Goal: Task Accomplishment & Management: Complete application form

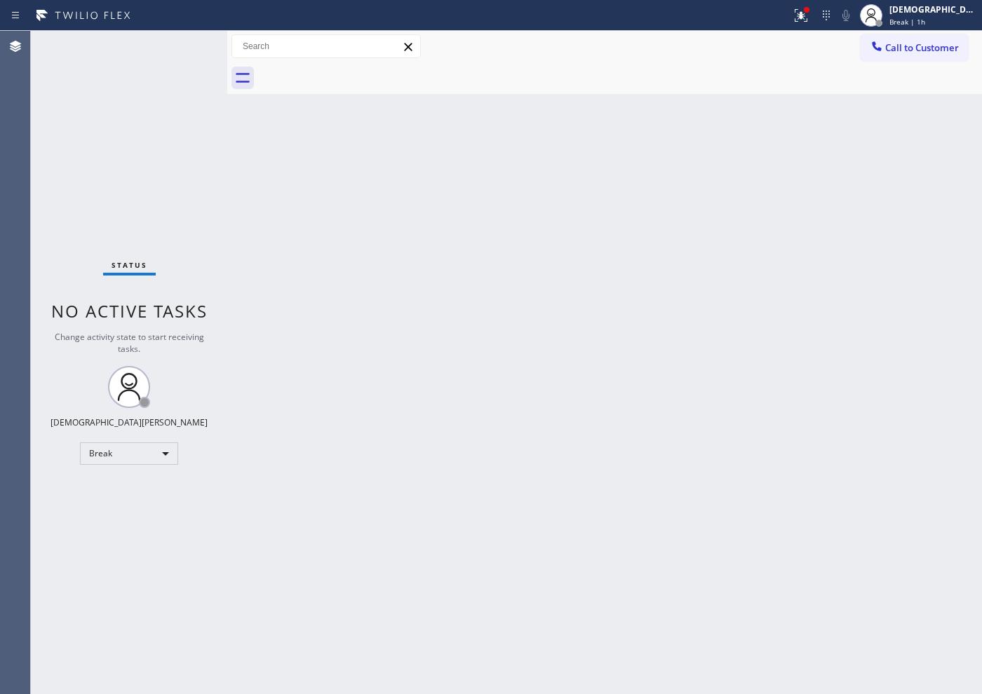
click at [96, 224] on div "Status No active tasks Change activity state to start receiving tasks. Christia…" at bounding box center [129, 363] width 196 height 664
click at [130, 452] on div "Break" at bounding box center [129, 454] width 98 height 22
click at [119, 487] on li "Available" at bounding box center [128, 491] width 95 height 17
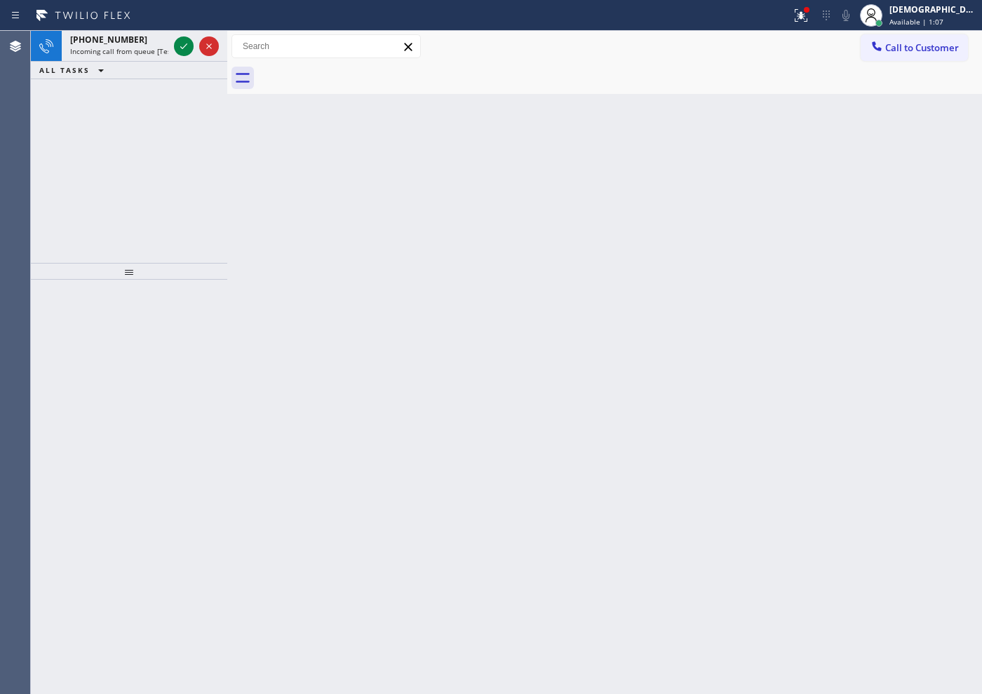
drag, startPoint x: 72, startPoint y: 150, endPoint x: 155, endPoint y: 121, distance: 87.8
click at [72, 149] on div "[PHONE_NUMBER] Incoming call from queue [Test] All ALL TASKS ALL TASKS ACTIVE T…" at bounding box center [129, 147] width 196 height 232
click at [178, 62] on div "ALL TASKS ALL TASKS ACTIVE TASKS TASKS IN WRAP UP" at bounding box center [129, 71] width 196 height 18
click at [178, 60] on div at bounding box center [196, 46] width 50 height 31
click at [180, 53] on icon at bounding box center [183, 46] width 17 height 17
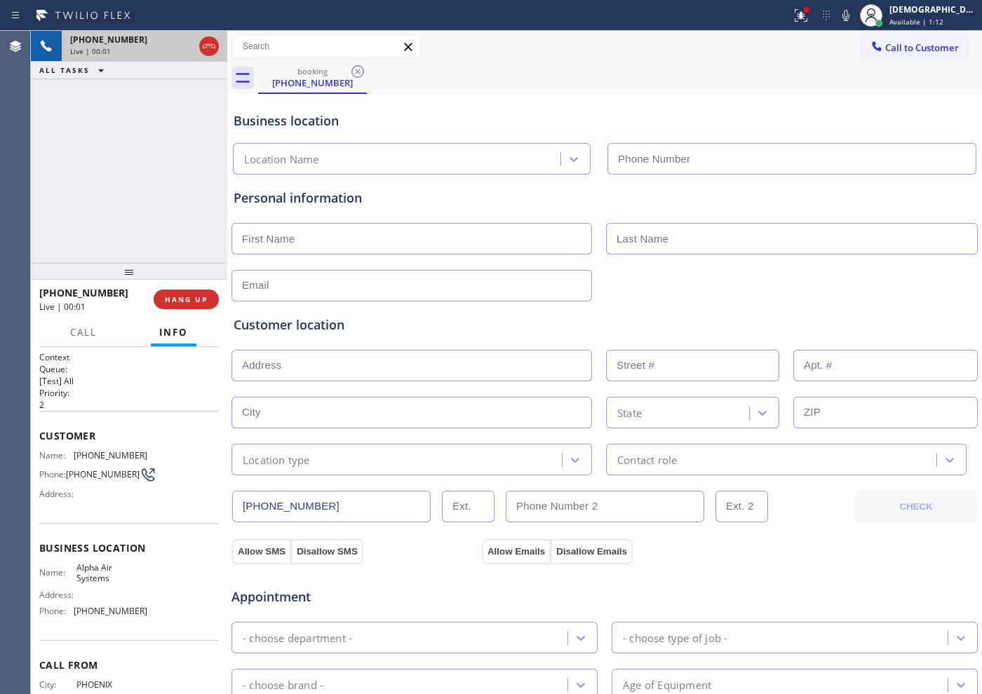
type input "[PHONE_NUMBER]"
click at [206, 42] on icon at bounding box center [209, 46] width 17 height 17
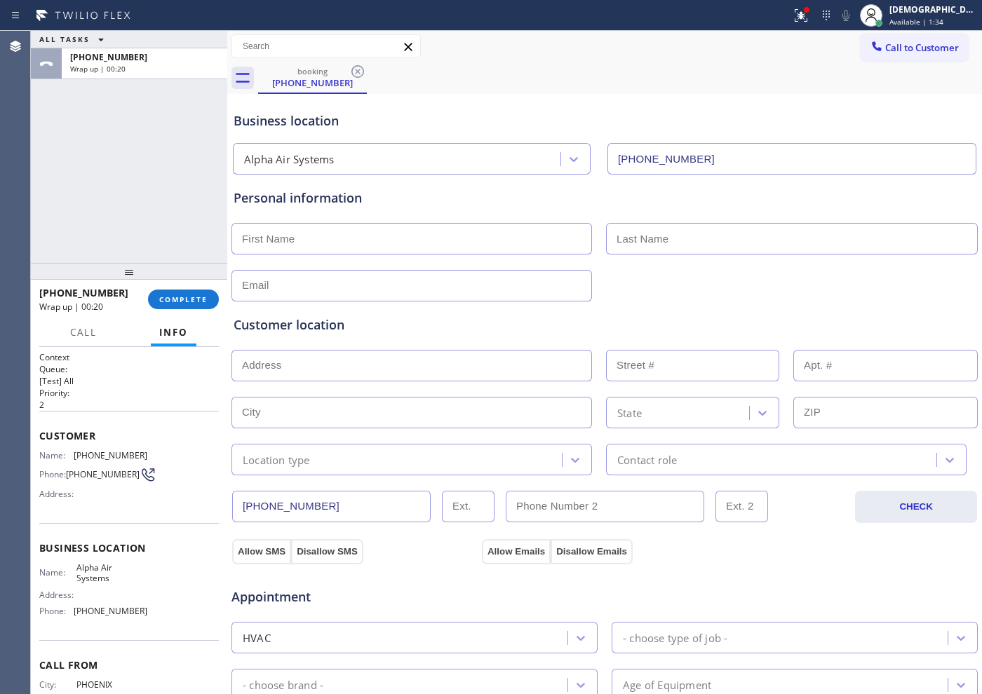
click at [88, 164] on div "ALL TASKS ALL TASKS ACTIVE TASKS TASKS IN WRAP UP [PHONE_NUMBER] Wrap up | 00:20" at bounding box center [129, 147] width 196 height 232
click at [168, 293] on button "COMPLETE" at bounding box center [183, 300] width 71 height 20
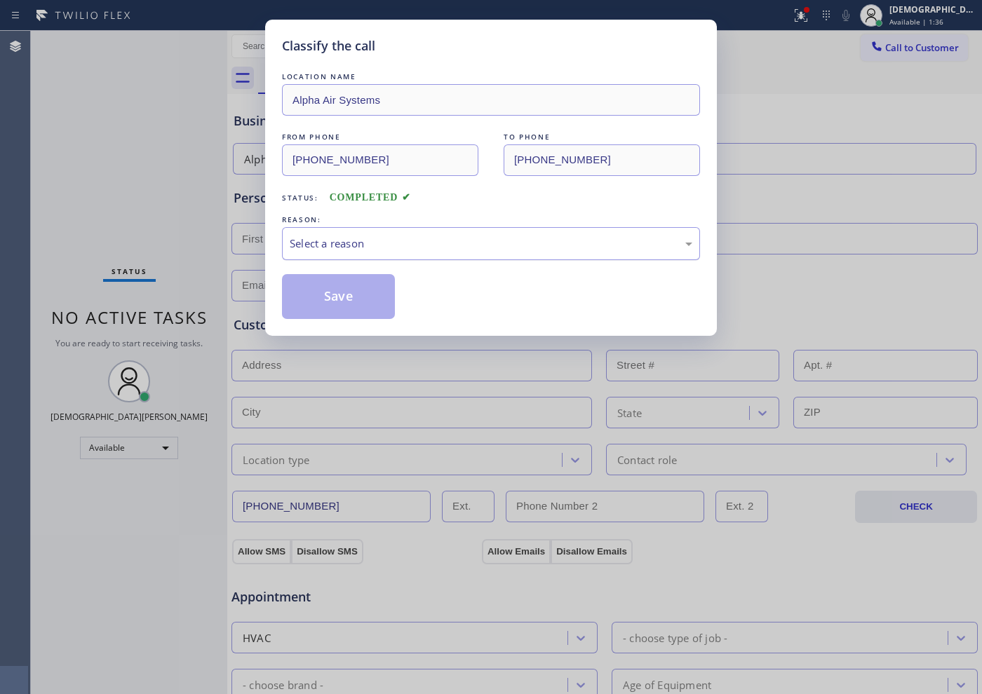
click at [329, 252] on div "Select a reason" at bounding box center [491, 243] width 418 height 33
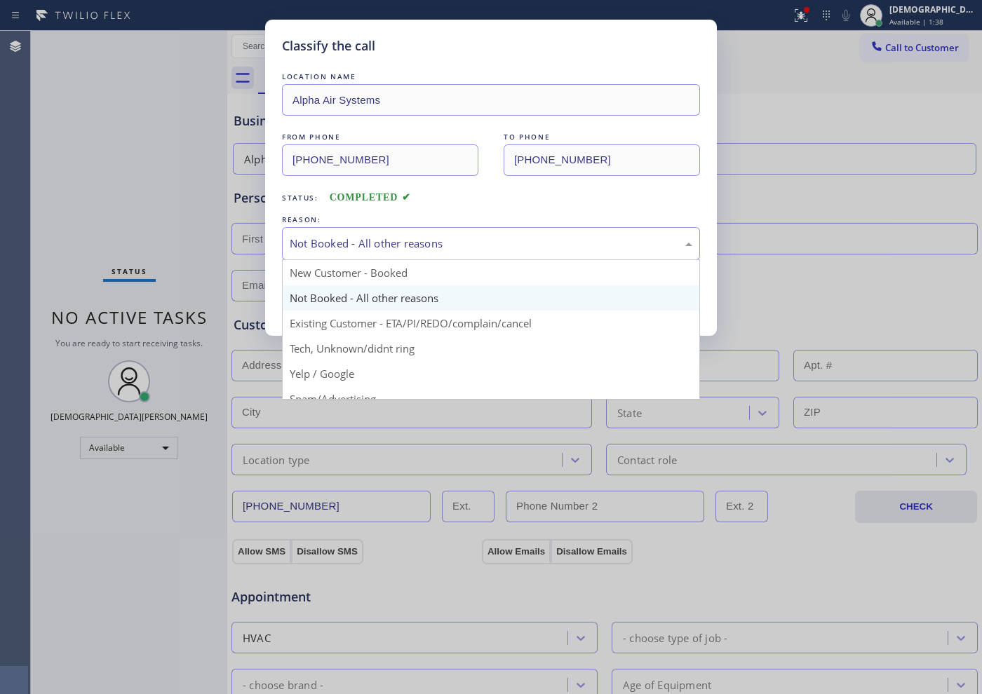
click at [358, 248] on div "Not Booked - All other reasons" at bounding box center [491, 244] width 403 height 16
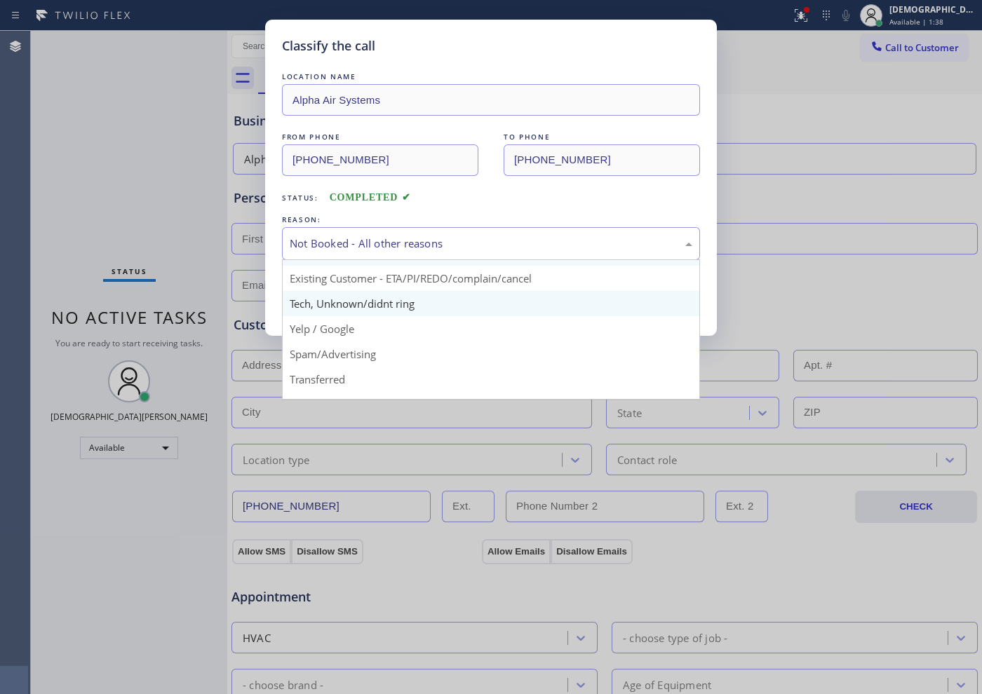
scroll to position [88, 0]
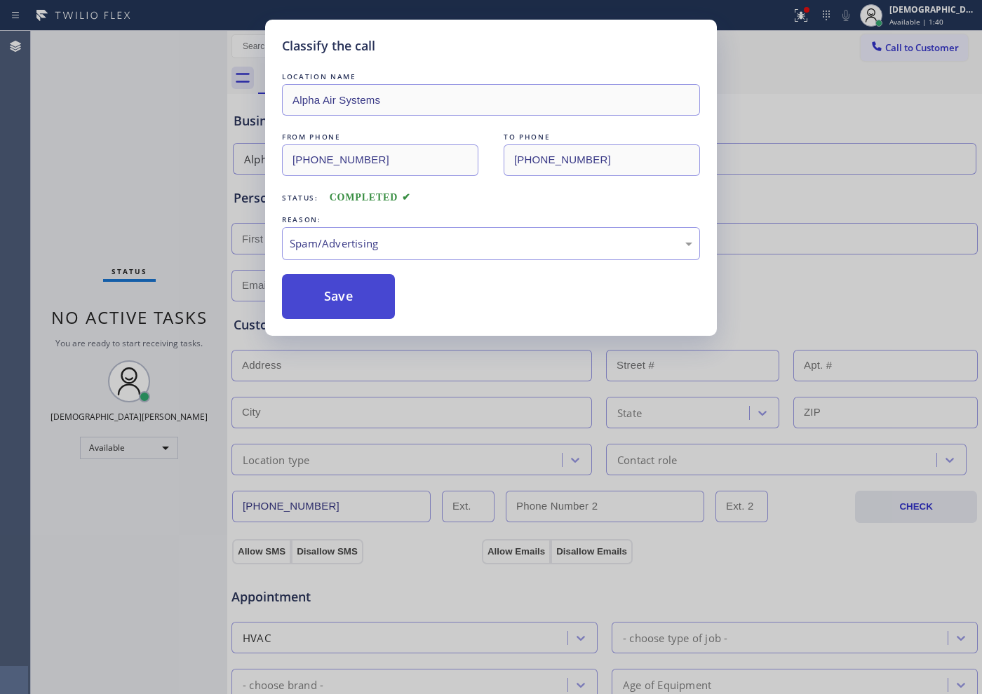
click at [360, 292] on button "Save" at bounding box center [338, 296] width 113 height 45
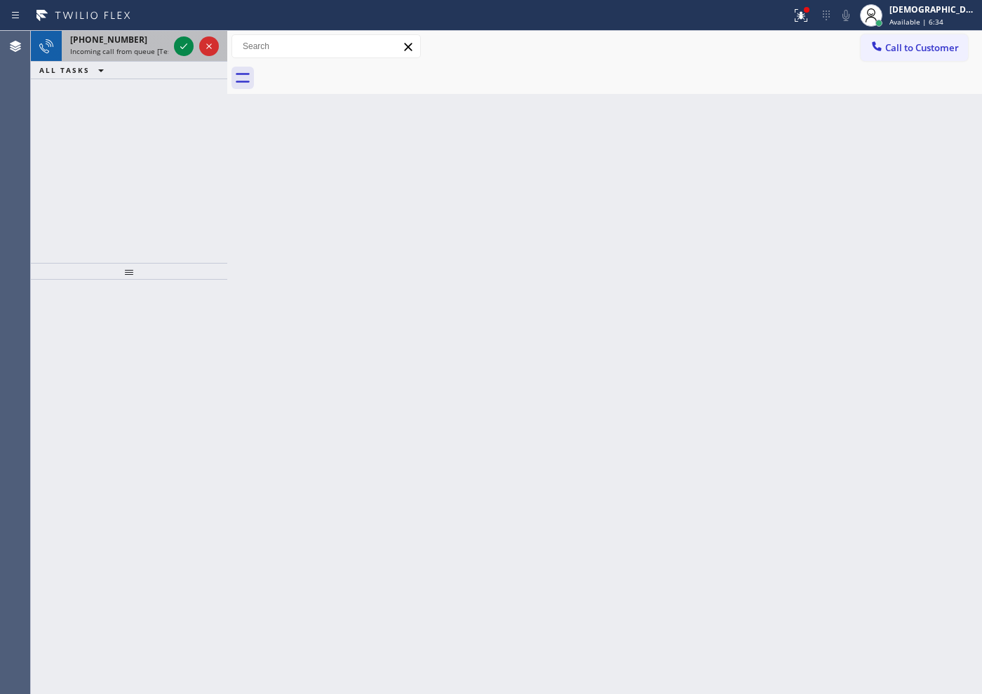
click at [189, 34] on div at bounding box center [196, 46] width 50 height 31
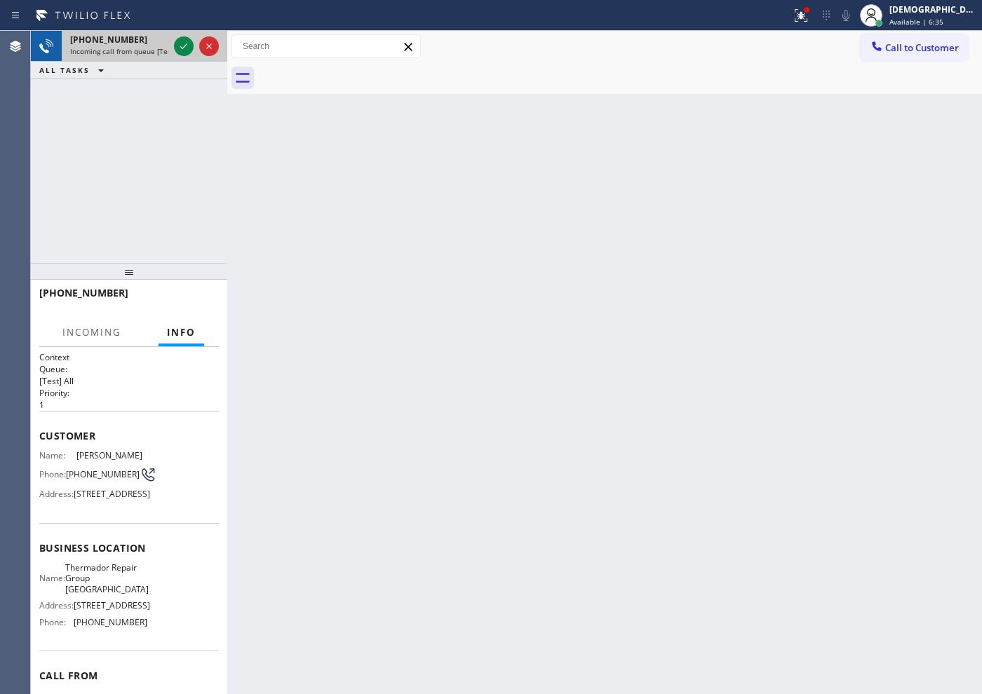
click at [189, 36] on div at bounding box center [196, 46] width 50 height 31
click at [189, 37] on div at bounding box center [196, 46] width 50 height 31
click at [187, 43] on icon at bounding box center [183, 46] width 17 height 17
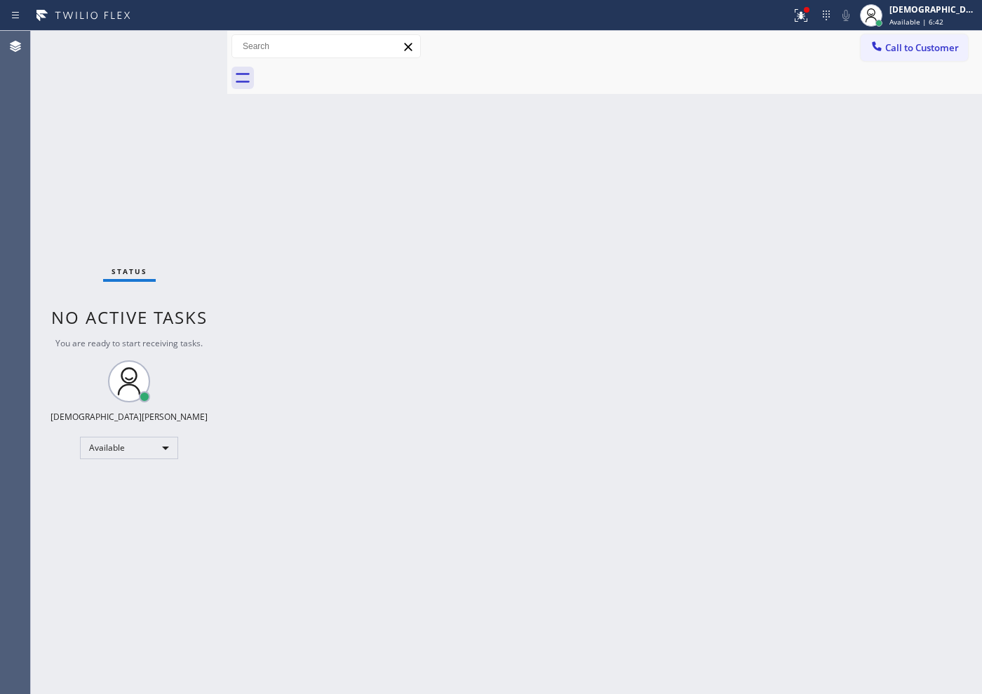
click at [180, 42] on div "Status No active tasks You are ready to start receiving tasks. Christian Cinco …" at bounding box center [129, 363] width 196 height 664
click at [809, 20] on icon at bounding box center [801, 15] width 17 height 17
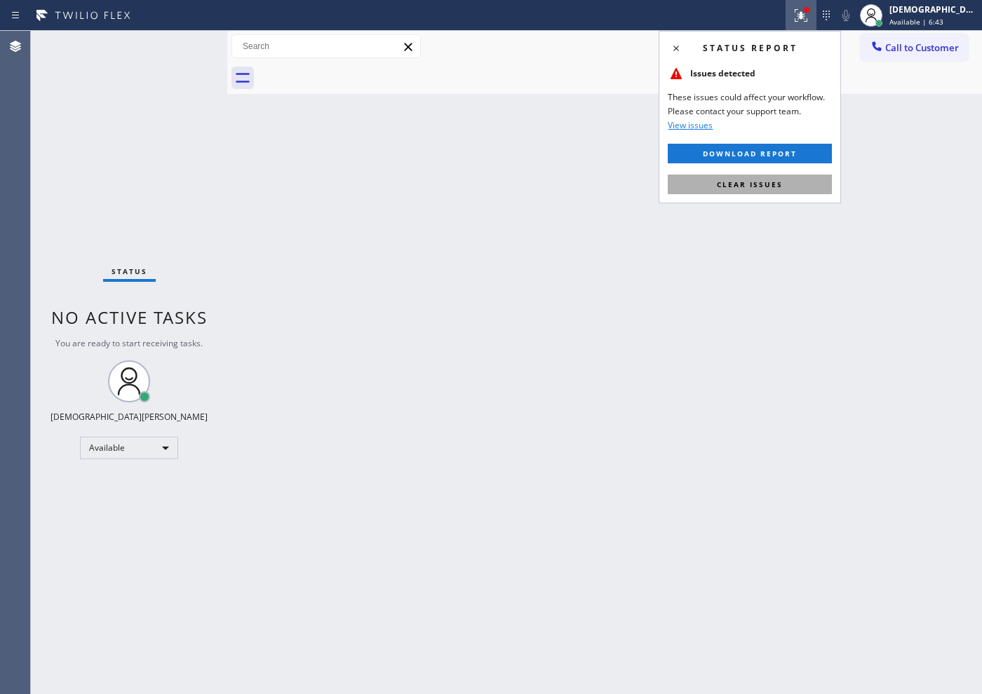
click at [790, 182] on button "Clear issues" at bounding box center [750, 185] width 164 height 20
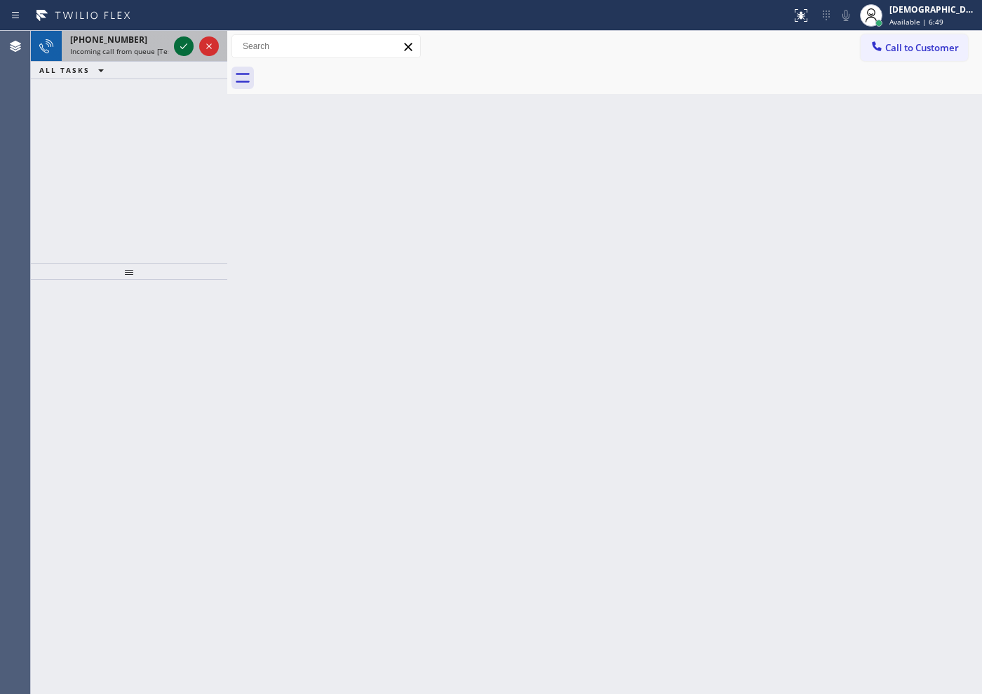
click at [181, 45] on icon at bounding box center [183, 46] width 17 height 17
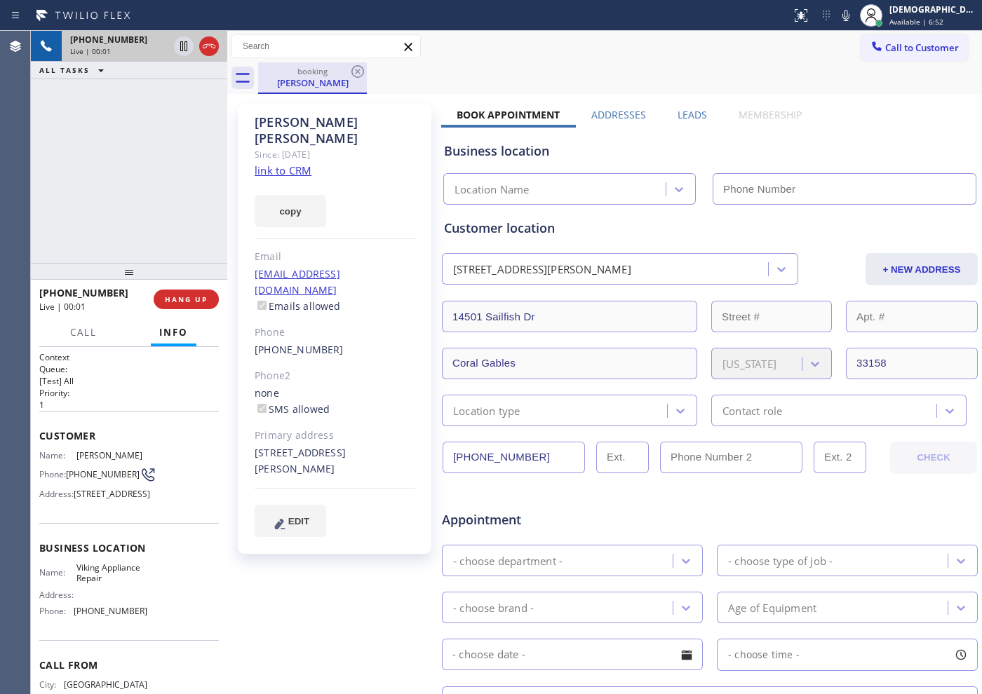
type input "[PHONE_NUMBER]"
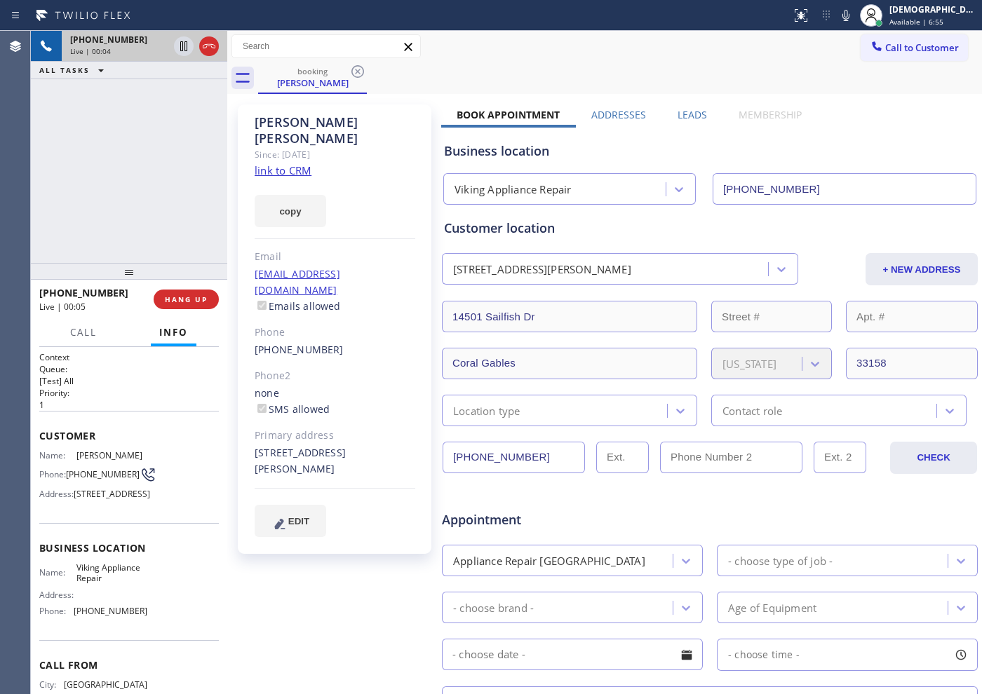
click at [291, 163] on link "link to CRM" at bounding box center [283, 170] width 57 height 14
click at [213, 49] on icon at bounding box center [209, 46] width 17 height 17
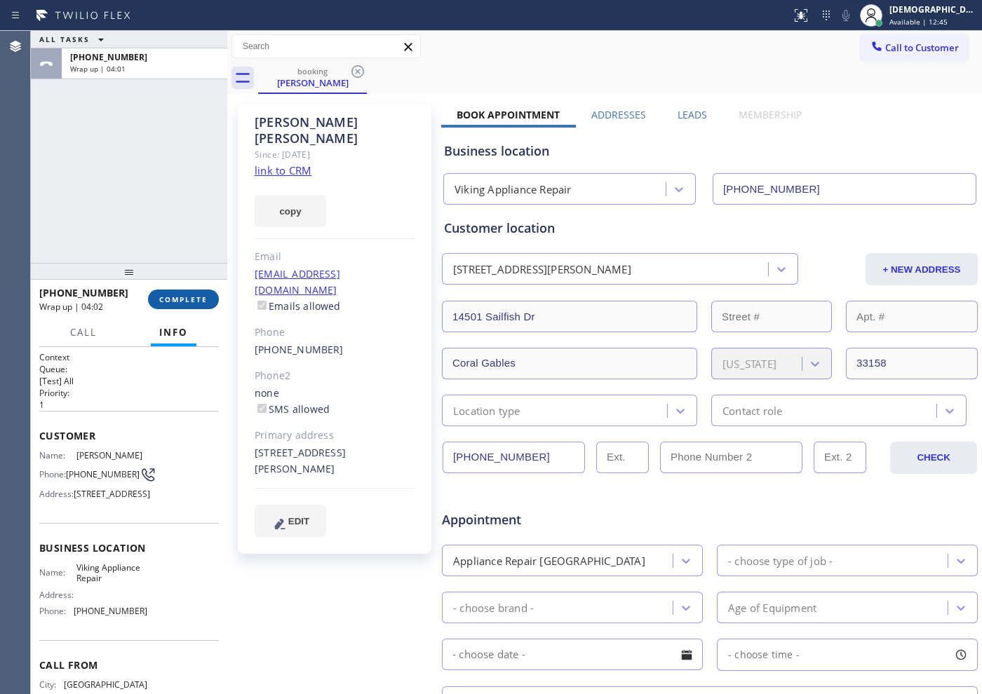
click at [203, 302] on span "COMPLETE" at bounding box center [183, 300] width 48 height 10
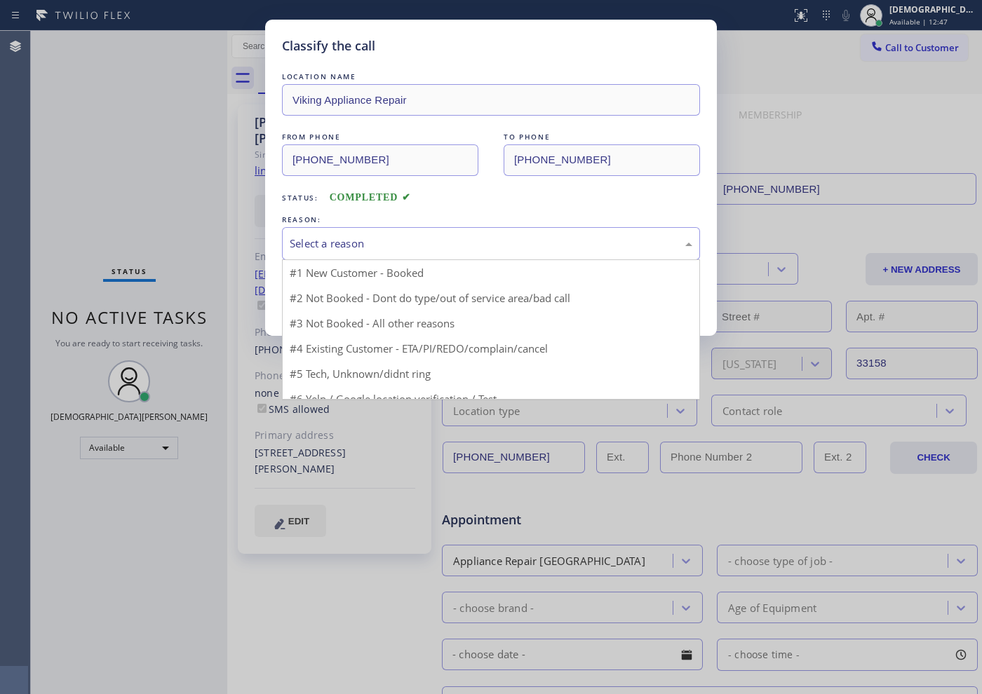
click at [339, 238] on div "Select a reason" at bounding box center [491, 244] width 403 height 16
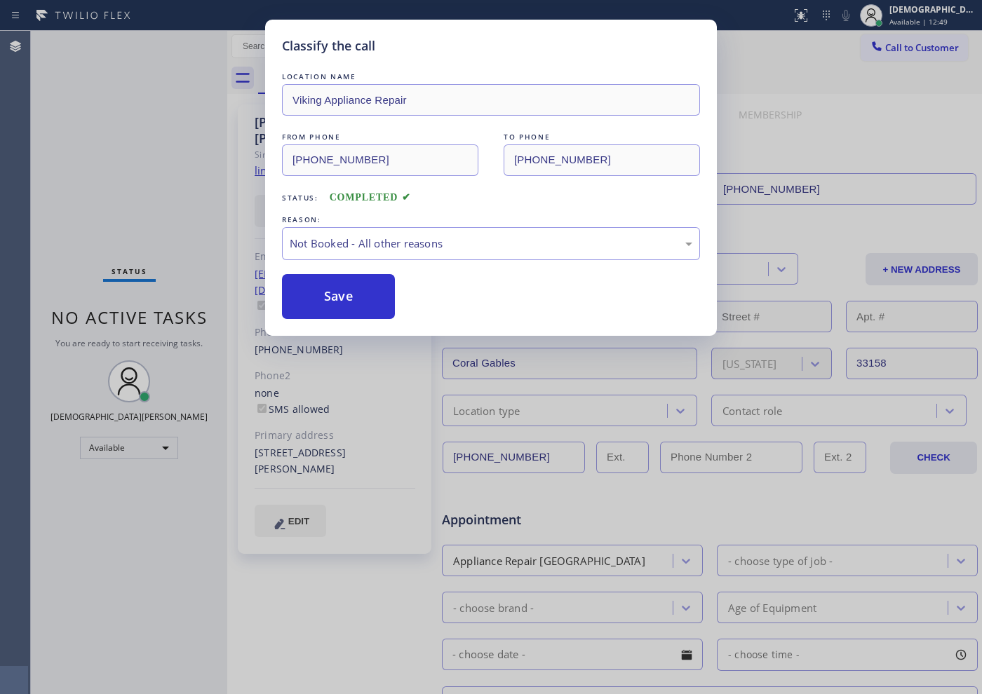
click at [355, 290] on button "Save" at bounding box center [338, 296] width 113 height 45
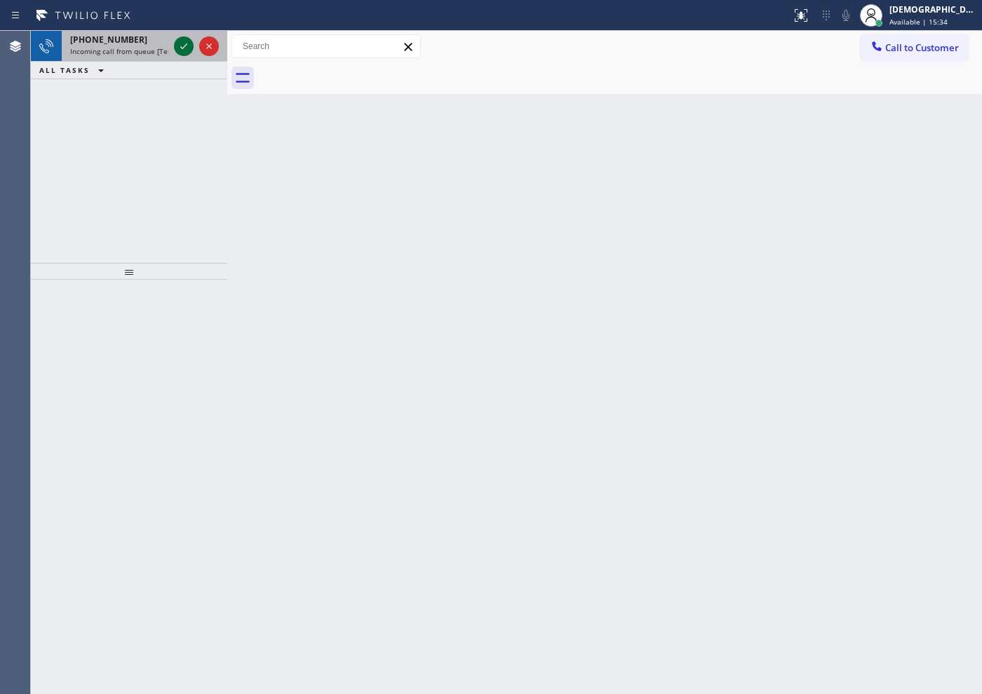
click at [182, 50] on icon at bounding box center [183, 46] width 17 height 17
click at [178, 42] on icon at bounding box center [183, 46] width 17 height 17
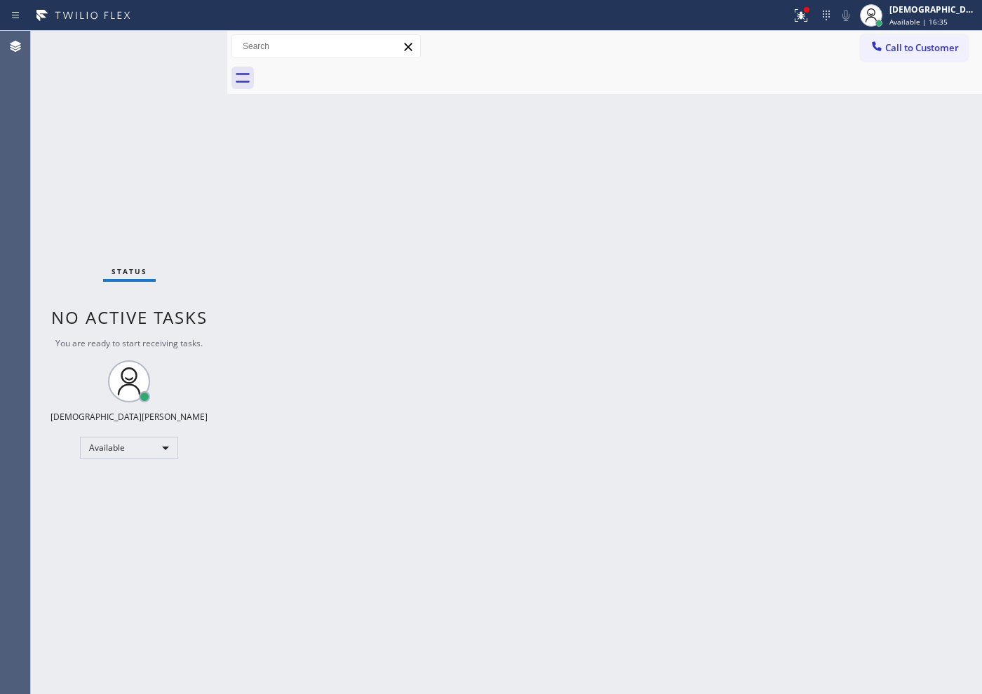
click at [178, 42] on div "Status No active tasks You are ready to start receiving tasks. Christian Cinco …" at bounding box center [129, 363] width 196 height 664
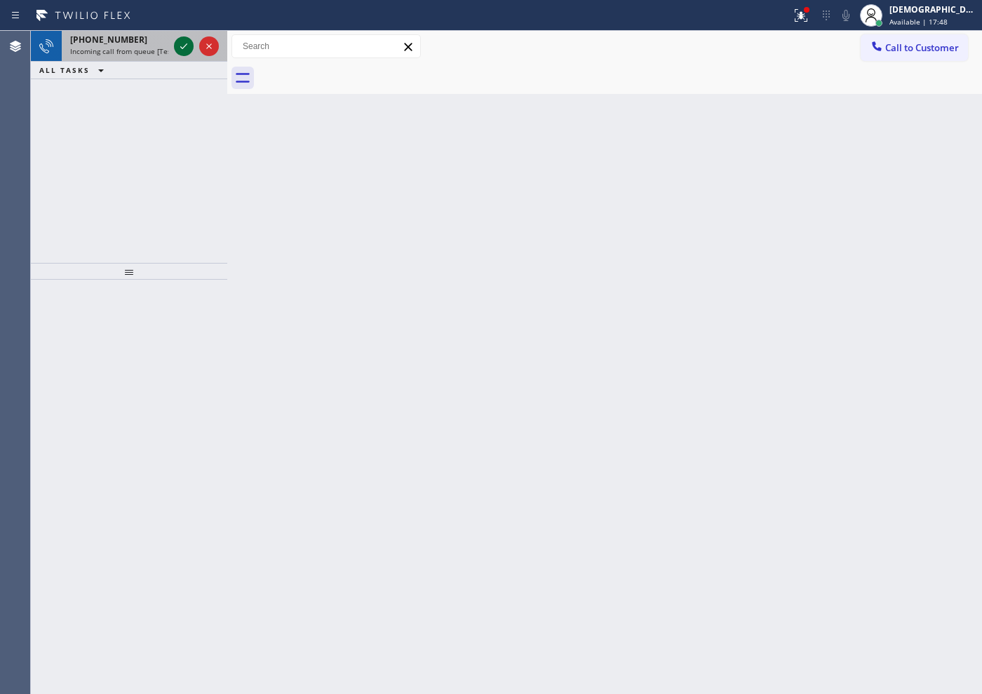
click at [178, 42] on icon at bounding box center [183, 46] width 17 height 17
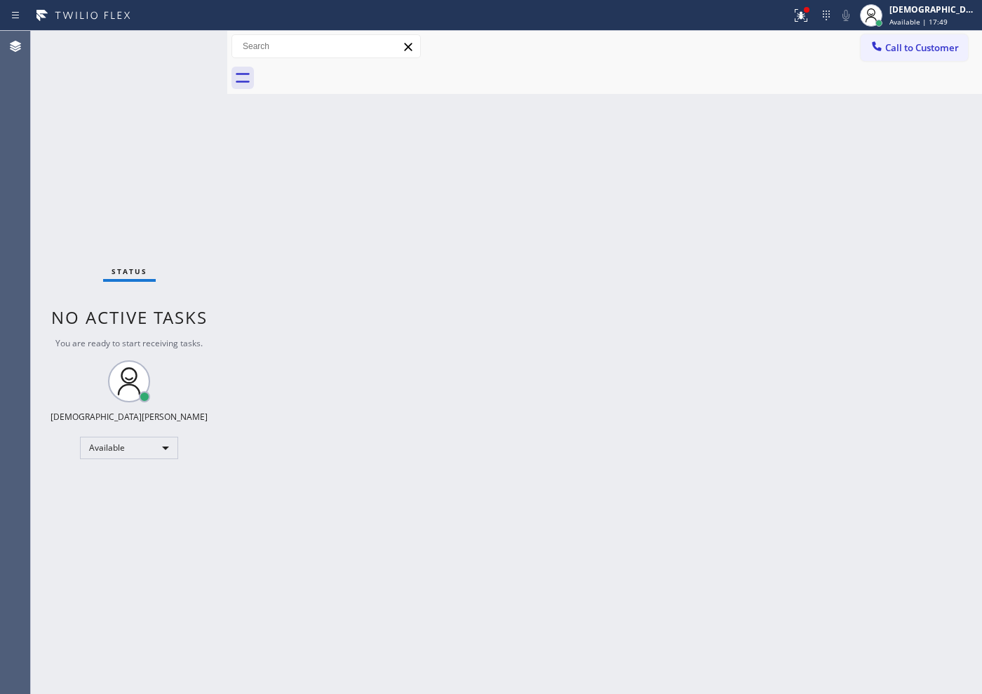
click at [178, 42] on div "Status No active tasks You are ready to start receiving tasks. Christian Cinco …" at bounding box center [129, 363] width 196 height 664
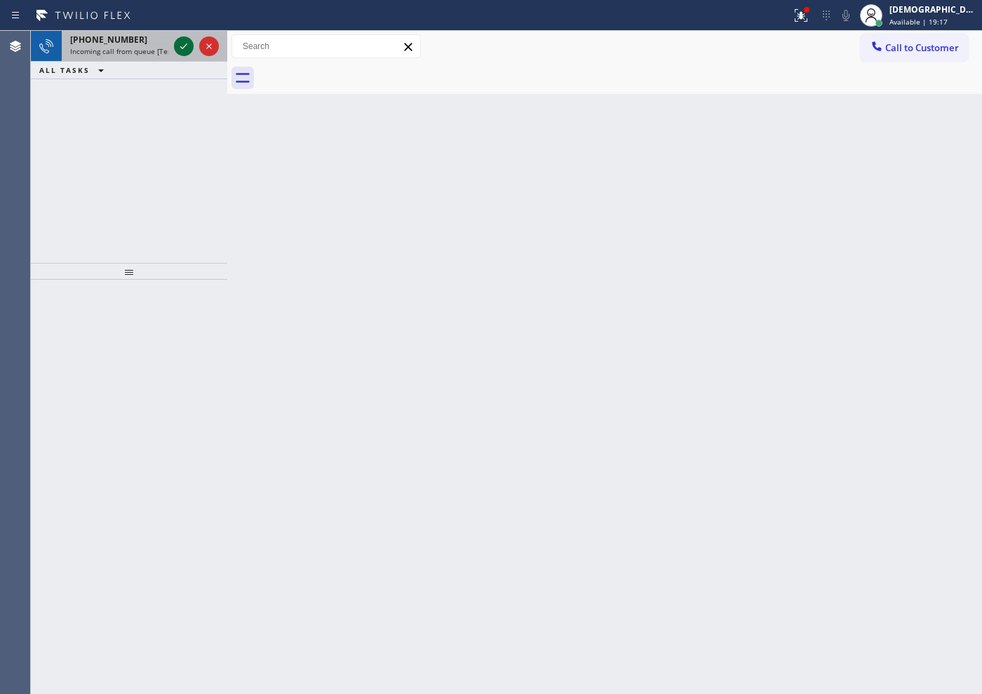
click at [178, 42] on icon at bounding box center [183, 46] width 17 height 17
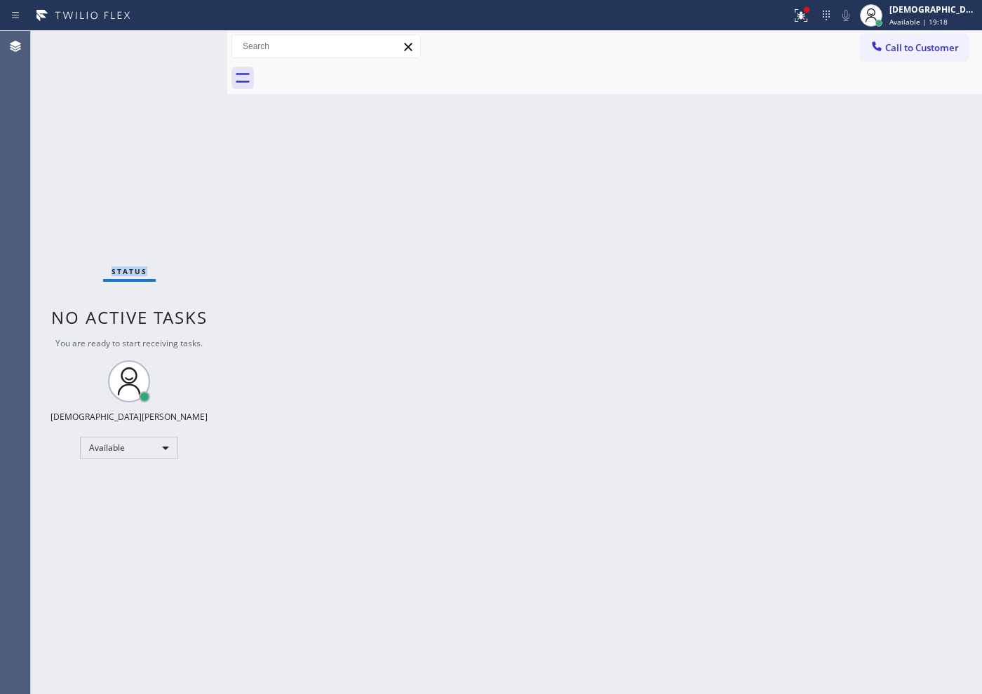
click at [178, 42] on div "Status No active tasks You are ready to start receiving tasks. Christian Cinco …" at bounding box center [129, 363] width 196 height 664
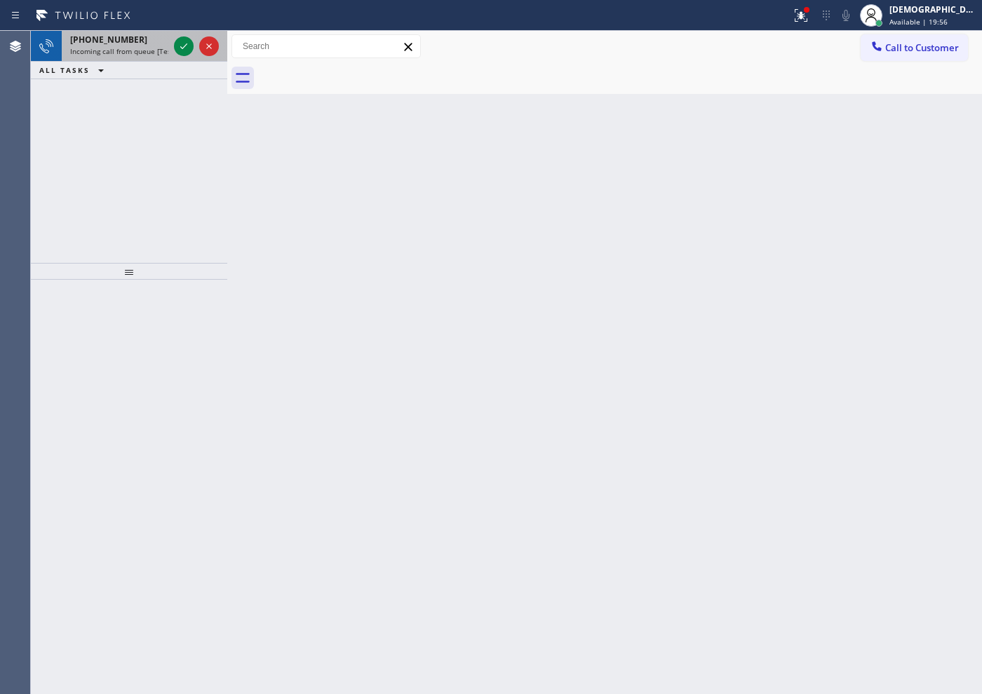
click at [173, 43] on div at bounding box center [196, 46] width 50 height 31
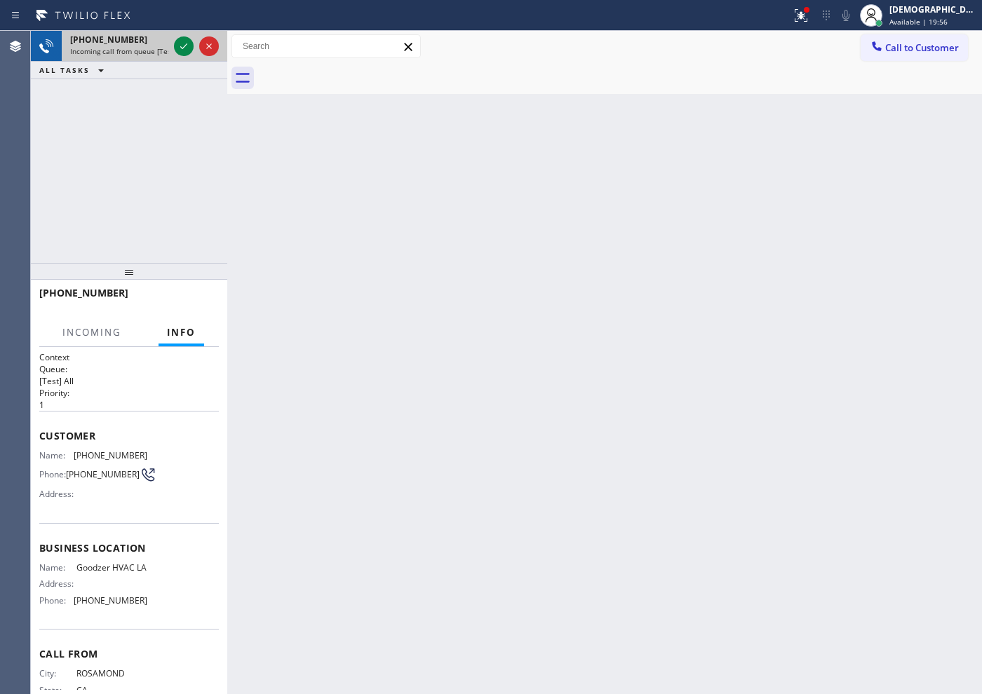
click at [173, 43] on div at bounding box center [196, 46] width 50 height 31
click at [175, 43] on div at bounding box center [184, 46] width 20 height 17
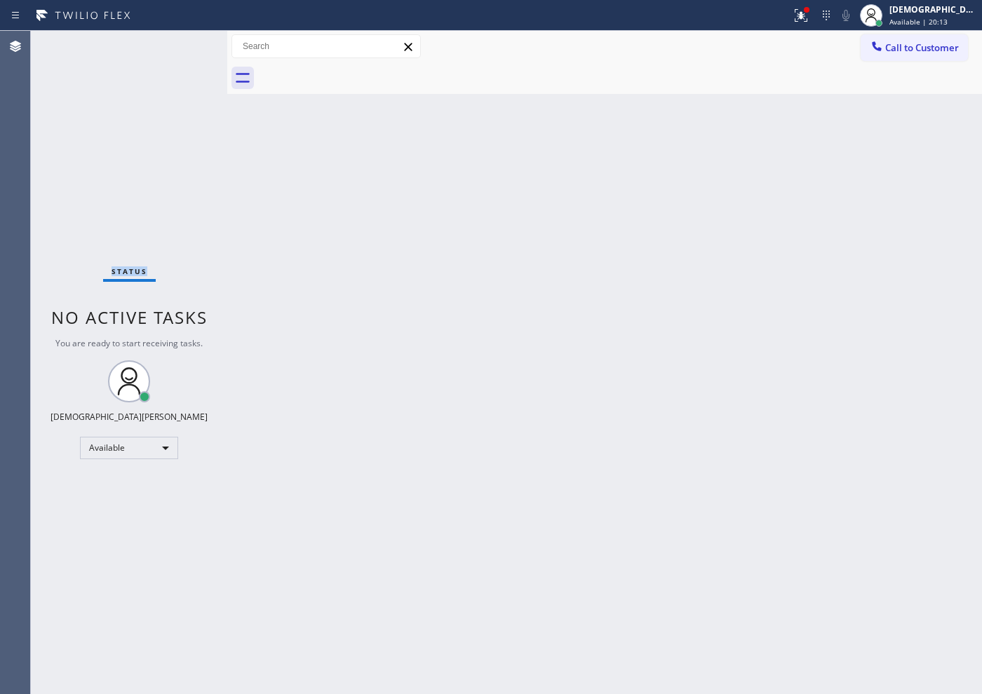
drag, startPoint x: 85, startPoint y: 154, endPoint x: 372, endPoint y: 124, distance: 288.4
click at [85, 153] on div "Status No active tasks You are ready to start receiving tasks. Christian Cinco …" at bounding box center [129, 363] width 196 height 664
click at [809, 12] on icon at bounding box center [801, 15] width 17 height 17
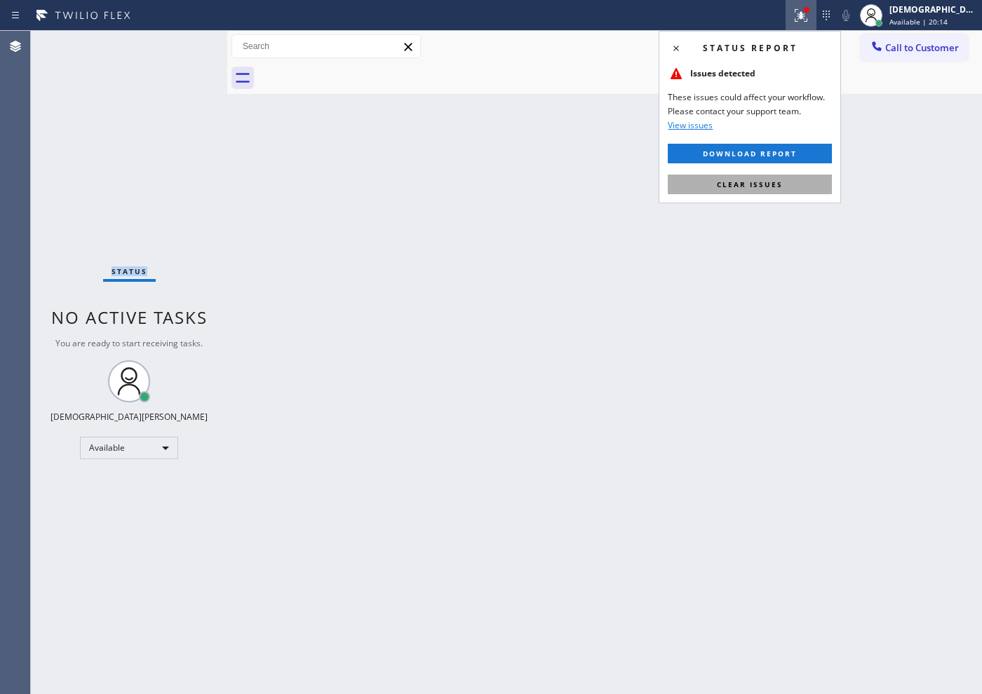
click at [780, 180] on span "Clear issues" at bounding box center [750, 185] width 66 height 10
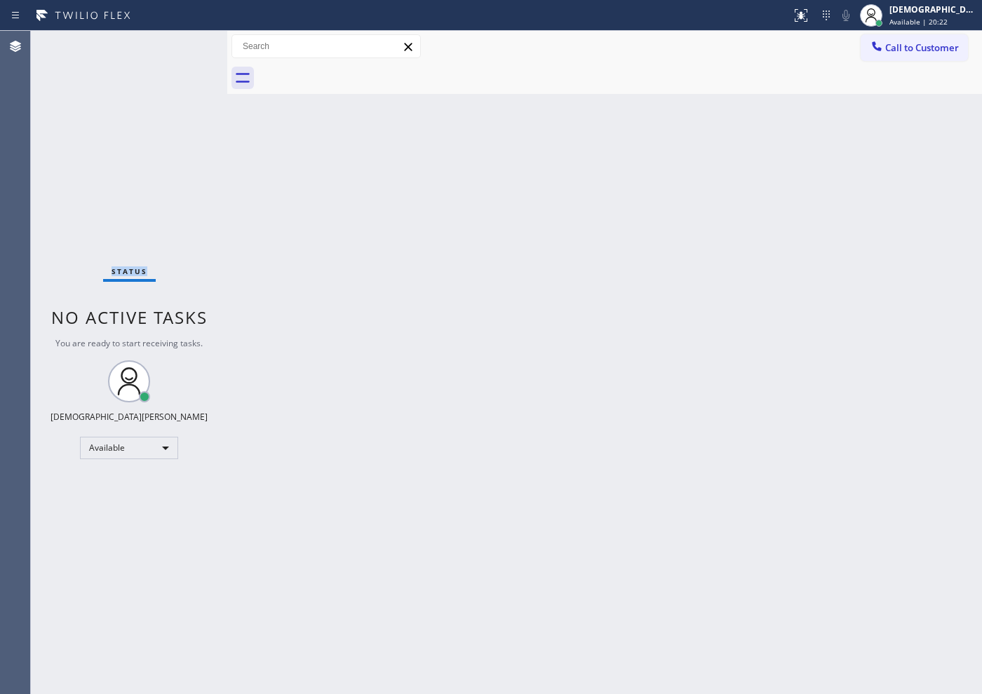
click at [44, 150] on div "Status No active tasks You are ready to start receiving tasks. Christian Cinco …" at bounding box center [129, 363] width 196 height 664
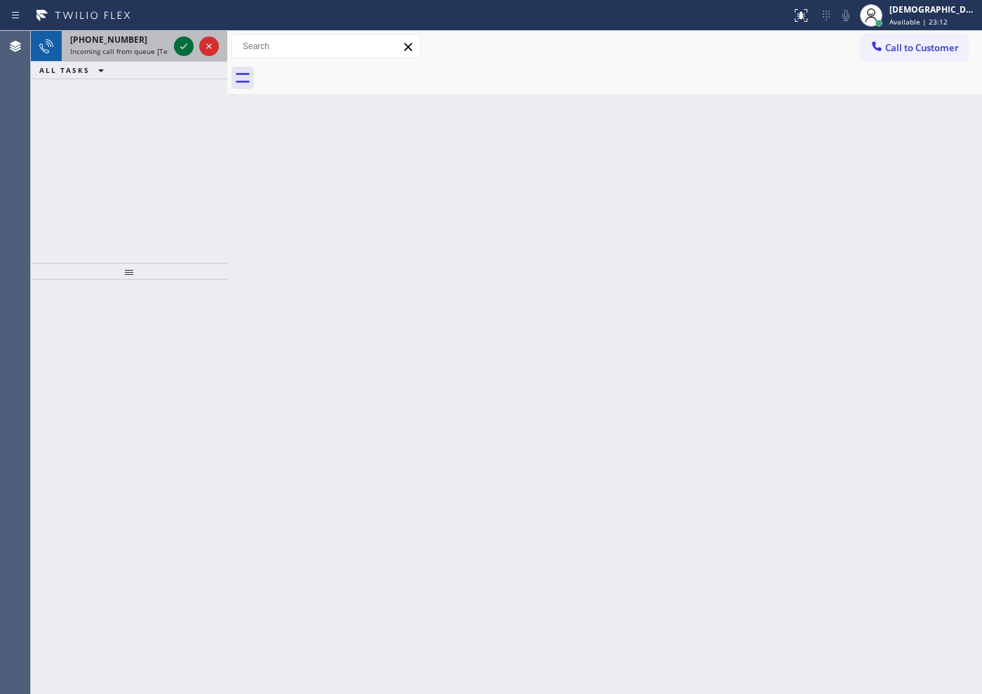
click at [189, 50] on icon at bounding box center [183, 46] width 17 height 17
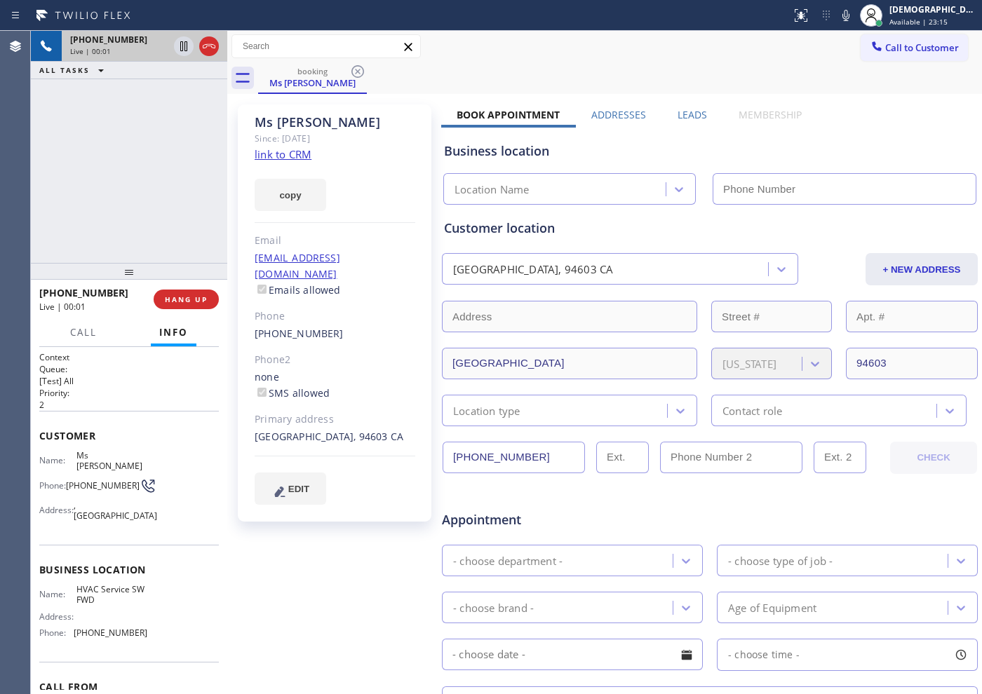
type input "[PHONE_NUMBER]"
click at [284, 155] on link "link to CRM" at bounding box center [283, 154] width 57 height 14
click at [178, 43] on icon at bounding box center [183, 46] width 17 height 17
click at [71, 338] on span "Call" at bounding box center [83, 332] width 27 height 13
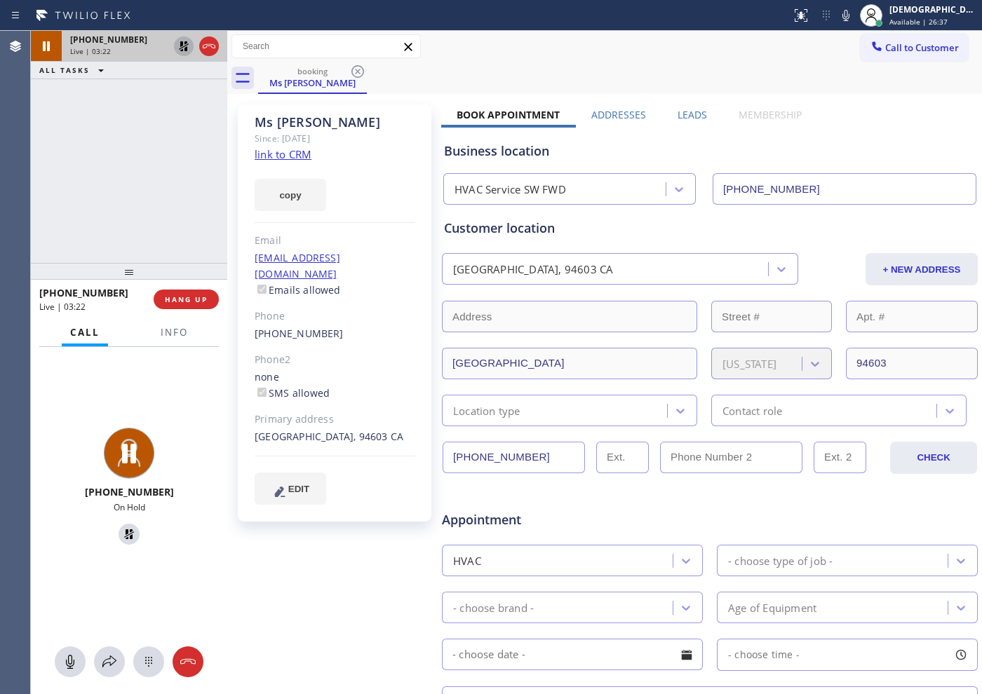
click at [271, 153] on link "link to CRM" at bounding box center [283, 154] width 57 height 14
click at [114, 667] on icon at bounding box center [109, 662] width 17 height 17
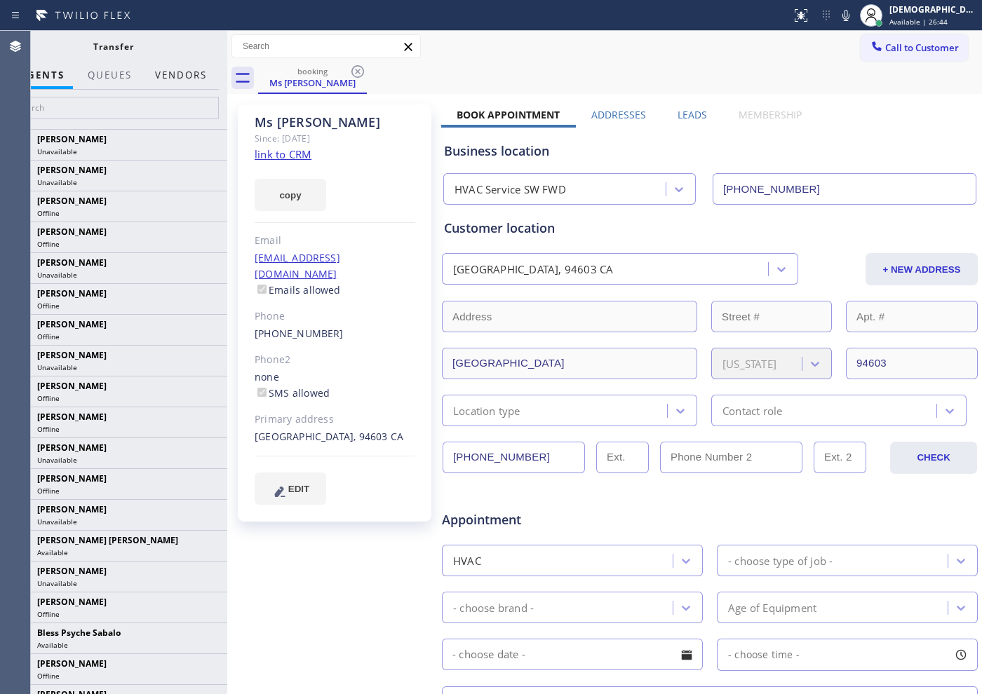
click at [180, 74] on button "Vendors" at bounding box center [181, 75] width 69 height 27
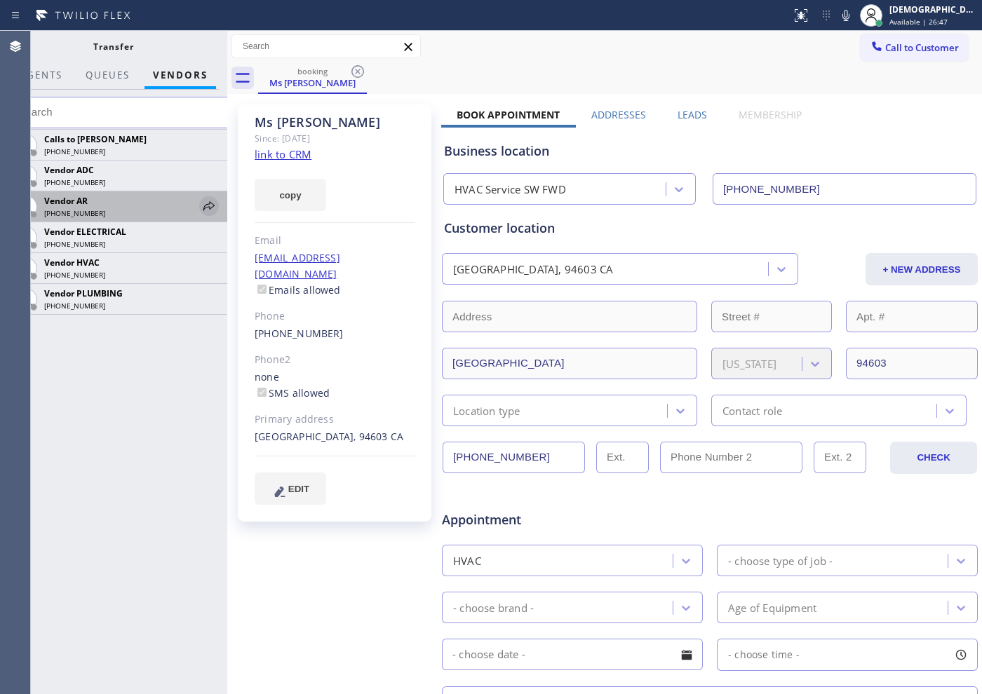
click at [205, 203] on icon at bounding box center [209, 206] width 17 height 17
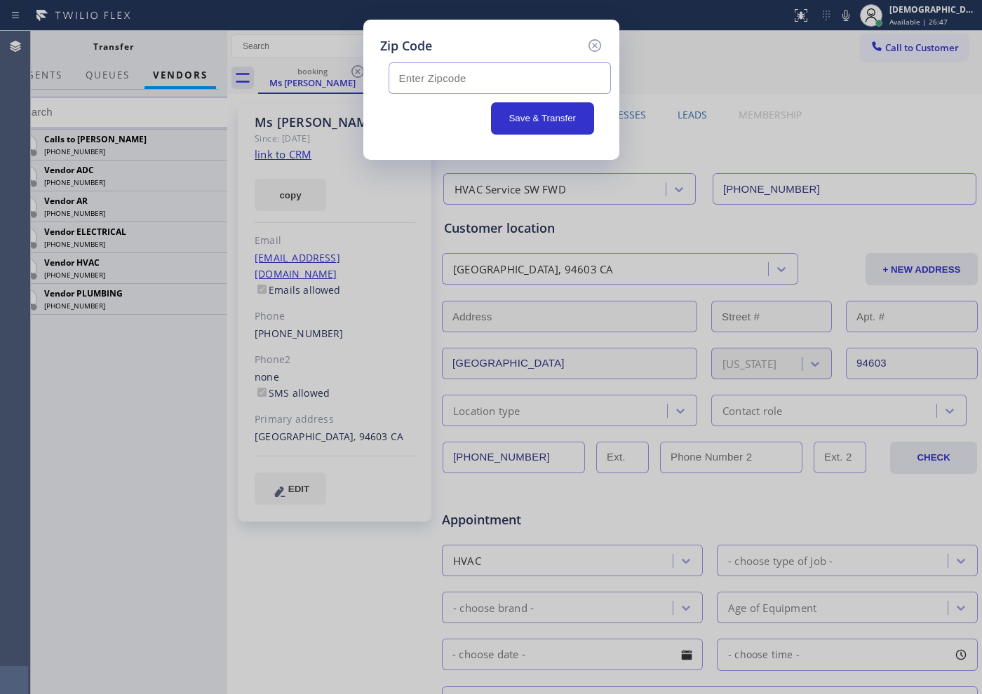
click at [443, 87] on input "text" at bounding box center [500, 78] width 222 height 32
paste input "94603"
type input "94603"
click at [529, 116] on button "Save & Transfer" at bounding box center [542, 118] width 103 height 32
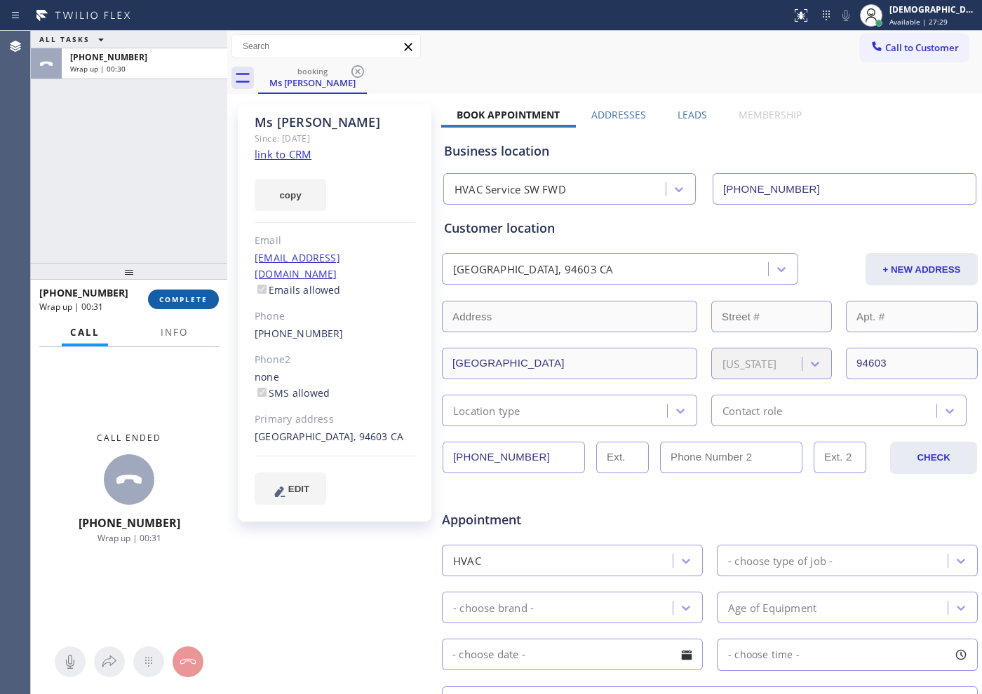
click at [168, 295] on span "COMPLETE" at bounding box center [183, 300] width 48 height 10
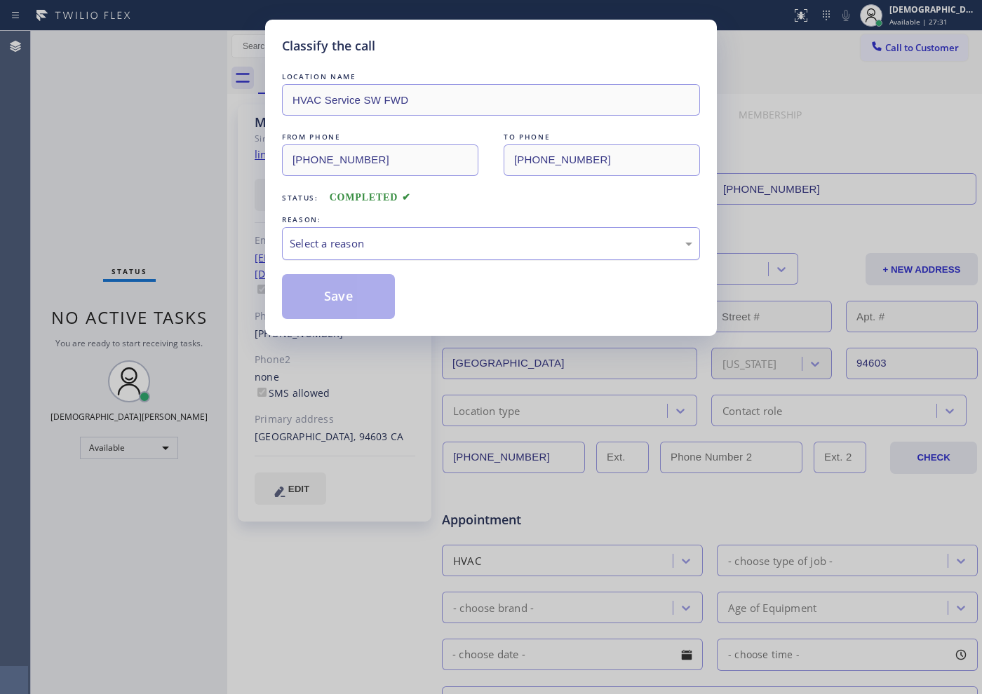
click at [314, 231] on div "Select a reason" at bounding box center [491, 243] width 418 height 33
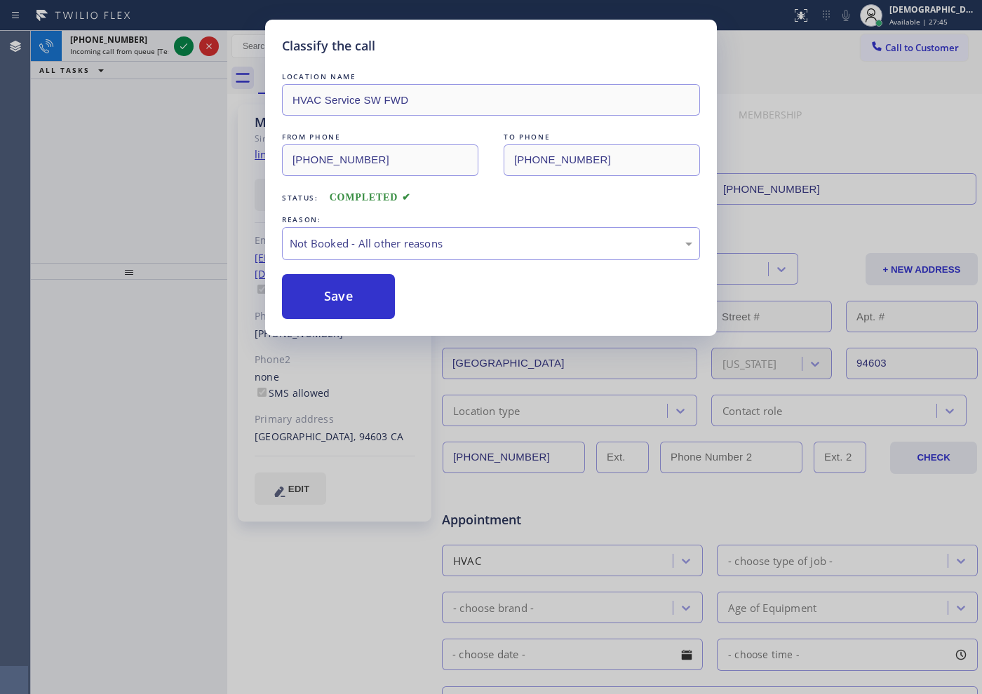
click at [331, 289] on button "Save" at bounding box center [338, 296] width 113 height 45
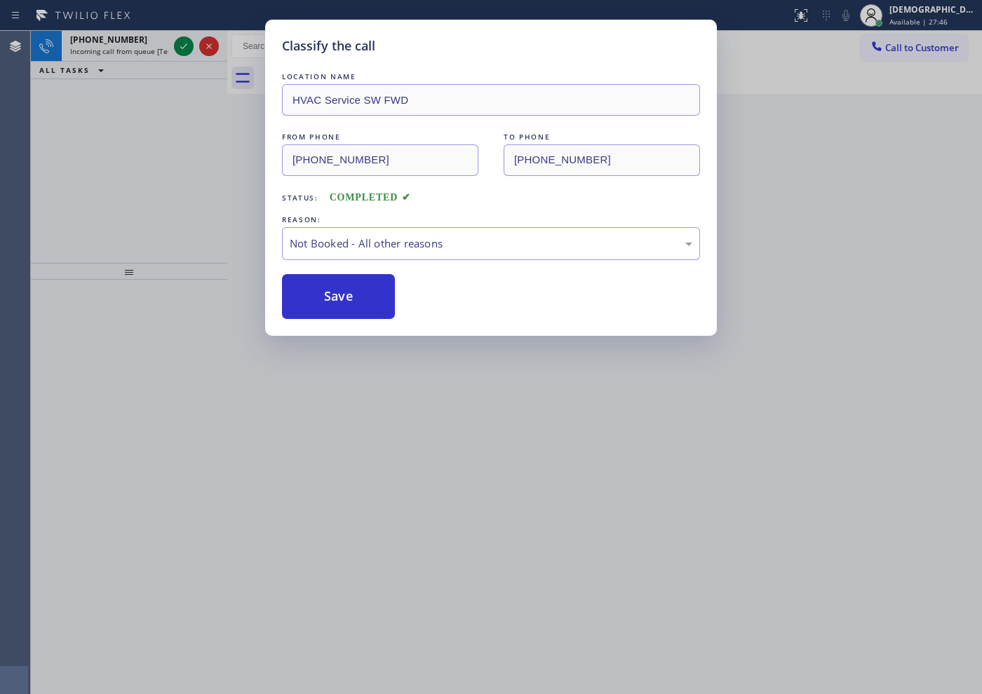
click at [184, 51] on div "Classify the call LOCATION NAME HVAC Service SW FWD FROM PHONE [PHONE_NUMBER] T…" at bounding box center [491, 347] width 982 height 694
click at [184, 51] on div "Classify the call LOCATION NAME [PERSON_NAME] Electric [GEOGRAPHIC_DATA](Atlant…" at bounding box center [506, 363] width 951 height 664
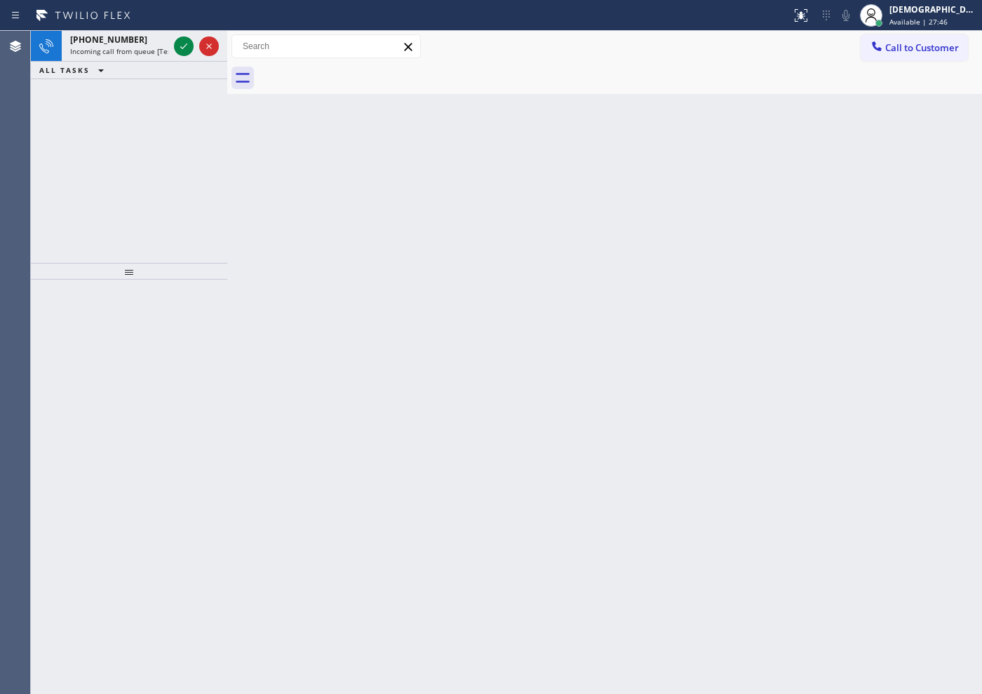
click at [184, 51] on icon at bounding box center [183, 46] width 17 height 17
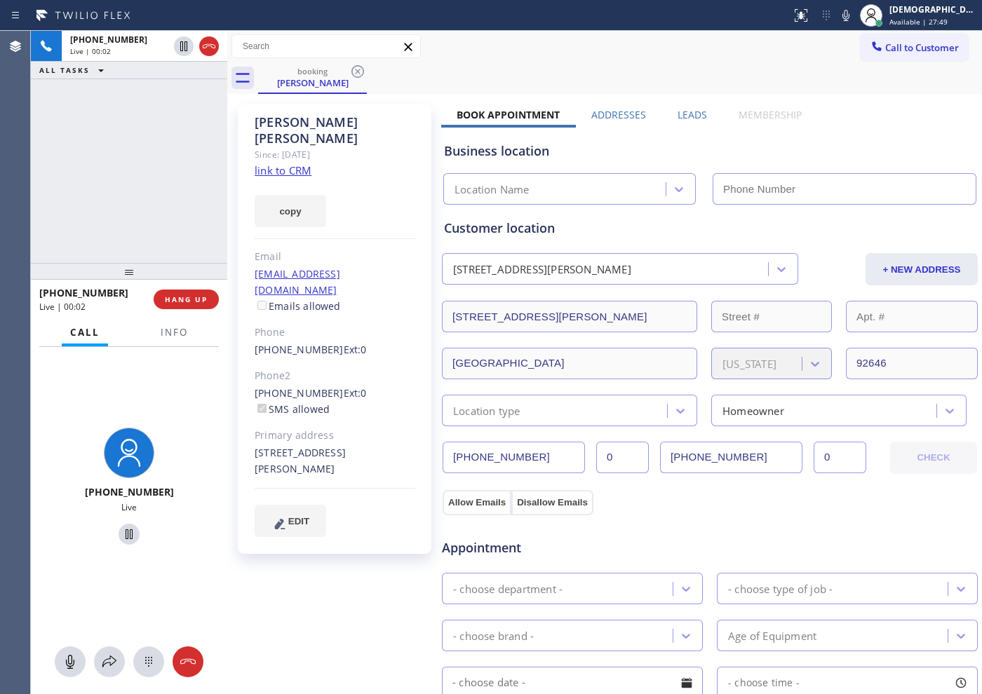
type input "[PHONE_NUMBER]"
click at [278, 161] on div "[PERSON_NAME] Since: [DATE] link to CRM copy Email [EMAIL_ADDRESS][DOMAIN_NAME]…" at bounding box center [335, 330] width 194 height 450
click at [290, 163] on link "link to CRM" at bounding box center [283, 170] width 57 height 14
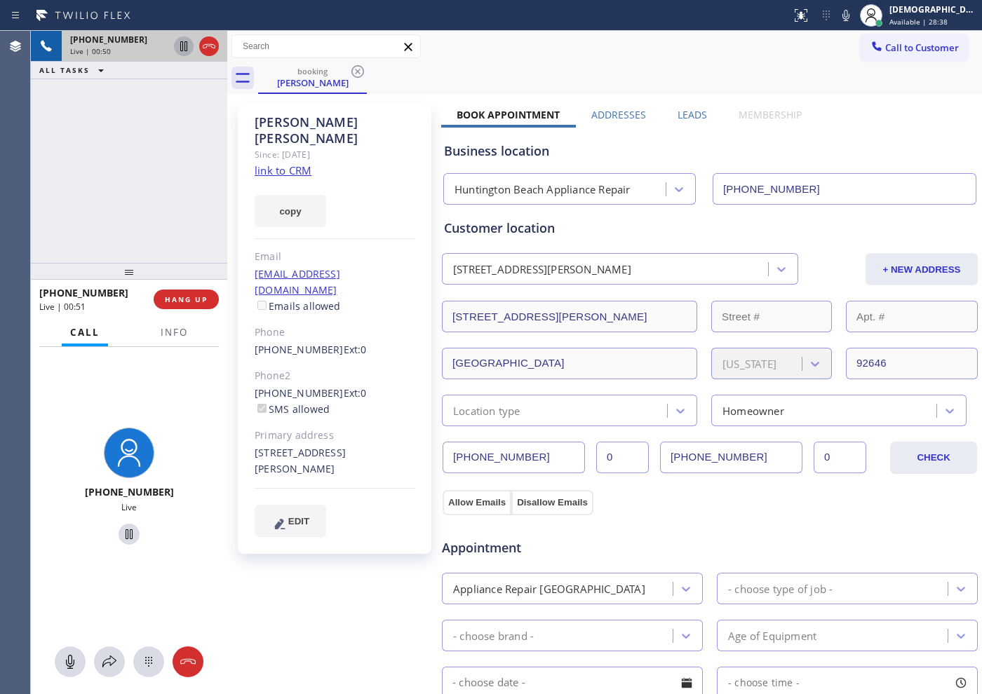
click at [187, 45] on icon at bounding box center [183, 46] width 7 height 10
click at [184, 50] on icon at bounding box center [183, 46] width 17 height 17
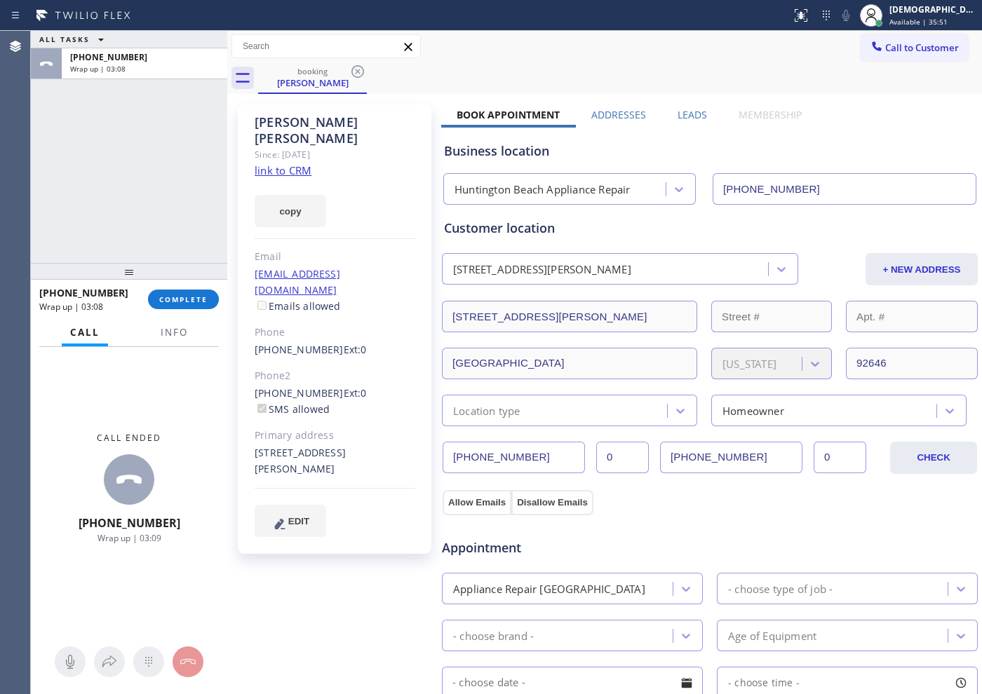
click at [112, 210] on div "ALL TASKS ALL TASKS ACTIVE TASKS TASKS IN WRAP UP [PHONE_NUMBER] Wrap up | 03:08" at bounding box center [129, 147] width 196 height 232
drag, startPoint x: 194, startPoint y: 301, endPoint x: 187, endPoint y: 309, distance: 11.0
click at [193, 301] on span "COMPLETE" at bounding box center [183, 300] width 48 height 10
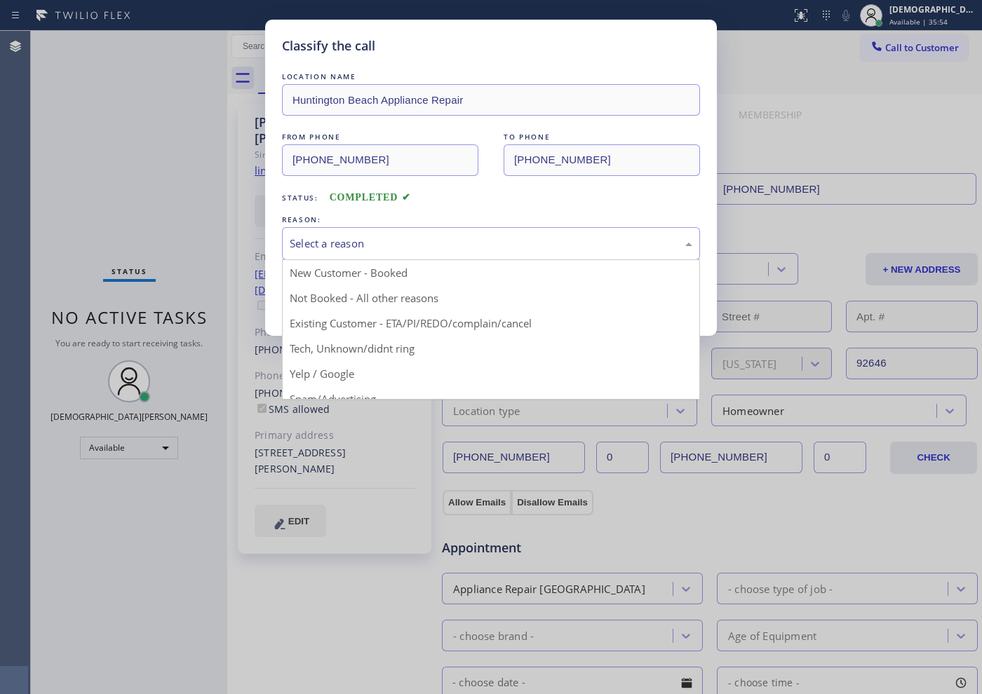
click at [340, 247] on div "Select a reason" at bounding box center [491, 244] width 403 height 16
click at [334, 248] on div "Not Booked - All other reasons" at bounding box center [491, 244] width 403 height 16
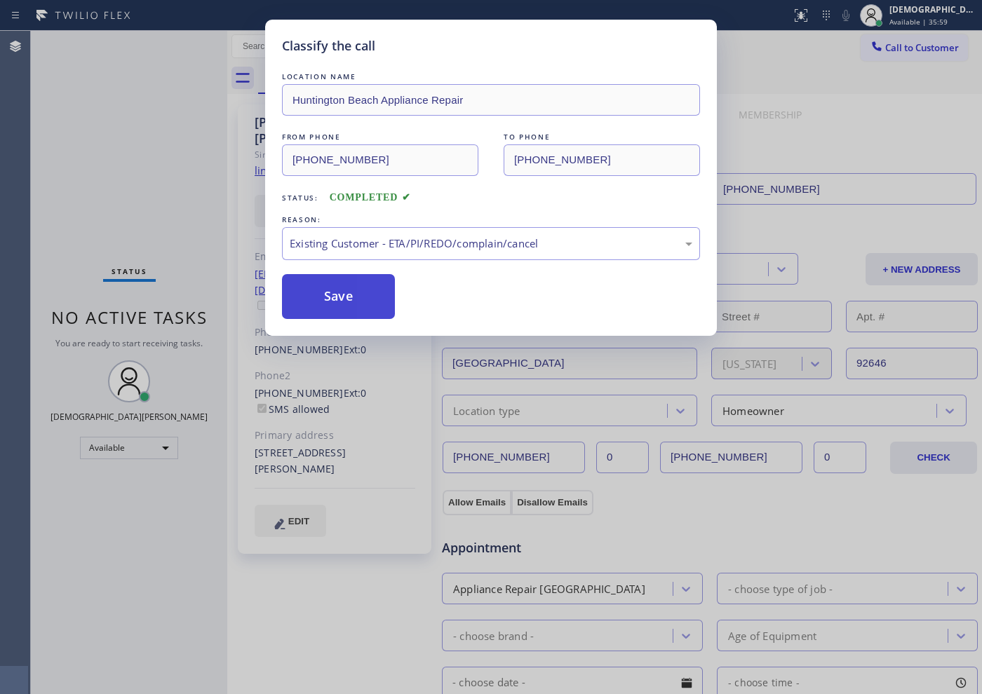
click at [335, 292] on button "Save" at bounding box center [338, 296] width 113 height 45
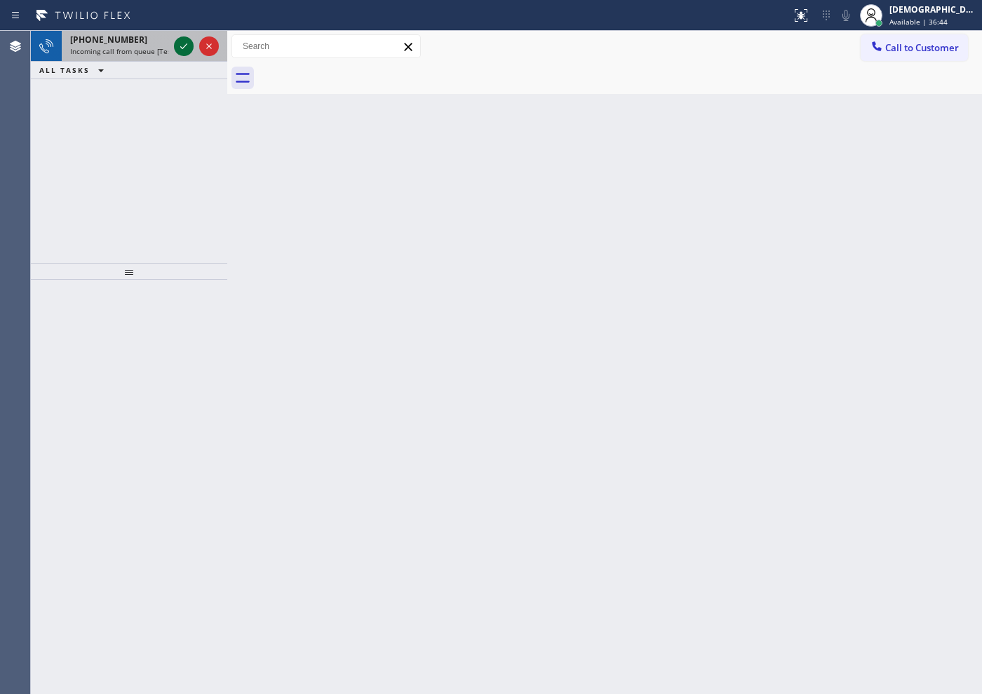
click at [180, 46] on icon at bounding box center [183, 46] width 17 height 17
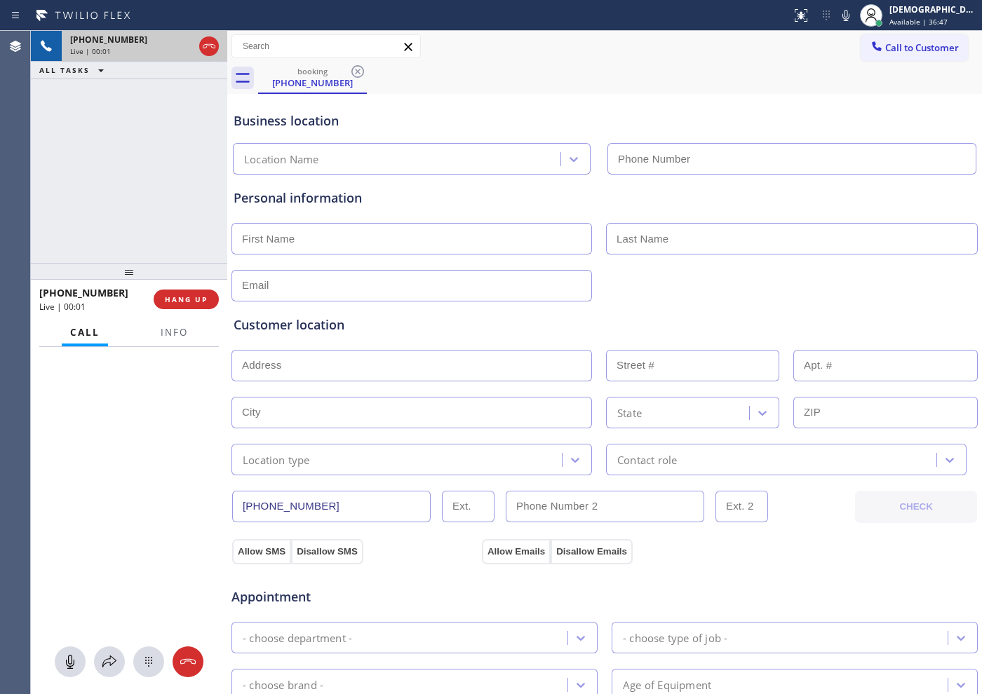
type input "[PHONE_NUMBER]"
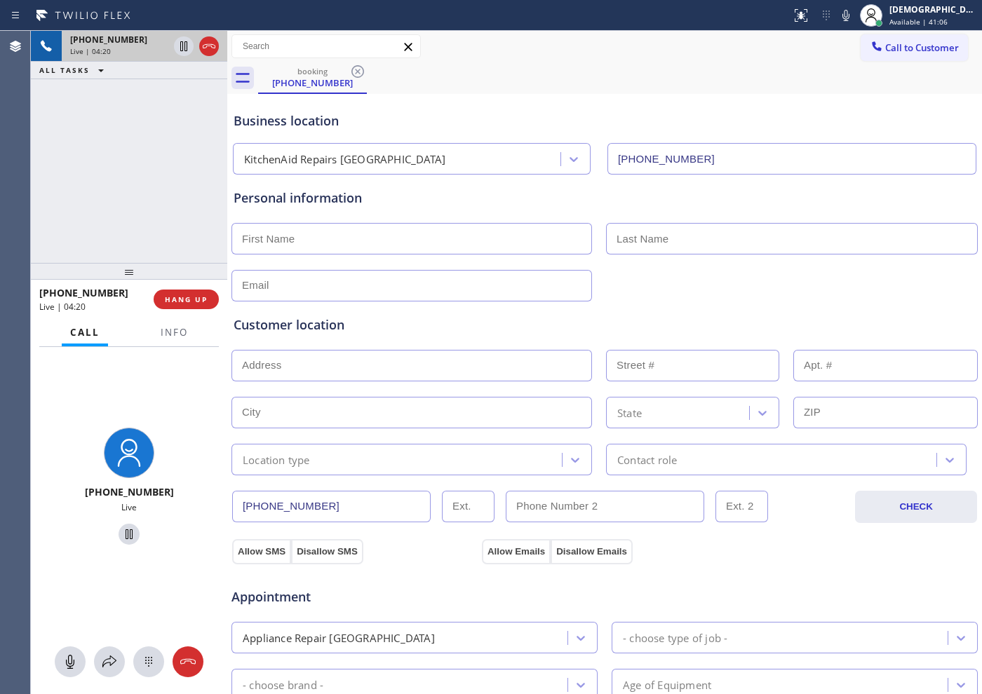
click at [617, 202] on div "Personal information" at bounding box center [605, 198] width 742 height 19
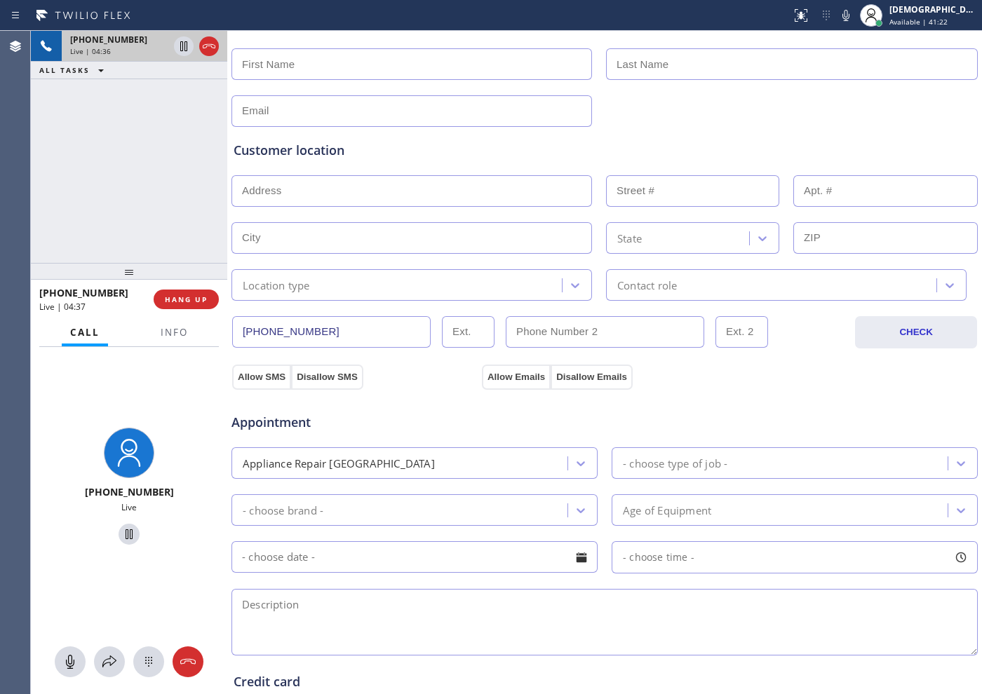
scroll to position [175, 0]
drag, startPoint x: 340, startPoint y: 330, endPoint x: 244, endPoint y: 330, distance: 96.1
click at [244, 330] on input "[PHONE_NUMBER]" at bounding box center [331, 332] width 198 height 32
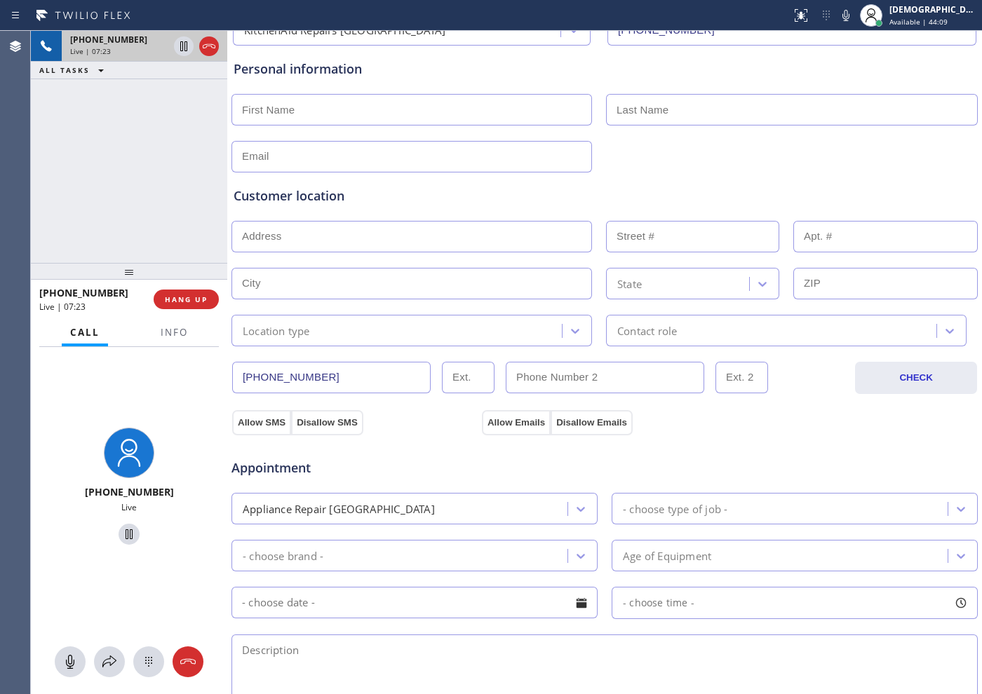
scroll to position [0, 0]
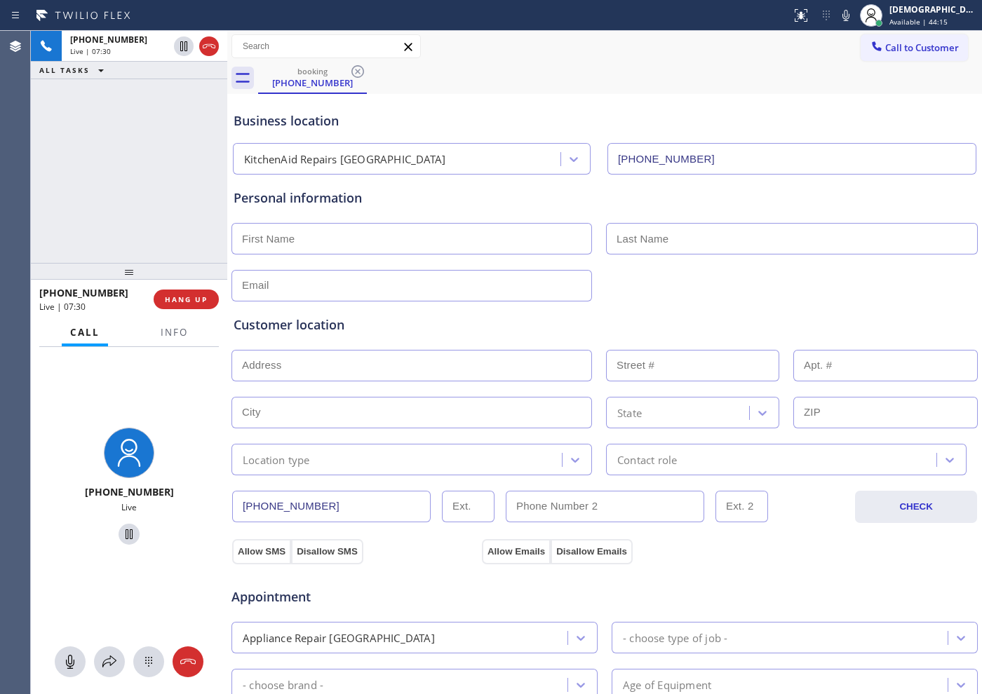
drag, startPoint x: 200, startPoint y: 48, endPoint x: 225, endPoint y: 50, distance: 25.3
click at [200, 48] on div at bounding box center [209, 46] width 20 height 17
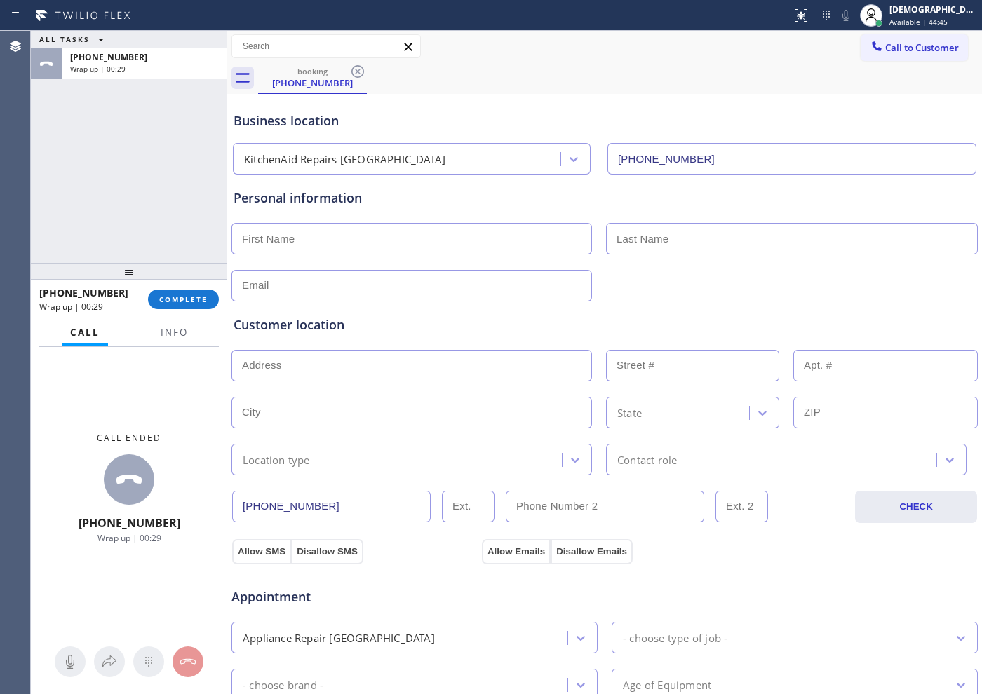
click at [437, 238] on input "text" at bounding box center [411, 239] width 361 height 32
paste input "[PERSON_NAME]"
type input "[PERSON_NAME]"
click at [669, 236] on input "text" at bounding box center [792, 239] width 372 height 32
paste input "[PERSON_NAME]"
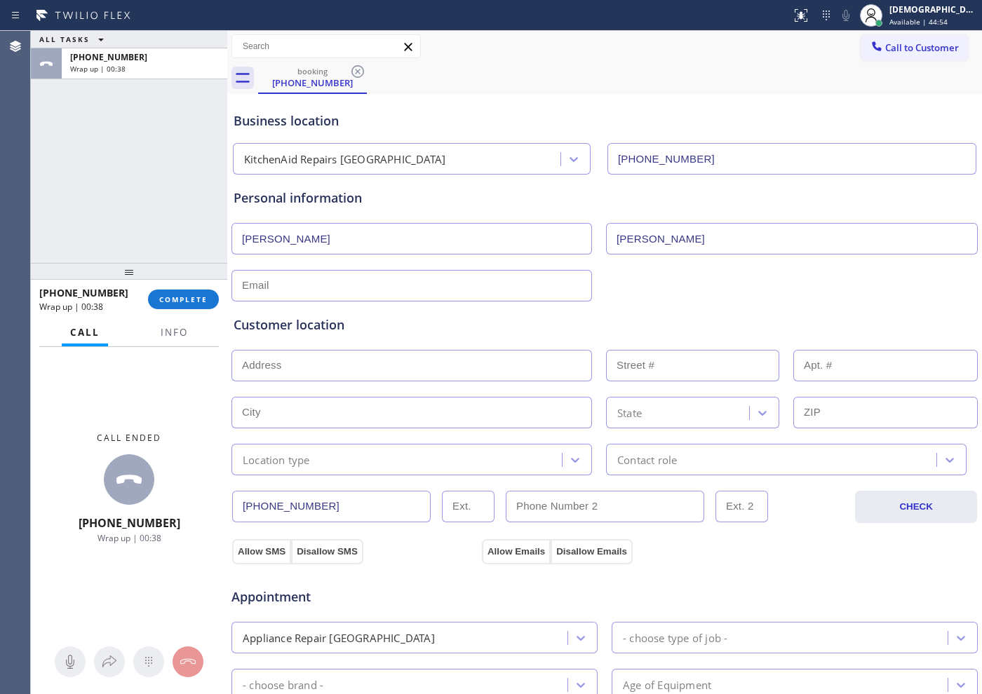
type input "[PERSON_NAME]"
click at [485, 294] on input "text" at bounding box center [411, 286] width 361 height 32
paste input "[EMAIL_ADDRESS]"
type input "[EMAIL_ADDRESS]"
click at [447, 332] on div "Customer location" at bounding box center [605, 325] width 742 height 19
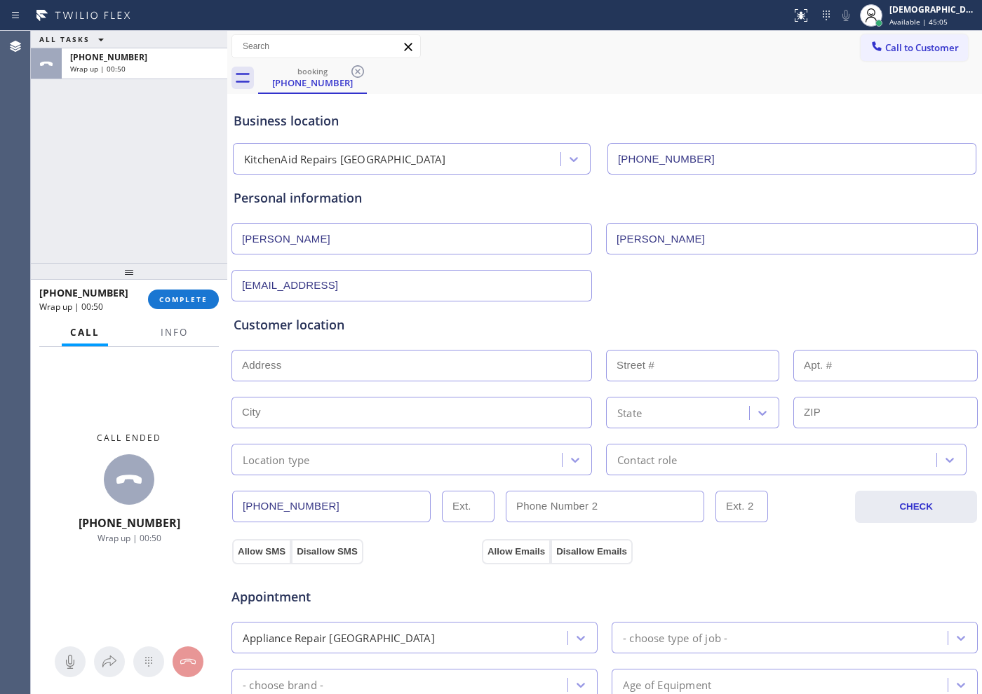
click at [393, 358] on input "text" at bounding box center [411, 366] width 361 height 32
paste input "[STREET_ADDRESS][PERSON_NAME]"
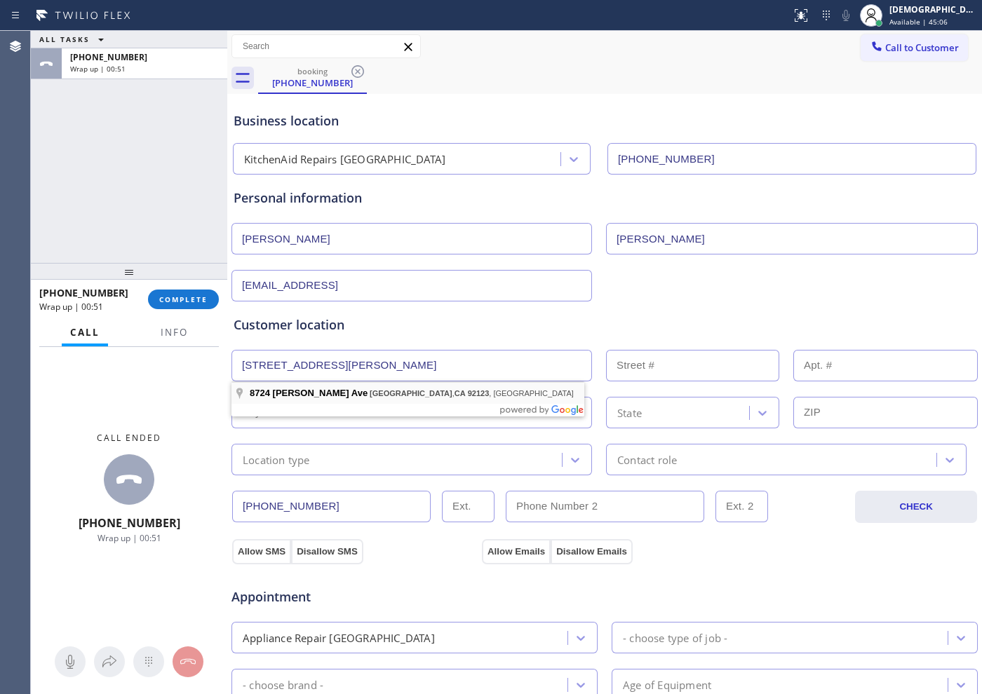
type input "[STREET_ADDRESS][PERSON_NAME]"
type input "8724"
type input "[GEOGRAPHIC_DATA]"
type input "92123"
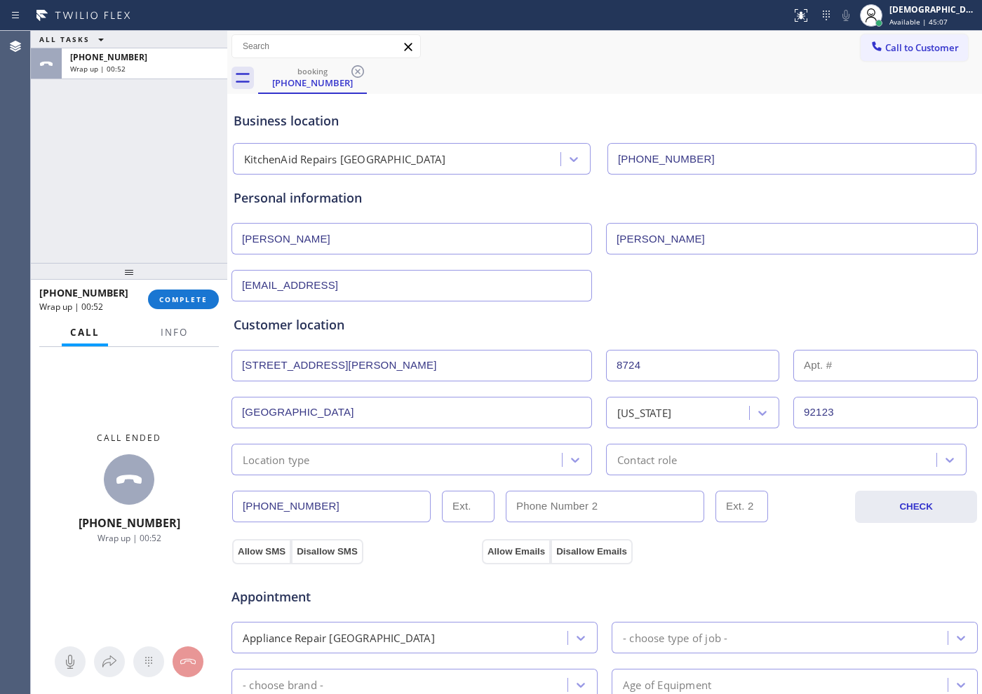
click at [332, 476] on div "[PHONE_NUMBER] CHECK" at bounding box center [605, 500] width 748 height 48
click at [332, 468] on div "Location type" at bounding box center [411, 460] width 361 height 32
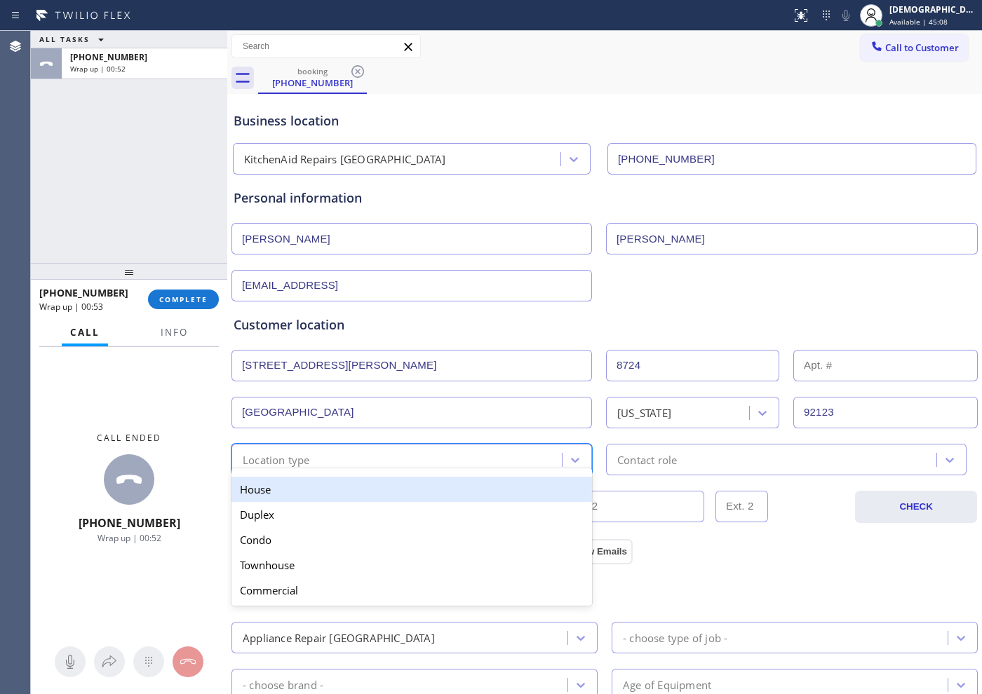
drag, startPoint x: 321, startPoint y: 486, endPoint x: 582, endPoint y: 488, distance: 260.9
click at [326, 486] on div "House" at bounding box center [411, 489] width 361 height 25
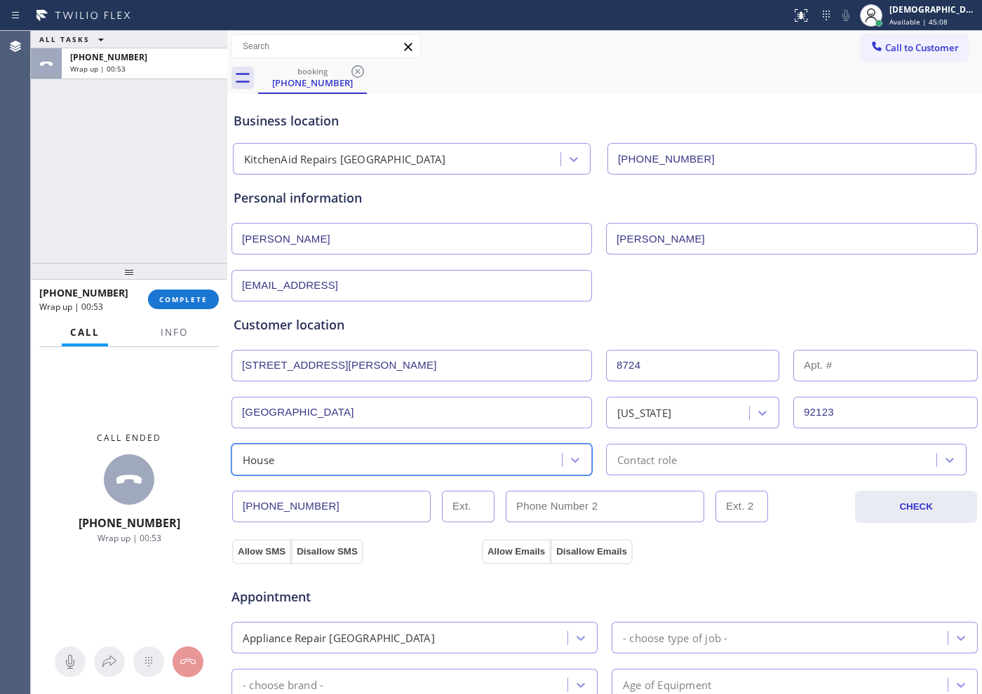
click at [617, 457] on div "Contact role" at bounding box center [647, 460] width 60 height 16
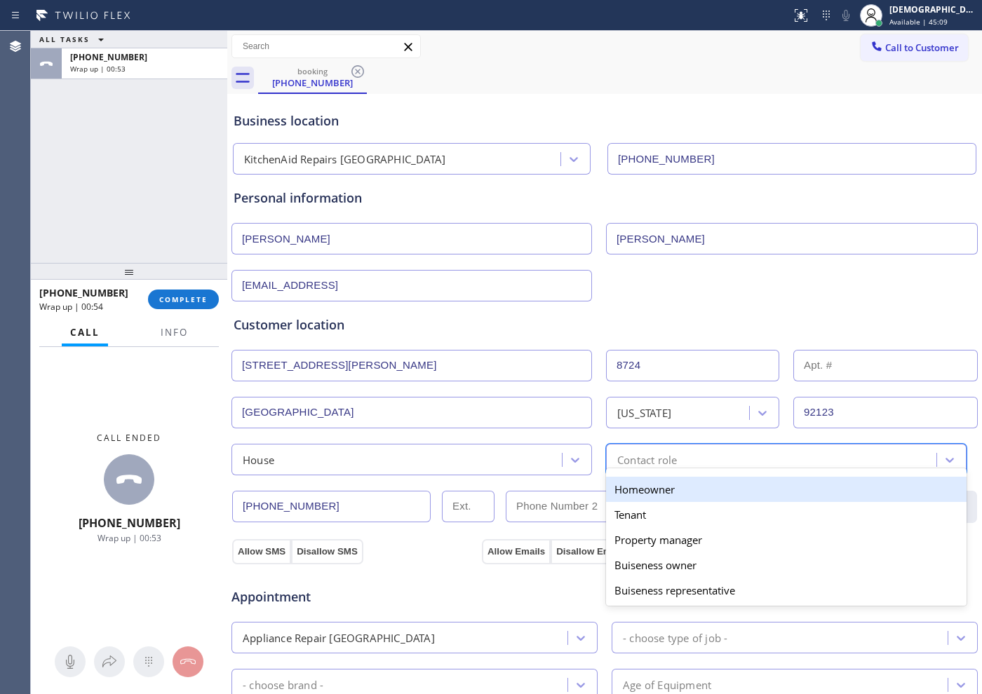
click at [622, 487] on div "Homeowner" at bounding box center [786, 489] width 361 height 25
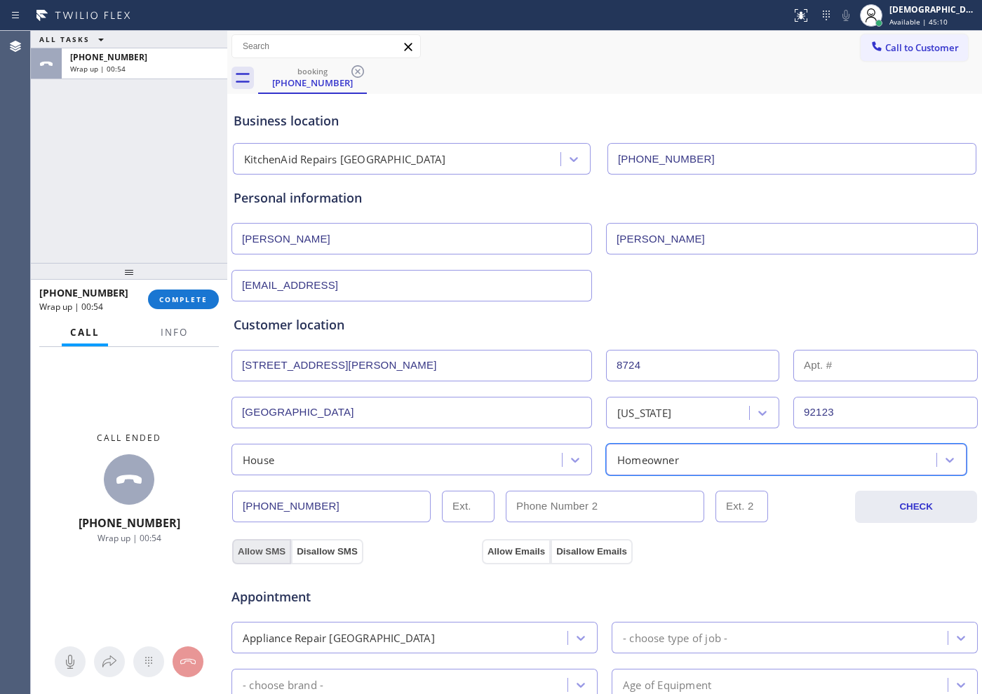
click at [262, 544] on button "Allow SMS" at bounding box center [261, 551] width 59 height 25
click at [476, 544] on div "Allow SMS Disallow SMS Allow Emails Disallow Emails" at bounding box center [604, 550] width 749 height 28
click at [492, 534] on div "Allow SMS Disallow SMS Allow Emails Disallow Emails" at bounding box center [605, 543] width 748 height 41
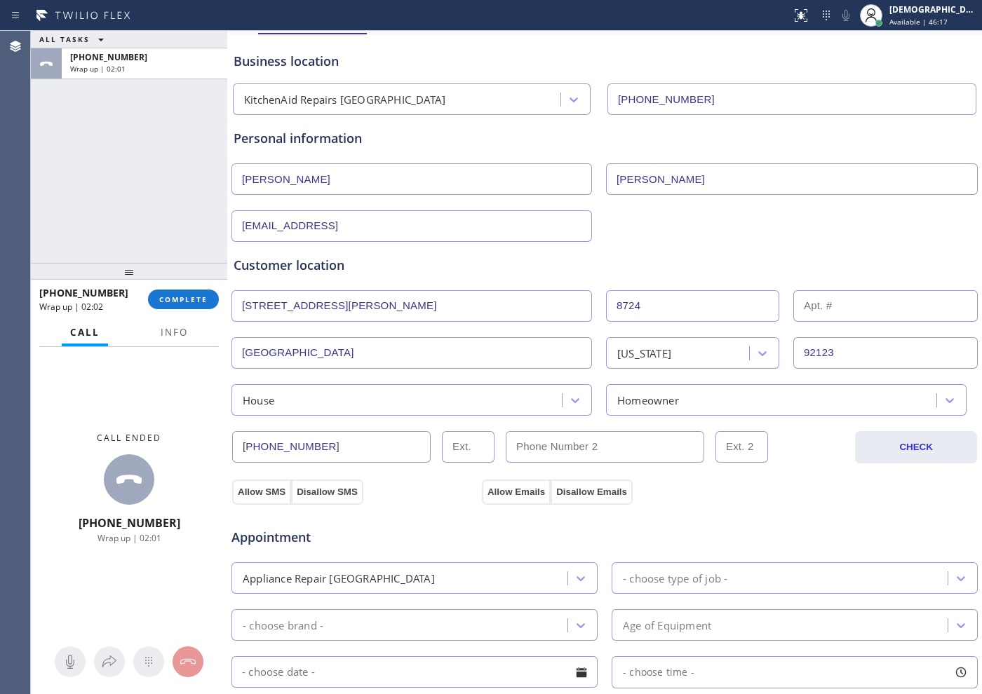
scroll to position [175, 0]
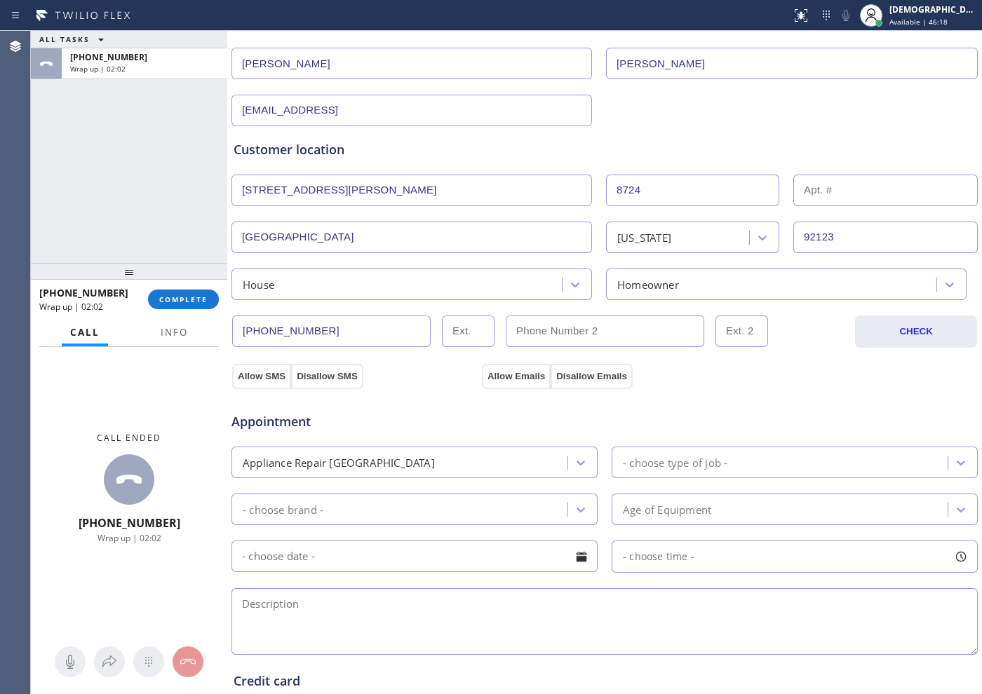
click at [271, 383] on div "Appointment Appliance Repair High End - choose type of job - - choose brand - A…" at bounding box center [605, 520] width 748 height 275
click at [278, 371] on button "Allow SMS" at bounding box center [261, 376] width 59 height 25
click at [516, 366] on button "Allow Emails" at bounding box center [516, 376] width 69 height 25
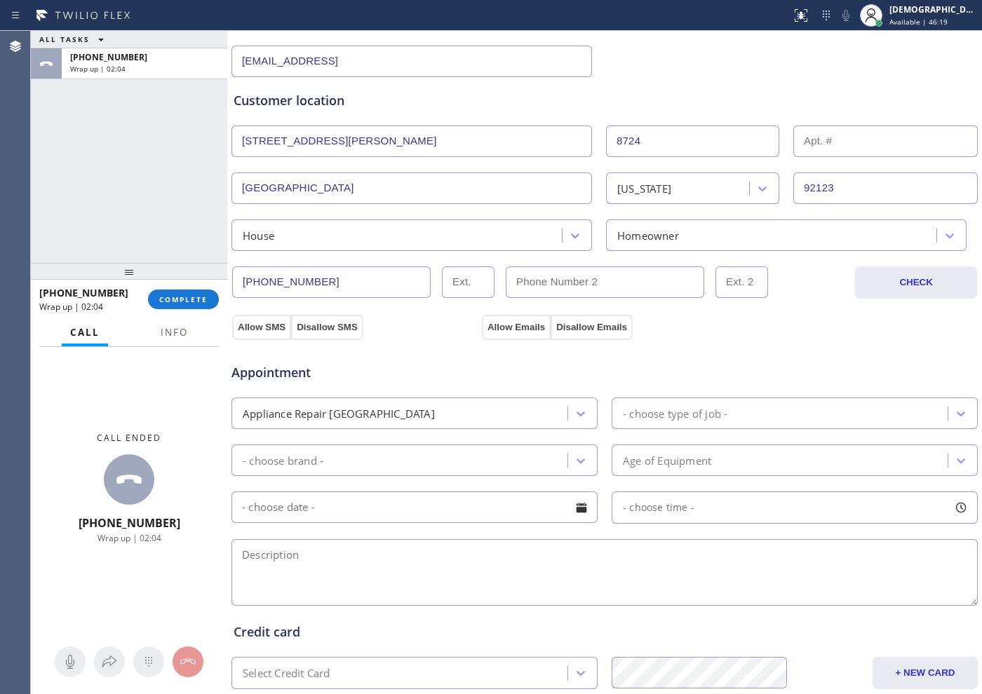
scroll to position [263, 0]
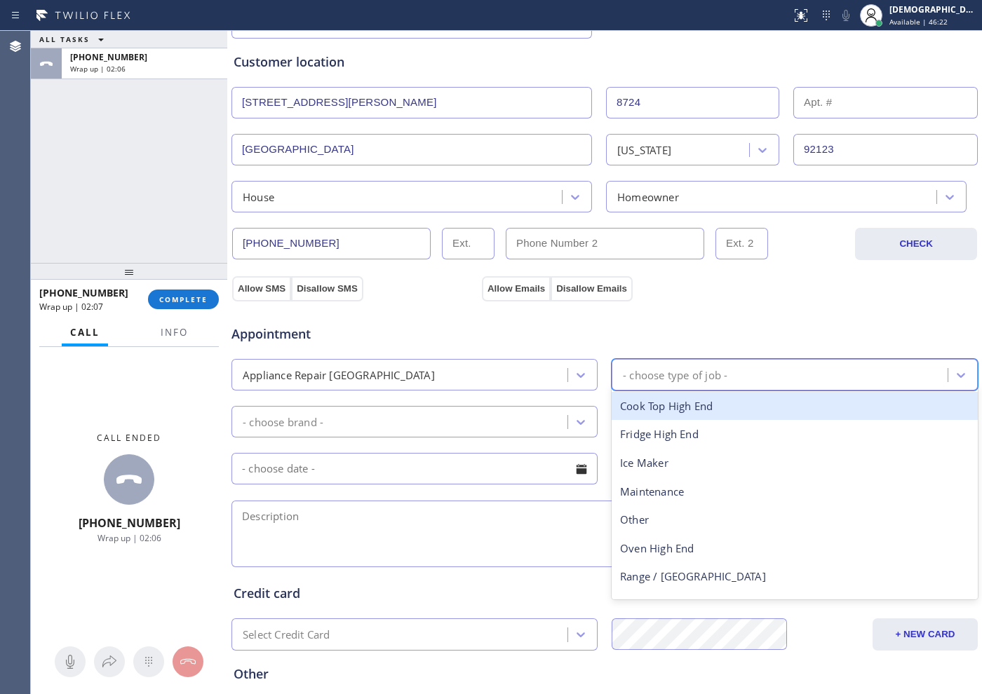
click at [808, 375] on div "- choose type of job -" at bounding box center [782, 375] width 332 height 25
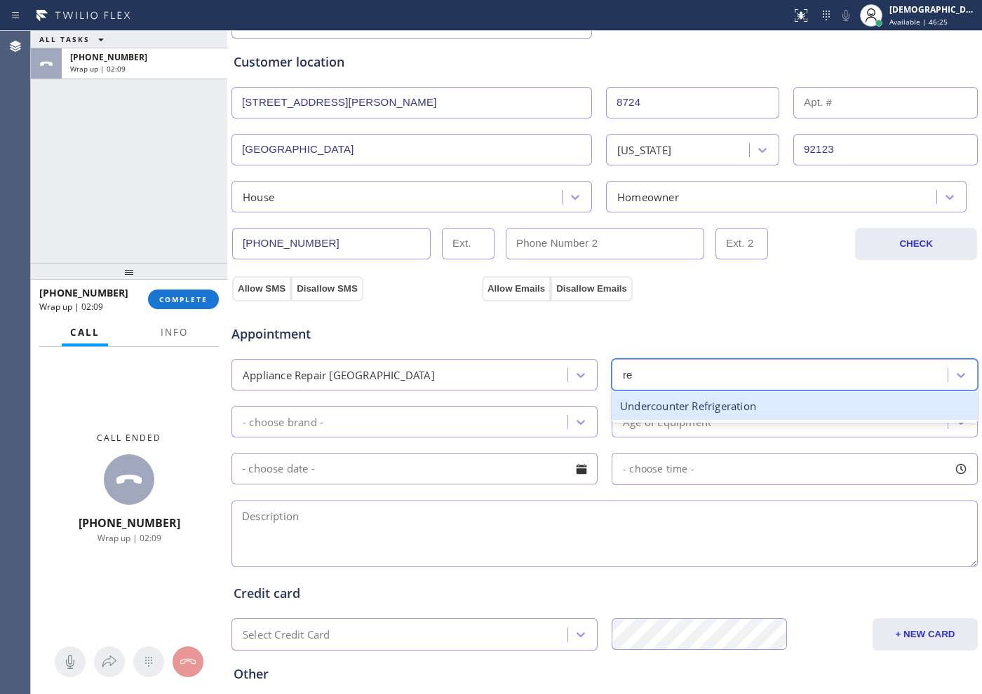
type input "re"
click at [462, 368] on div "Appliance Repair [GEOGRAPHIC_DATA]" at bounding box center [402, 375] width 332 height 25
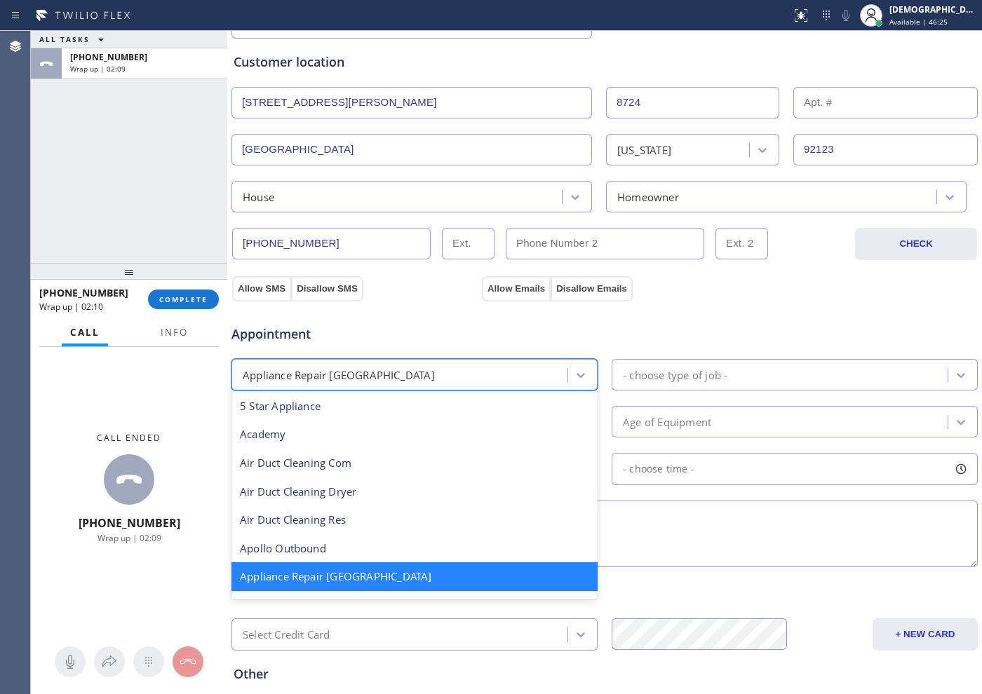
scroll to position [2, 0]
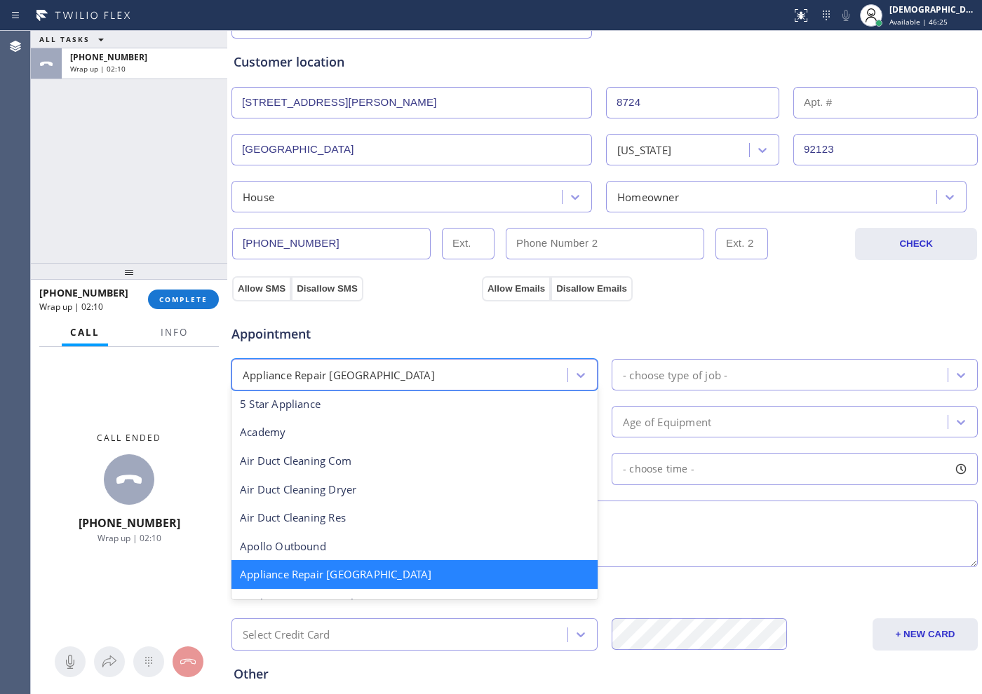
click at [462, 368] on div "Appliance Repair [GEOGRAPHIC_DATA]" at bounding box center [402, 375] width 332 height 25
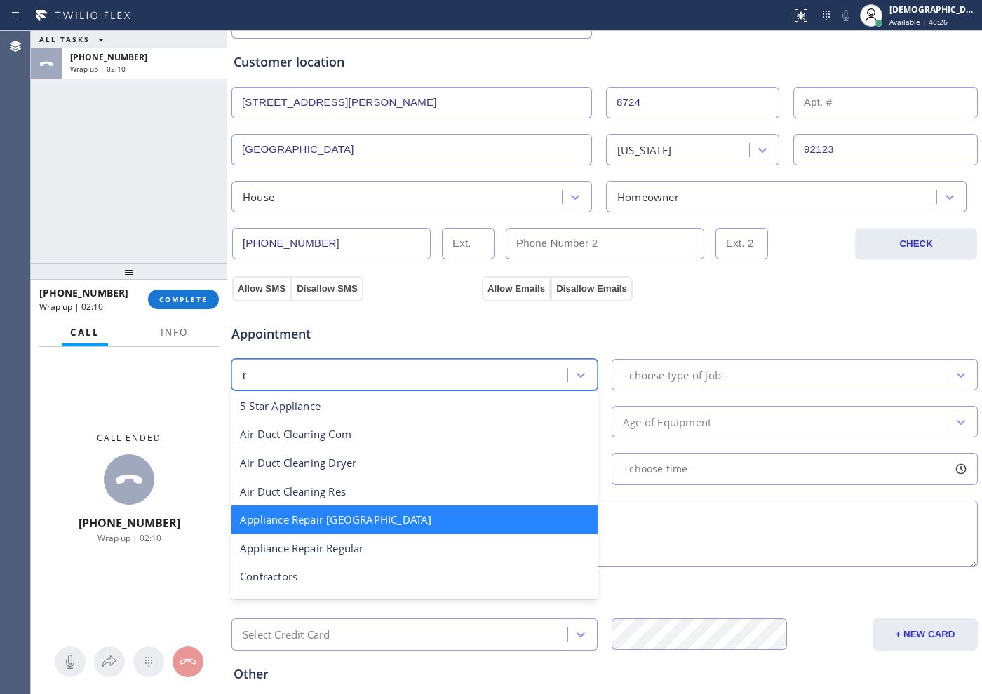
type input "re"
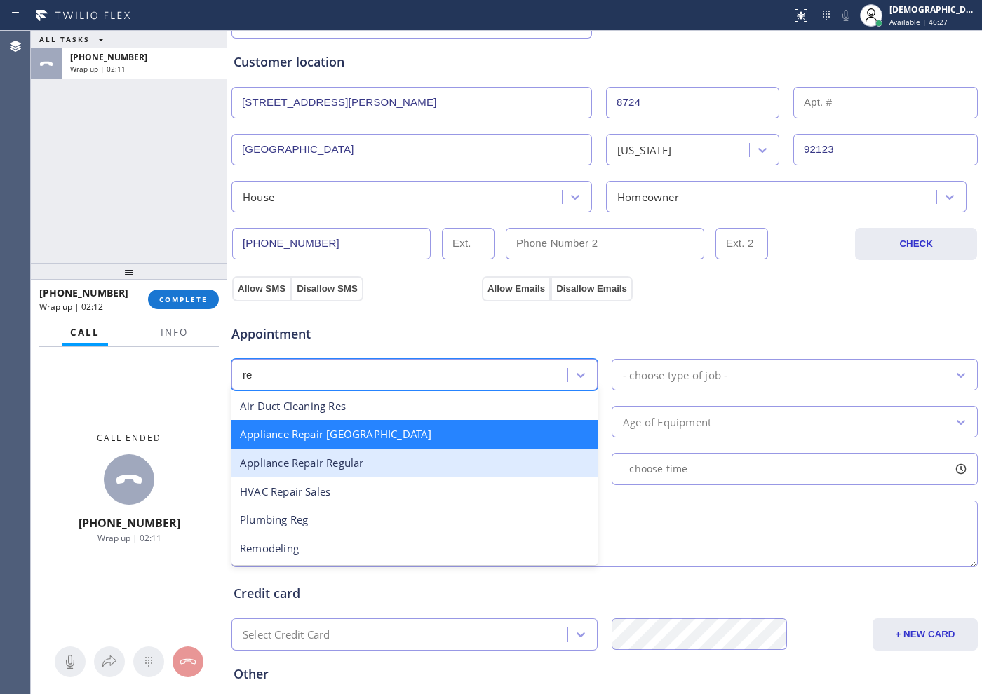
click at [419, 462] on div "Appliance Repair Regular" at bounding box center [414, 463] width 366 height 29
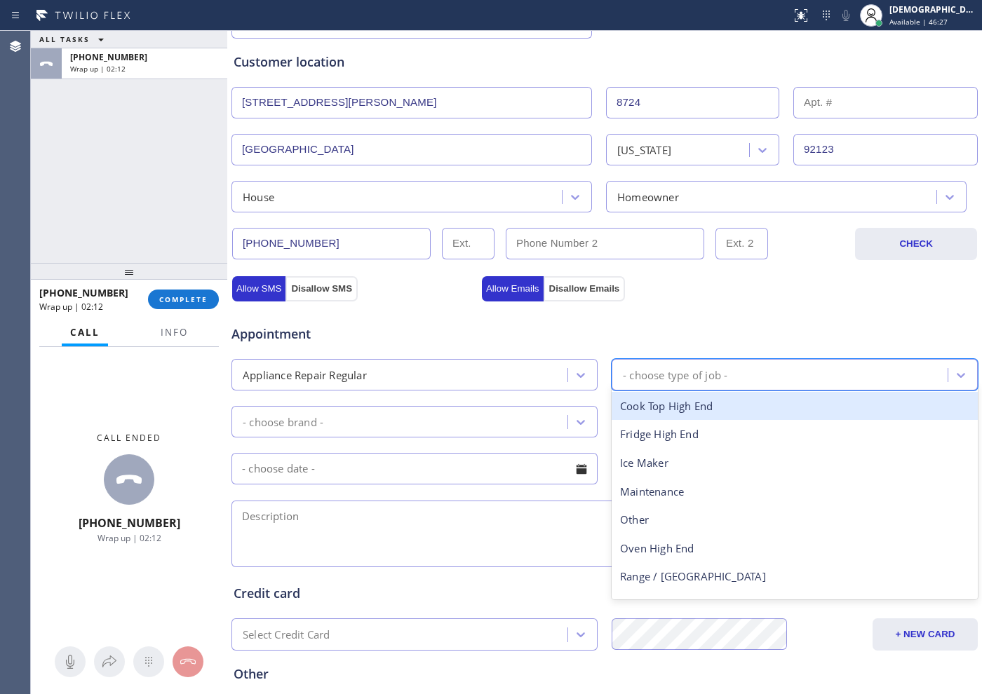
click at [669, 372] on div "- choose type of job -" at bounding box center [675, 375] width 105 height 16
type input "d"
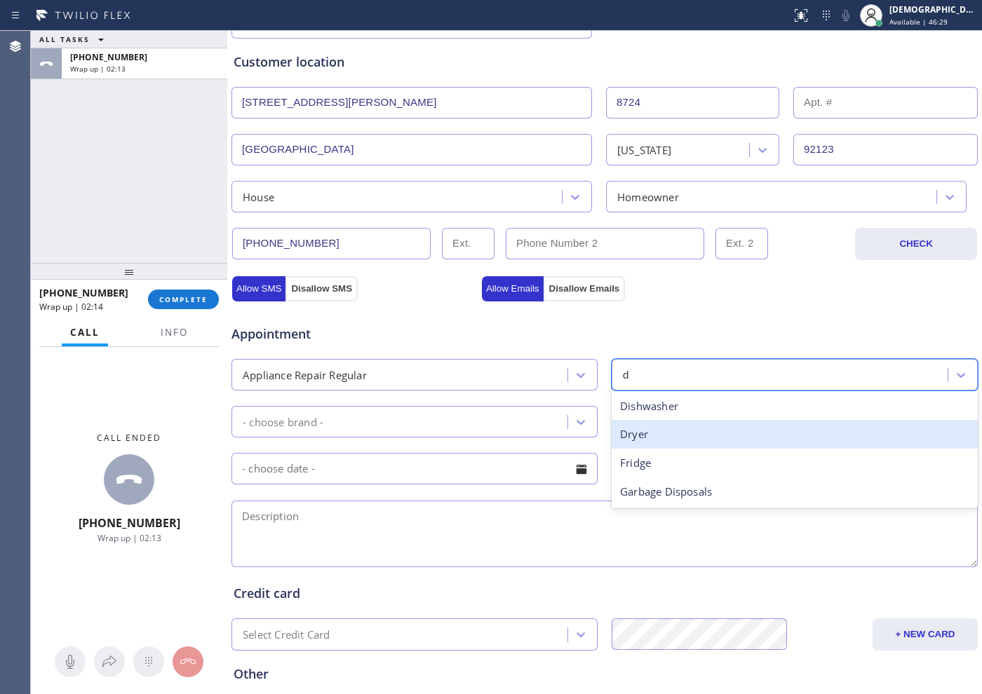
click at [647, 411] on div "Dishwasher" at bounding box center [795, 406] width 366 height 29
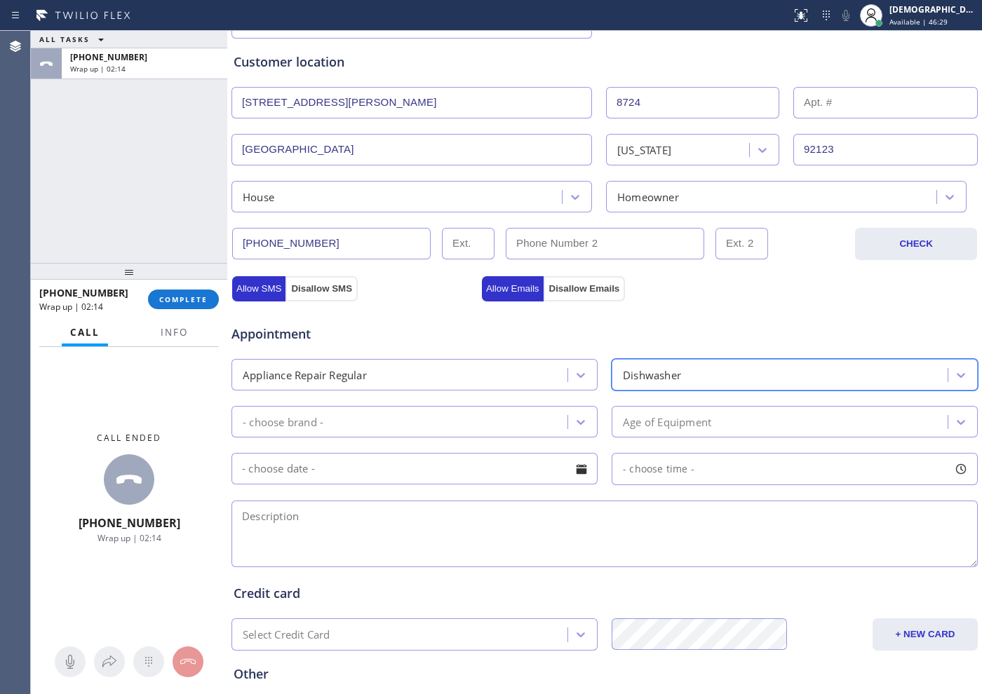
click at [457, 408] on div "- choose brand -" at bounding box center [414, 422] width 366 height 32
click at [384, 426] on div "- choose brand -" at bounding box center [402, 422] width 332 height 25
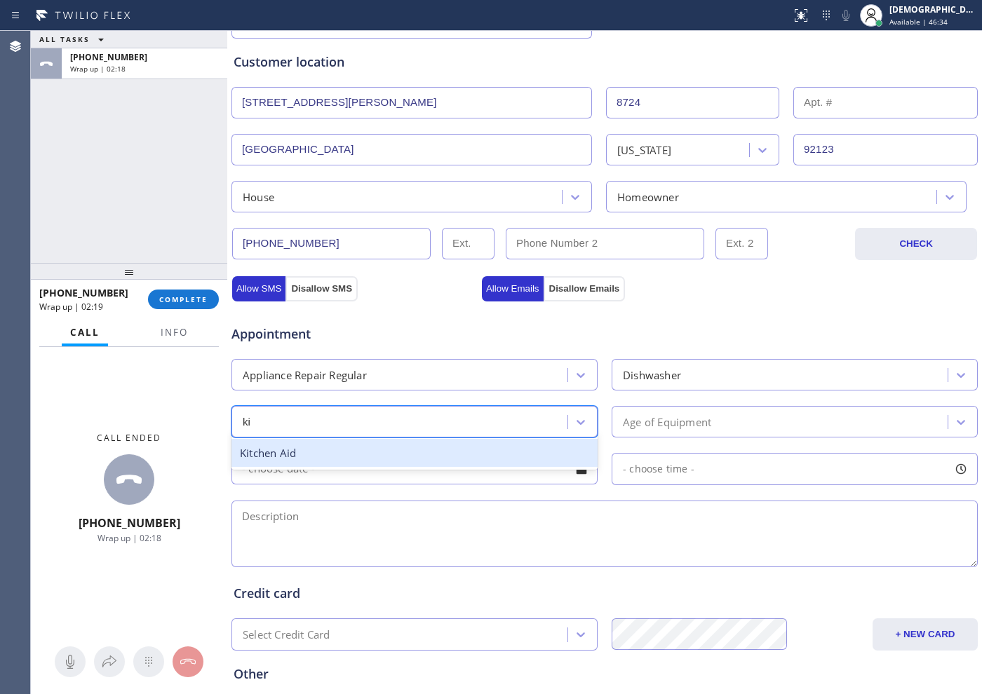
type input "kit"
click at [391, 462] on div "Kitchen Aid" at bounding box center [414, 453] width 366 height 29
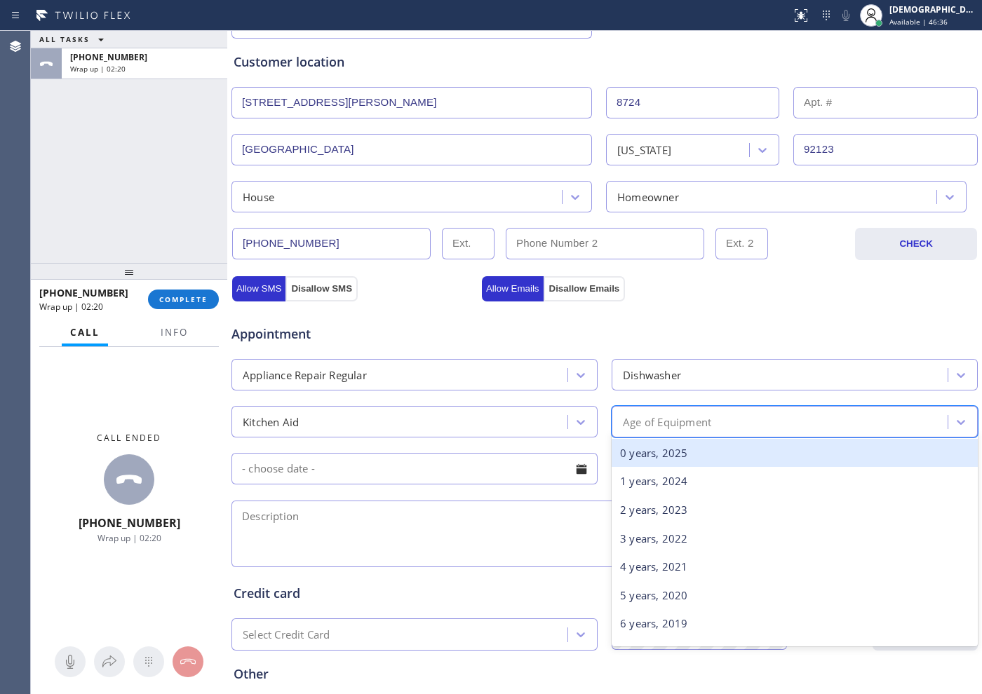
click at [694, 417] on div "Age of Equipment" at bounding box center [667, 422] width 88 height 16
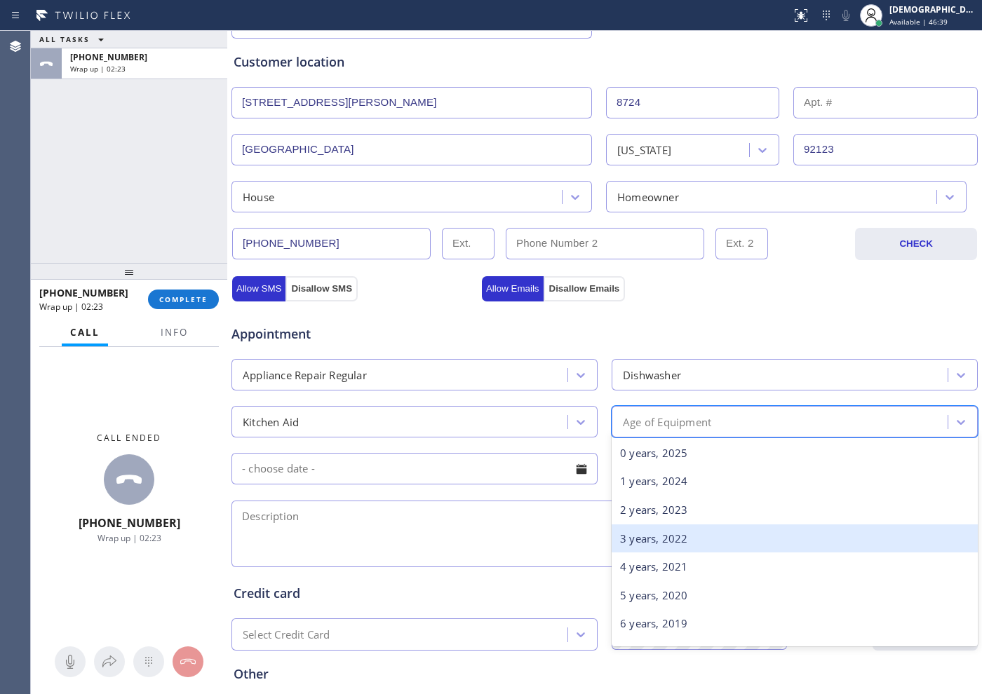
click at [666, 537] on div "3 years, 2022" at bounding box center [795, 539] width 366 height 29
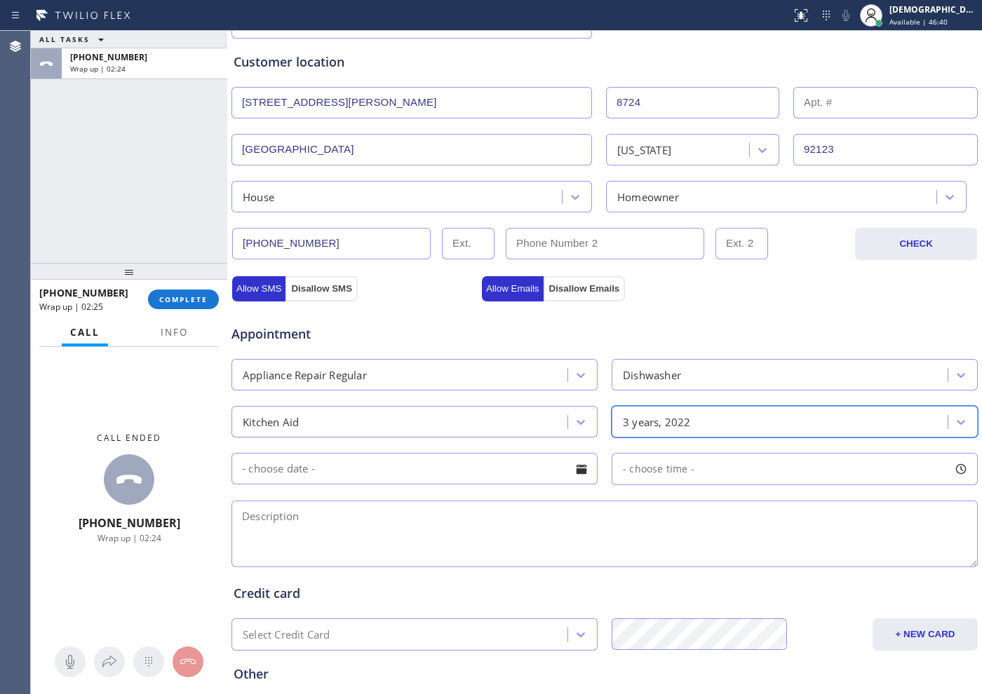
click at [446, 466] on input "text" at bounding box center [414, 469] width 366 height 32
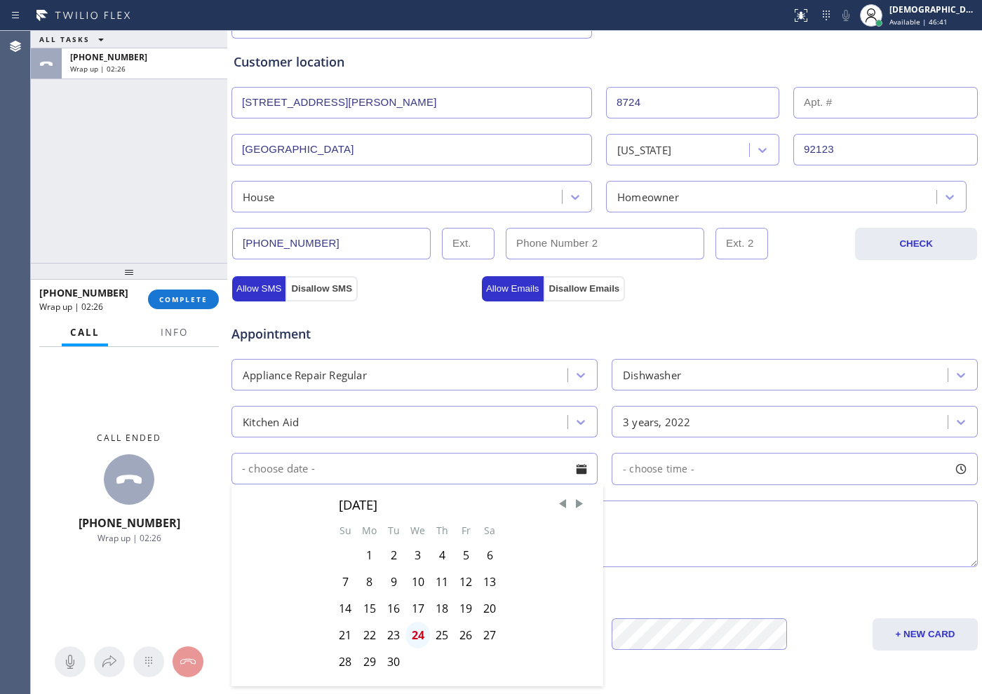
click at [414, 626] on div "24" at bounding box center [417, 635] width 25 height 27
type input "[DATE]"
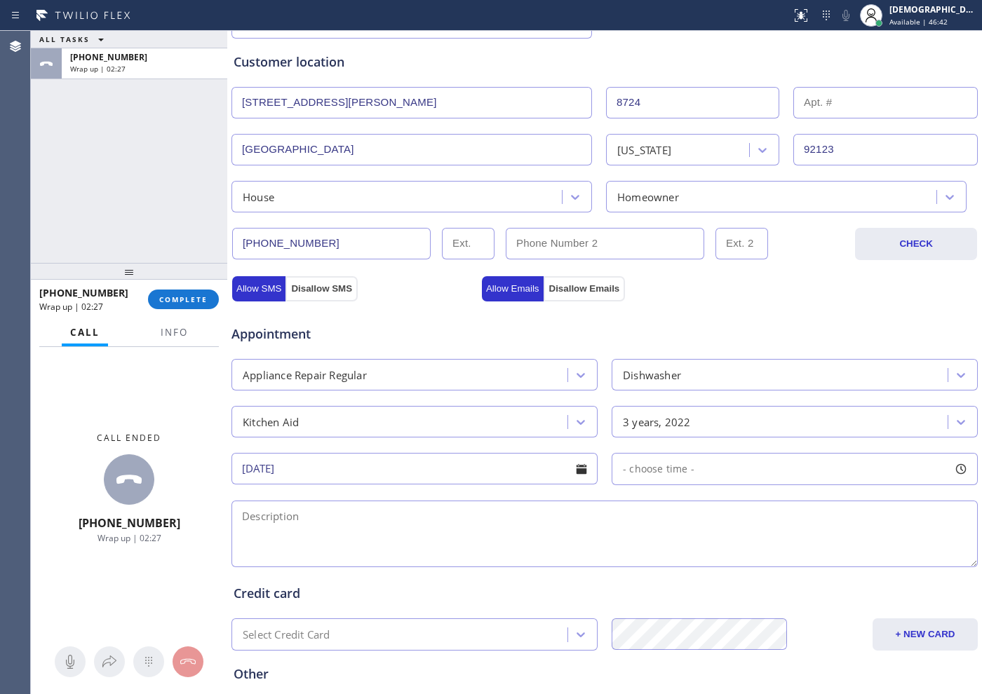
click at [685, 465] on span "- choose time -" at bounding box center [659, 468] width 72 height 13
click at [112, 219] on div "ALL TASKS ALL TASKS ACTIVE TASKS TASKS IN WRAP UP [PHONE_NUMBER] Wrap up | 02:57" at bounding box center [129, 147] width 196 height 232
click at [676, 477] on div "- choose time -" at bounding box center [653, 470] width 82 height 16
drag, startPoint x: 629, startPoint y: 553, endPoint x: 691, endPoint y: 548, distance: 61.9
click at [691, 548] on div "FROM TILL 8:00 AM 8:00 AM" at bounding box center [784, 535] width 345 height 101
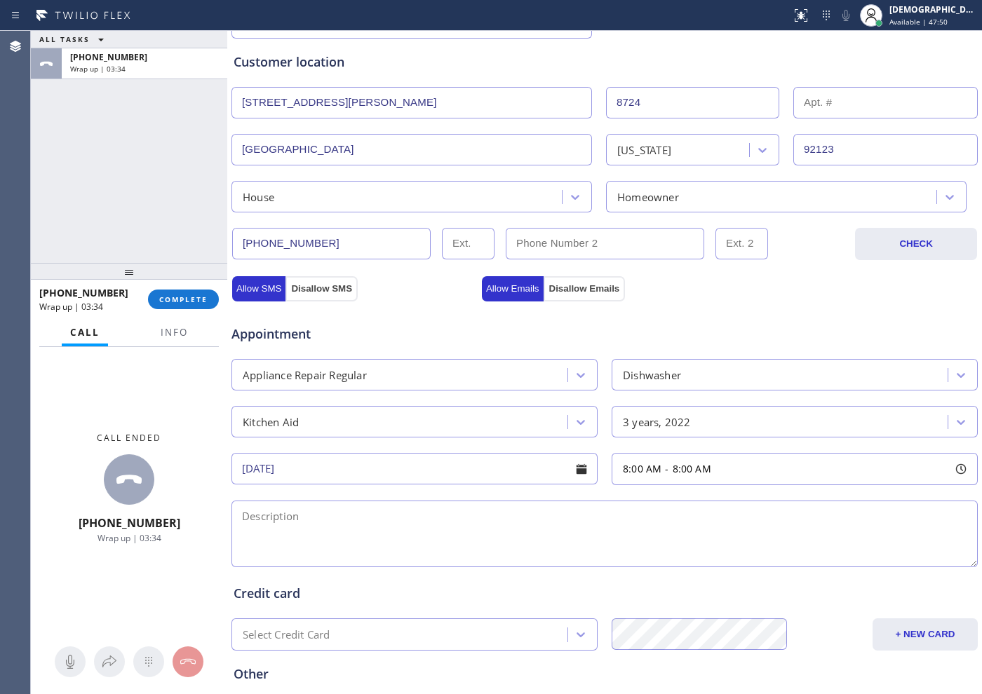
click at [734, 326] on div "Appointment" at bounding box center [604, 326] width 749 height 36
click at [673, 471] on span "8:00 AM" at bounding box center [692, 468] width 39 height 13
drag, startPoint x: 624, startPoint y: 553, endPoint x: 878, endPoint y: 555, distance: 254.6
click at [878, 555] on div at bounding box center [886, 554] width 17 height 29
drag, startPoint x: 621, startPoint y: 551, endPoint x: 797, endPoint y: 567, distance: 176.1
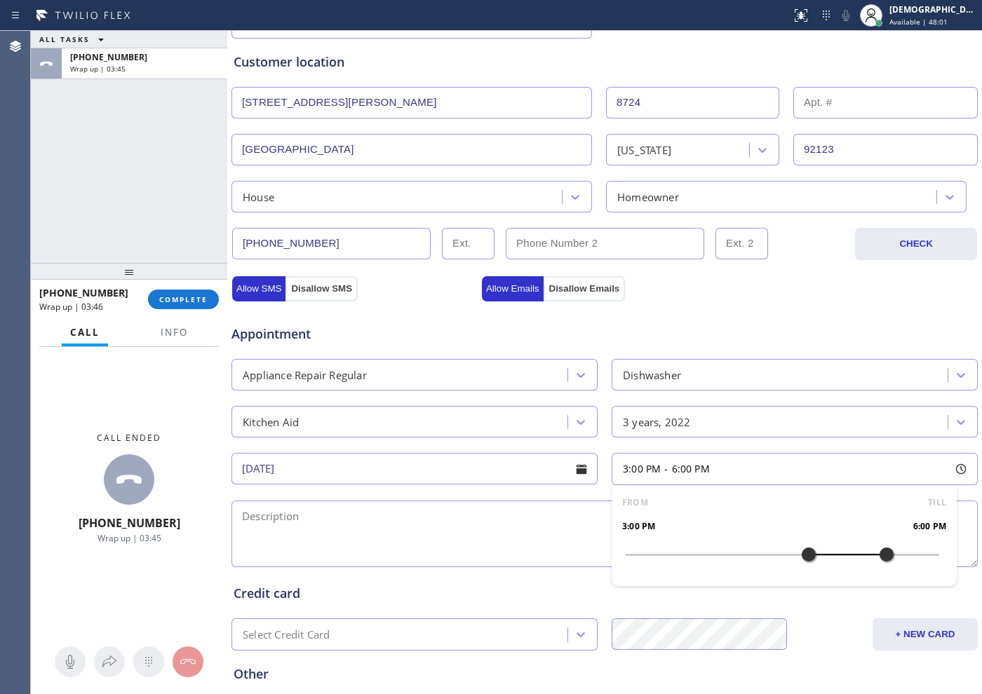
click at [800, 567] on div at bounding box center [808, 554] width 17 height 29
click at [773, 312] on div "Appointment" at bounding box center [604, 326] width 749 height 36
click at [457, 529] on textarea at bounding box center [604, 534] width 746 height 67
click at [356, 502] on textarea "3-6 / 75 /" at bounding box center [604, 534] width 746 height 67
paste textarea "Kitchen aid/ Dishwaher"
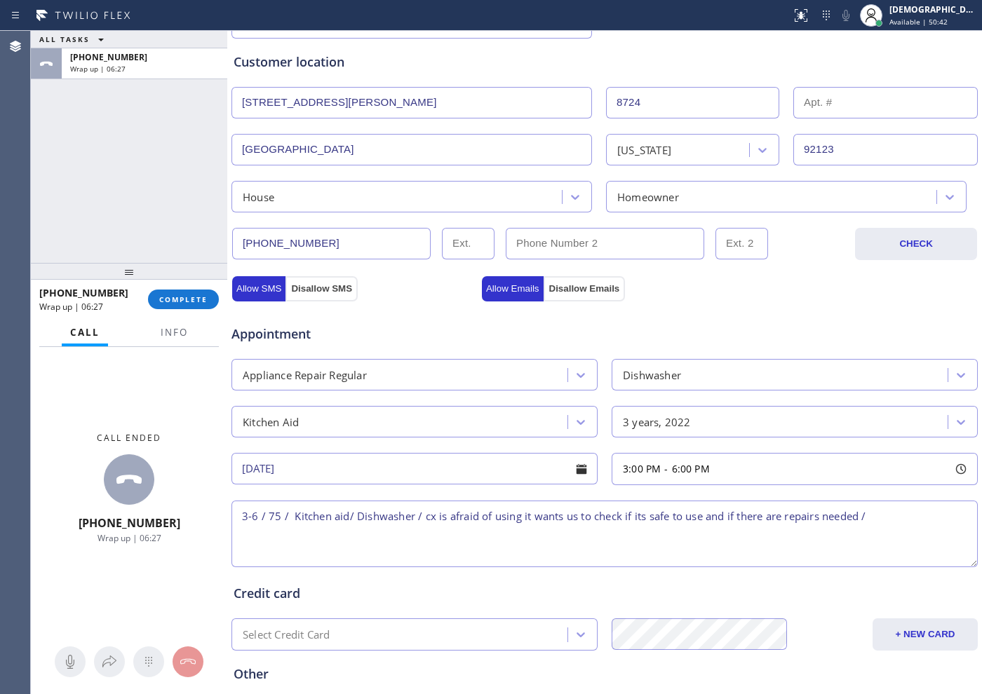
click at [898, 509] on textarea "3-6 / 75 / Kitchen aid/ Dishwasher / cx is afraid of using it wants us to check…" at bounding box center [604, 534] width 746 height 67
click at [528, 539] on textarea "3-6 / 75 / Kitchen aid/ Dishwasher / cx is afraid of using it wants us to check…" at bounding box center [604, 534] width 746 height 67
click at [393, 543] on textarea "3-6 / 75 / Kitchen aid/ Dishwasher / cx is afraid of using it wants us to check…" at bounding box center [604, 534] width 746 height 67
paste textarea "[STREET_ADDRESS][PERSON_NAME]"
click at [440, 534] on textarea "3-6 / 75 / Kitchen aid/ Dishwasher / cx is afraid of using it wants us to check…" at bounding box center [604, 534] width 746 height 67
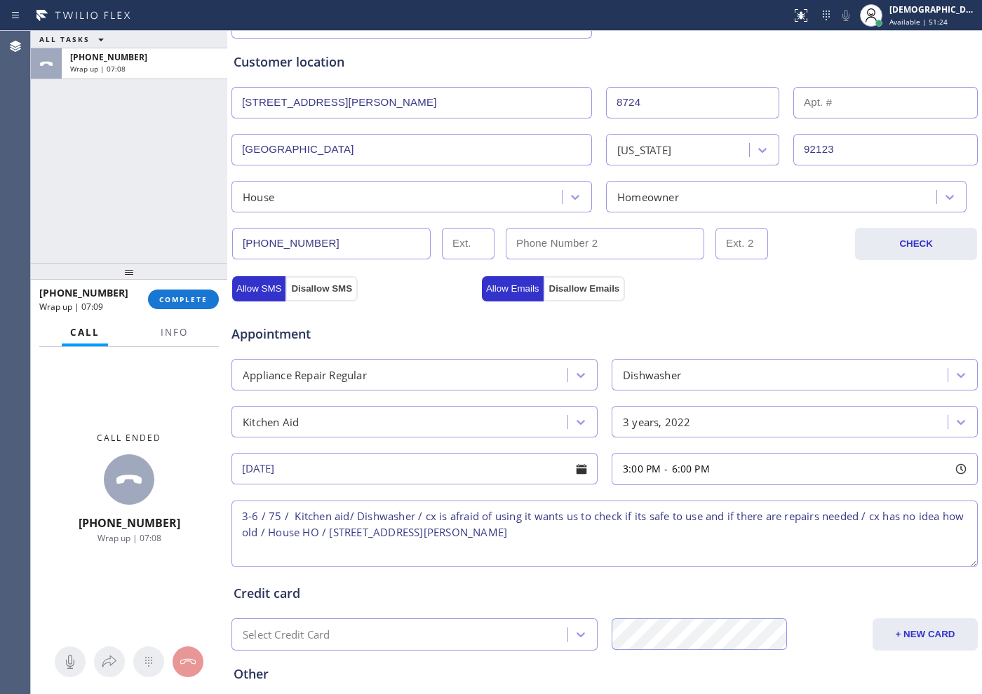
click at [438, 532] on textarea "3-6 / 75 / Kitchen aid/ Dishwasher / cx is afraid of using it wants us to check…" at bounding box center [604, 534] width 746 height 67
click at [569, 534] on textarea "3-6 / 75 / Kitchen aid/ Dishwasher / cx is afraid of using it wants us to check…" at bounding box center [604, 534] width 746 height 67
click at [595, 534] on textarea "3-6 / 75 / Kitchen aid/ Dishwasher / cx is afraid of using it wants us to check…" at bounding box center [604, 534] width 746 height 67
paste textarea "Please call customer 30 minutes prior to arrival"
click at [159, 337] on button "Info" at bounding box center [174, 332] width 44 height 27
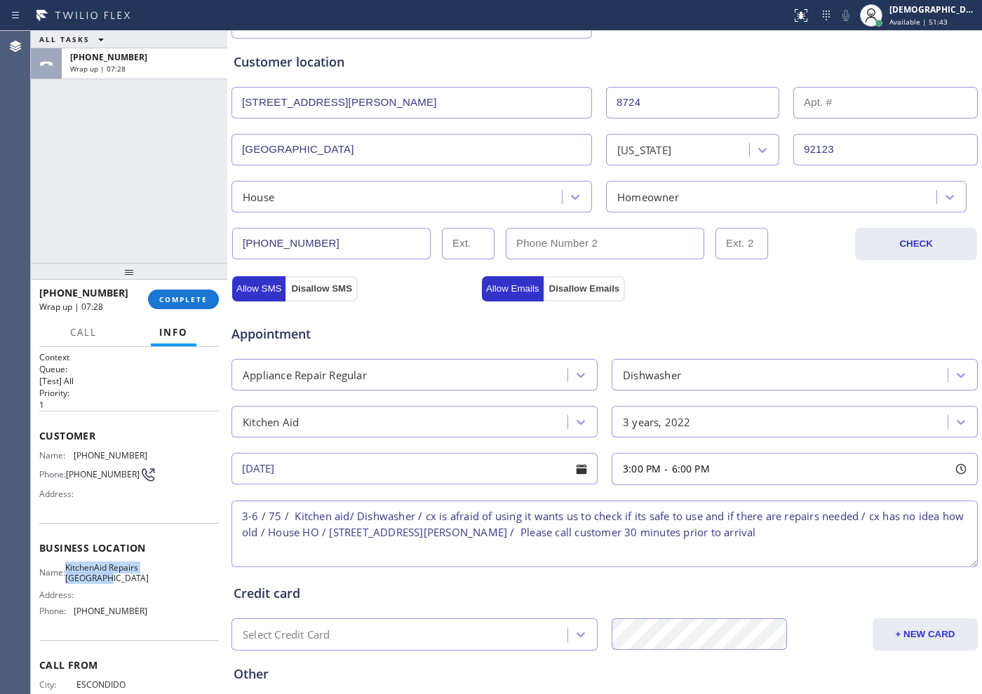
drag, startPoint x: 102, startPoint y: 593, endPoint x: 73, endPoint y: 566, distance: 40.2
click at [73, 566] on div "Name: KitchenAid Repairs [GEOGRAPHIC_DATA]" at bounding box center [93, 574] width 108 height 22
copy span "KitchenAid Repairs [GEOGRAPHIC_DATA]"
click at [550, 533] on textarea "3-6 / 75 / Kitchen aid/ Dishwasher / cx is afraid of using it wants us to check…" at bounding box center [604, 534] width 746 height 67
paste textarea "KitchenAid Repairs [GEOGRAPHIC_DATA]"
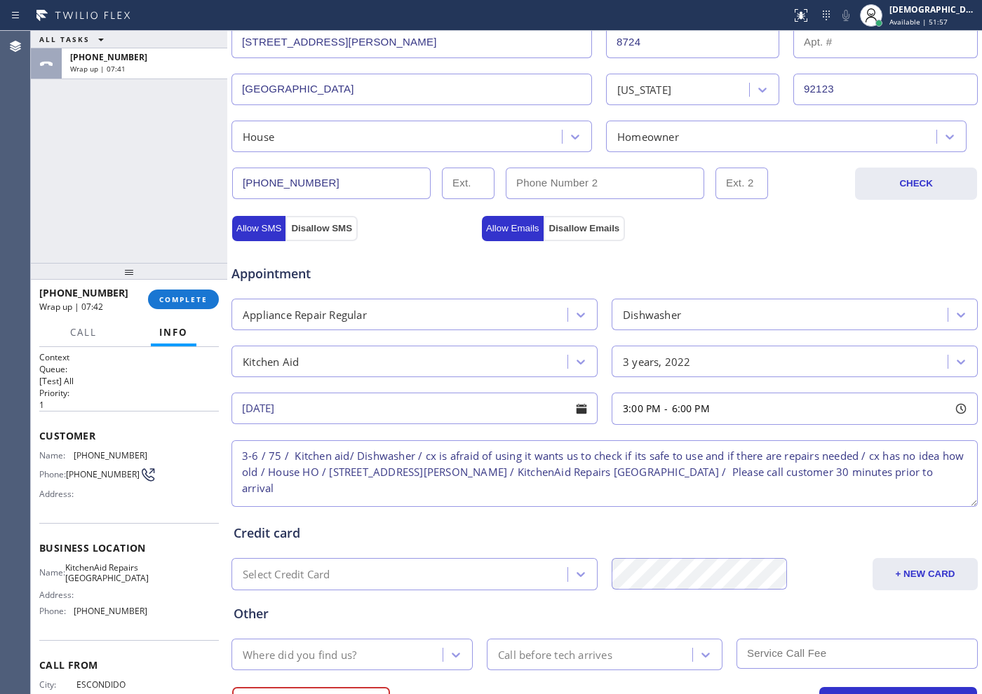
scroll to position [393, 0]
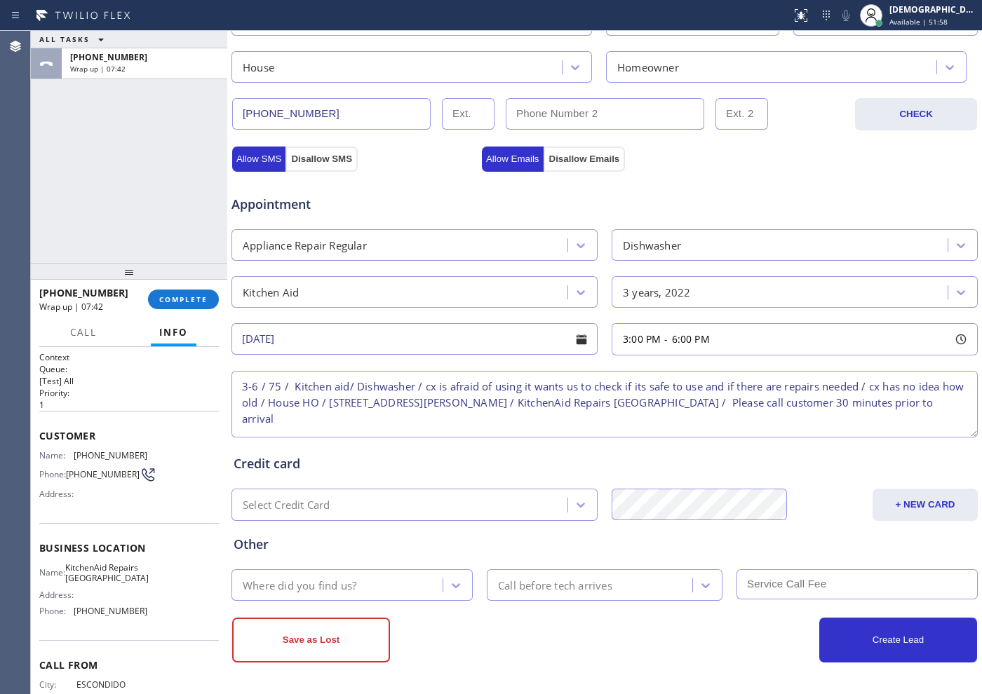
type textarea "3-6 / 75 / Kitchen aid/ Dishwasher / cx is afraid of using it wants us to check…"
click at [379, 590] on div "Where did you find us?" at bounding box center [339, 585] width 207 height 25
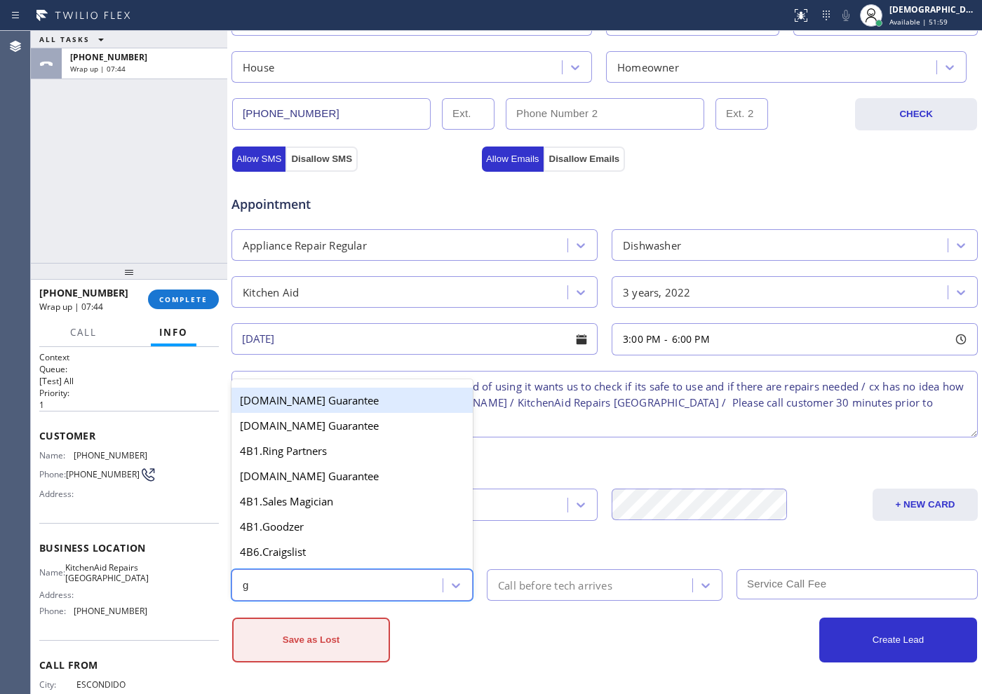
type input "go"
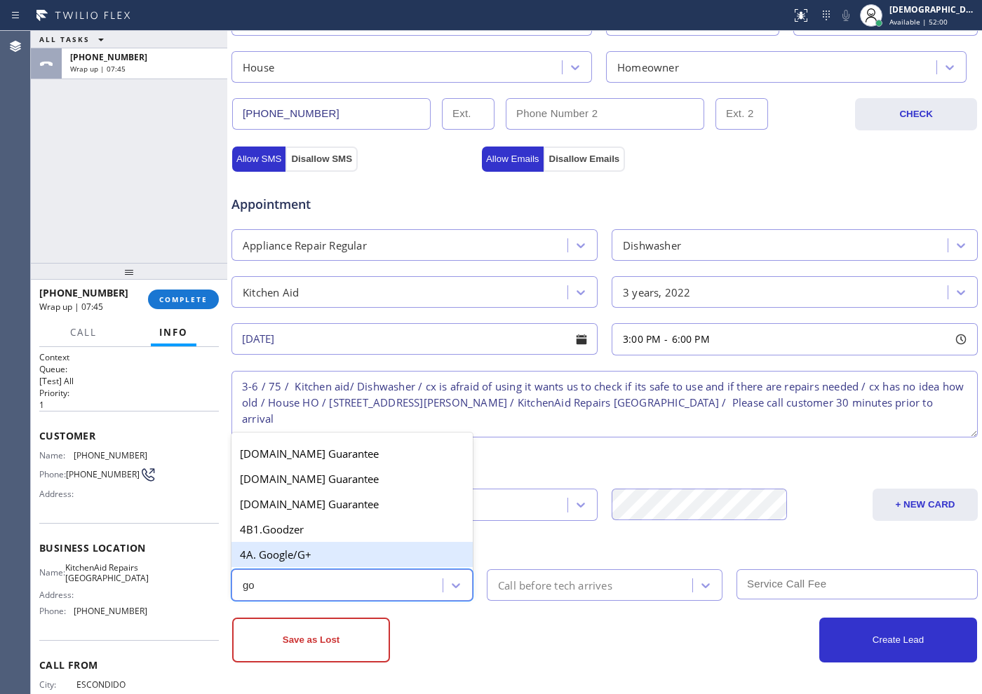
click at [330, 559] on div "4A. Google/G+" at bounding box center [351, 554] width 241 height 25
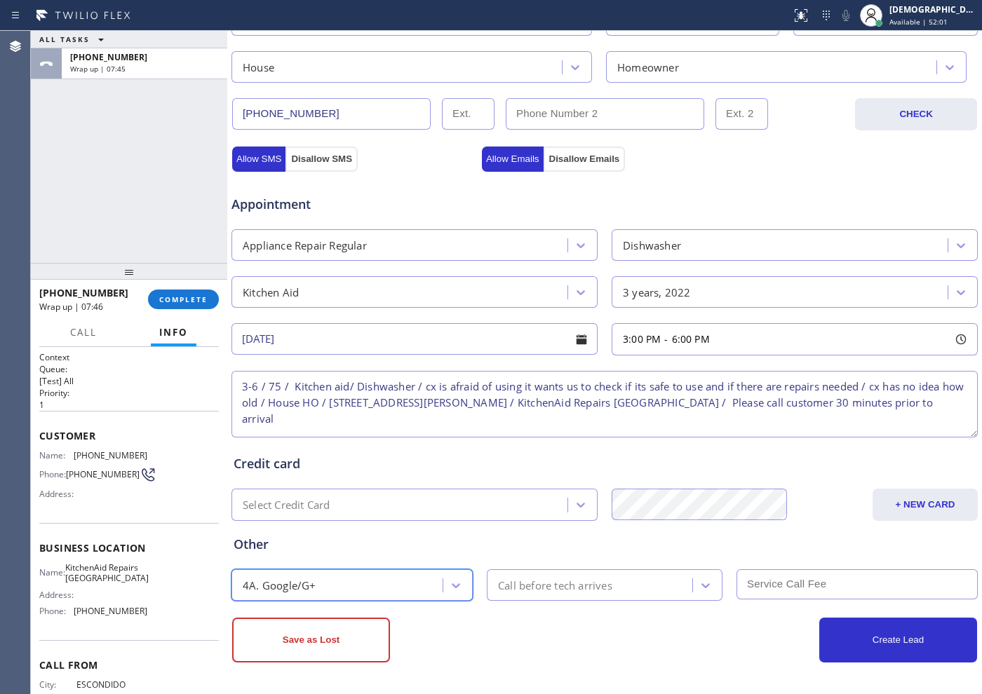
click at [522, 582] on div "Call before tech arrives" at bounding box center [555, 585] width 114 height 16
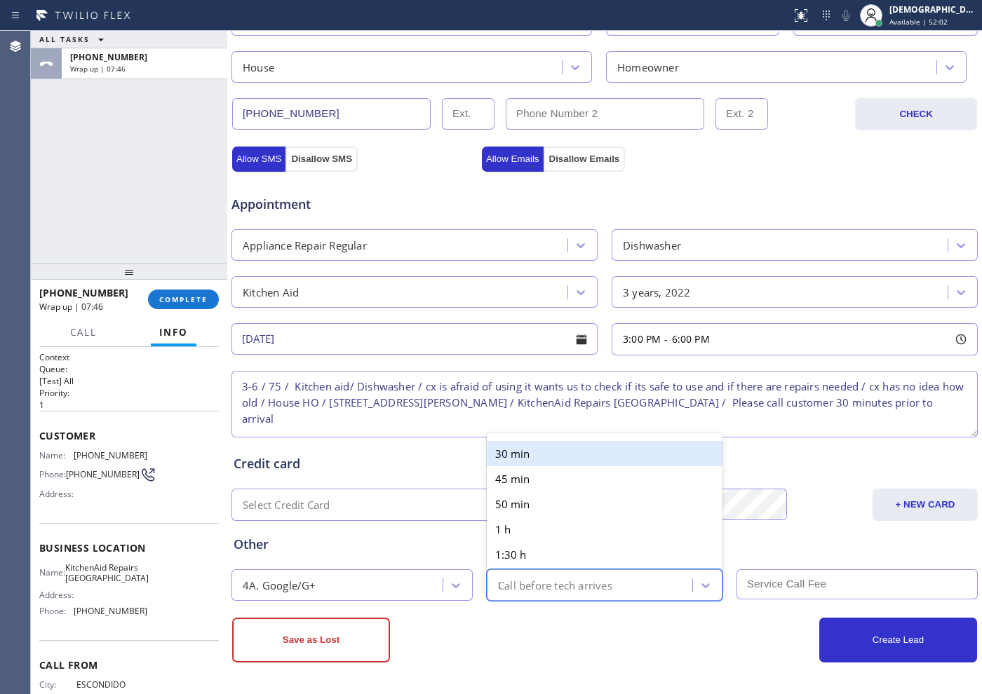
type input "30"
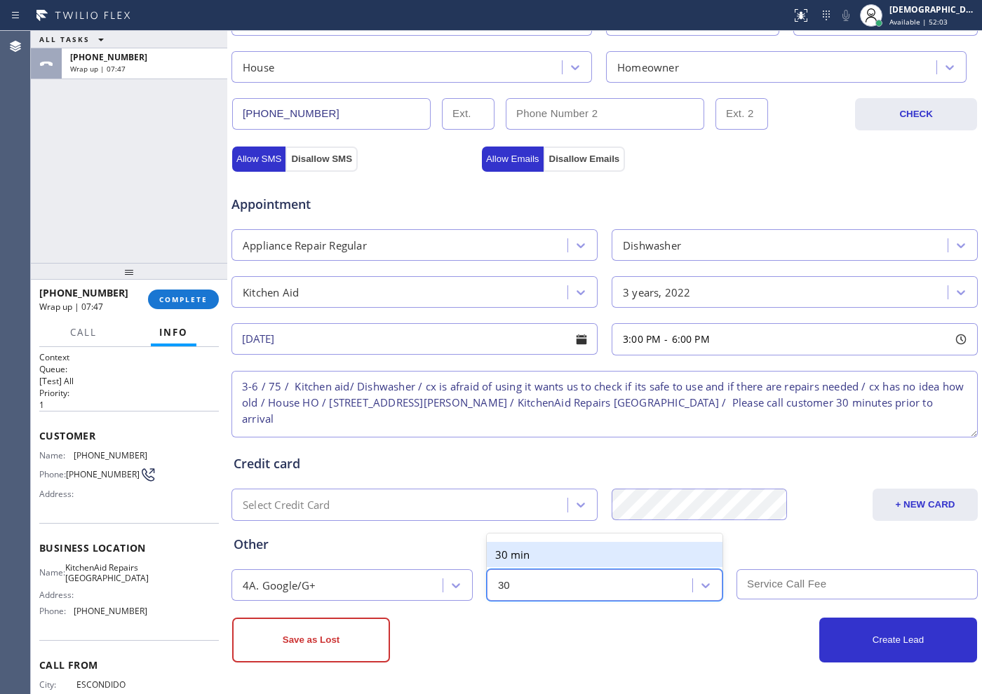
click at [564, 551] on div "30 min" at bounding box center [605, 554] width 236 height 25
click at [816, 594] on input "text" at bounding box center [856, 585] width 241 height 30
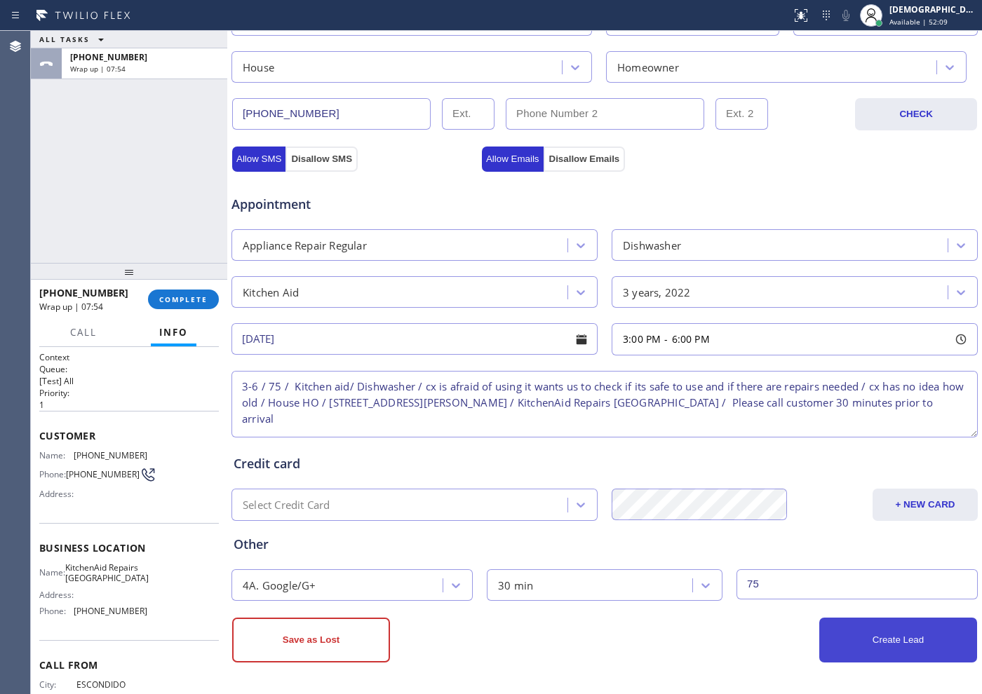
type input "75"
click at [870, 644] on button "Create Lead" at bounding box center [898, 640] width 158 height 45
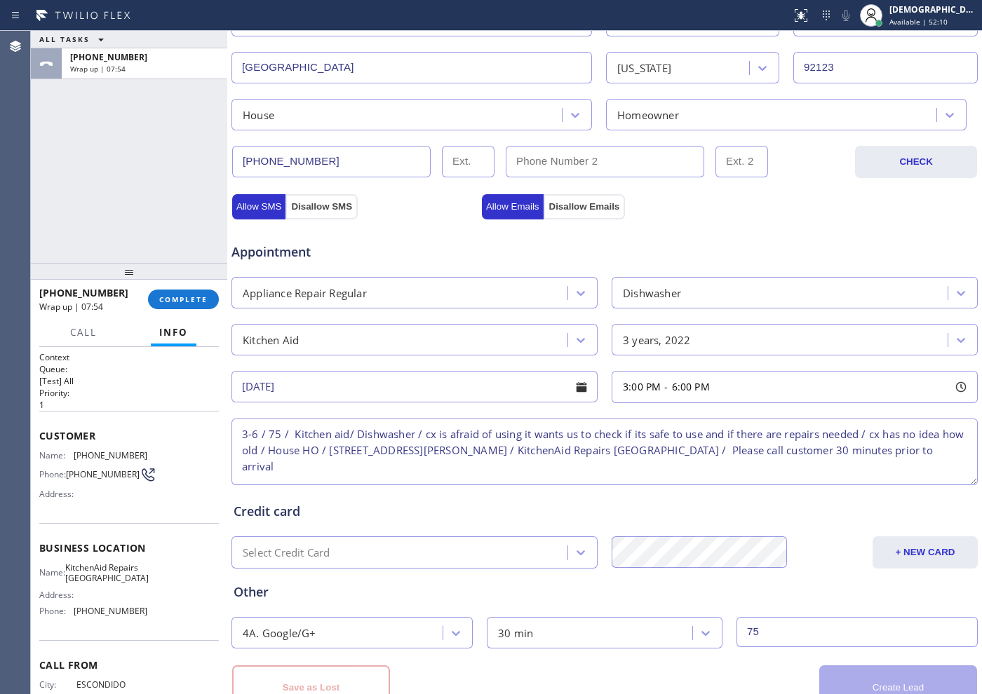
scroll to position [440, 0]
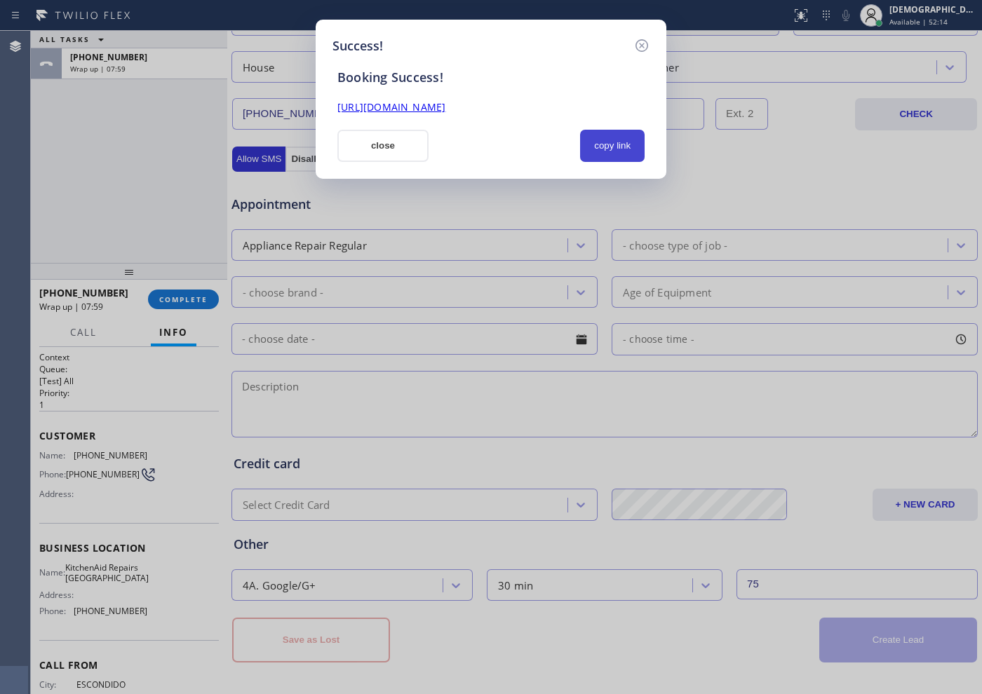
click at [633, 140] on button "copy link" at bounding box center [612, 146] width 65 height 32
click at [445, 109] on link "[URL][DOMAIN_NAME]" at bounding box center [391, 106] width 108 height 13
drag, startPoint x: 386, startPoint y: 138, endPoint x: 805, endPoint y: 91, distance: 421.4
click at [394, 138] on button "close" at bounding box center [382, 146] width 91 height 32
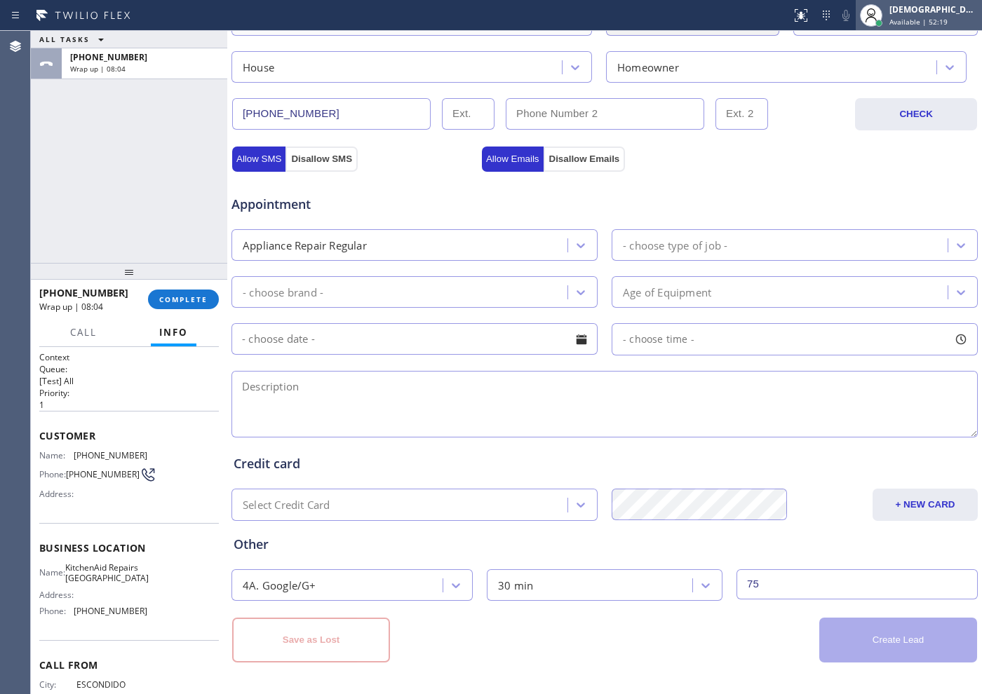
click at [927, 24] on span "Available | 52:19" at bounding box center [918, 22] width 58 height 10
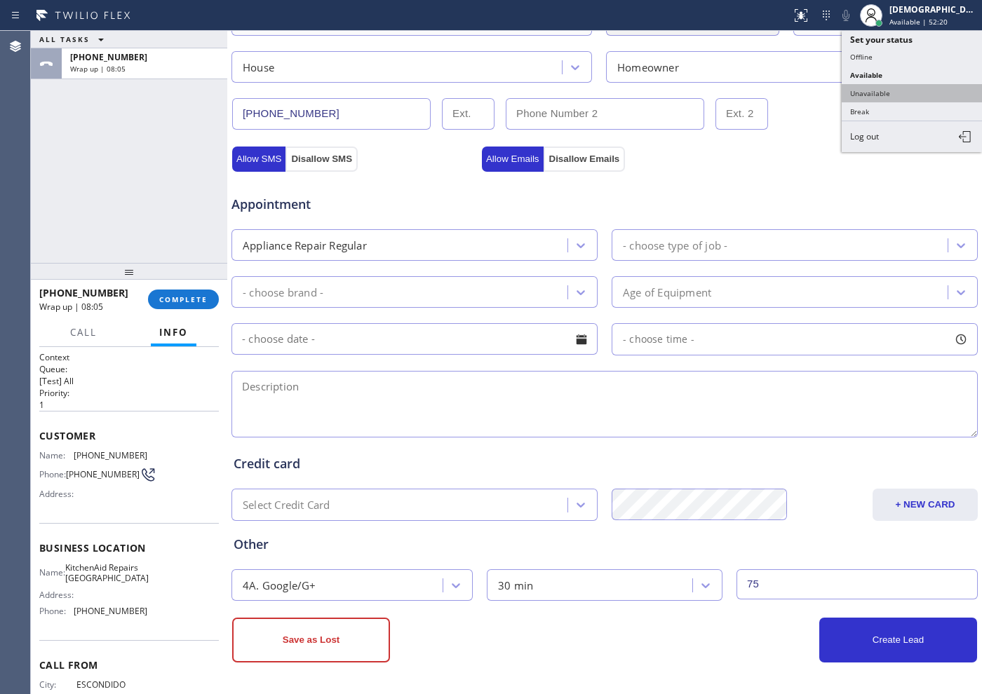
click at [880, 94] on button "Unavailable" at bounding box center [912, 93] width 140 height 18
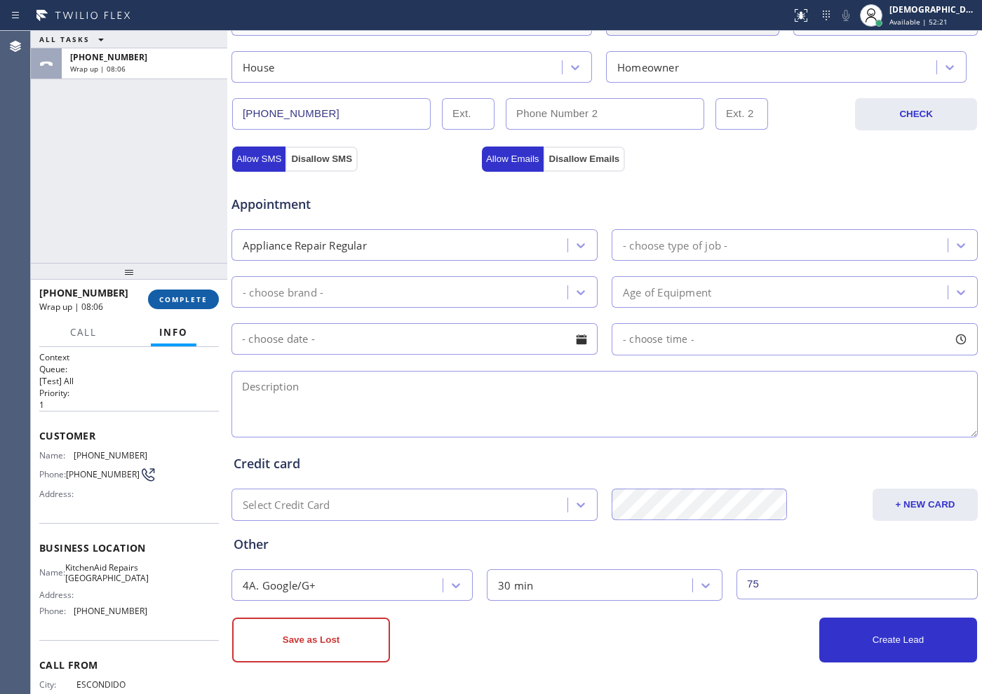
click at [203, 302] on span "COMPLETE" at bounding box center [183, 300] width 48 height 10
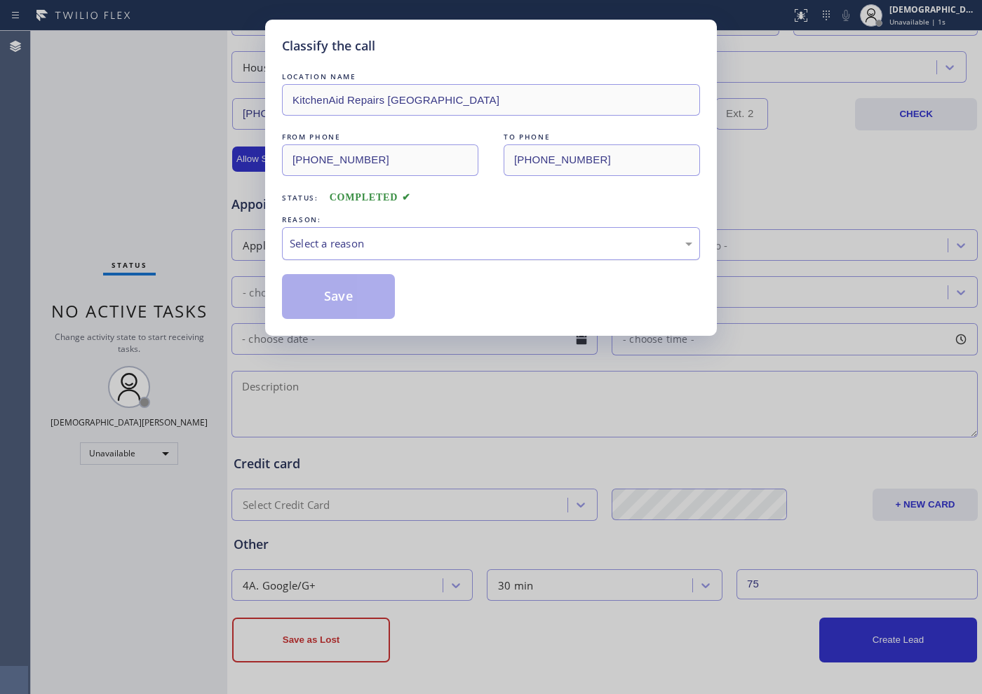
click at [329, 240] on div "Select a reason" at bounding box center [491, 244] width 403 height 16
click at [316, 285] on button "Save" at bounding box center [338, 296] width 113 height 45
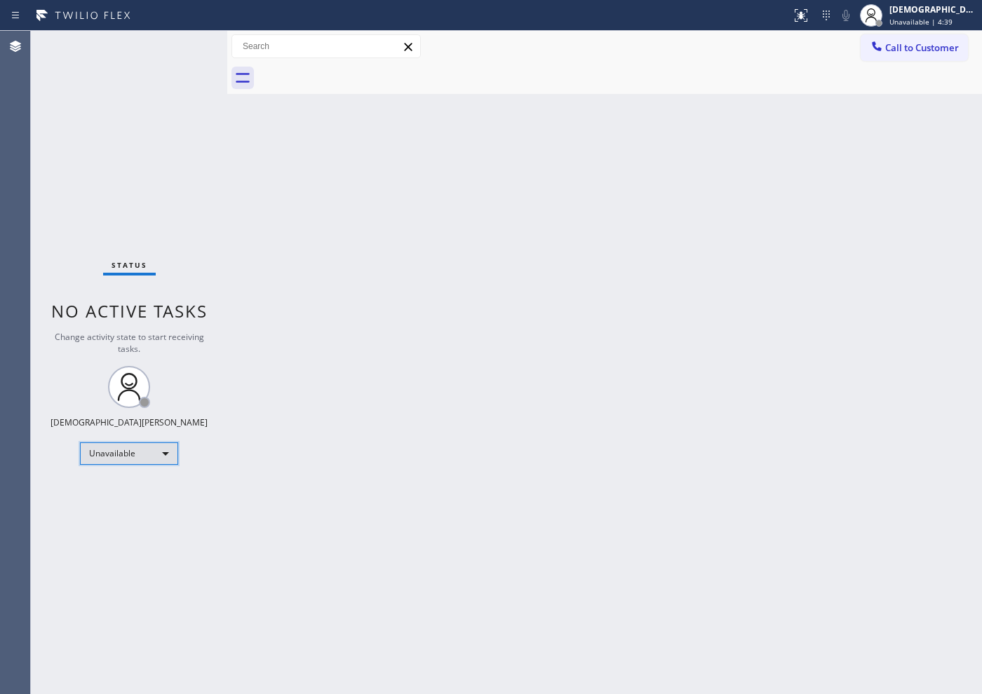
click at [142, 459] on div "Unavailable" at bounding box center [129, 454] width 98 height 22
click at [134, 487] on li "Available" at bounding box center [128, 491] width 95 height 17
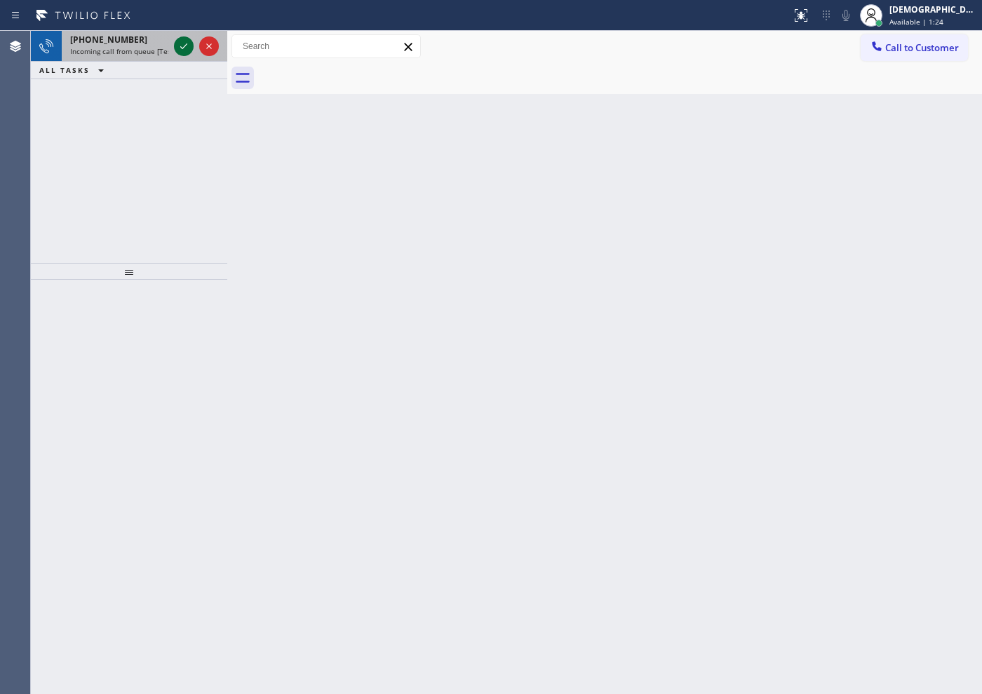
click at [180, 43] on icon at bounding box center [183, 46] width 17 height 17
click at [177, 42] on icon at bounding box center [183, 46] width 17 height 17
click at [193, 48] on div at bounding box center [184, 46] width 20 height 17
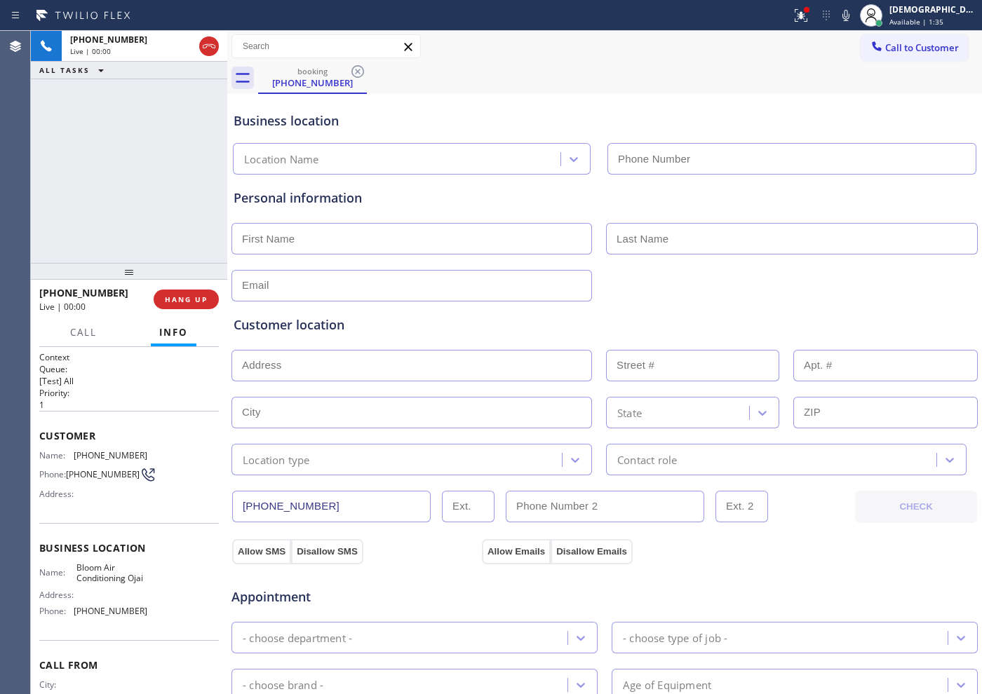
type input "[PHONE_NUMBER]"
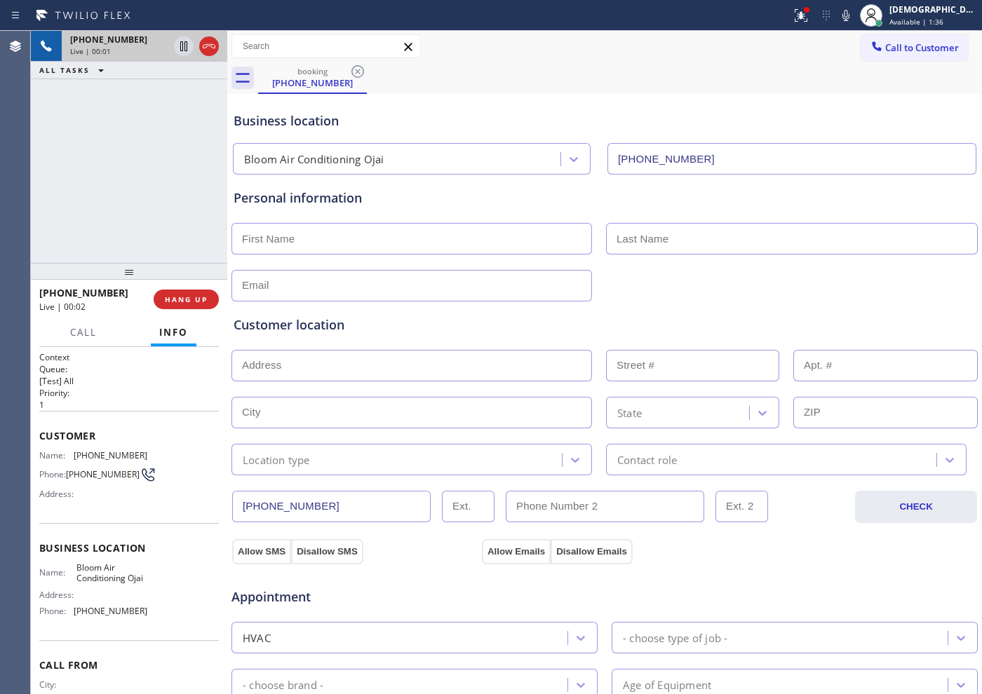
click at [212, 43] on icon at bounding box center [209, 46] width 17 height 17
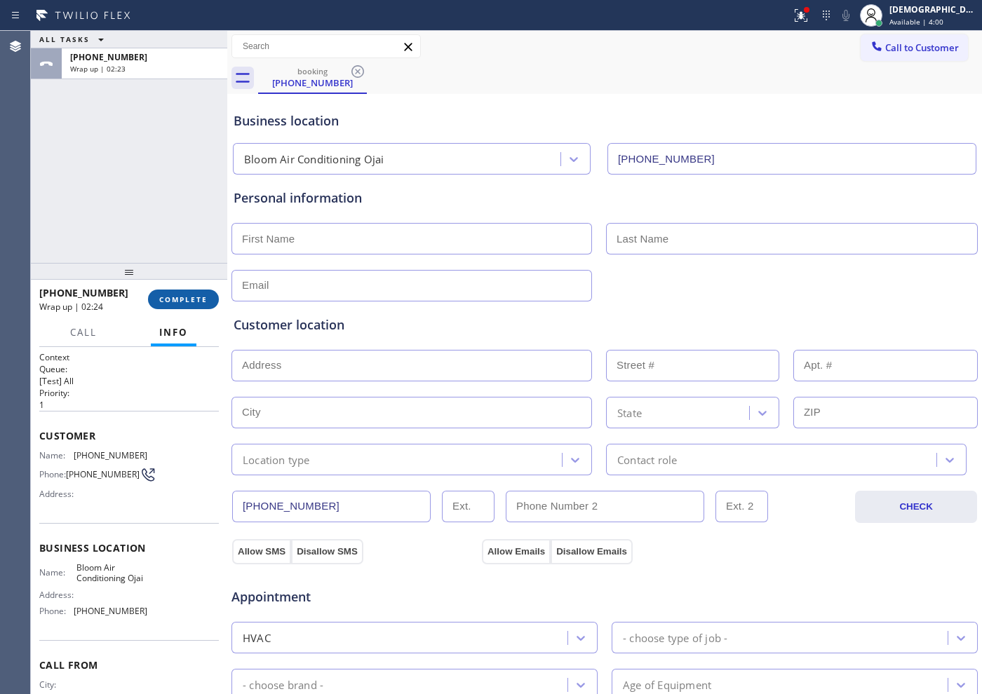
click at [173, 297] on span "COMPLETE" at bounding box center [183, 300] width 48 height 10
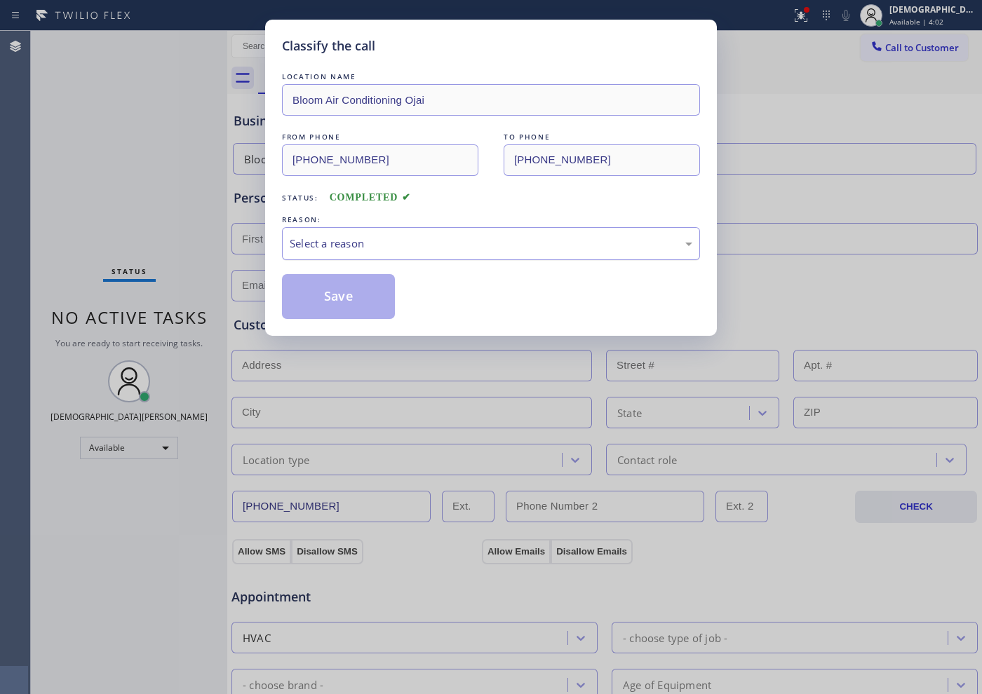
click at [353, 241] on div "Select a reason" at bounding box center [491, 244] width 403 height 16
click at [344, 292] on button "Save" at bounding box center [338, 296] width 113 height 45
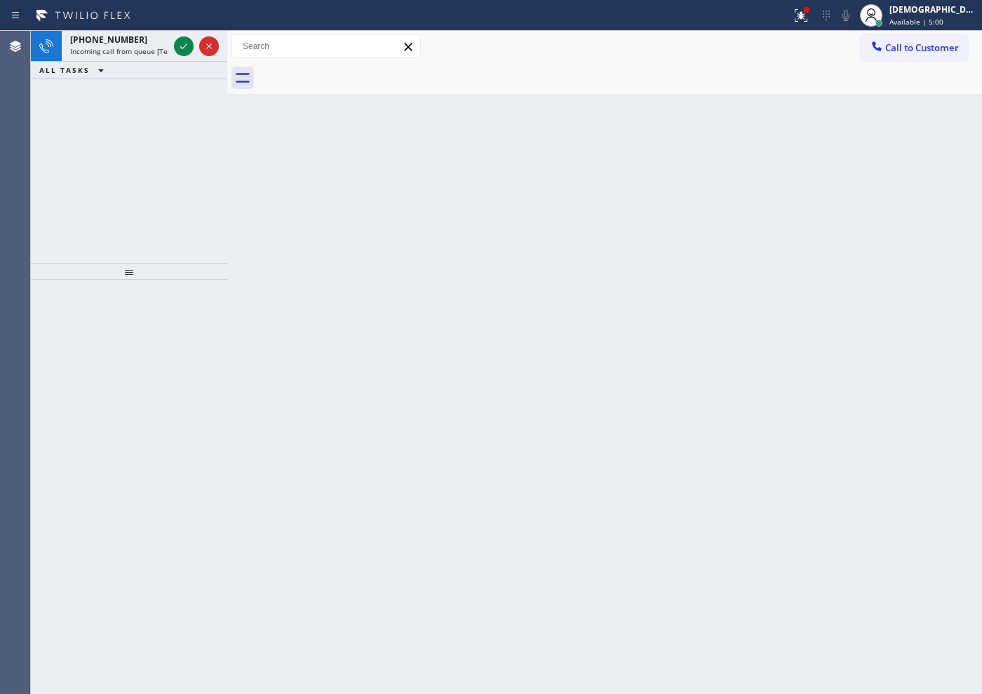
click at [187, 45] on icon at bounding box center [183, 46] width 17 height 17
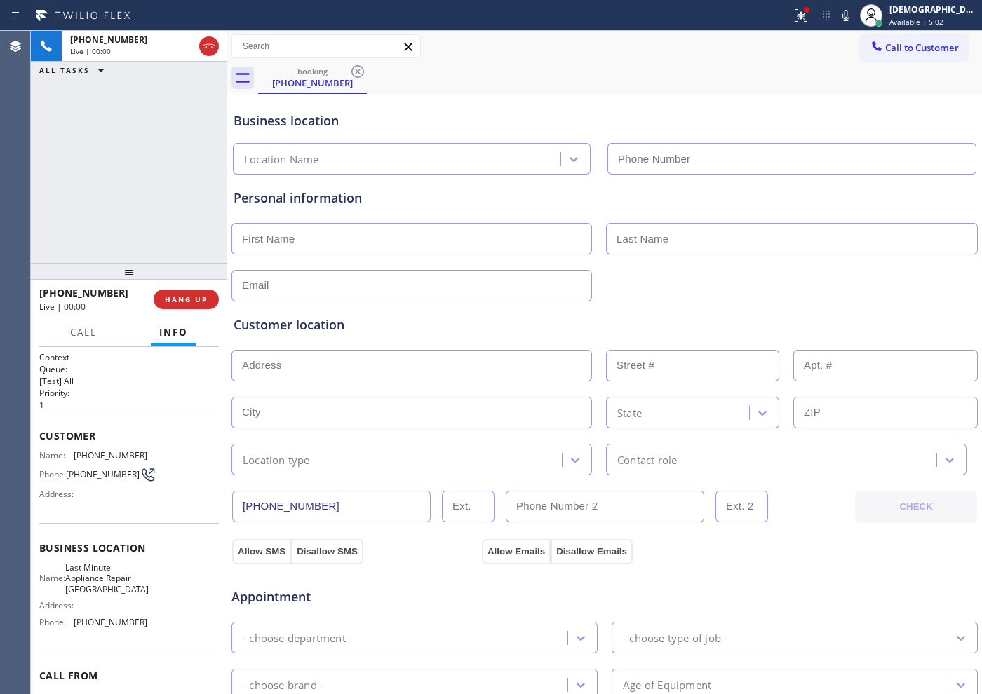
type input "[PHONE_NUMBER]"
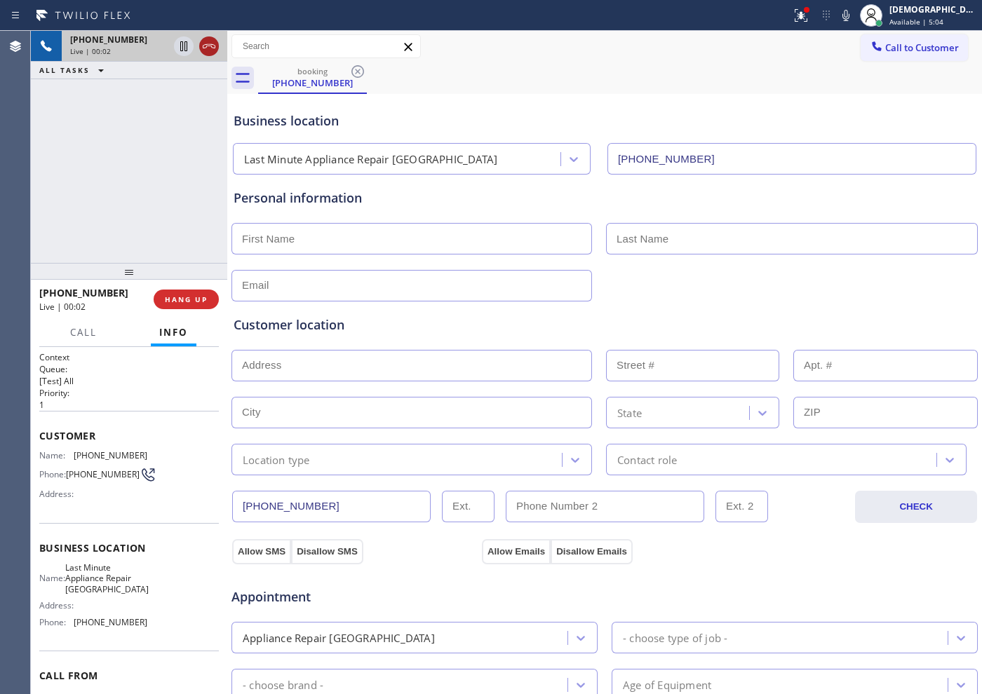
click at [207, 38] on icon at bounding box center [209, 46] width 17 height 17
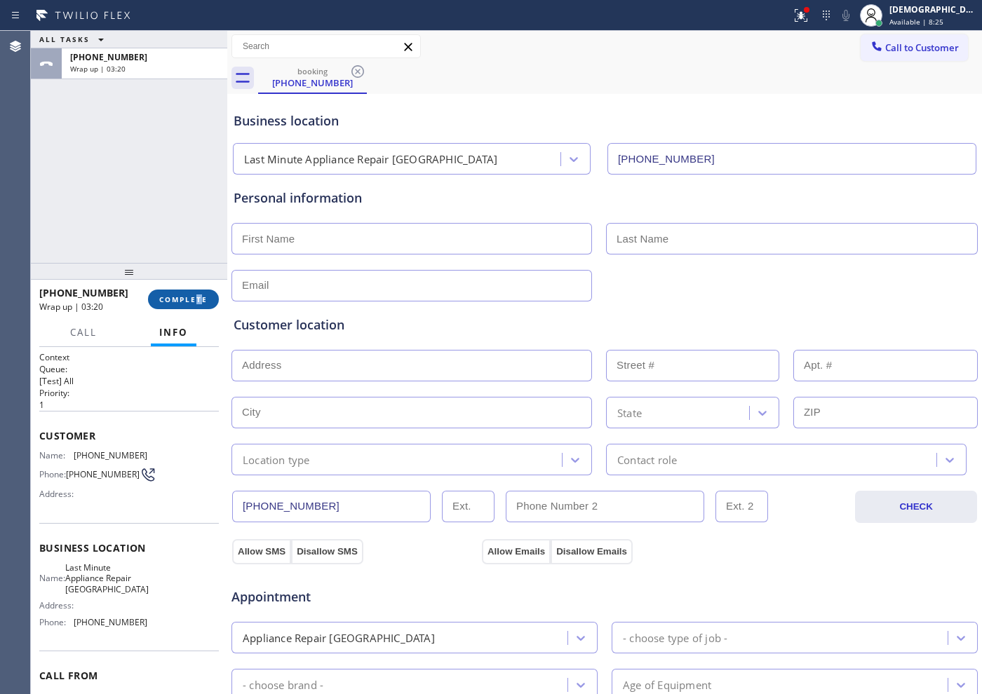
click at [198, 291] on div "[PHONE_NUMBER] Wrap up | 03:20 COMPLETE" at bounding box center [129, 299] width 180 height 36
click at [195, 295] on span "COMPLETE" at bounding box center [183, 300] width 48 height 10
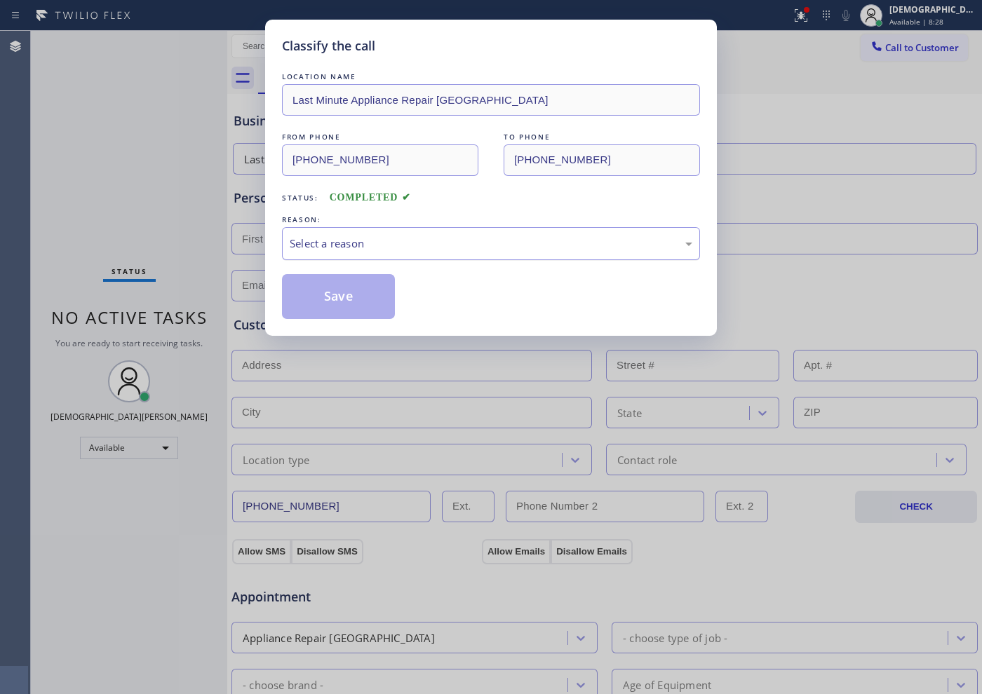
drag, startPoint x: 351, startPoint y: 228, endPoint x: 355, endPoint y: 244, distance: 16.7
click at [351, 229] on div "Select a reason" at bounding box center [491, 243] width 418 height 33
click at [329, 297] on button "Save" at bounding box center [338, 296] width 113 height 45
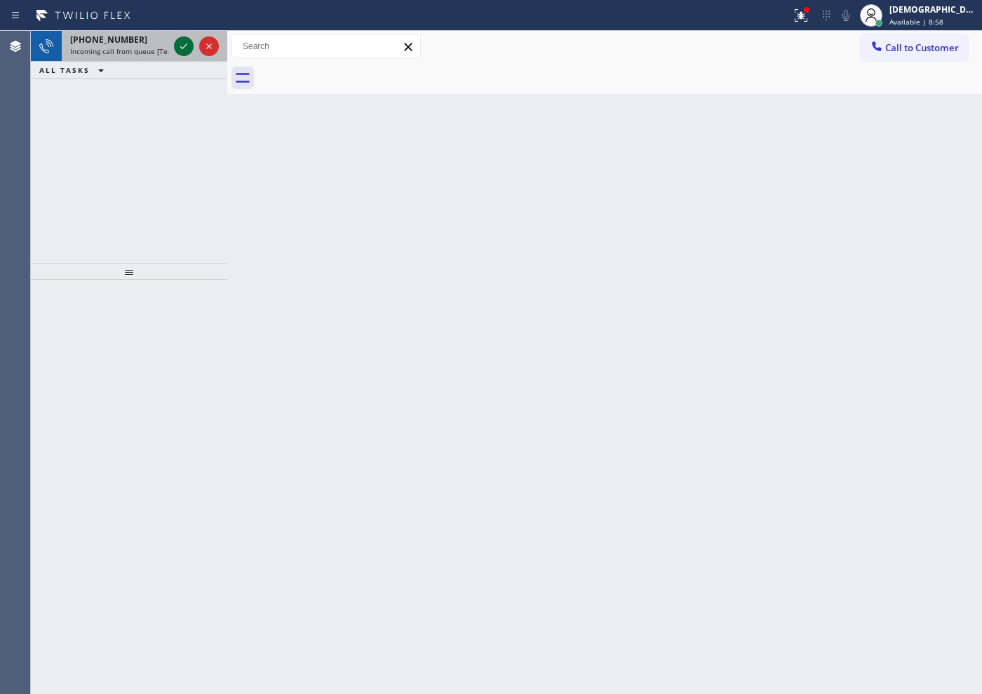
click at [180, 41] on icon at bounding box center [183, 46] width 17 height 17
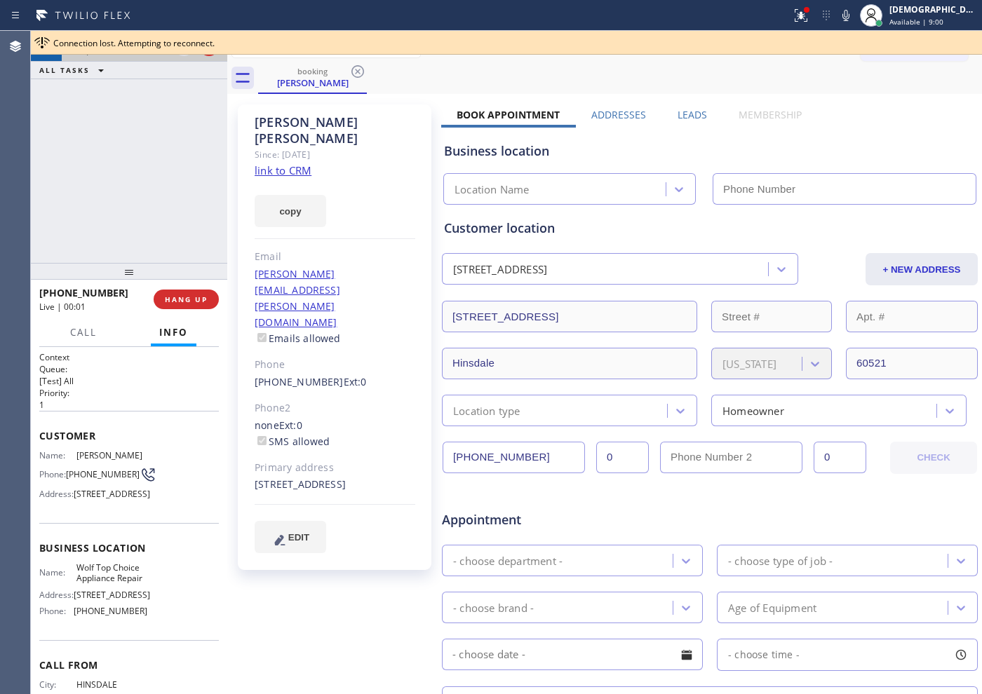
type input "[PHONE_NUMBER]"
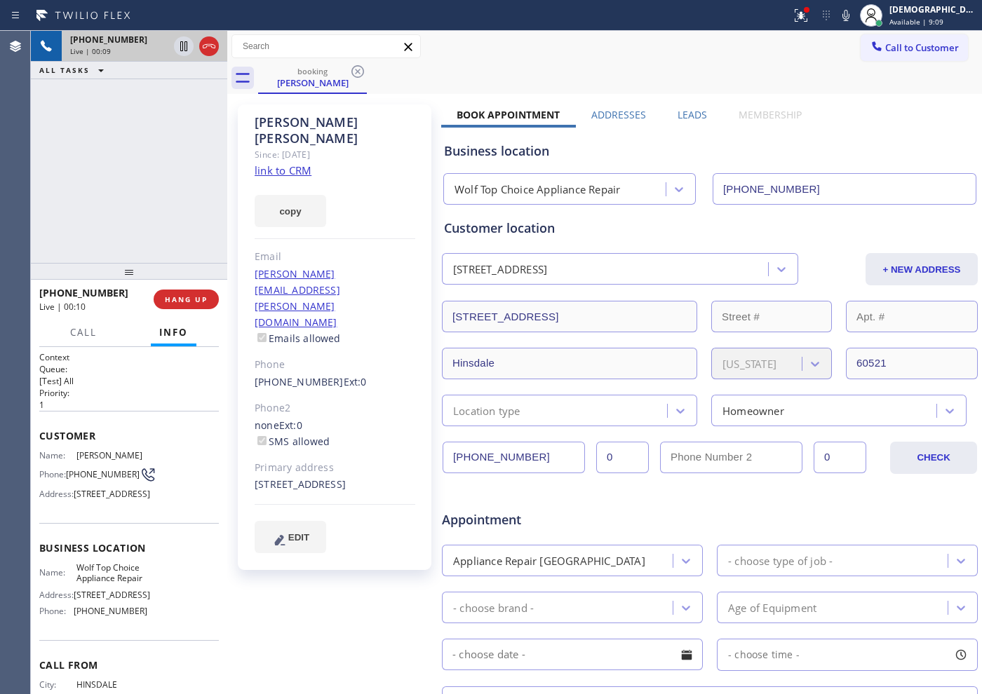
click at [269, 163] on link "link to CRM" at bounding box center [283, 170] width 57 height 14
click at [183, 46] on icon at bounding box center [183, 46] width 7 height 10
click at [69, 167] on div "[PHONE_NUMBER] Live | 02:51 ALL TASKS ALL TASKS ACTIVE TASKS TASKS IN WRAP UP" at bounding box center [129, 147] width 196 height 232
click at [181, 46] on icon at bounding box center [183, 46] width 17 height 17
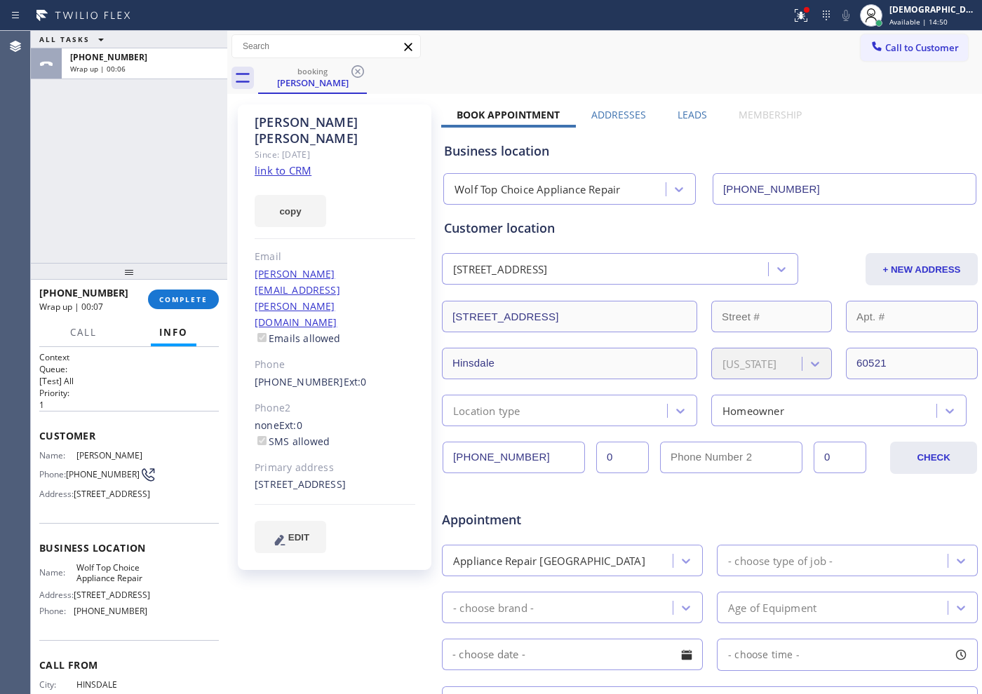
drag, startPoint x: 48, startPoint y: 150, endPoint x: 133, endPoint y: 42, distance: 137.8
click at [52, 148] on div "ALL TASKS ALL TASKS ACTIVE TASKS TASKS IN WRAP UP [PHONE_NUMBER] Wrap up | 00:06" at bounding box center [129, 147] width 196 height 232
drag, startPoint x: 46, startPoint y: 199, endPoint x: 77, endPoint y: 206, distance: 31.6
click at [47, 199] on div "ALL TASKS ALL TASKS ACTIVE TASKS TASKS IN WRAP UP [PHONE_NUMBER] Wrap up | 02:36" at bounding box center [129, 147] width 196 height 232
click at [198, 298] on span "COMPLETE" at bounding box center [183, 300] width 48 height 10
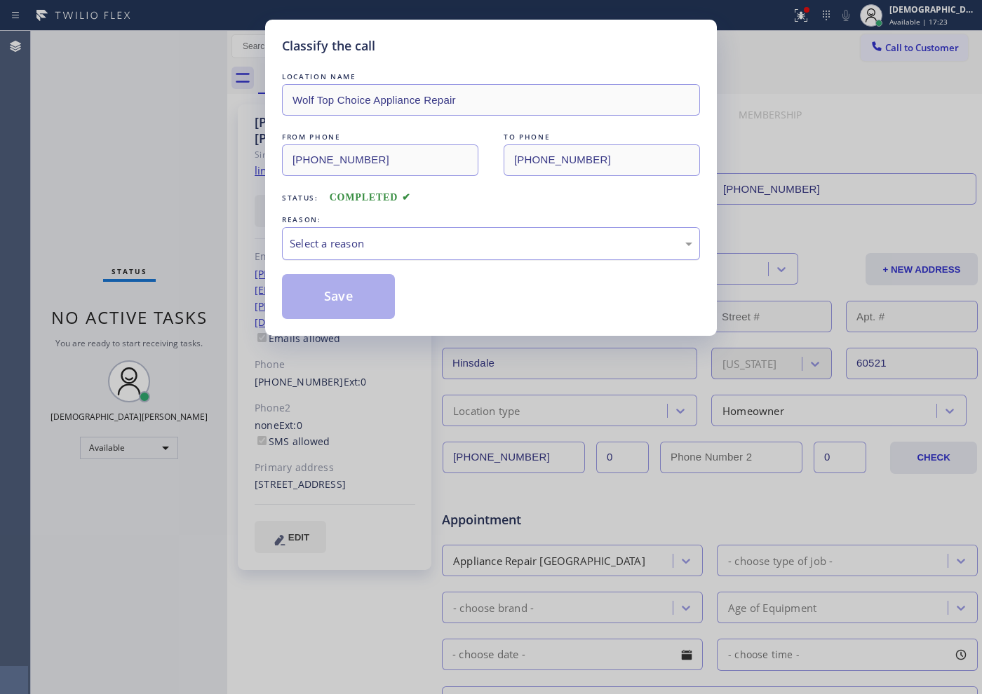
click at [323, 244] on div "Select a reason" at bounding box center [491, 244] width 403 height 16
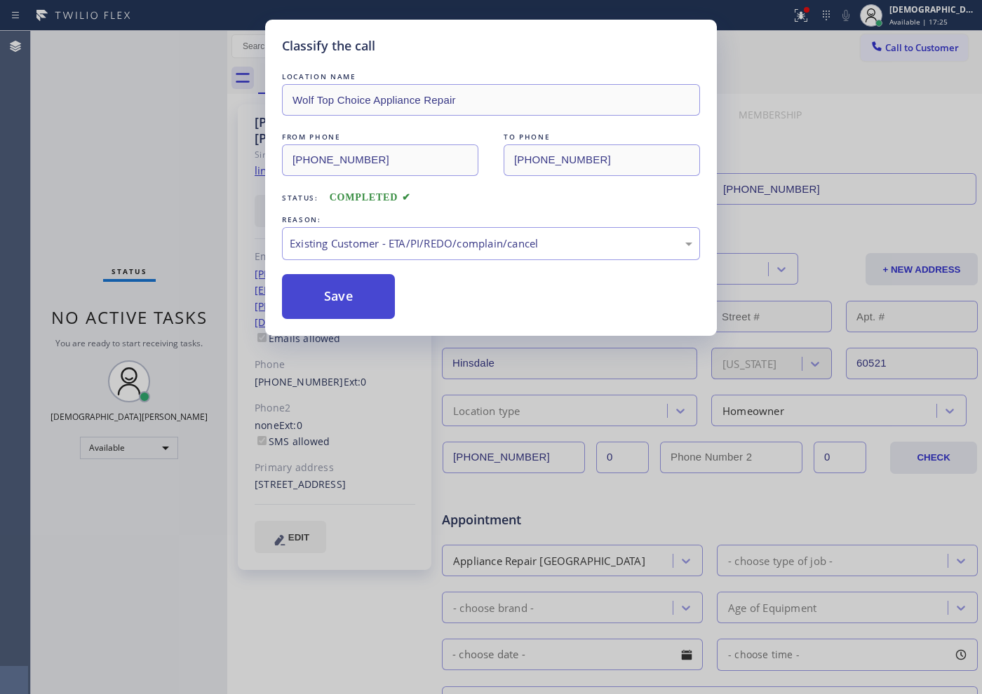
click at [337, 313] on button "Save" at bounding box center [338, 296] width 113 height 45
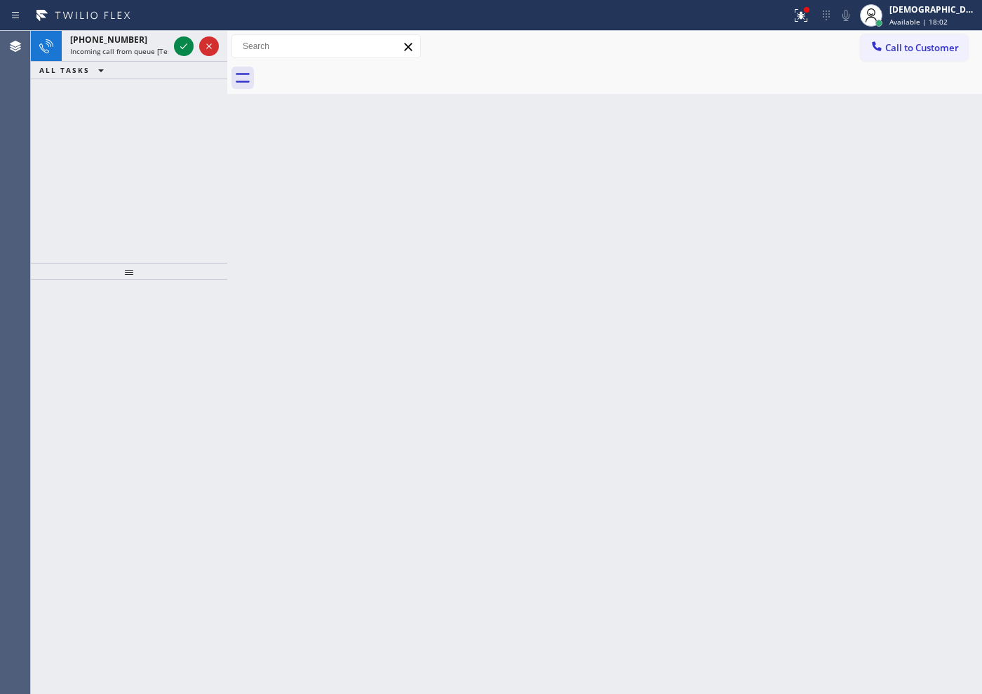
click at [50, 160] on div "[PHONE_NUMBER] Incoming call from queue [Test] All ALL TASKS ALL TASKS ACTIVE T…" at bounding box center [129, 147] width 196 height 232
click at [184, 41] on icon at bounding box center [183, 46] width 17 height 17
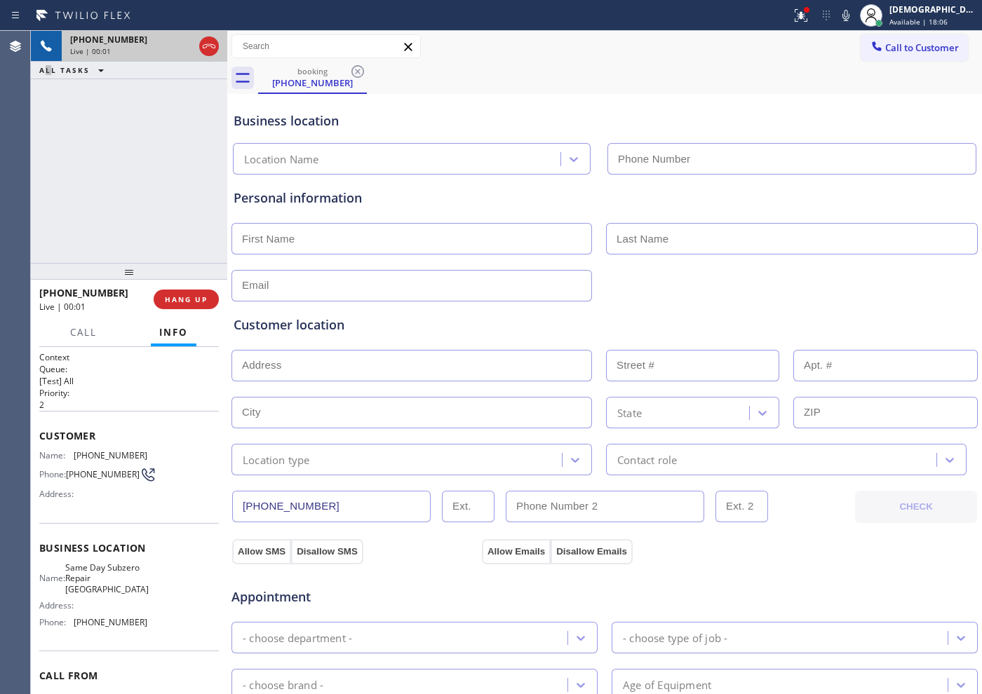
type input "[PHONE_NUMBER]"
click at [210, 45] on icon at bounding box center [209, 46] width 17 height 17
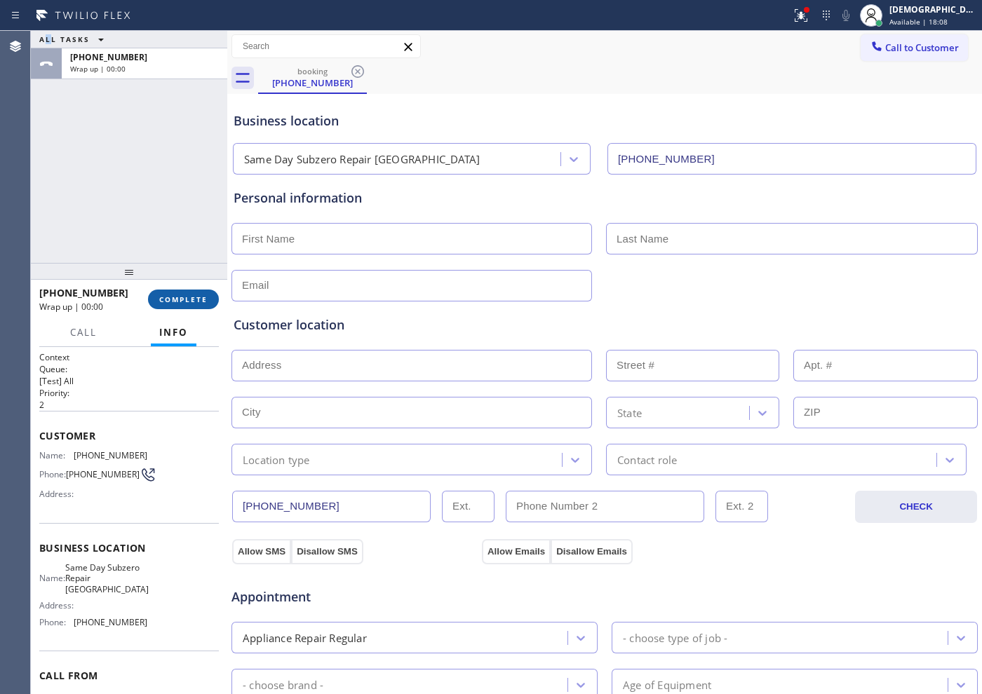
click at [201, 296] on span "COMPLETE" at bounding box center [183, 300] width 48 height 10
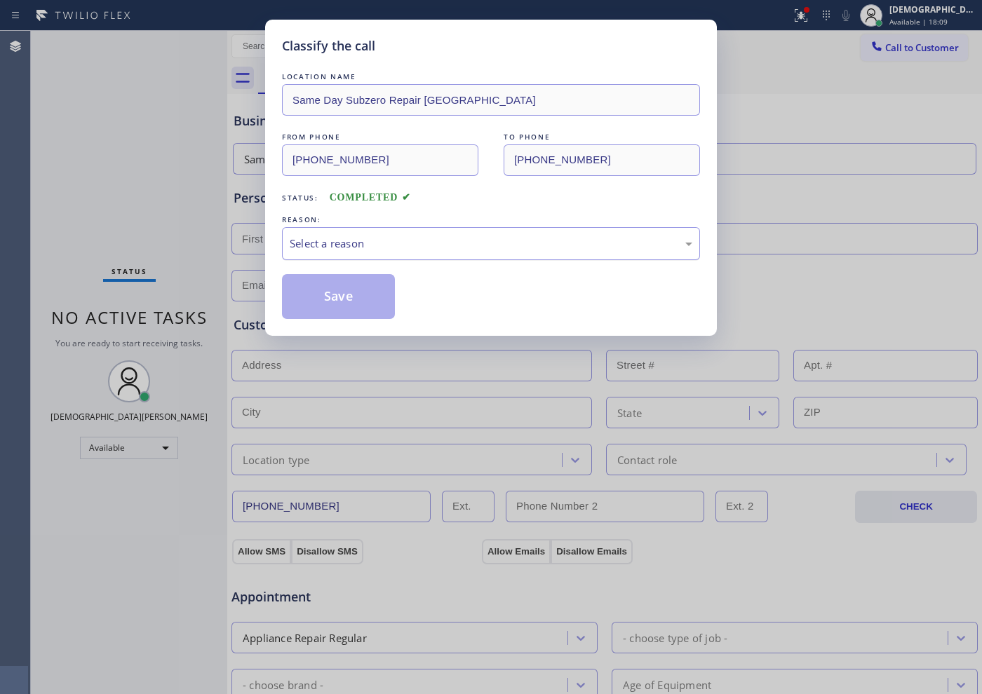
click at [311, 240] on div "Select a reason" at bounding box center [491, 244] width 403 height 16
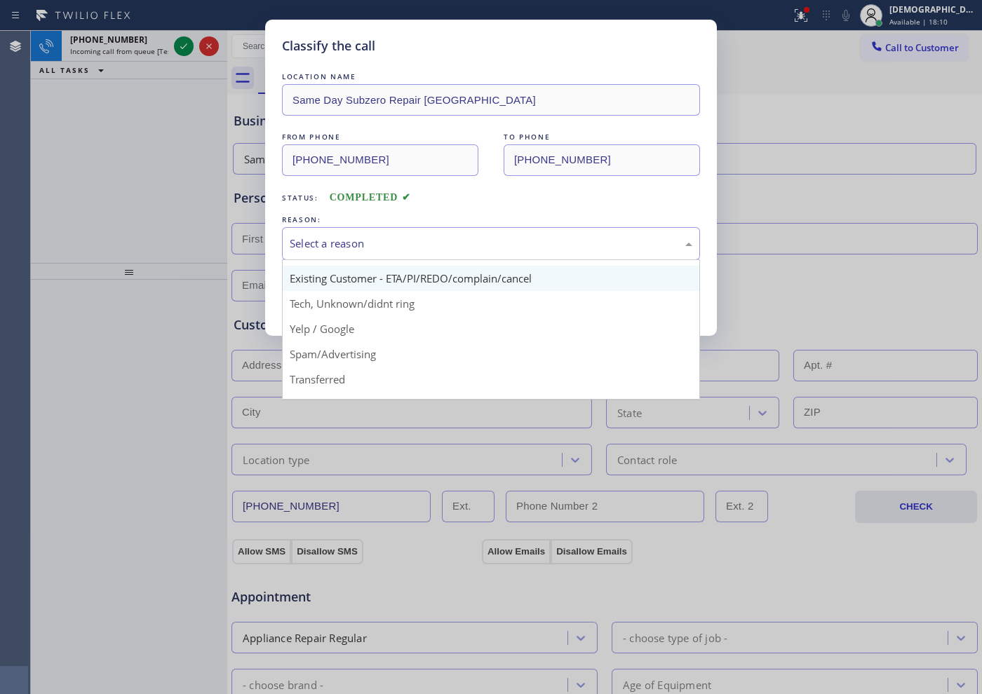
scroll to position [88, 0]
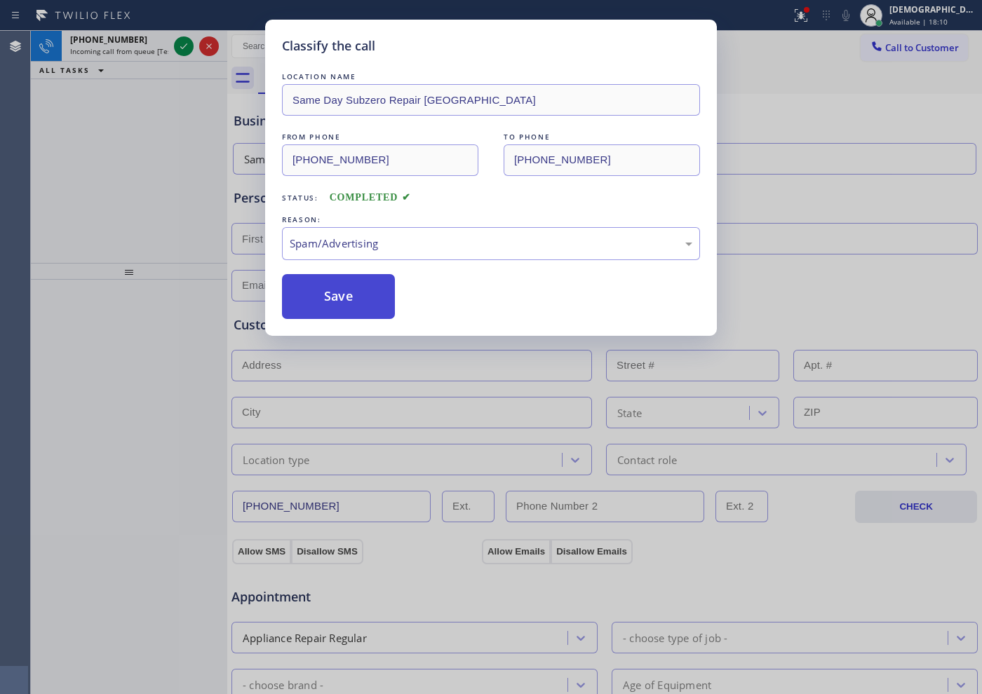
click at [331, 305] on button "Save" at bounding box center [338, 296] width 113 height 45
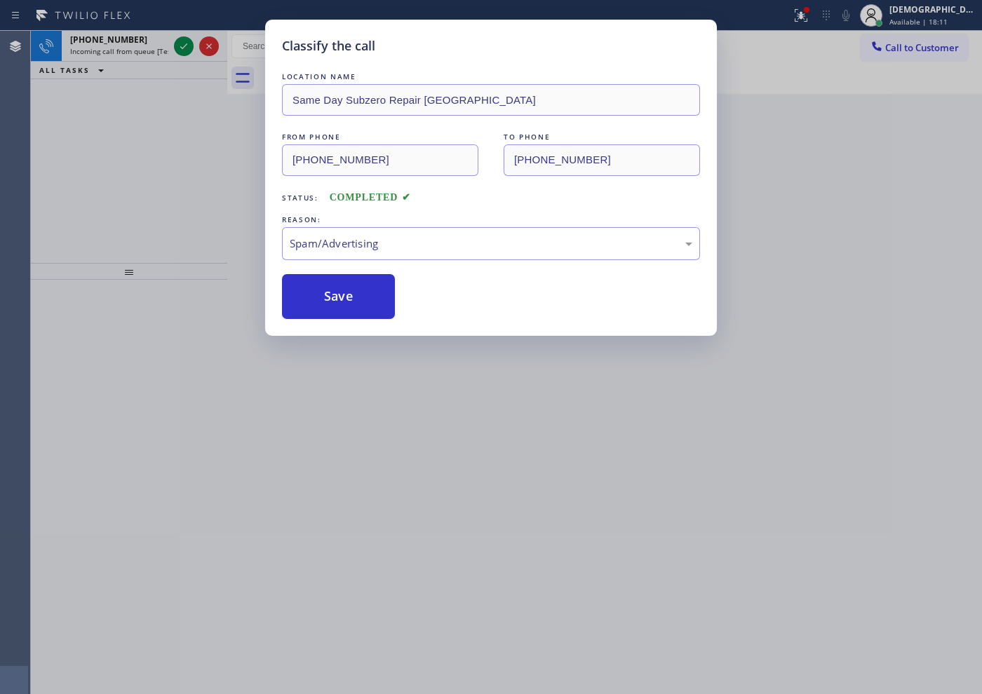
click at [181, 46] on div "Classify the call LOCATION NAME [PERSON_NAME] Electric [GEOGRAPHIC_DATA](Atlant…" at bounding box center [506, 363] width 951 height 664
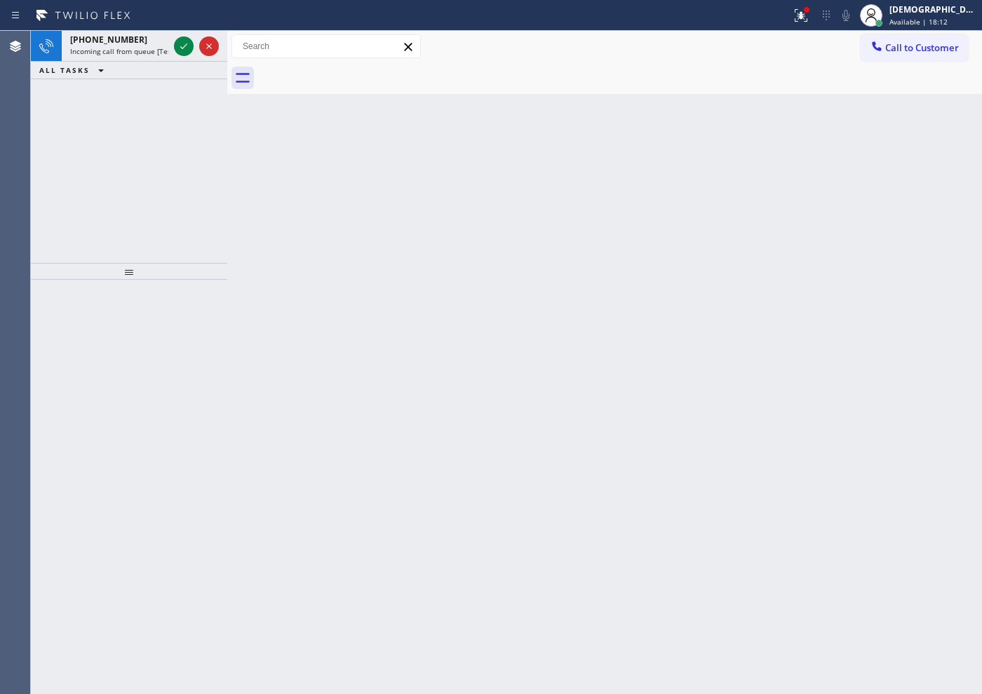
click at [181, 46] on icon at bounding box center [183, 46] width 7 height 6
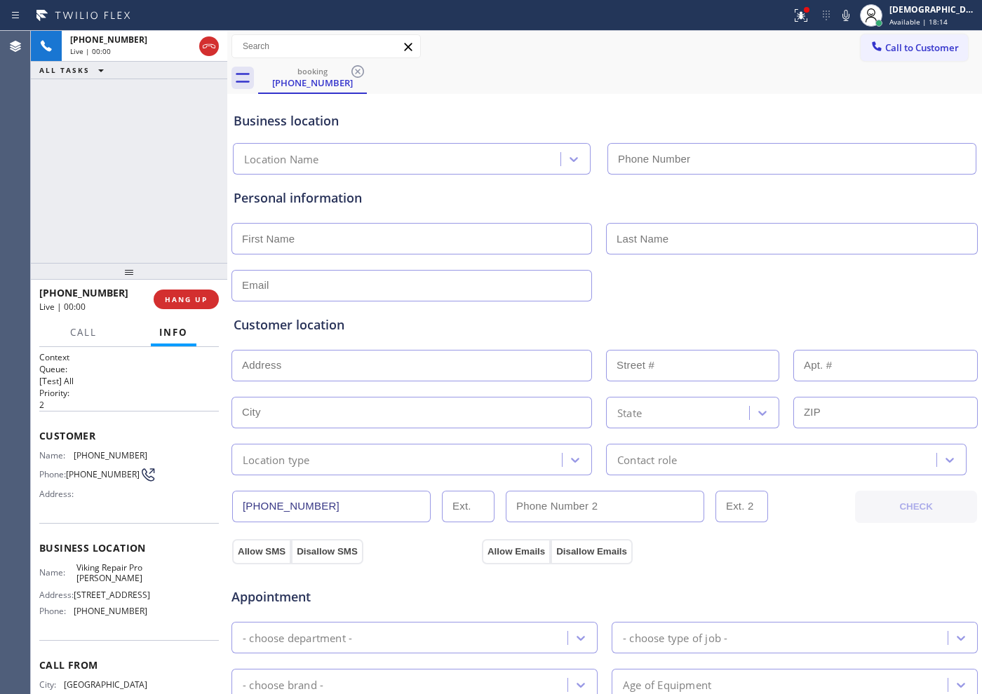
type input "[PHONE_NUMBER]"
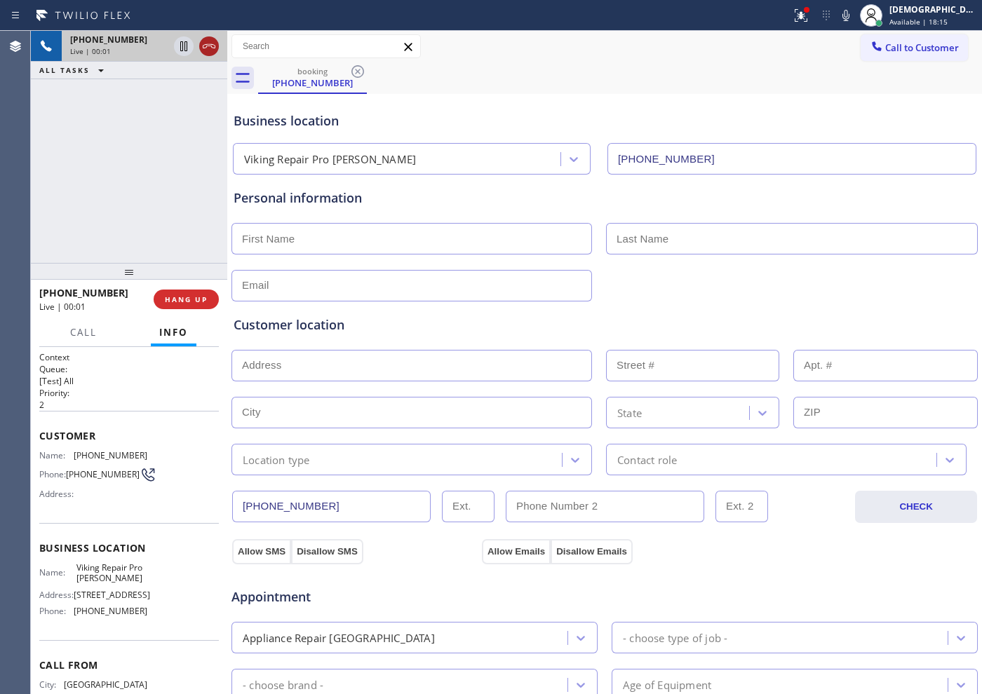
click at [204, 43] on icon at bounding box center [209, 46] width 17 height 17
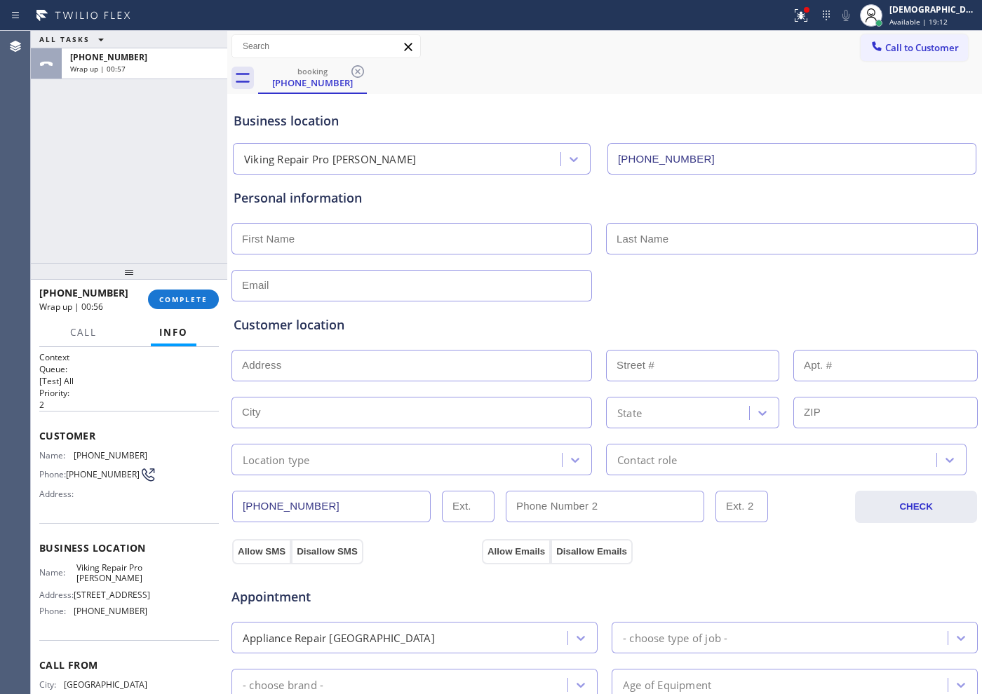
click at [58, 122] on div "ALL TASKS ALL TASKS ACTIVE TASKS TASKS IN WRAP UP [PHONE_NUMBER] Wrap up | 00:57" at bounding box center [129, 147] width 196 height 232
click at [948, 20] on span "Available | 19:38" at bounding box center [918, 22] width 58 height 10
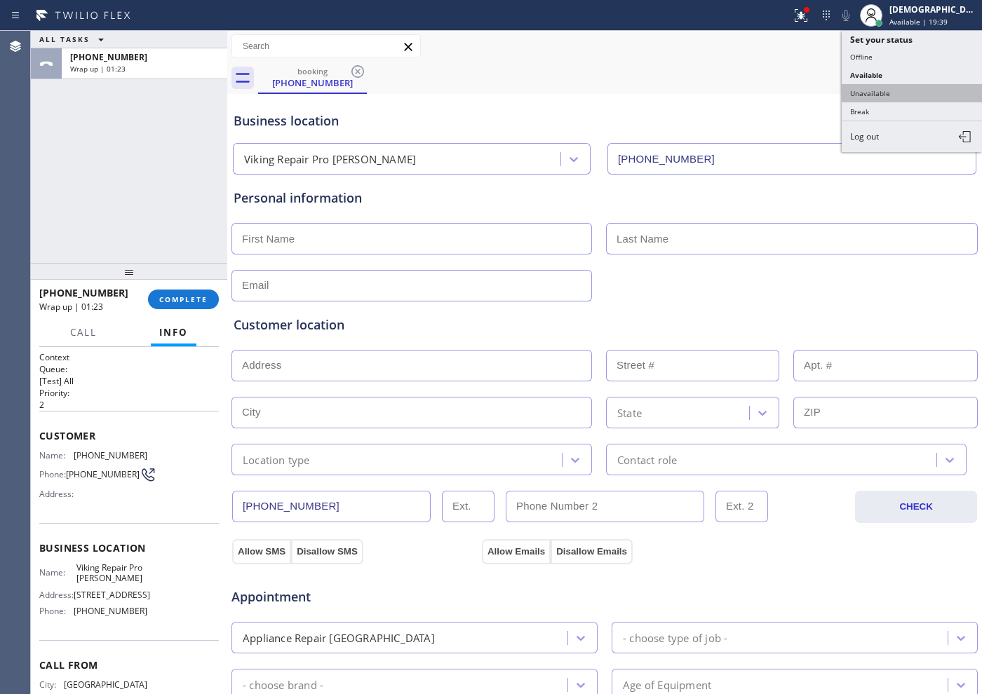
click at [901, 91] on button "Unavailable" at bounding box center [912, 93] width 140 height 18
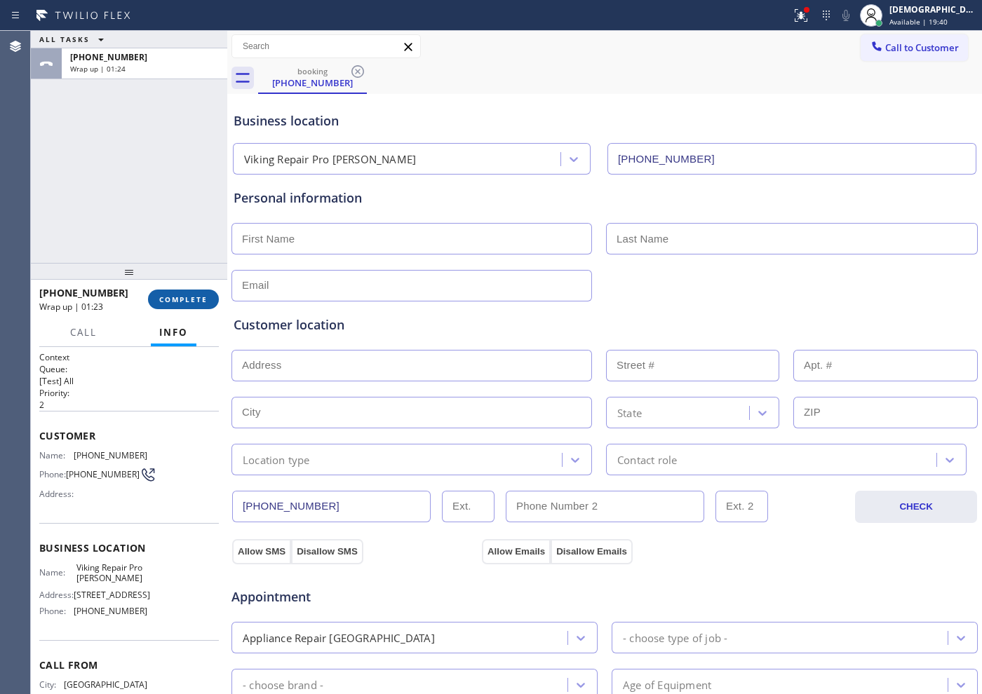
click at [175, 299] on span "COMPLETE" at bounding box center [183, 300] width 48 height 10
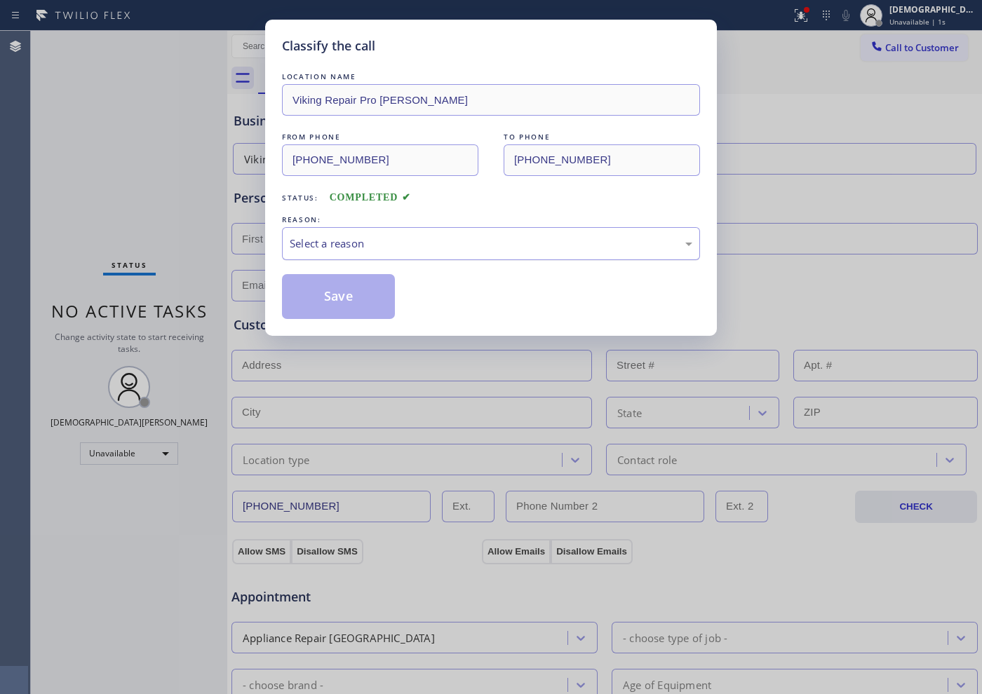
click at [318, 253] on div "Select a reason" at bounding box center [491, 243] width 418 height 33
click at [320, 297] on button "Save" at bounding box center [338, 296] width 113 height 45
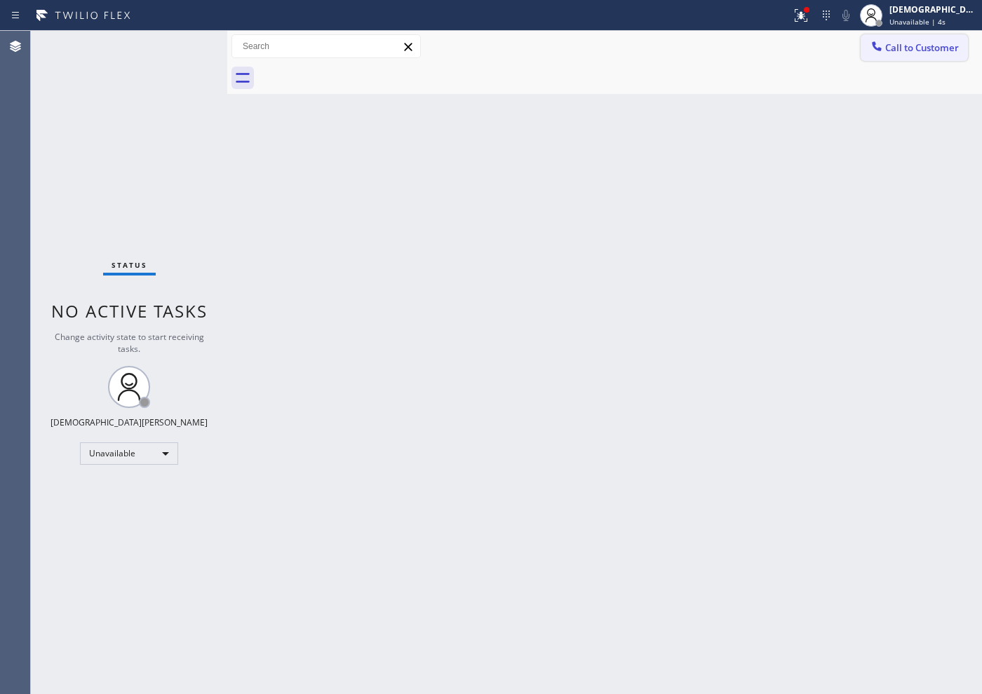
click at [922, 54] on button "Call to Customer" at bounding box center [914, 47] width 107 height 27
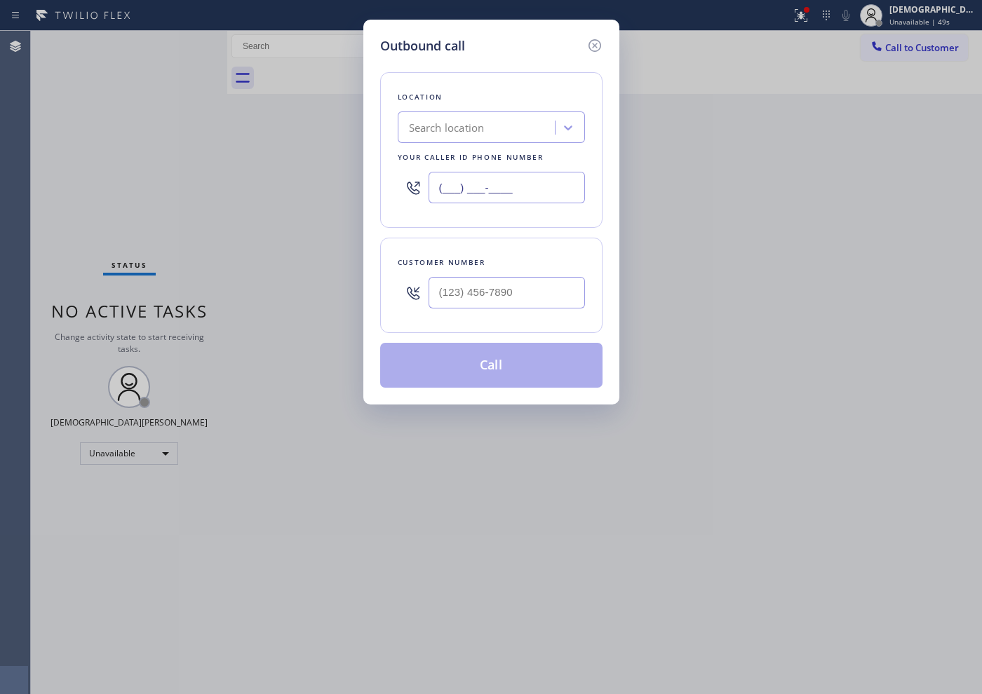
click at [505, 188] on input "(___) ___-____" at bounding box center [507, 188] width 156 height 32
paste input "877) 917-9852"
type input "[PHONE_NUMBER]"
click at [459, 290] on input "(___) ___-____" at bounding box center [507, 293] width 156 height 32
paste input "630) 207-9757"
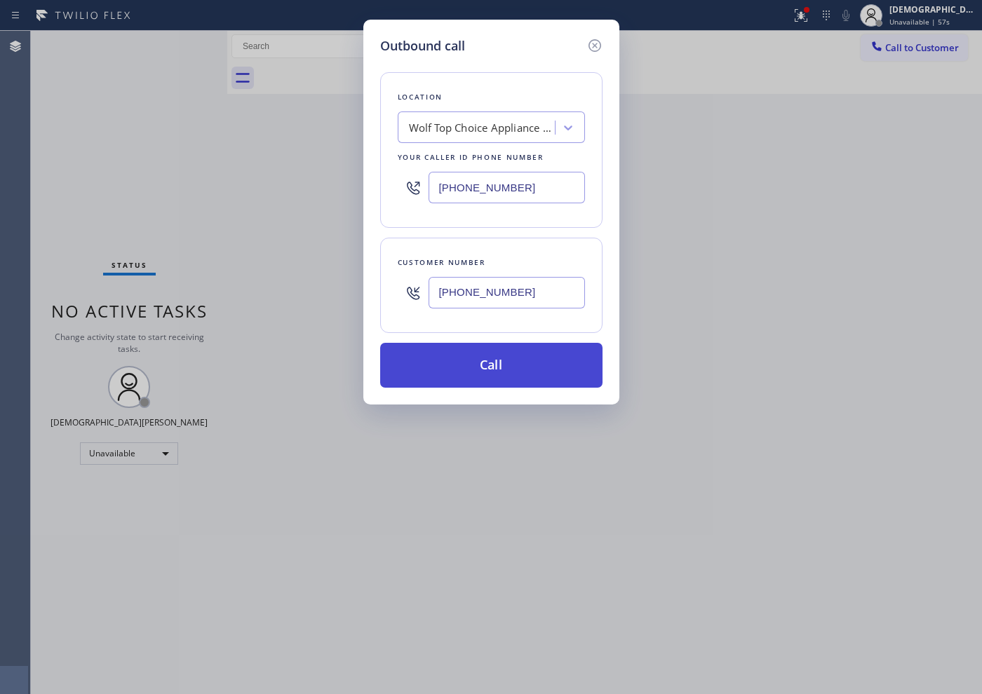
type input "[PHONE_NUMBER]"
click at [516, 367] on button "Call" at bounding box center [491, 365] width 222 height 45
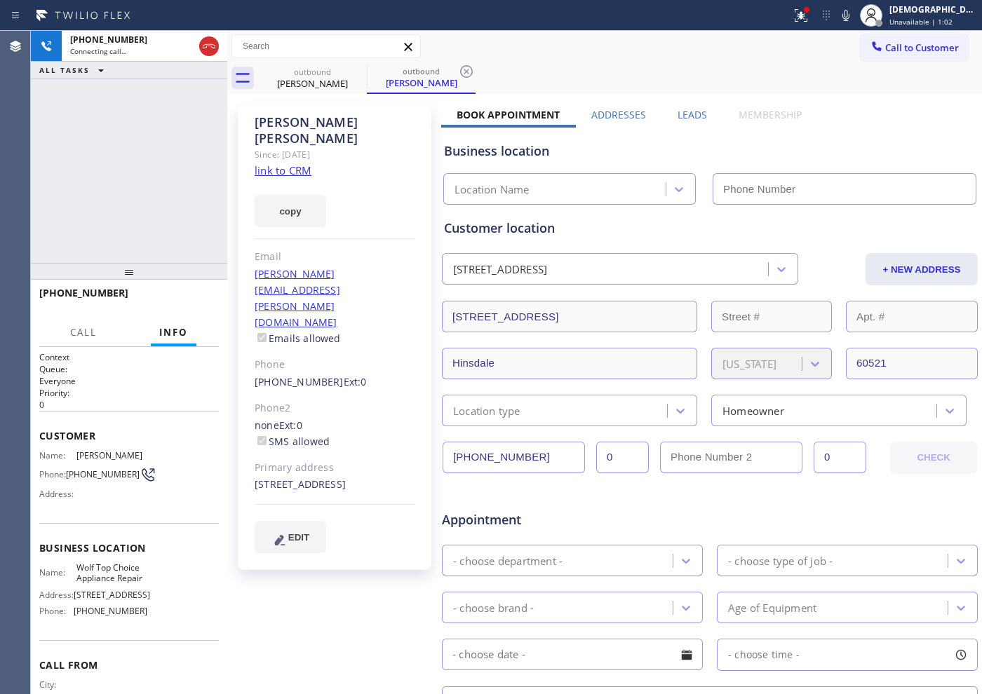
type input "[PHONE_NUMBER]"
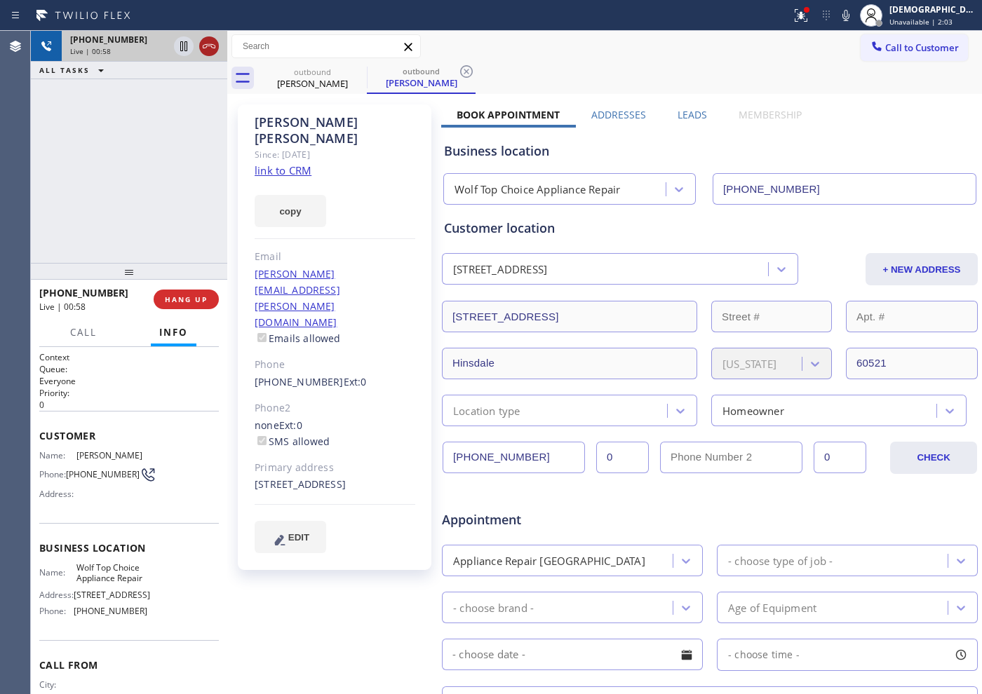
click at [214, 44] on icon at bounding box center [209, 46] width 13 height 4
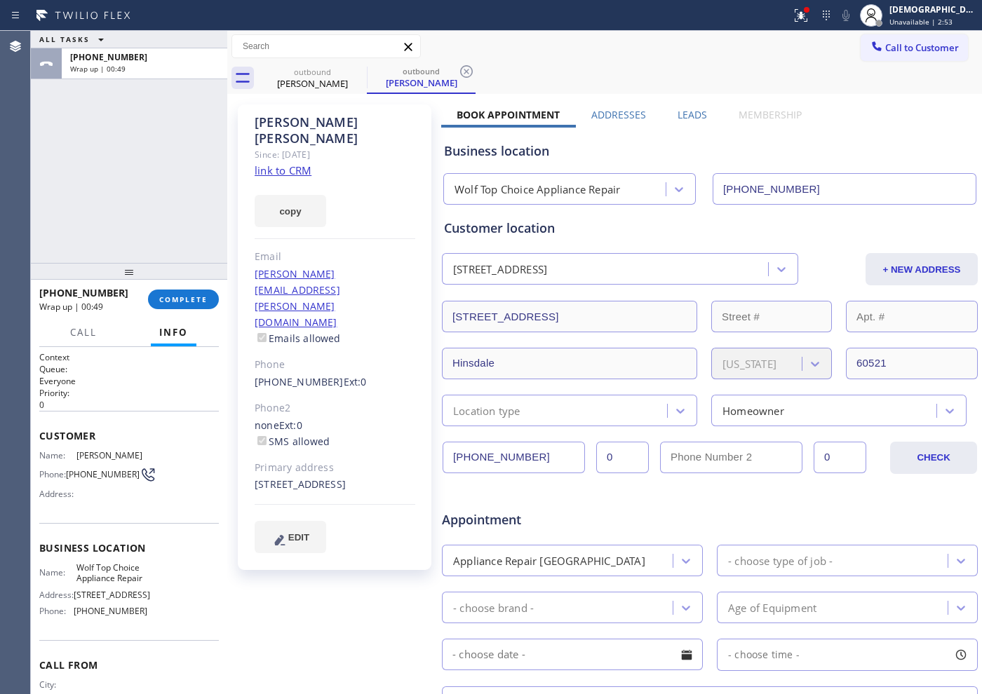
click at [154, 309] on div "[PHONE_NUMBER] Wrap up | 00:49 COMPLETE" at bounding box center [129, 299] width 180 height 36
click at [155, 305] on button "COMPLETE" at bounding box center [183, 300] width 71 height 20
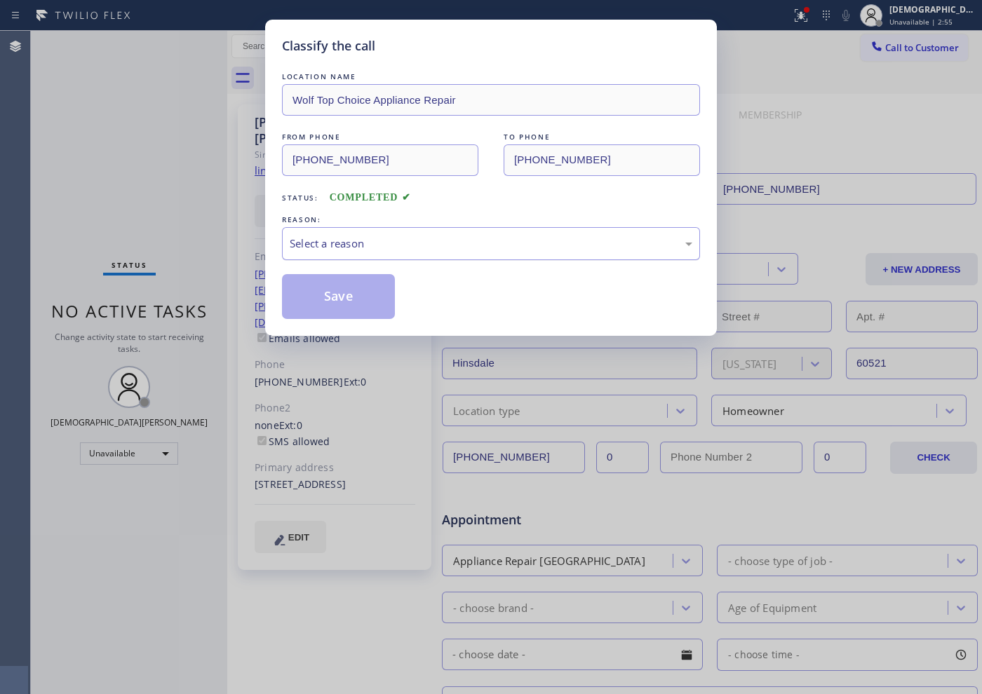
click at [341, 248] on div "Select a reason" at bounding box center [491, 244] width 403 height 16
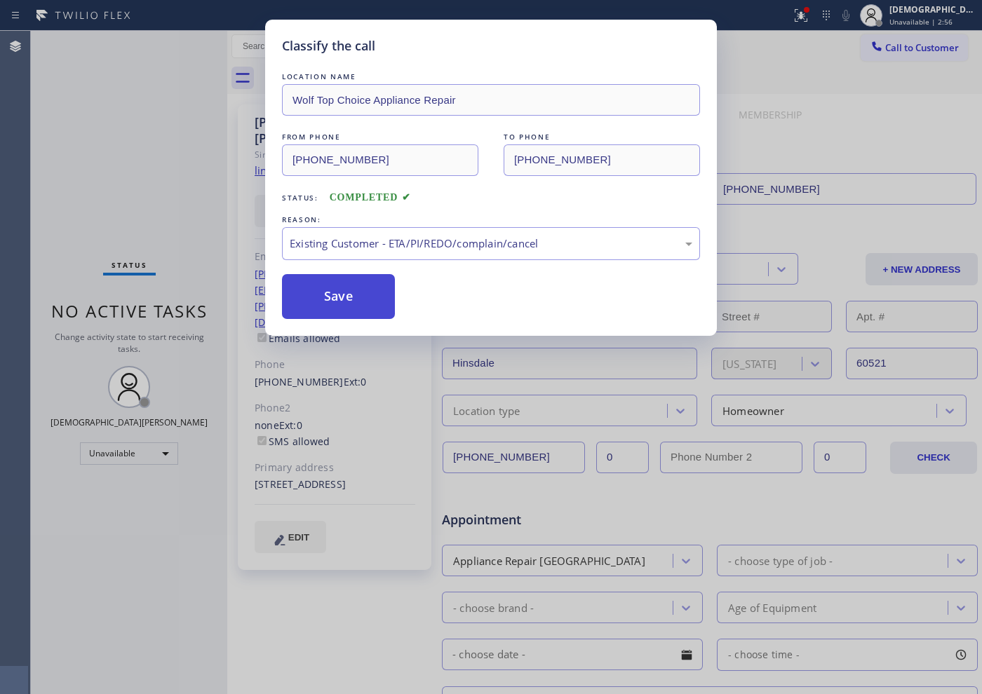
click at [351, 318] on button "Save" at bounding box center [338, 296] width 113 height 45
click at [347, 292] on button "Save" at bounding box center [338, 296] width 113 height 45
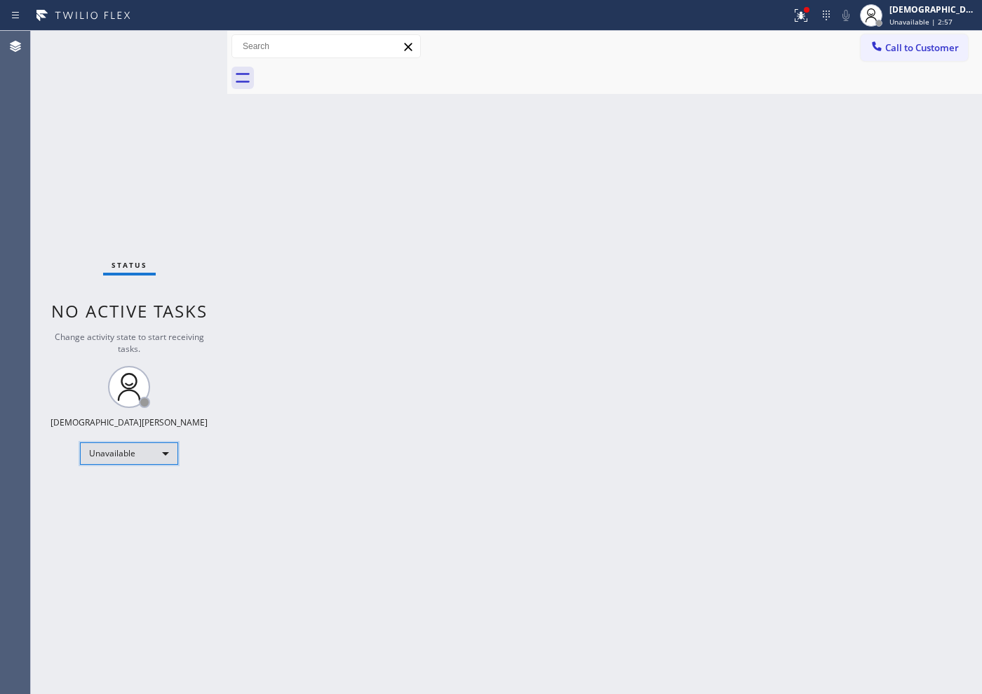
click at [116, 452] on div "Unavailable" at bounding box center [129, 454] width 98 height 22
click at [116, 483] on li "Available" at bounding box center [128, 491] width 95 height 17
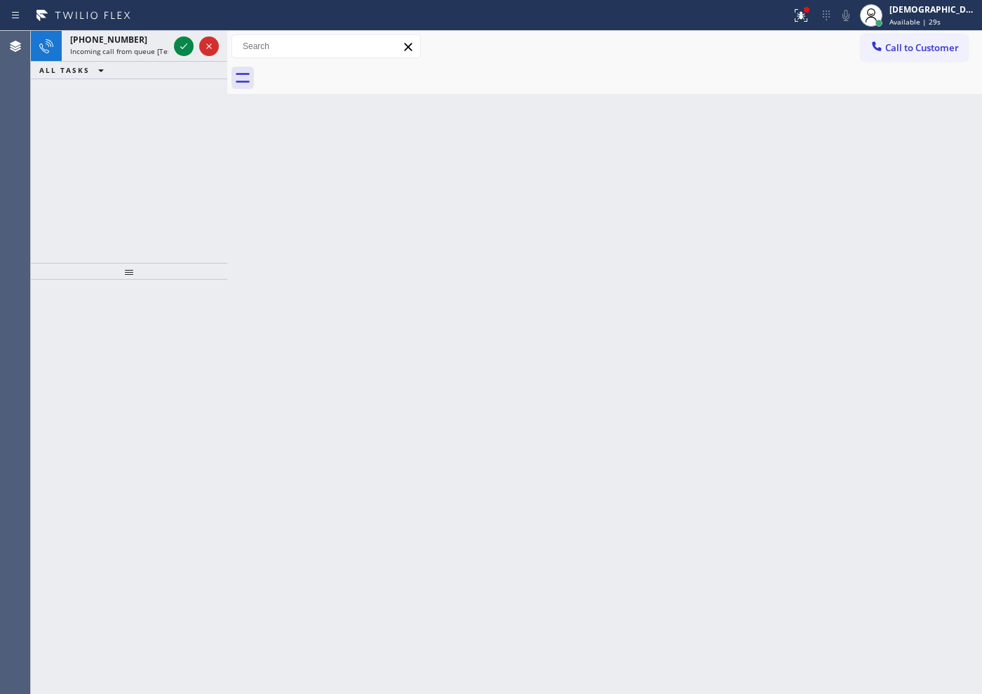
click at [48, 109] on div "[PHONE_NUMBER] Incoming call from queue [Test] All ALL TASKS ALL TASKS ACTIVE T…" at bounding box center [129, 147] width 196 height 232
click at [184, 47] on icon at bounding box center [183, 46] width 17 height 17
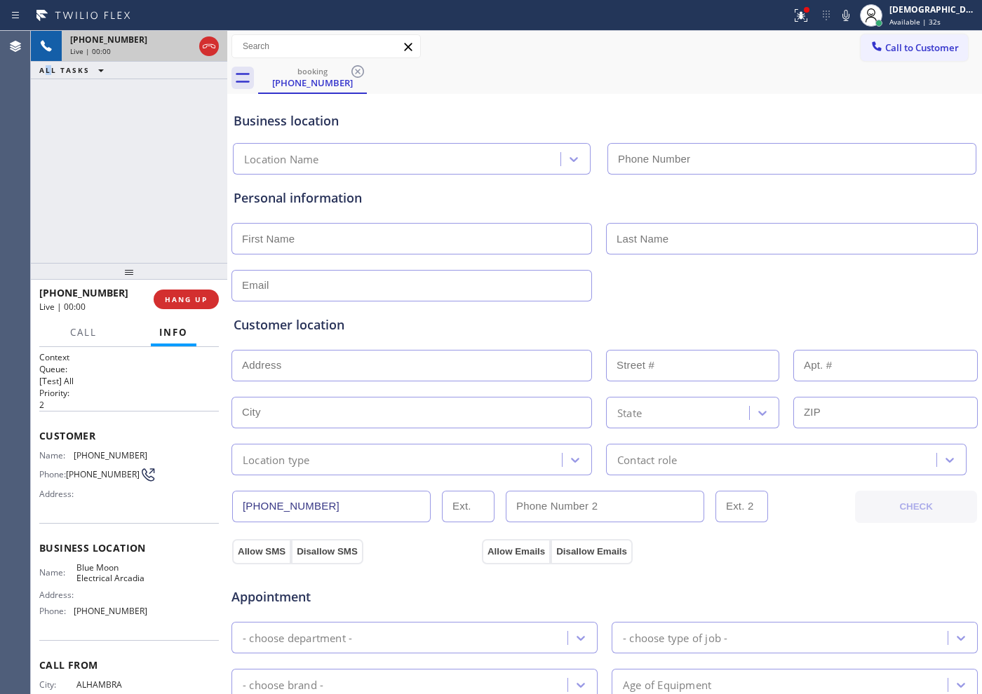
type input "[PHONE_NUMBER]"
click at [210, 42] on icon at bounding box center [209, 46] width 17 height 17
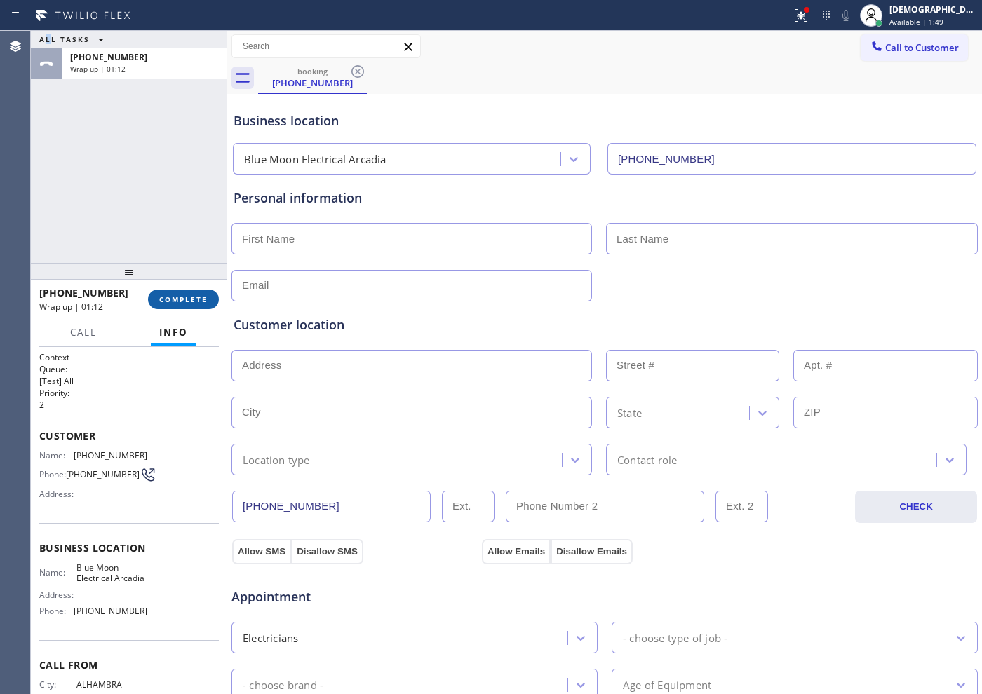
click at [203, 299] on span "COMPLETE" at bounding box center [183, 300] width 48 height 10
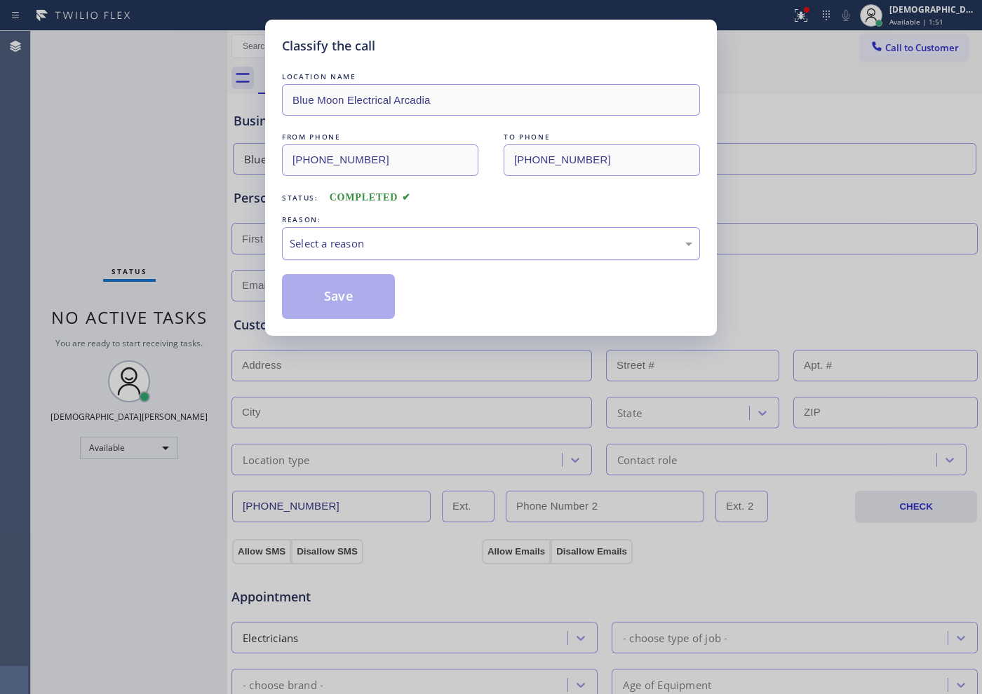
drag, startPoint x: 385, startPoint y: 241, endPoint x: 379, endPoint y: 251, distance: 11.3
click at [385, 242] on div "Select a reason" at bounding box center [491, 244] width 403 height 16
click at [356, 293] on button "Save" at bounding box center [338, 296] width 113 height 45
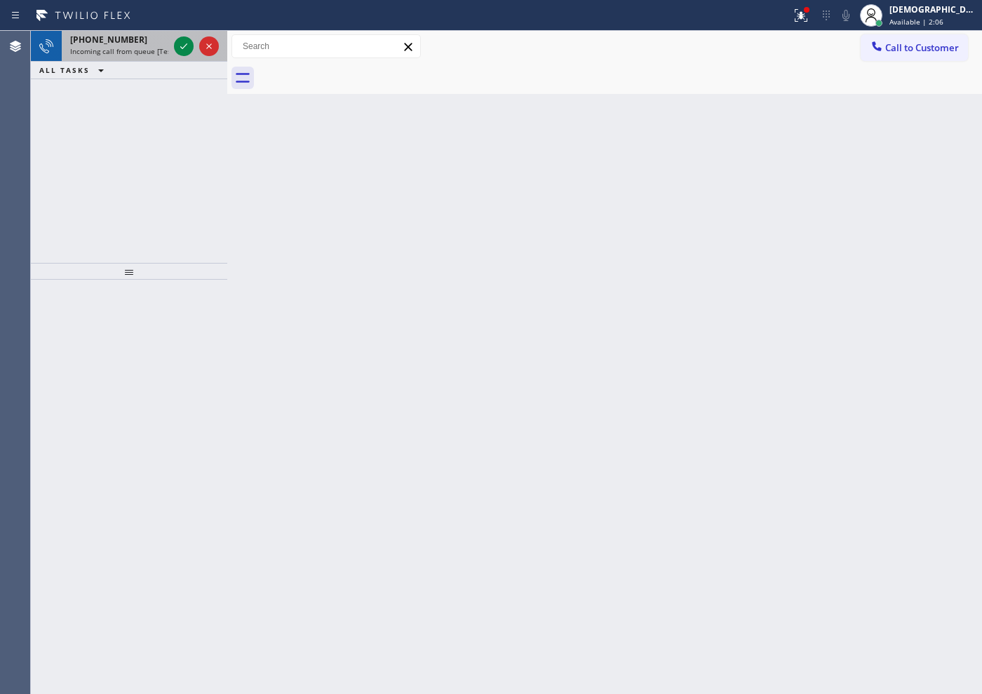
click at [194, 51] on div at bounding box center [196, 46] width 50 height 31
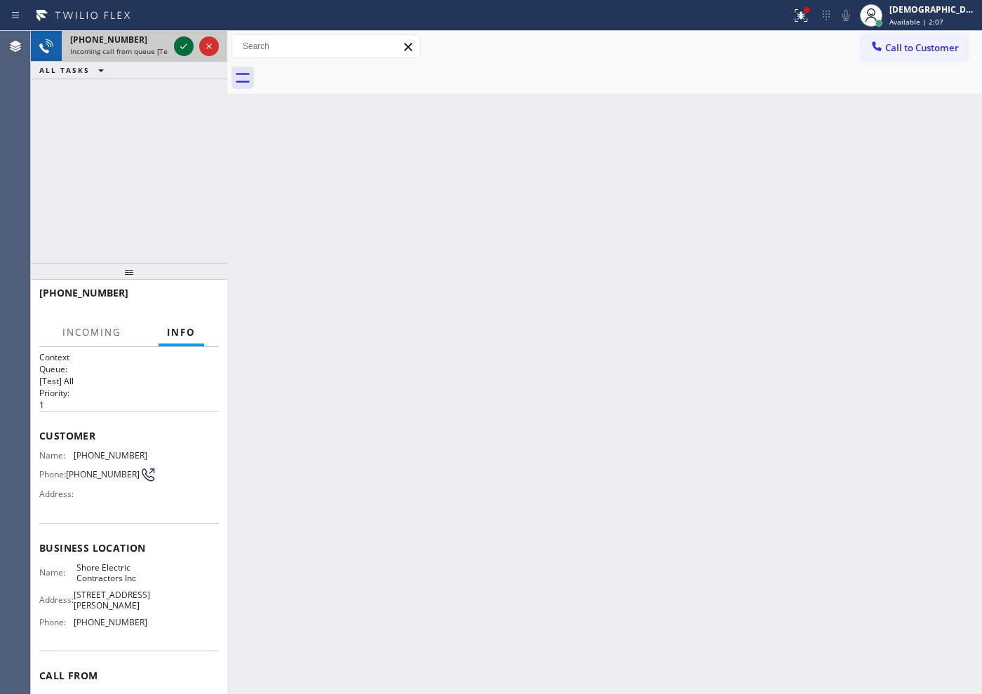
click at [187, 47] on icon at bounding box center [183, 46] width 17 height 17
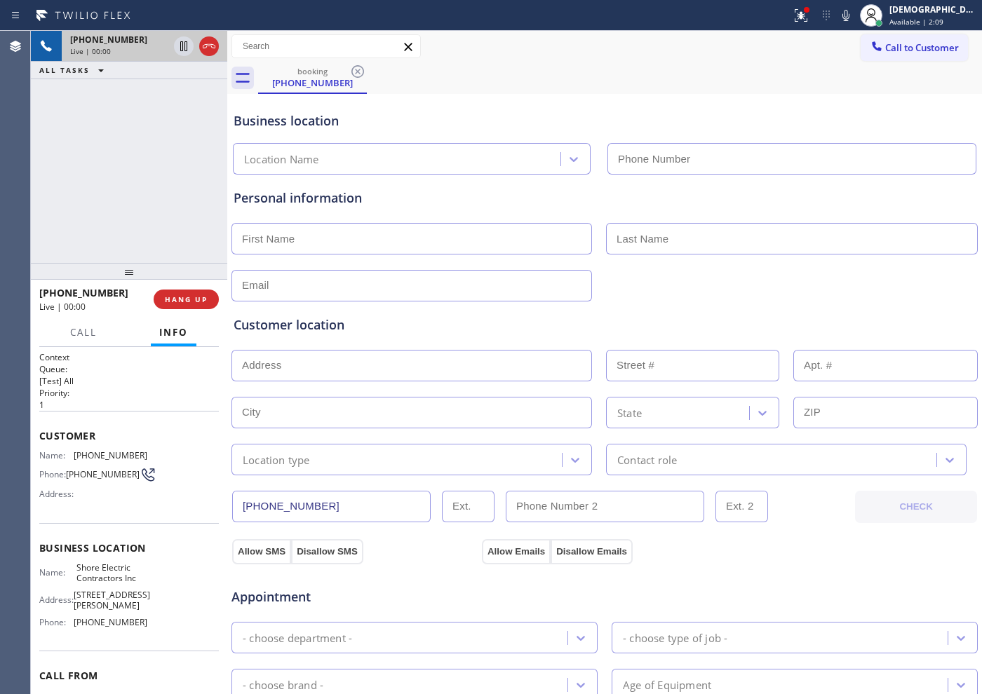
type input "[PHONE_NUMBER]"
click at [212, 43] on icon at bounding box center [209, 46] width 17 height 17
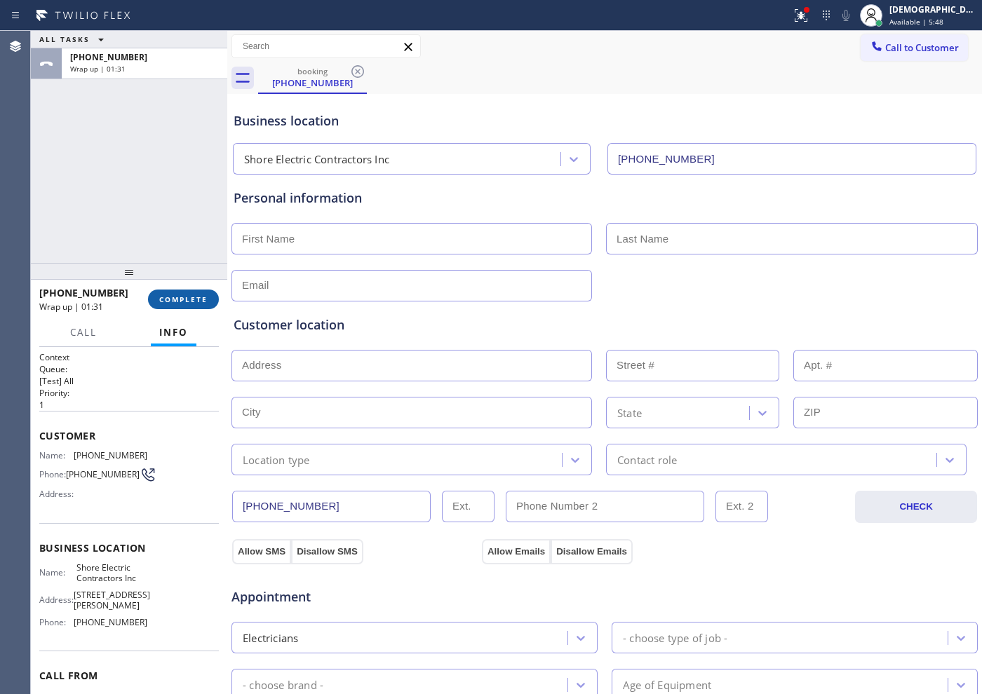
click at [176, 297] on span "COMPLETE" at bounding box center [183, 300] width 48 height 10
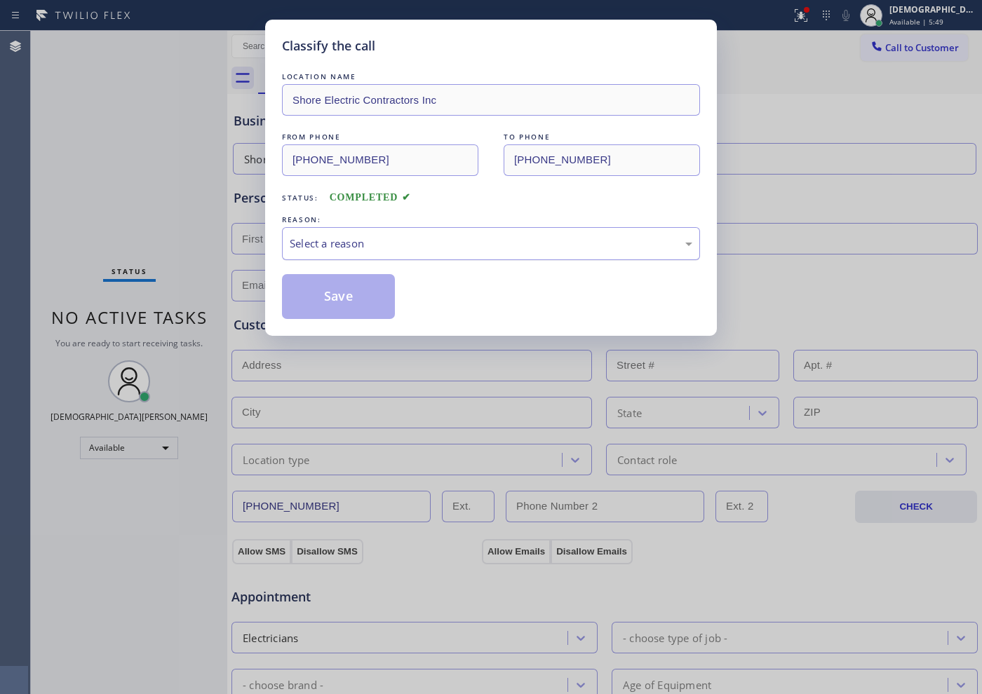
click at [325, 246] on div "Select a reason" at bounding box center [491, 244] width 403 height 16
click at [311, 292] on button "Save" at bounding box center [338, 296] width 113 height 45
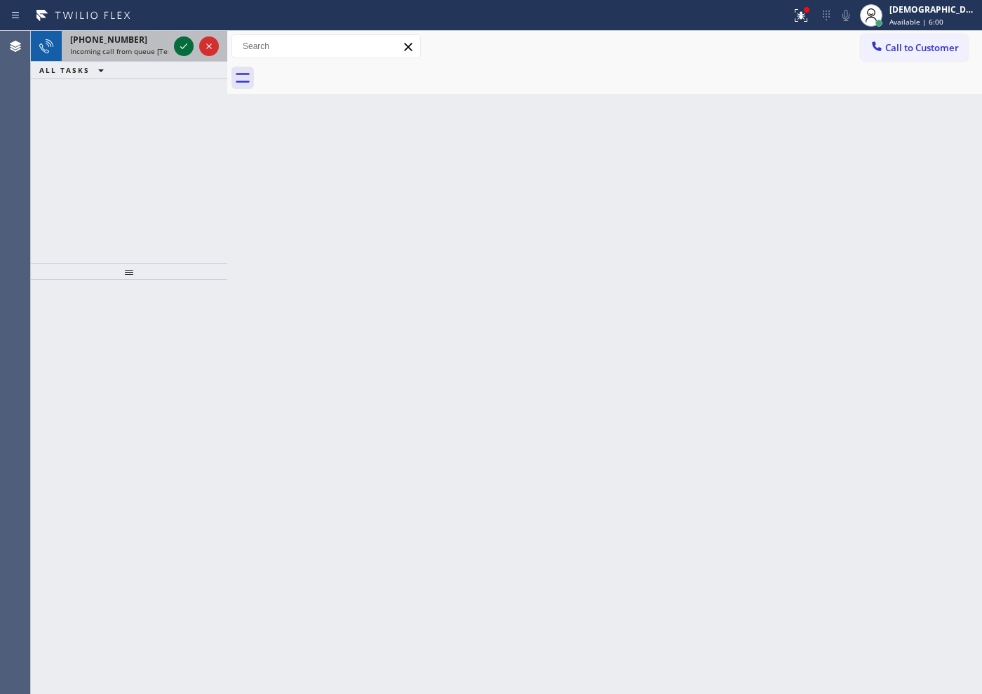
click at [179, 49] on icon at bounding box center [183, 46] width 17 height 17
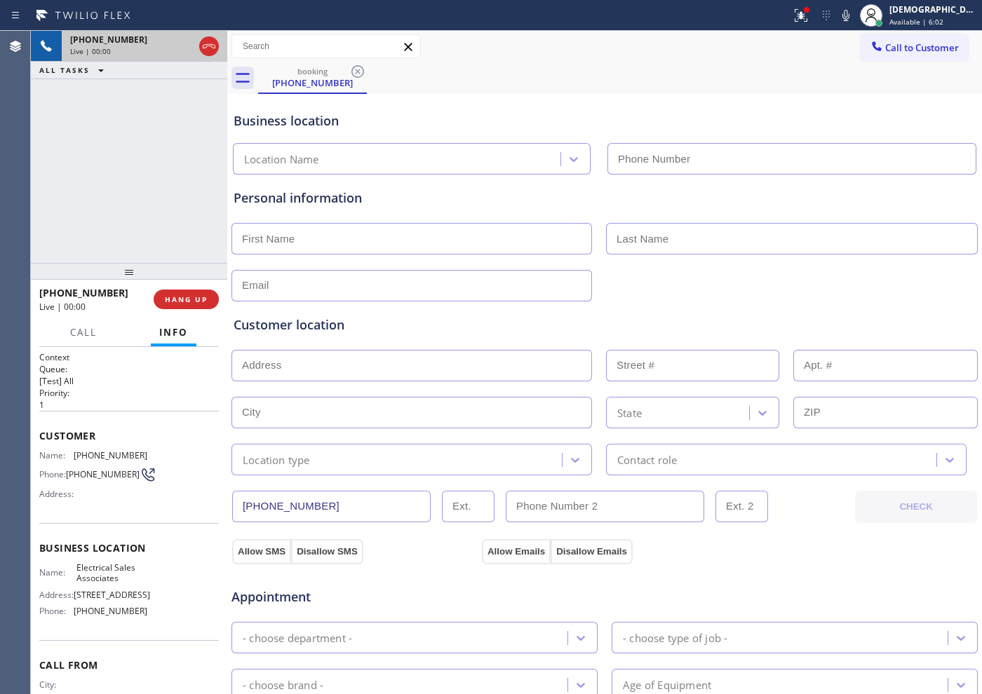
type input "[PHONE_NUMBER]"
click at [207, 41] on icon at bounding box center [209, 46] width 17 height 17
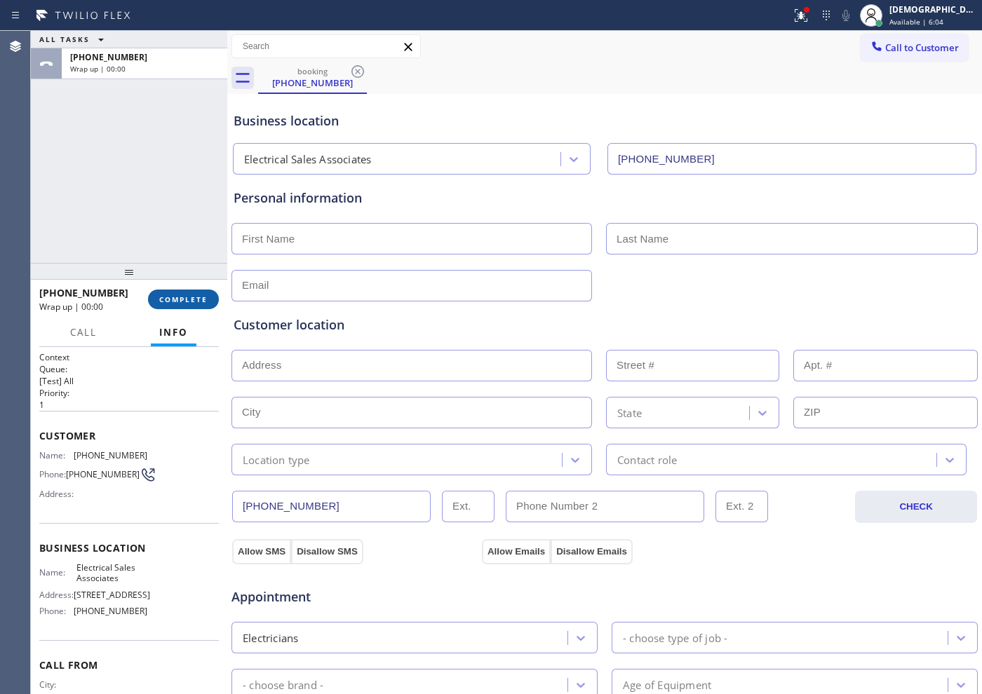
click at [194, 297] on span "COMPLETE" at bounding box center [183, 300] width 48 height 10
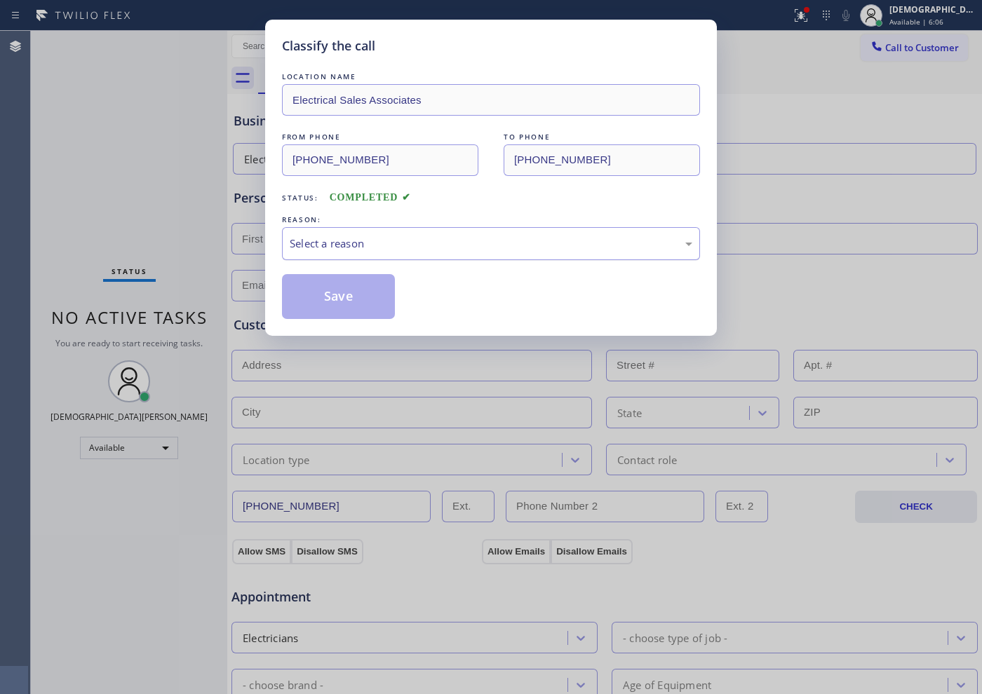
click at [335, 241] on div "Select a reason" at bounding box center [491, 244] width 403 height 16
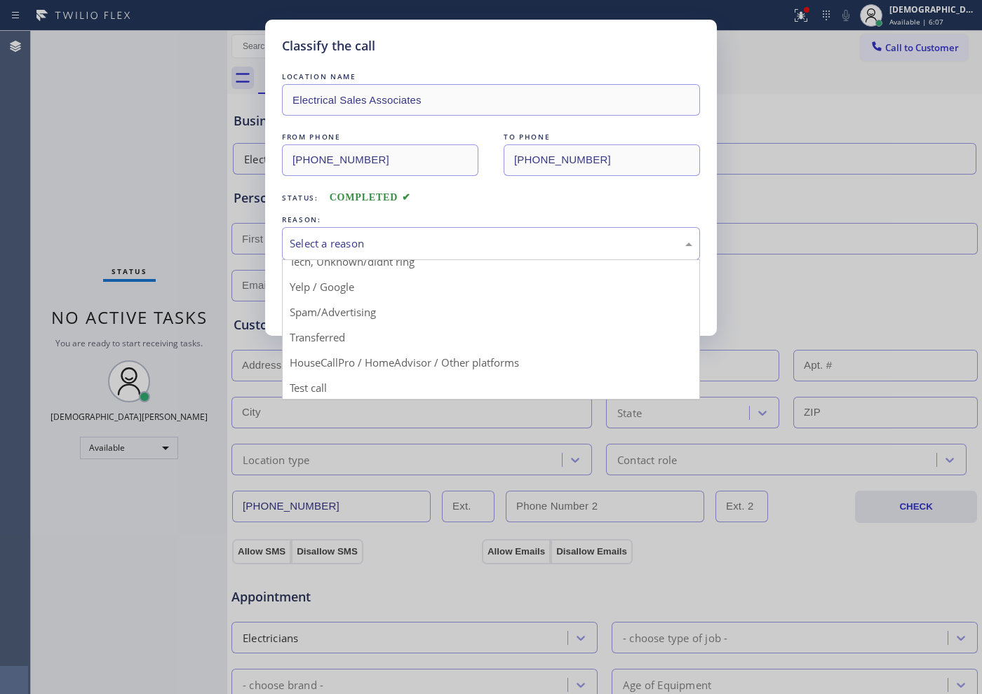
scroll to position [88, 0]
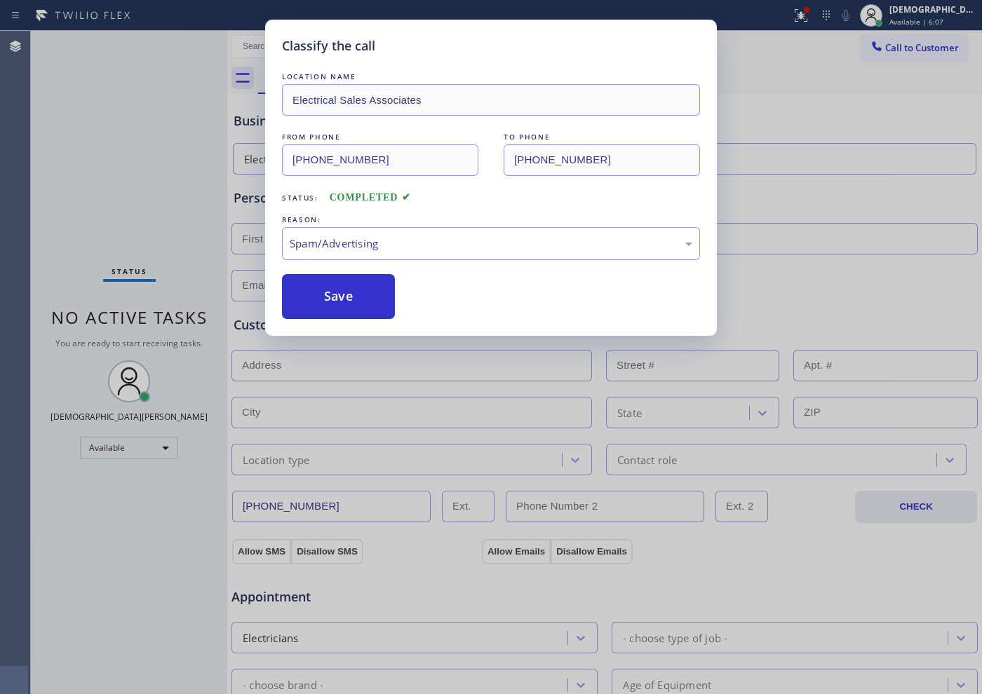
click at [331, 302] on button "Save" at bounding box center [338, 296] width 113 height 45
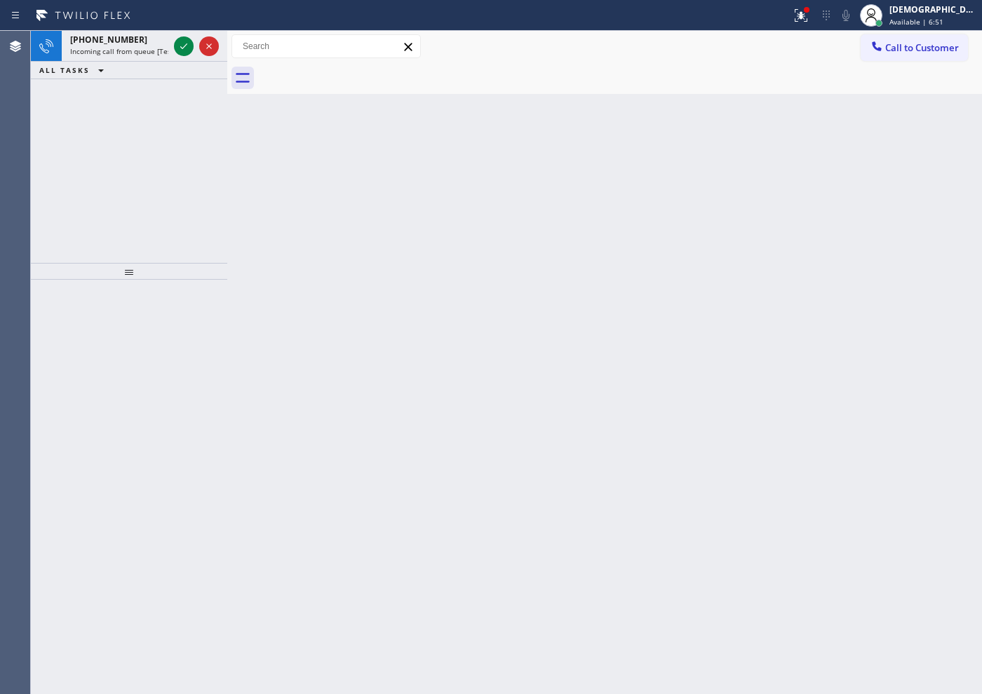
click at [109, 149] on div "[PHONE_NUMBER] Incoming call from queue [Test] All ALL TASKS ALL TASKS ACTIVE T…" at bounding box center [129, 147] width 196 height 232
click at [187, 48] on icon at bounding box center [183, 46] width 17 height 17
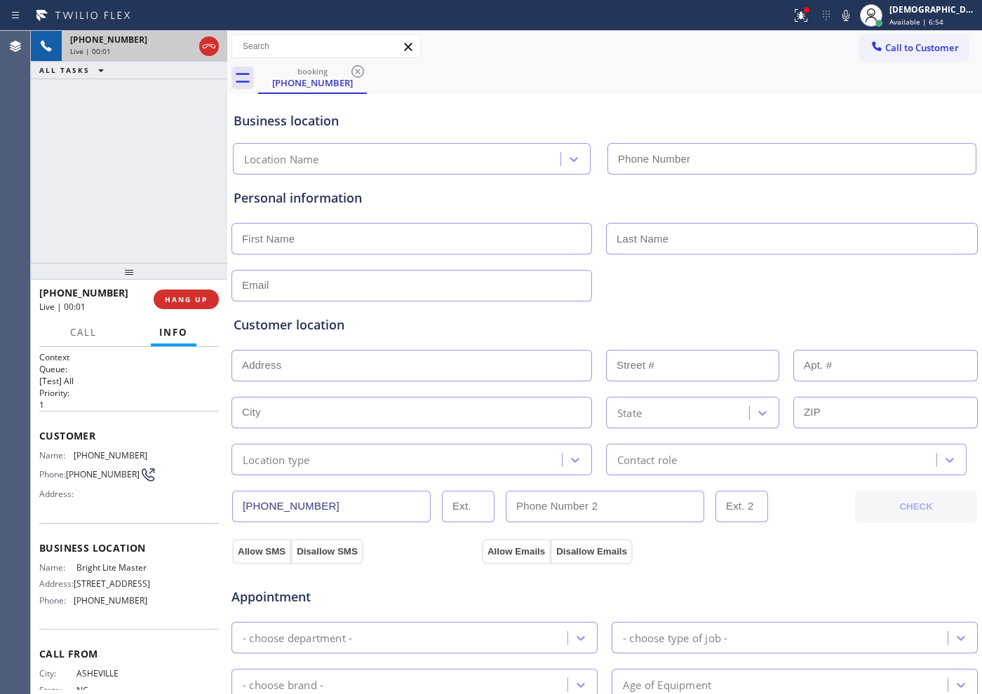
type input "[PHONE_NUMBER]"
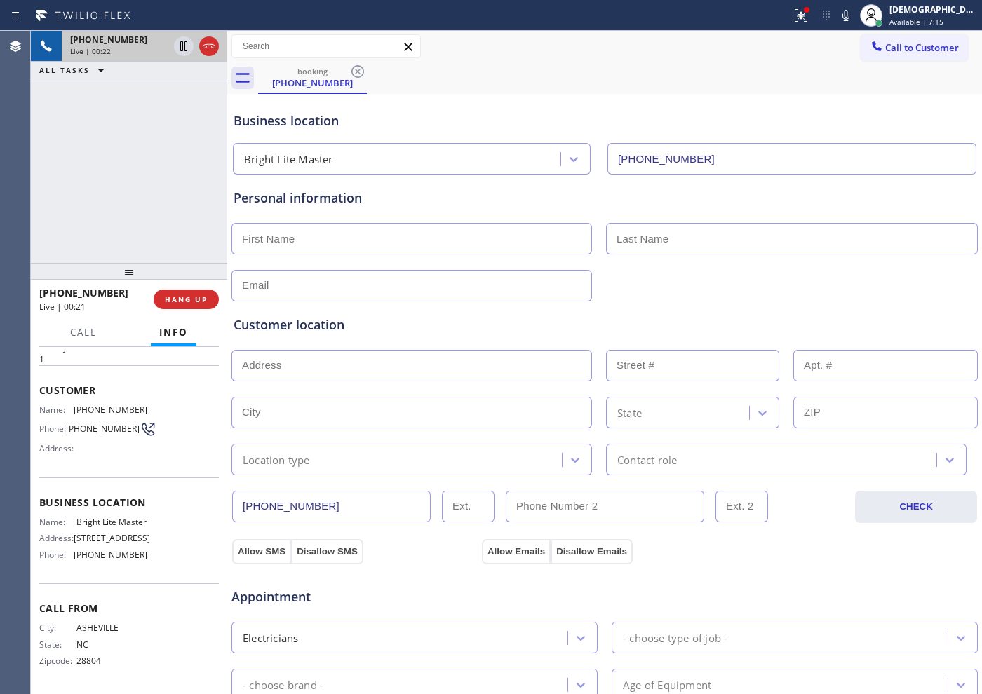
click at [203, 46] on icon at bounding box center [209, 46] width 17 height 17
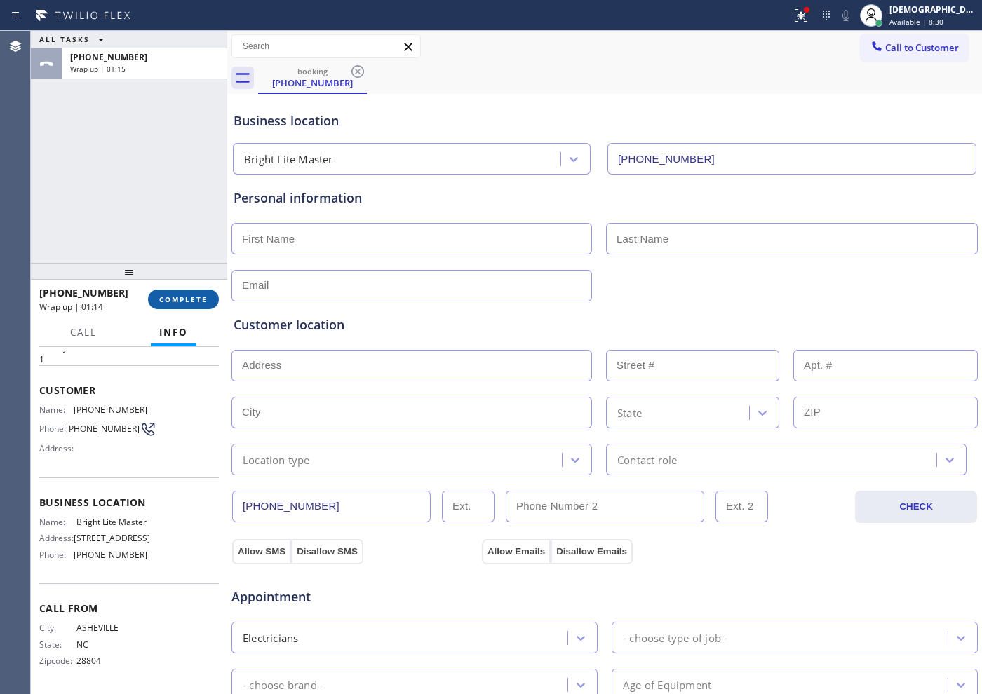
click at [161, 290] on button "COMPLETE" at bounding box center [183, 300] width 71 height 20
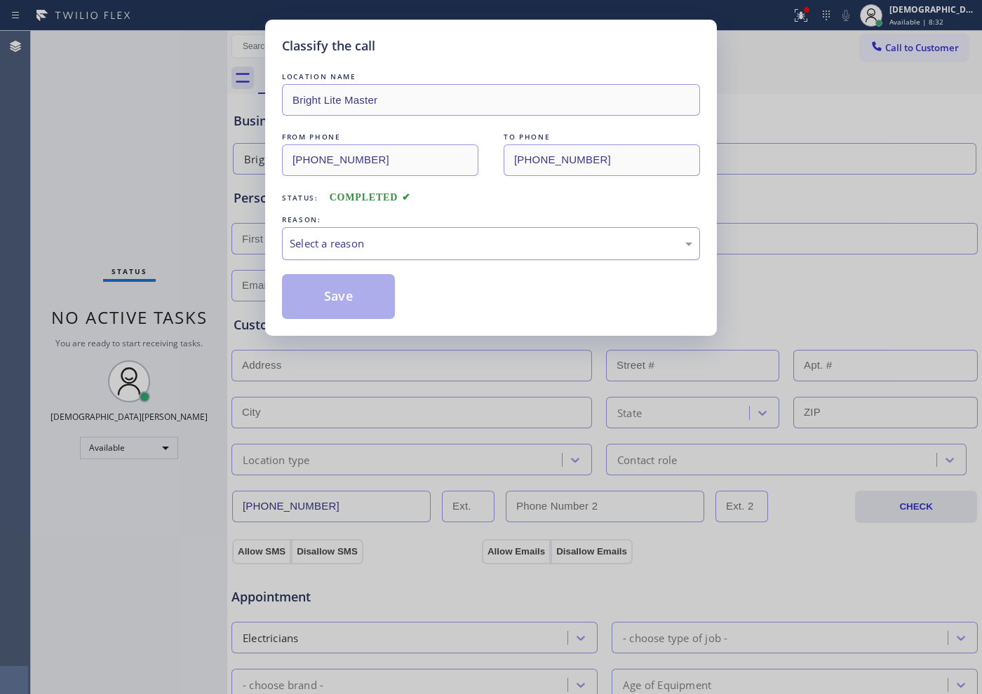
click at [281, 243] on div "Classify the call LOCATION NAME Bright Lite Master FROM PHONE [PHONE_NUMBER] TO…" at bounding box center [491, 178] width 452 height 316
click at [289, 243] on div "Select a reason" at bounding box center [491, 243] width 418 height 33
click at [316, 301] on button "Save" at bounding box center [338, 296] width 113 height 45
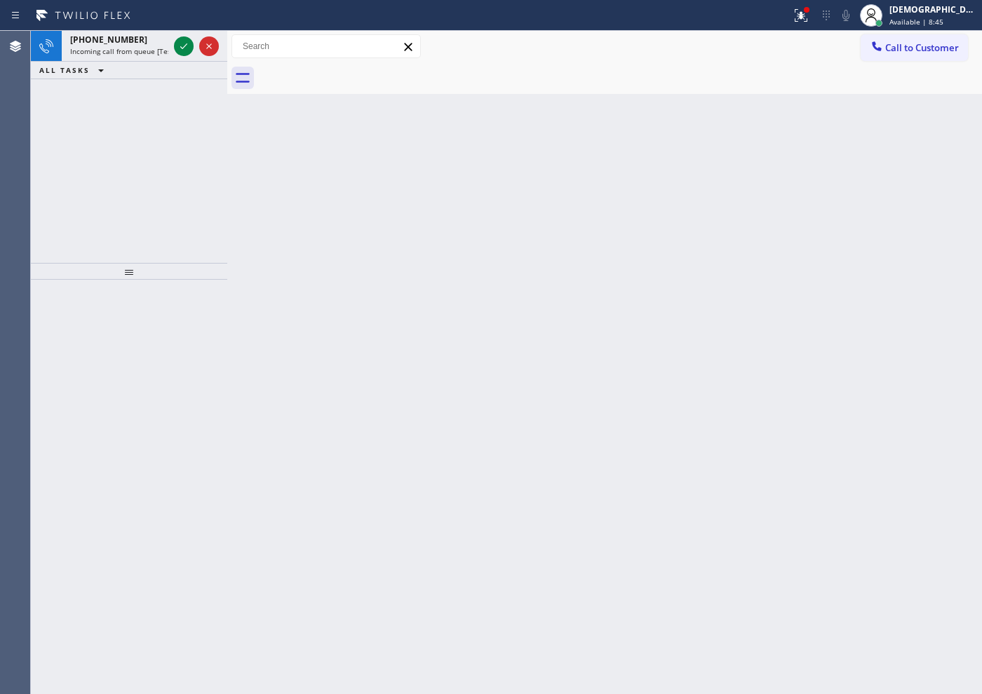
drag, startPoint x: 114, startPoint y: 107, endPoint x: 137, endPoint y: 90, distance: 29.2
click at [114, 107] on div "[PHONE_NUMBER] Incoming call from queue [Test] All ALL TASKS ALL TASKS ACTIVE T…" at bounding box center [129, 147] width 196 height 232
click at [187, 45] on icon at bounding box center [183, 46] width 17 height 17
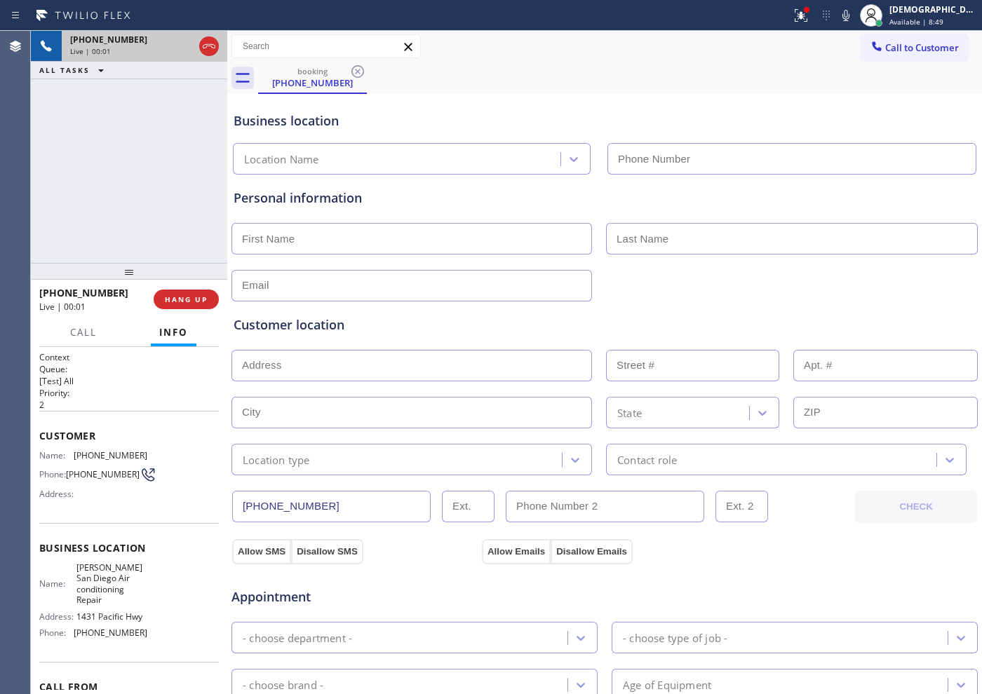
type input "[PHONE_NUMBER]"
click at [210, 47] on icon at bounding box center [209, 46] width 17 height 17
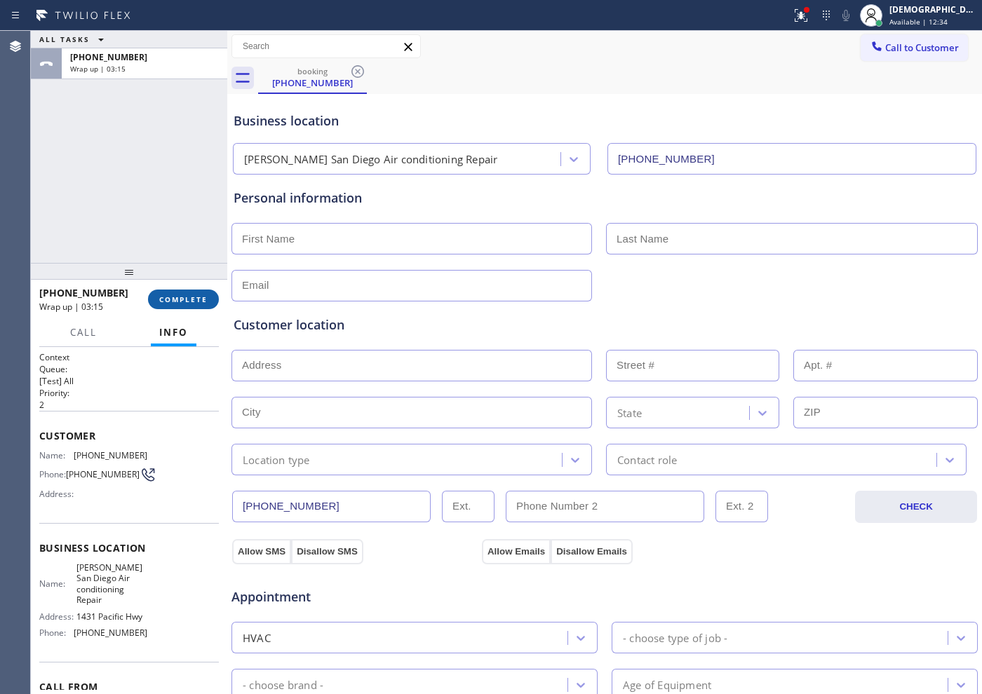
click at [182, 300] on span "COMPLETE" at bounding box center [183, 300] width 48 height 10
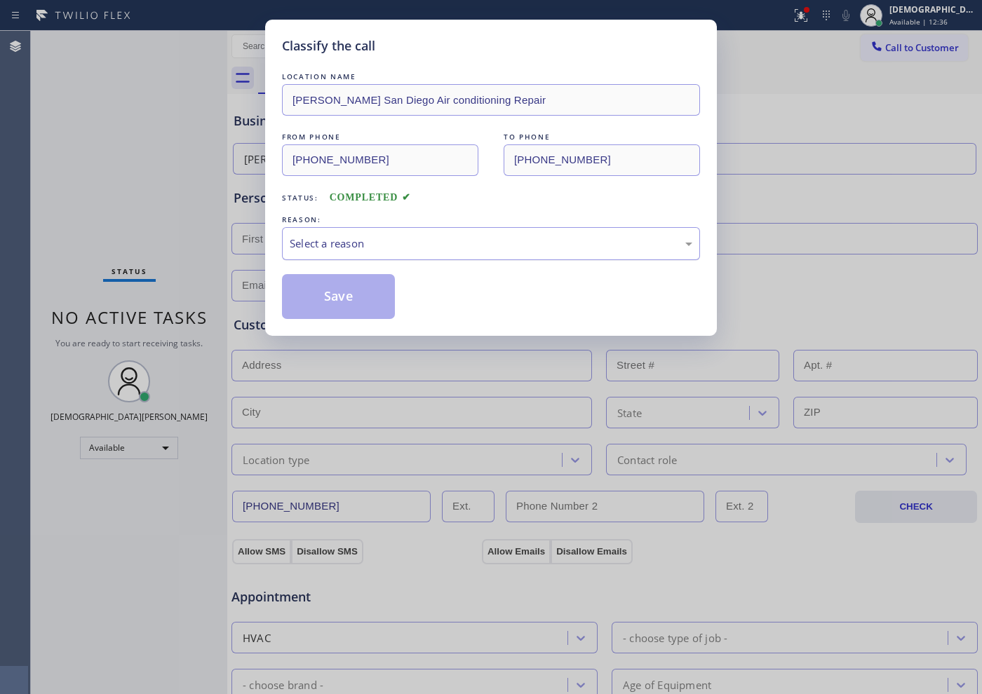
click at [386, 249] on div "Select a reason" at bounding box center [491, 244] width 403 height 16
click at [367, 299] on button "Save" at bounding box center [338, 296] width 113 height 45
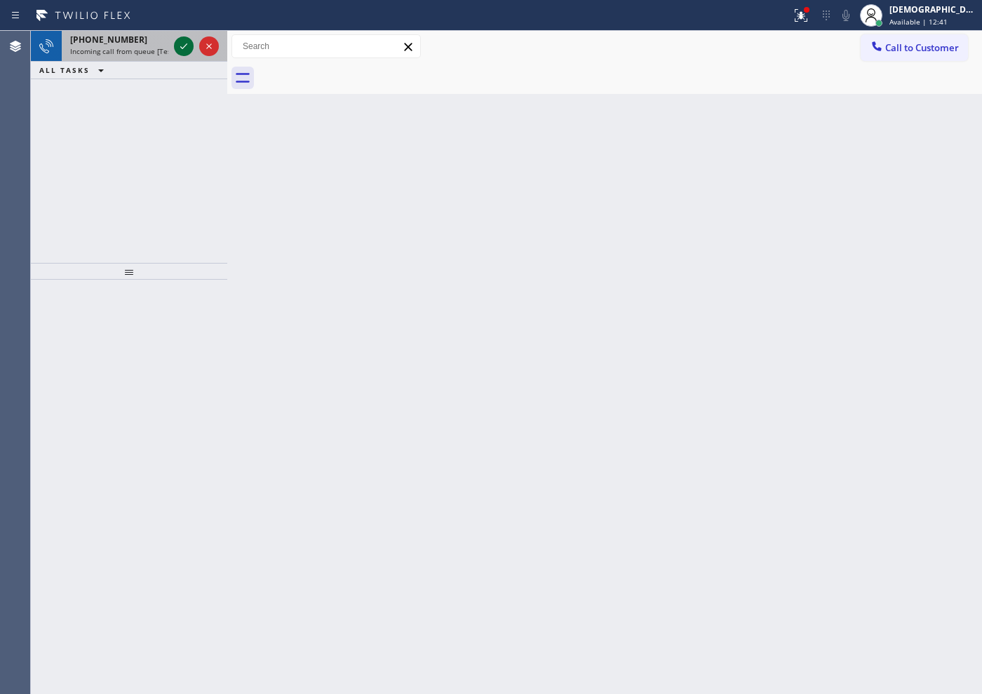
click at [186, 55] on button at bounding box center [184, 46] width 20 height 20
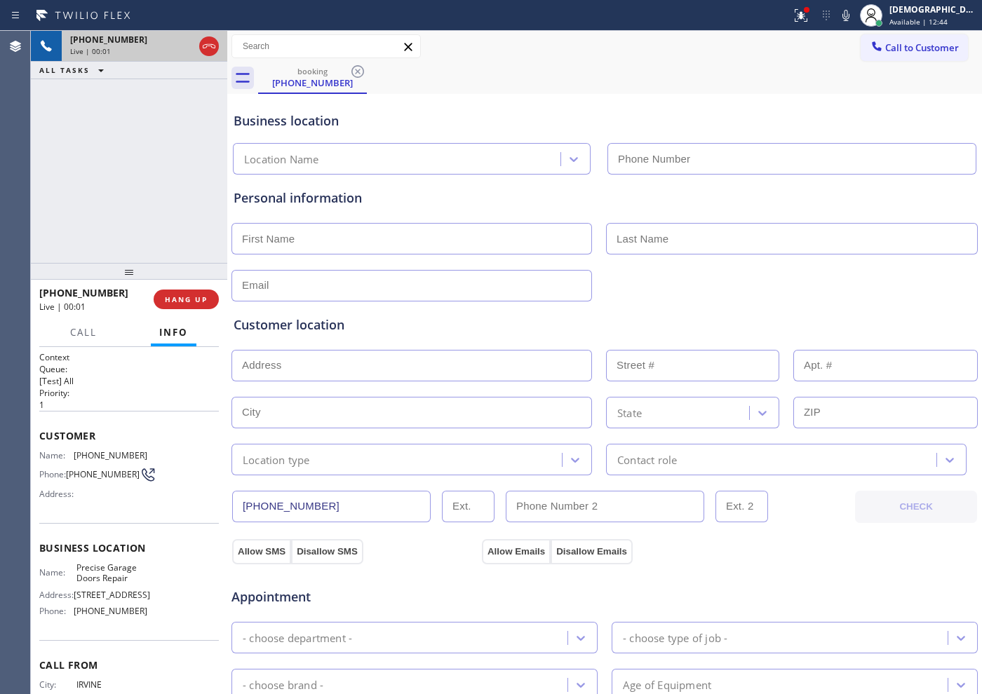
type input "[PHONE_NUMBER]"
click at [207, 53] on icon at bounding box center [209, 46] width 17 height 17
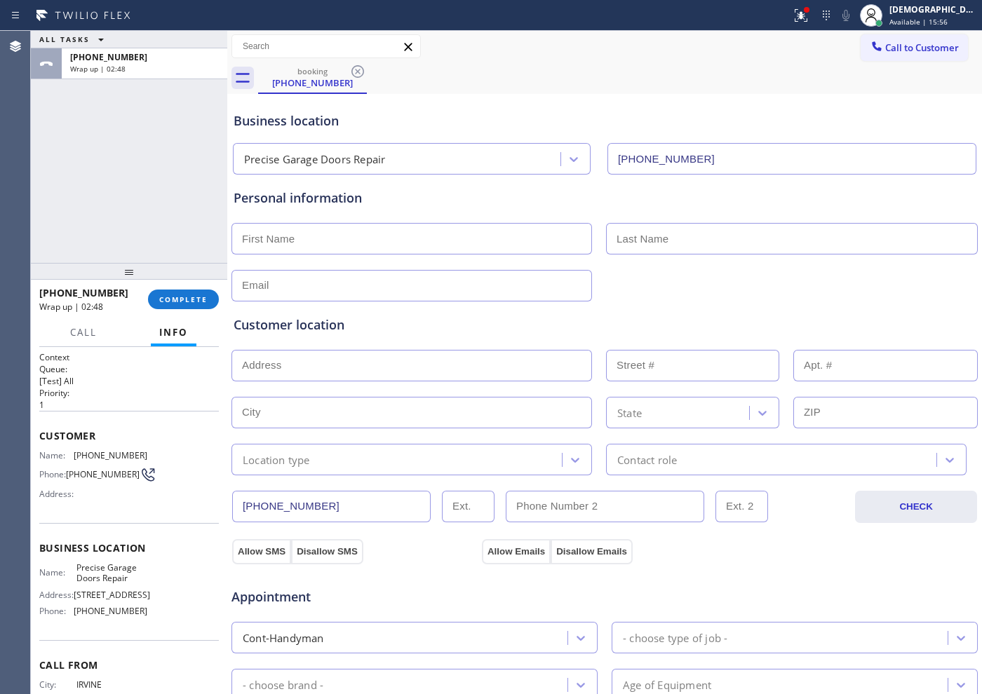
drag, startPoint x: 24, startPoint y: 147, endPoint x: 33, endPoint y: 160, distance: 15.6
click at [24, 147] on div "Agent Desktop" at bounding box center [15, 363] width 30 height 664
click at [191, 311] on div "[PHONE_NUMBER] Wrap up | 02:48 COMPLETE" at bounding box center [129, 299] width 180 height 36
click at [189, 305] on button "COMPLETE" at bounding box center [183, 300] width 71 height 20
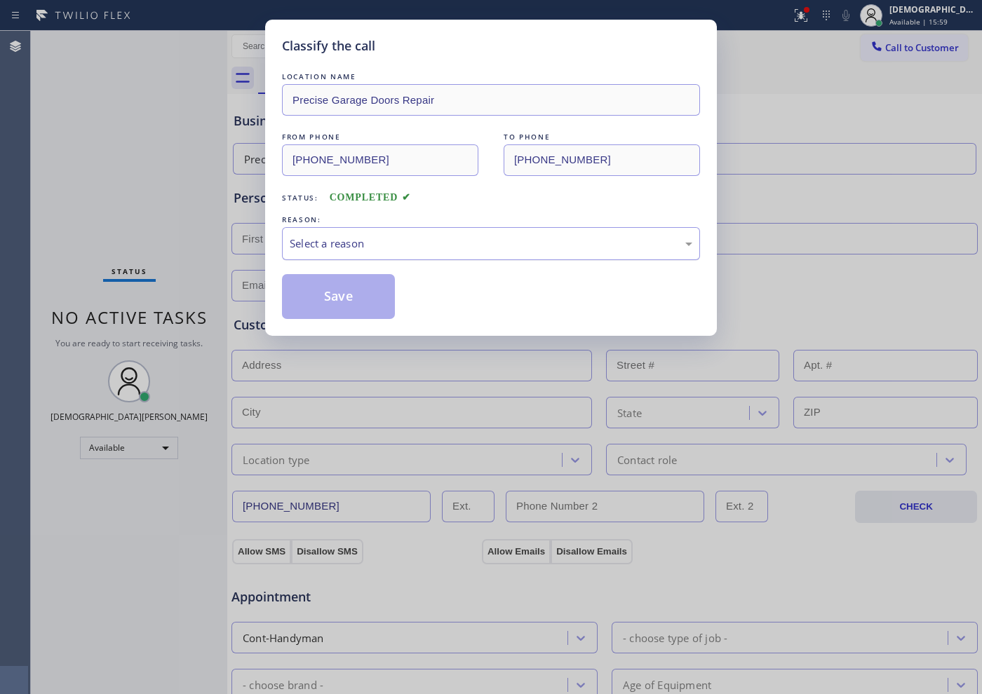
click at [313, 245] on div "Select a reason" at bounding box center [491, 244] width 403 height 16
click at [319, 299] on button "Save" at bounding box center [338, 296] width 113 height 45
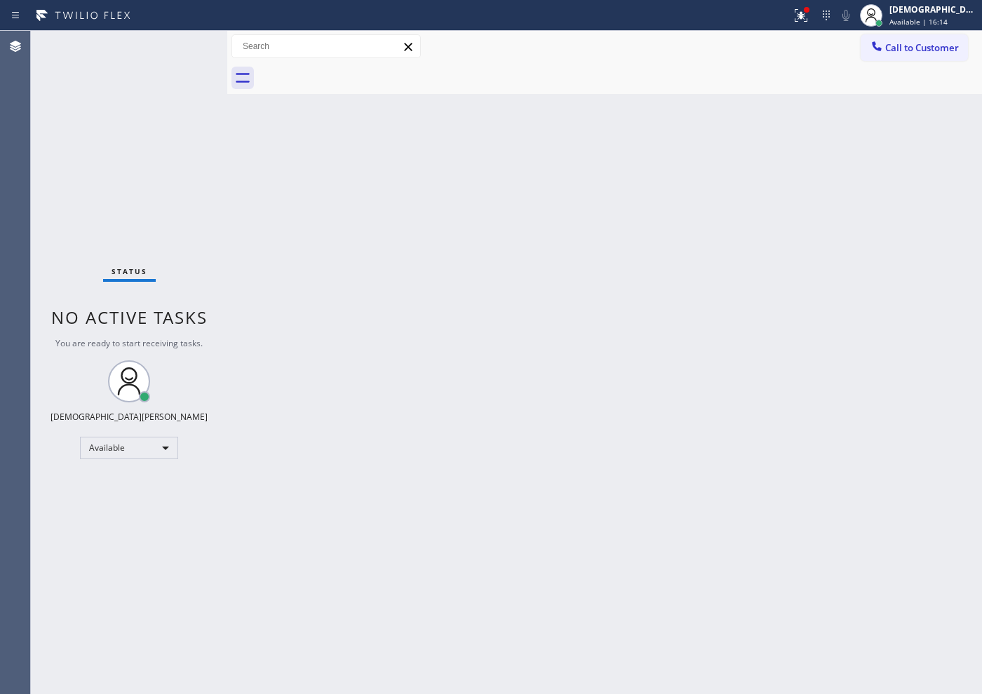
click at [182, 45] on div "Status No active tasks You are ready to start receiving tasks. Christian Cinco …" at bounding box center [129, 363] width 196 height 664
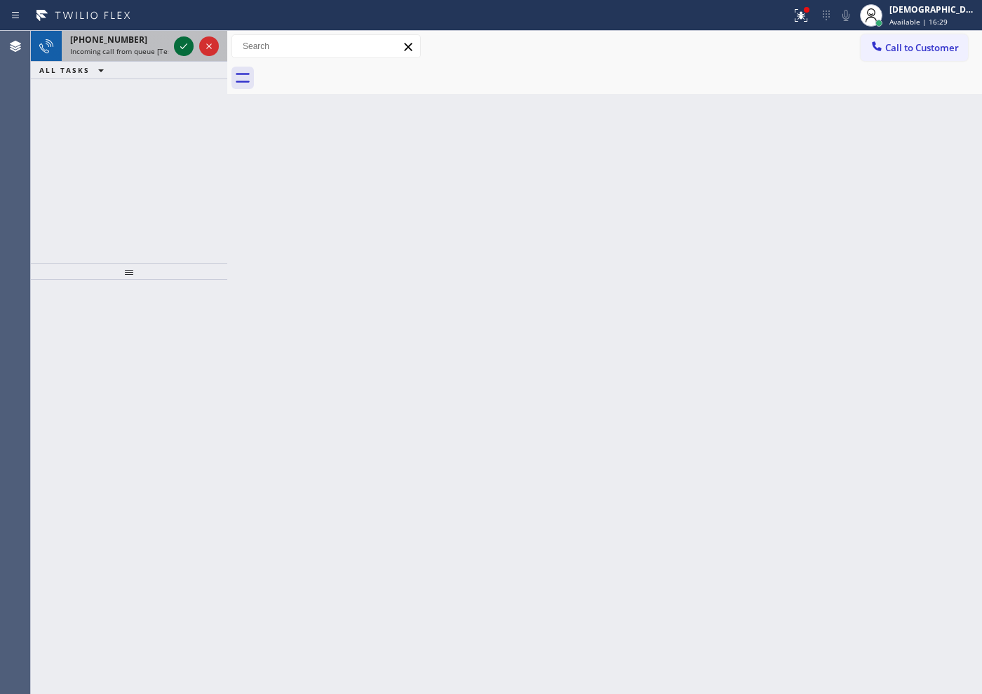
click at [182, 41] on icon at bounding box center [183, 46] width 17 height 17
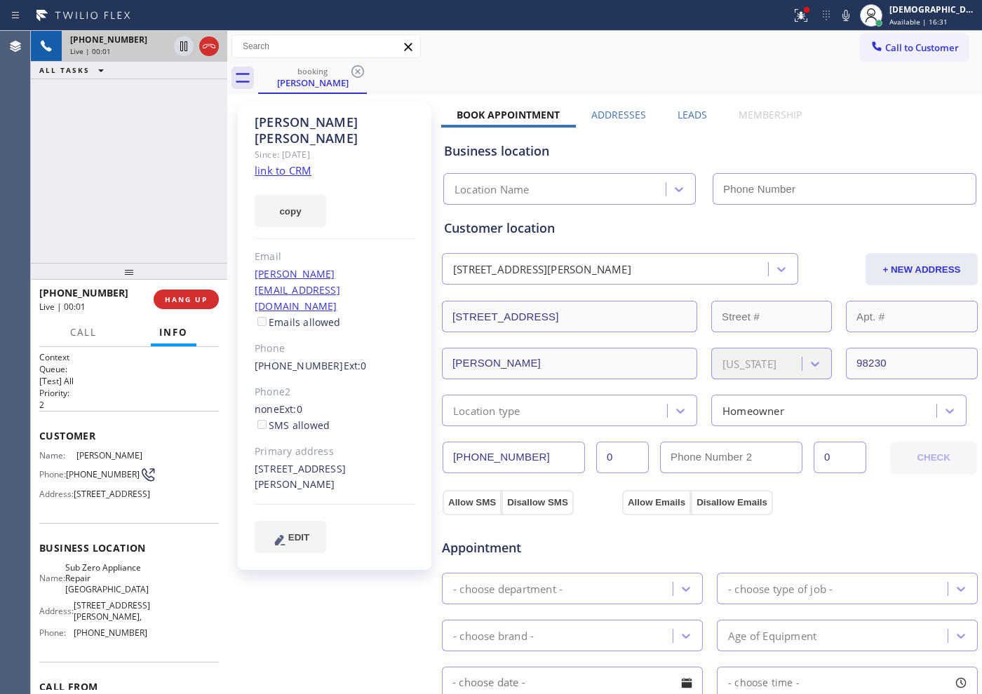
type input "[PHONE_NUMBER]"
click at [277, 163] on link "link to CRM" at bounding box center [283, 170] width 57 height 14
click at [213, 44] on icon at bounding box center [209, 46] width 13 height 4
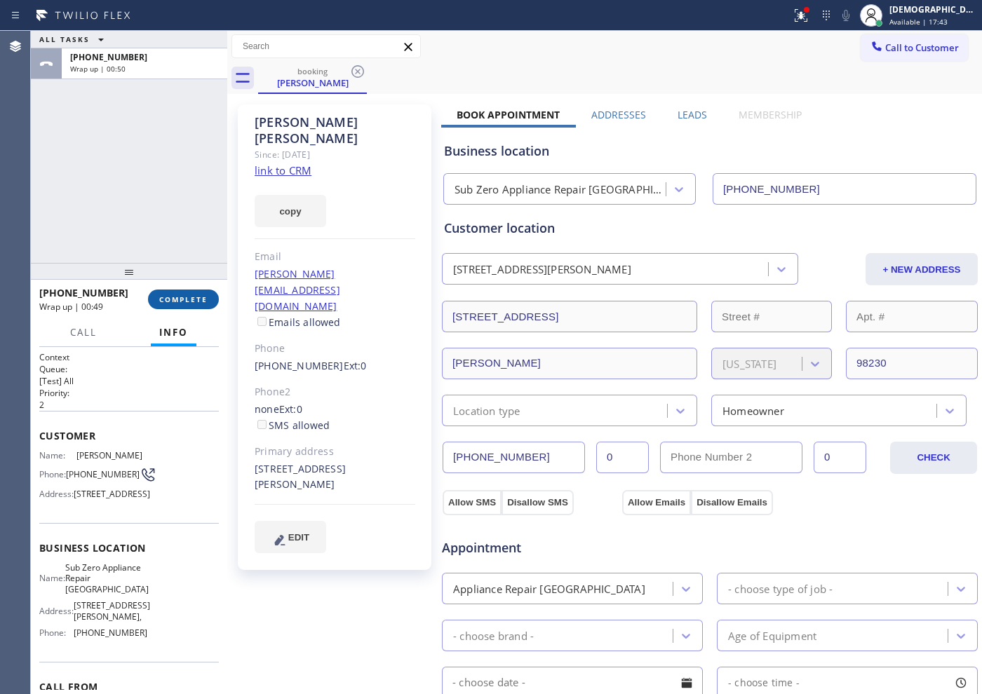
click at [176, 299] on span "COMPLETE" at bounding box center [183, 300] width 48 height 10
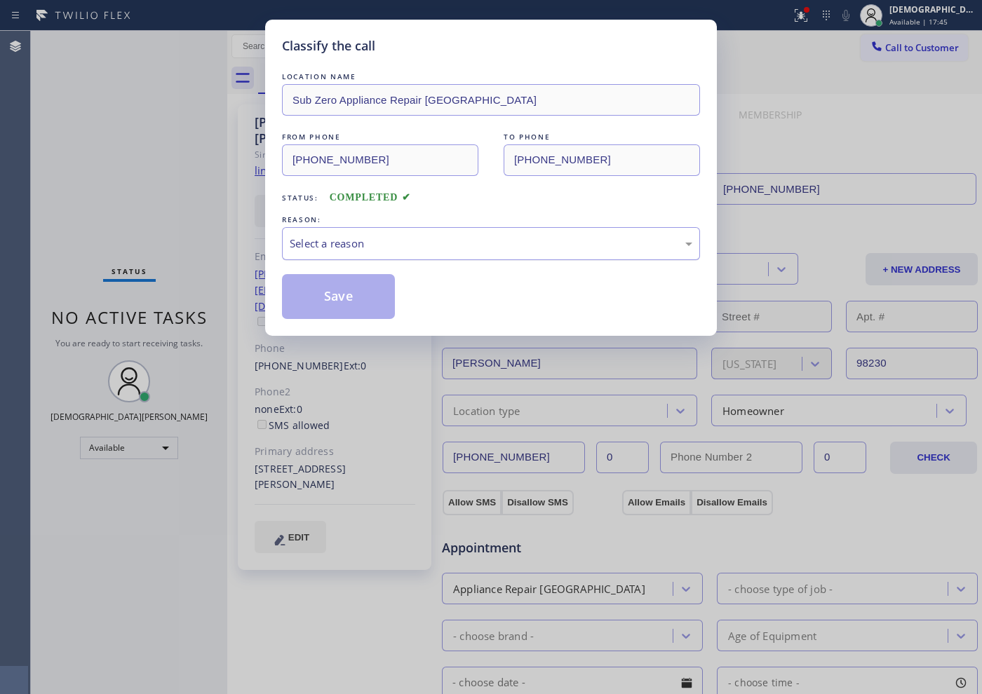
click at [367, 239] on div "Select a reason" at bounding box center [491, 244] width 403 height 16
click at [336, 303] on button "Save" at bounding box center [338, 296] width 113 height 45
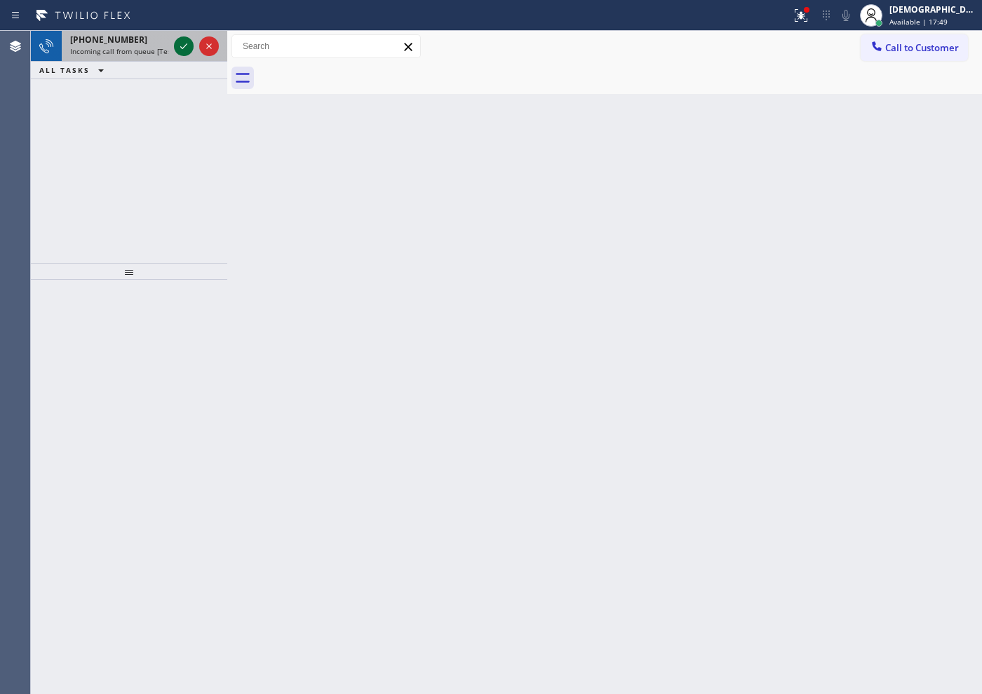
click at [185, 54] on icon at bounding box center [183, 46] width 17 height 17
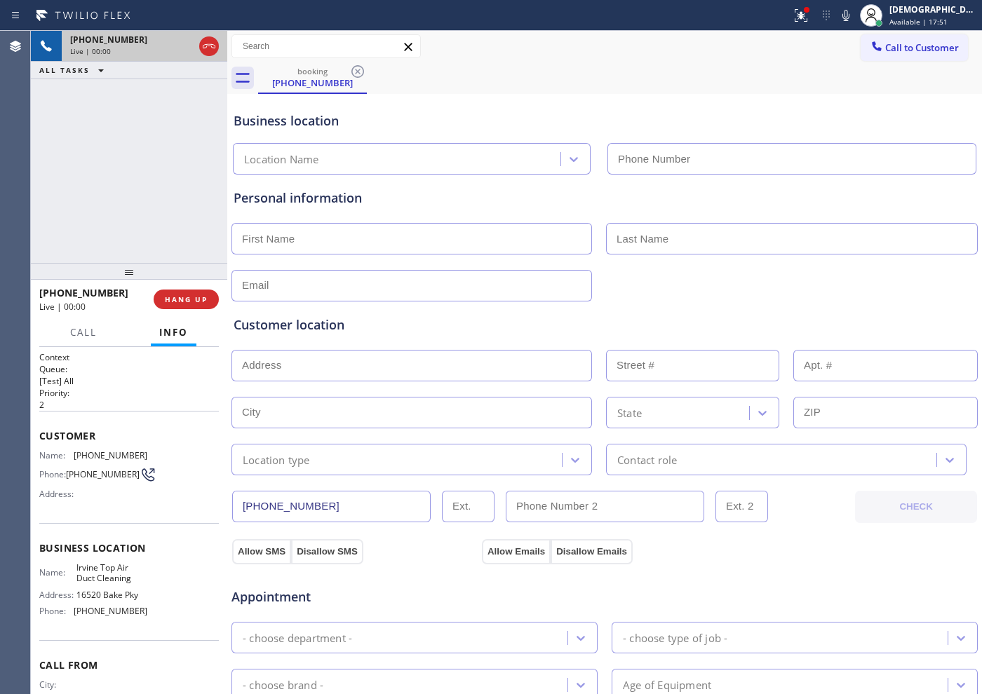
type input "[PHONE_NUMBER]"
click at [211, 47] on icon at bounding box center [209, 46] width 17 height 17
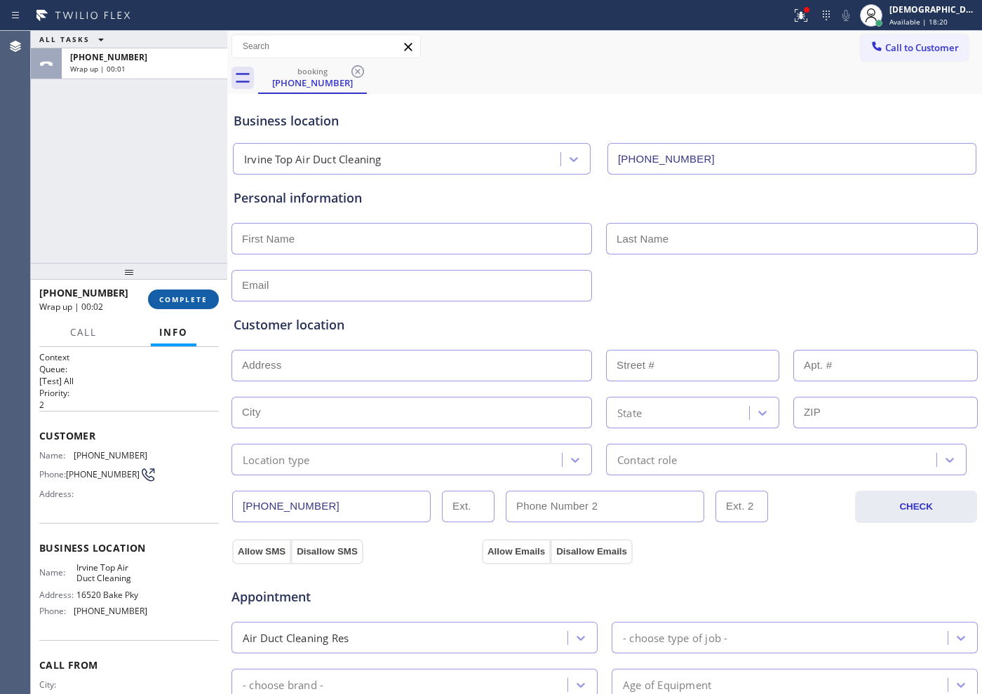
click at [191, 300] on span "COMPLETE" at bounding box center [183, 300] width 48 height 10
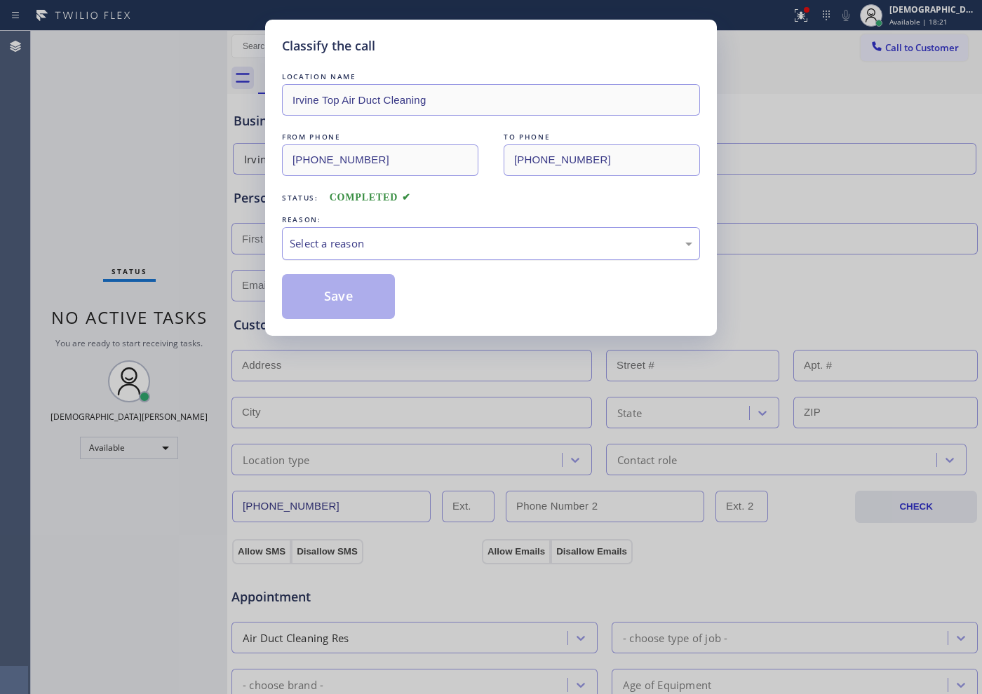
click at [405, 234] on div "Select a reason" at bounding box center [491, 243] width 418 height 33
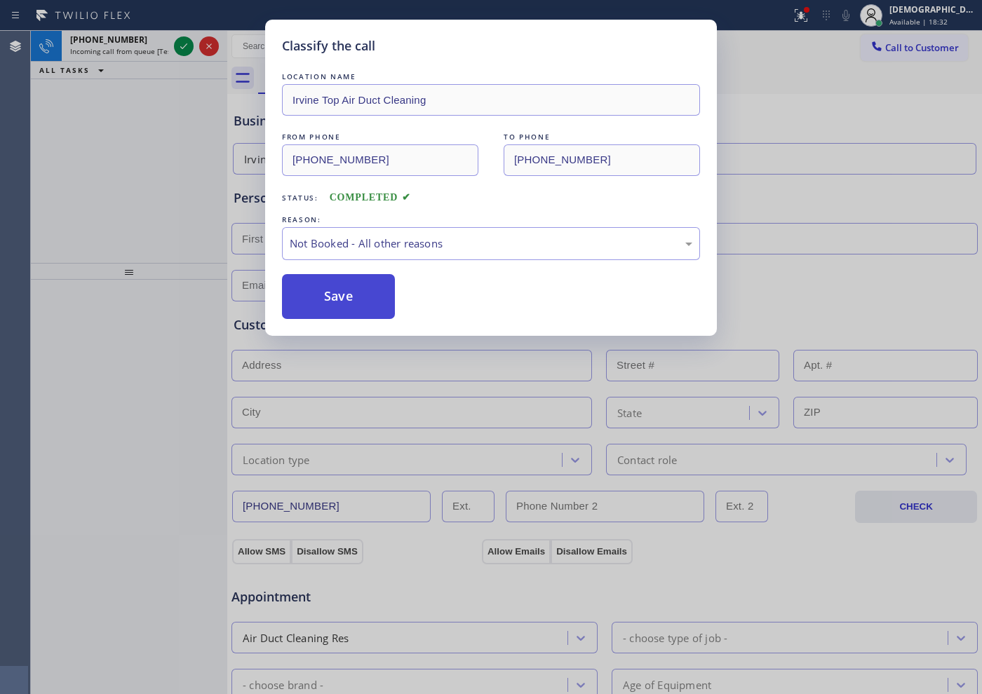
click at [377, 293] on button "Save" at bounding box center [338, 296] width 113 height 45
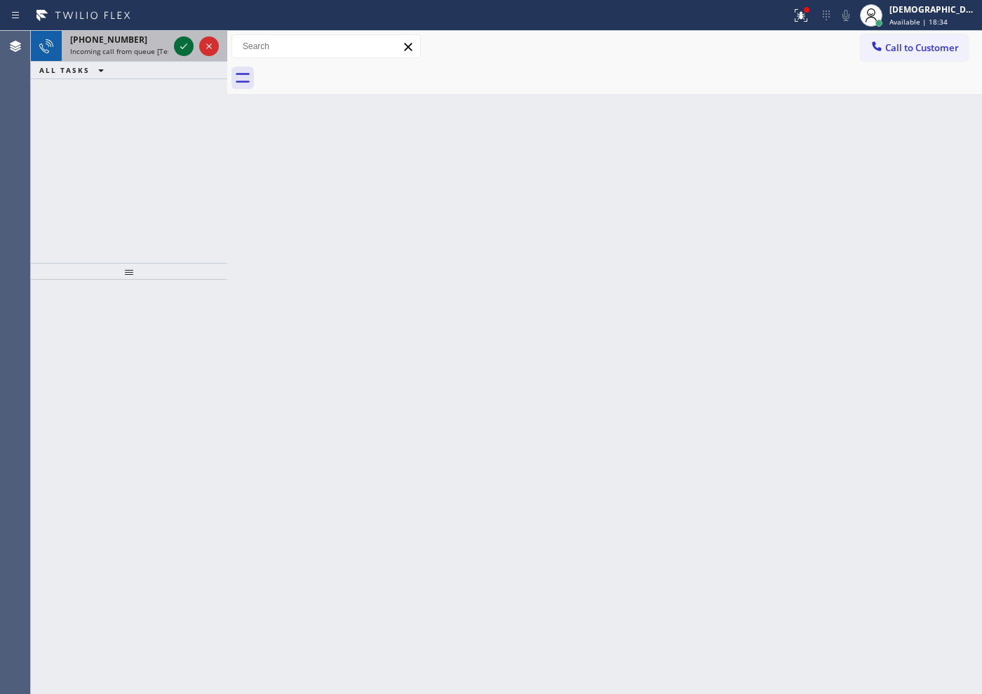
click at [176, 47] on icon at bounding box center [183, 46] width 17 height 17
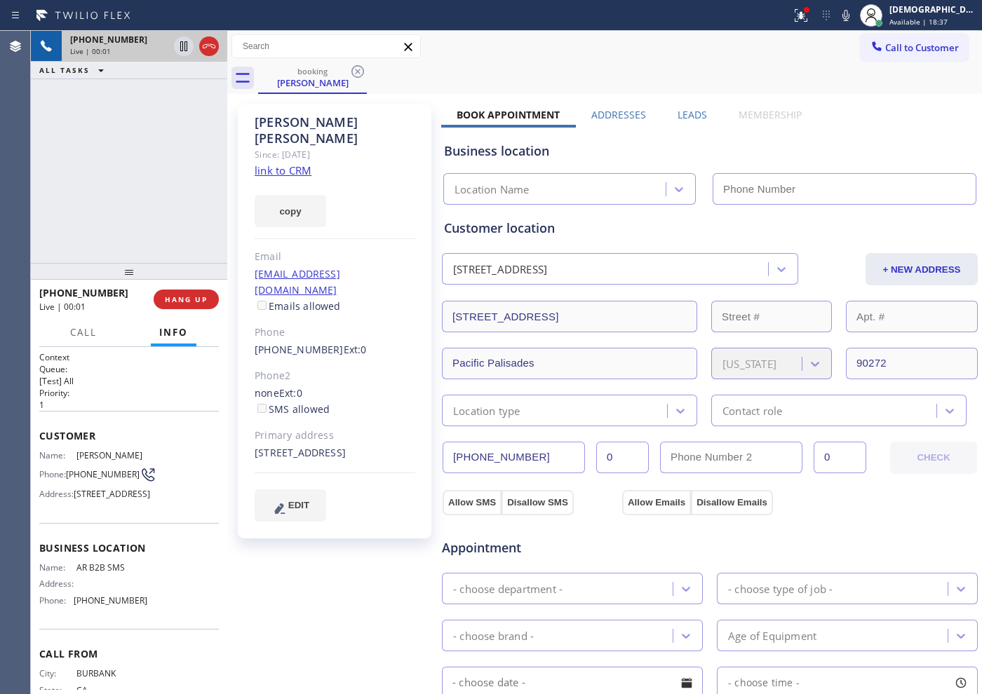
type input "[PHONE_NUMBER]"
click at [302, 163] on link "link to CRM" at bounding box center [283, 170] width 57 height 14
drag, startPoint x: 533, startPoint y: 458, endPoint x: 438, endPoint y: 459, distance: 95.4
click at [438, 459] on div "[PERSON_NAME] Since: [DATE] link to CRM copy Email [EMAIL_ADDRESS][DOMAIN_NAME]…" at bounding box center [605, 565] width 748 height 937
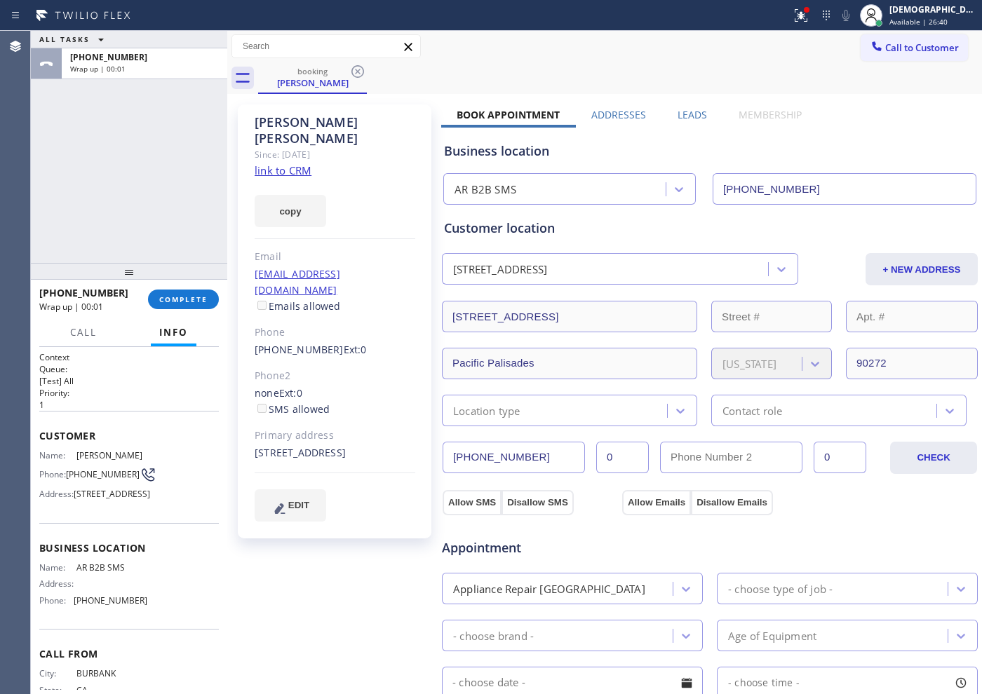
drag, startPoint x: 210, startPoint y: 50, endPoint x: 215, endPoint y: 99, distance: 48.7
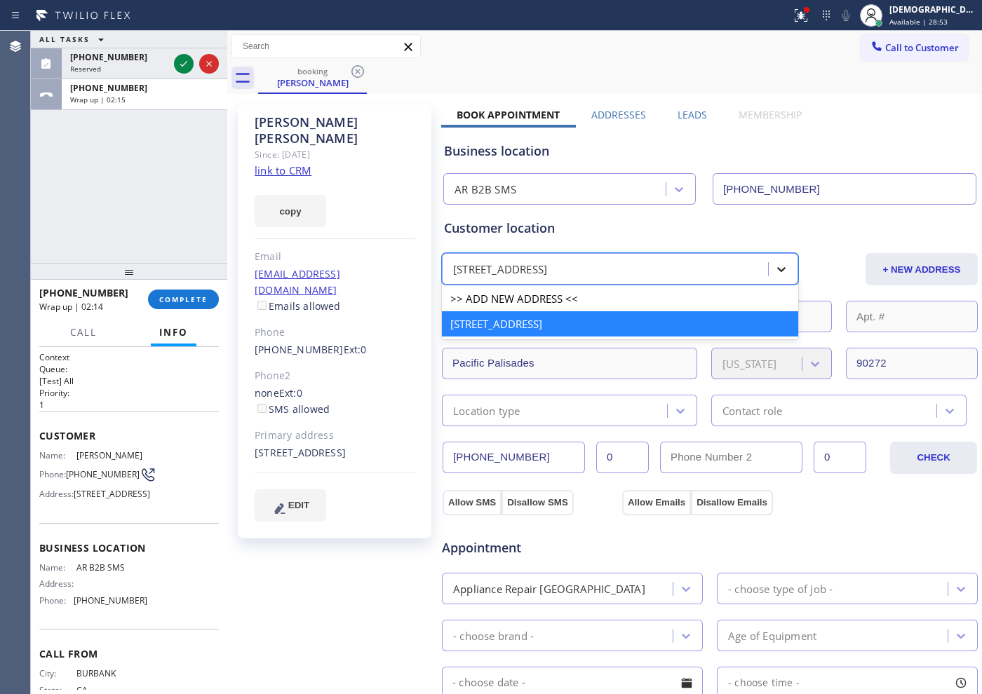
click at [774, 262] on icon at bounding box center [781, 269] width 14 height 14
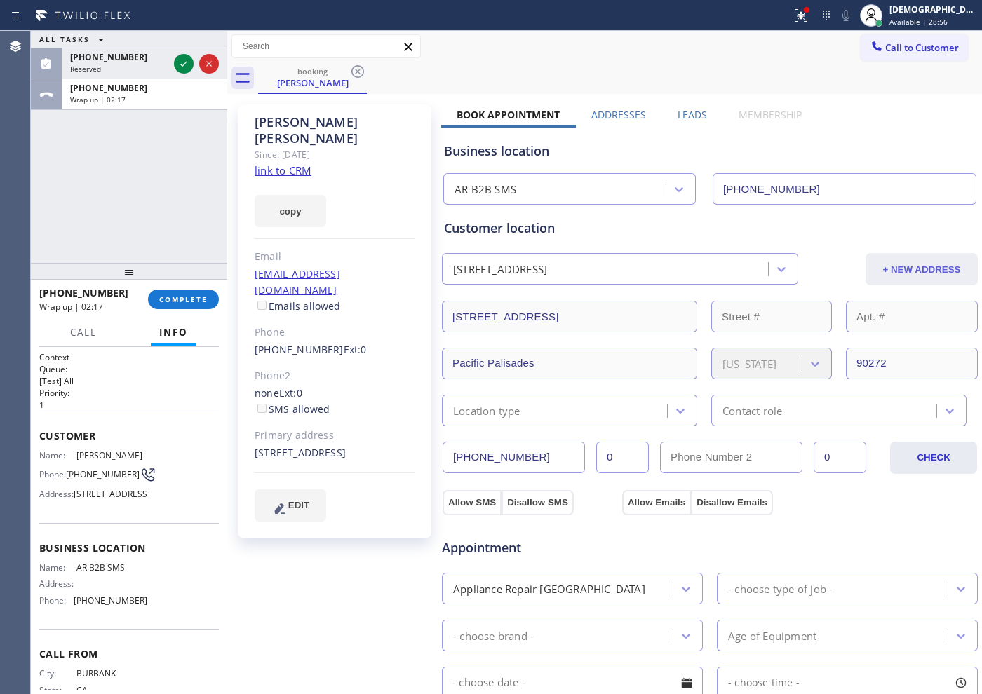
click at [901, 269] on button "+ NEW ADDRESS" at bounding box center [922, 269] width 112 height 32
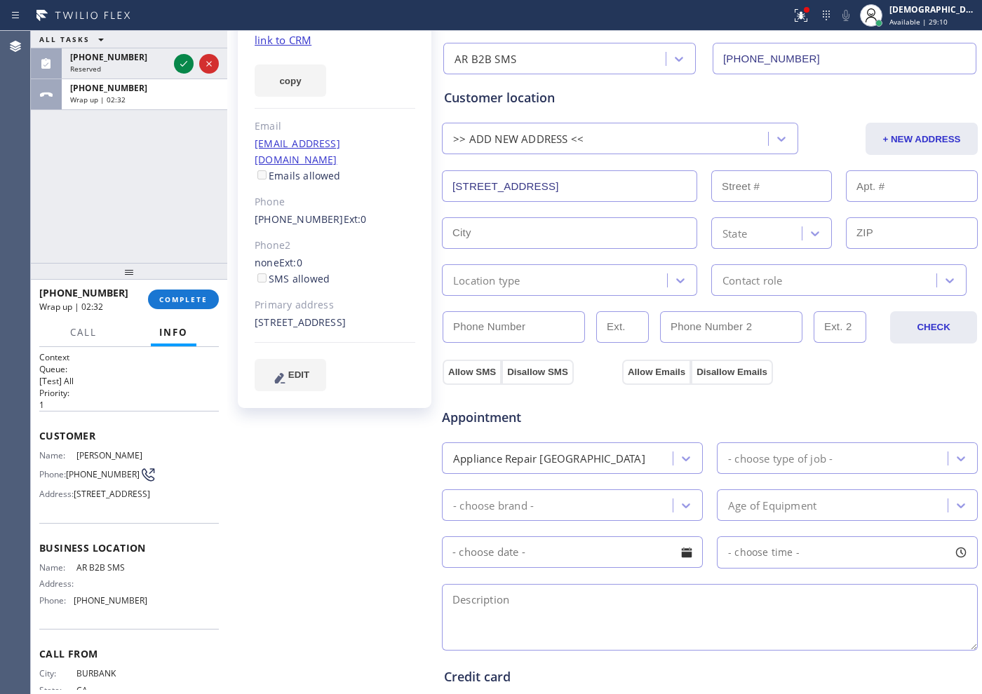
scroll to position [175, 0]
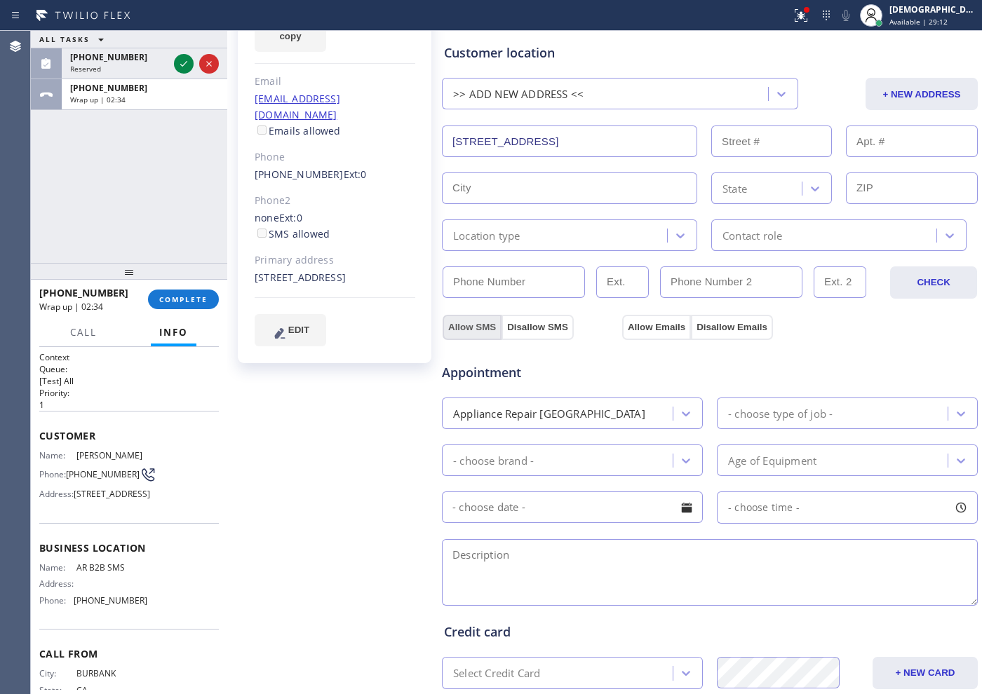
click at [452, 331] on button "Allow SMS" at bounding box center [472, 327] width 59 height 25
click at [661, 329] on button "Allow Emails" at bounding box center [656, 327] width 69 height 25
checkbox input "true"
click at [870, 96] on button "+ NEW ADDRESS" at bounding box center [922, 94] width 112 height 32
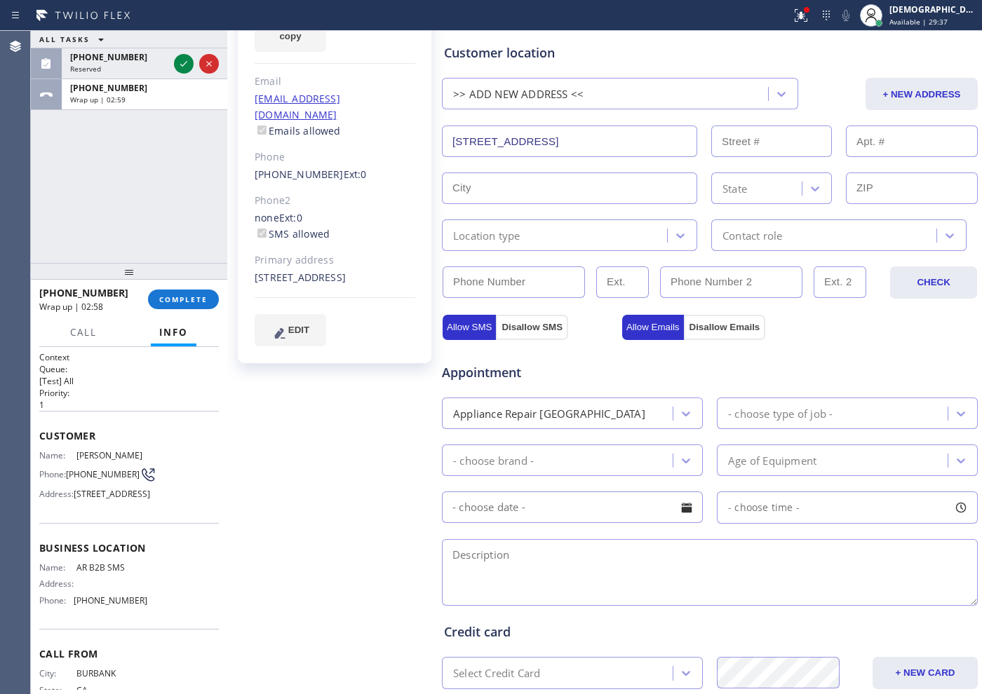
click at [128, 222] on div "ALL TASKS ALL TASKS ACTIVE TASKS TASKS IN WRAP UP [PHONE_NUMBER] Reserved [PHON…" at bounding box center [129, 147] width 196 height 232
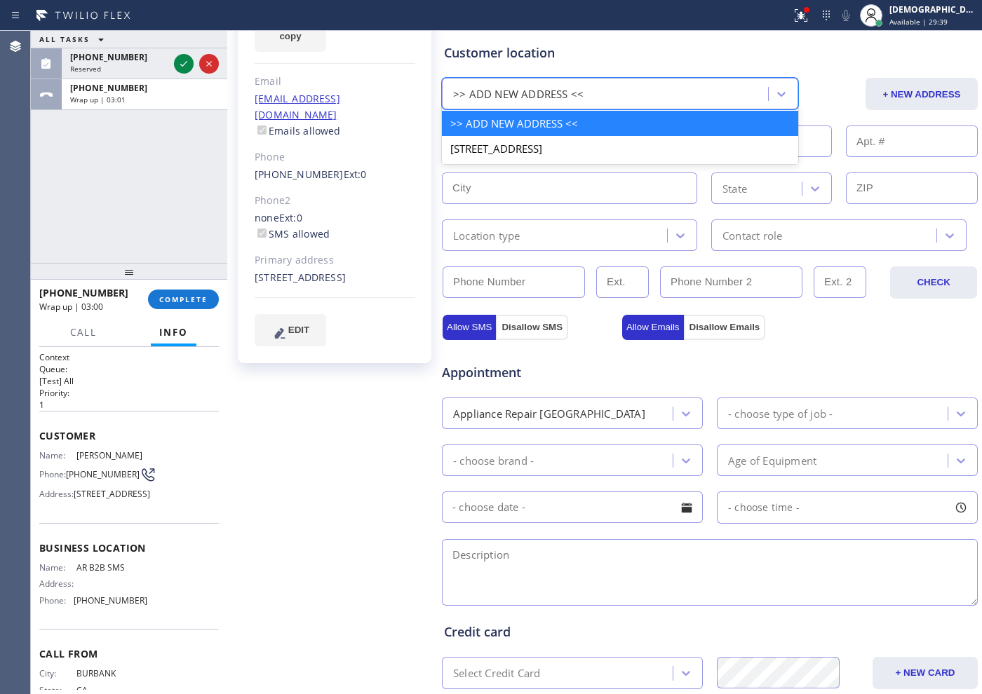
click at [518, 104] on div ">> ADD NEW ADDRESS <<" at bounding box center [607, 94] width 322 height 25
click at [524, 100] on div ">> ADD NEW ADDRESS <<" at bounding box center [518, 94] width 130 height 16
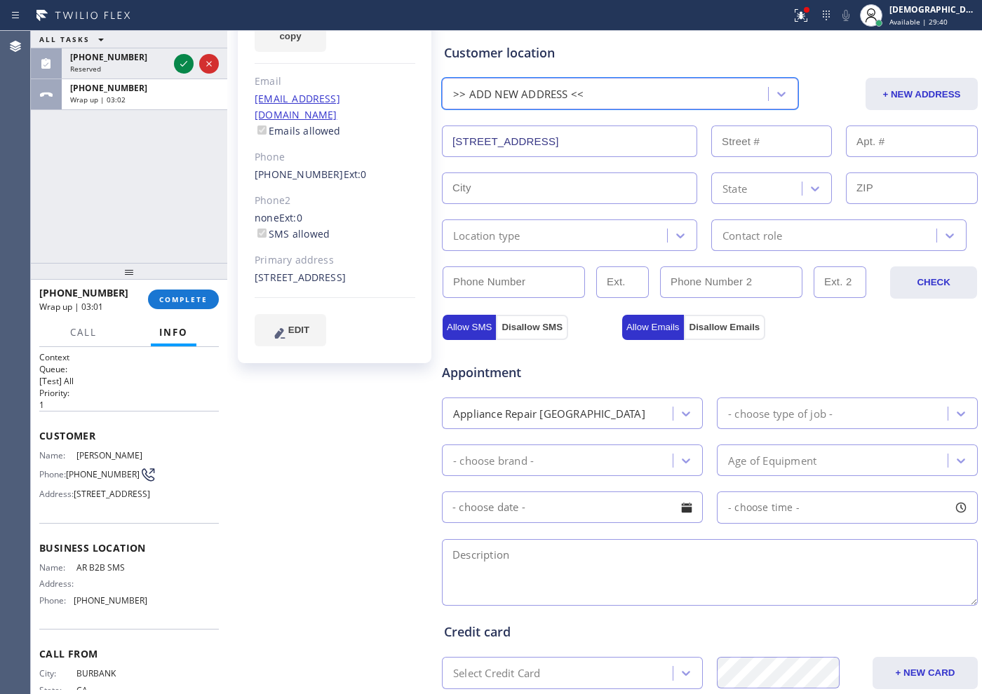
click at [570, 58] on div "Customer location" at bounding box center [710, 52] width 532 height 19
click at [561, 90] on div ">> ADD NEW ADDRESS <<" at bounding box center [518, 94] width 130 height 16
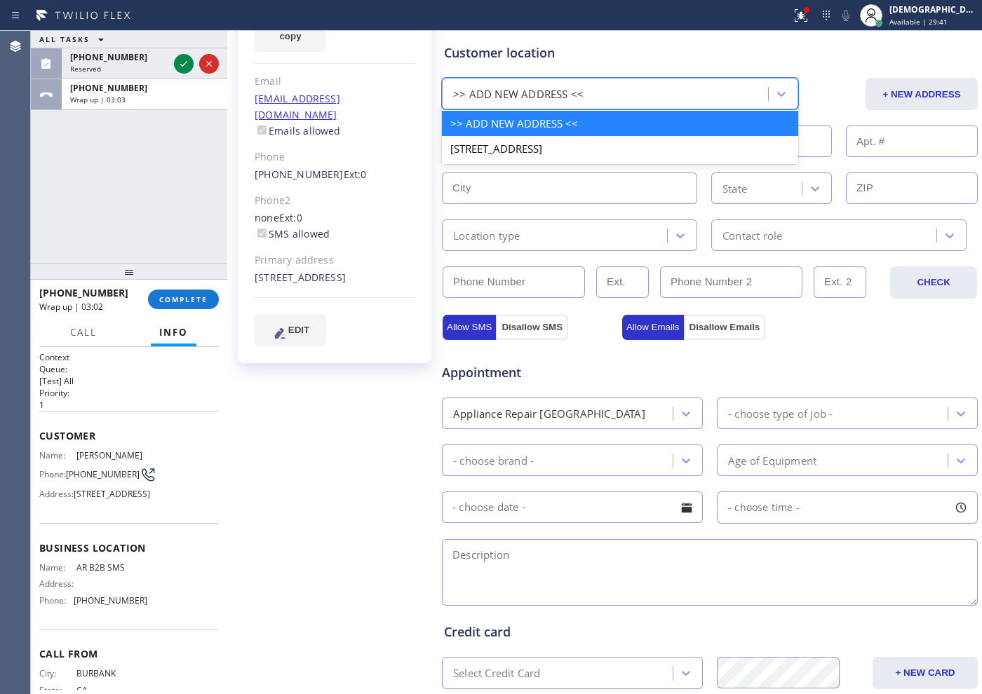
click at [600, 64] on div "Customer location option >> ADD NEW ADDRESS << focused, 1 of 2. 2 results avail…" at bounding box center [710, 147] width 532 height 208
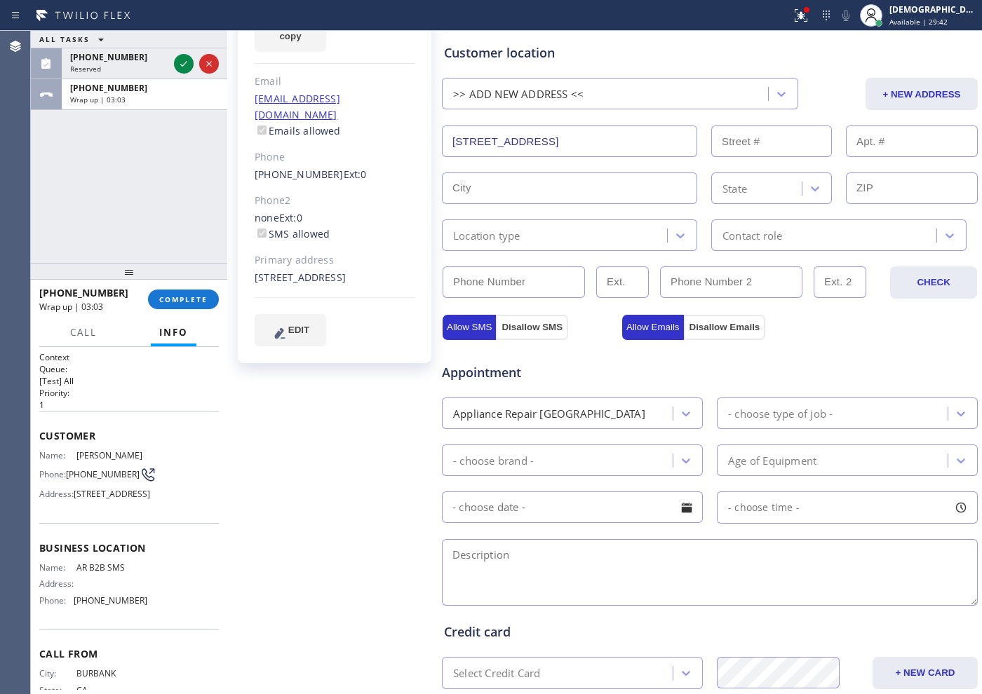
click at [523, 140] on input "[STREET_ADDRESS]" at bounding box center [569, 142] width 255 height 32
paste input "[STREET_ADDRESS]"
type input "[STREET_ADDRESS]"
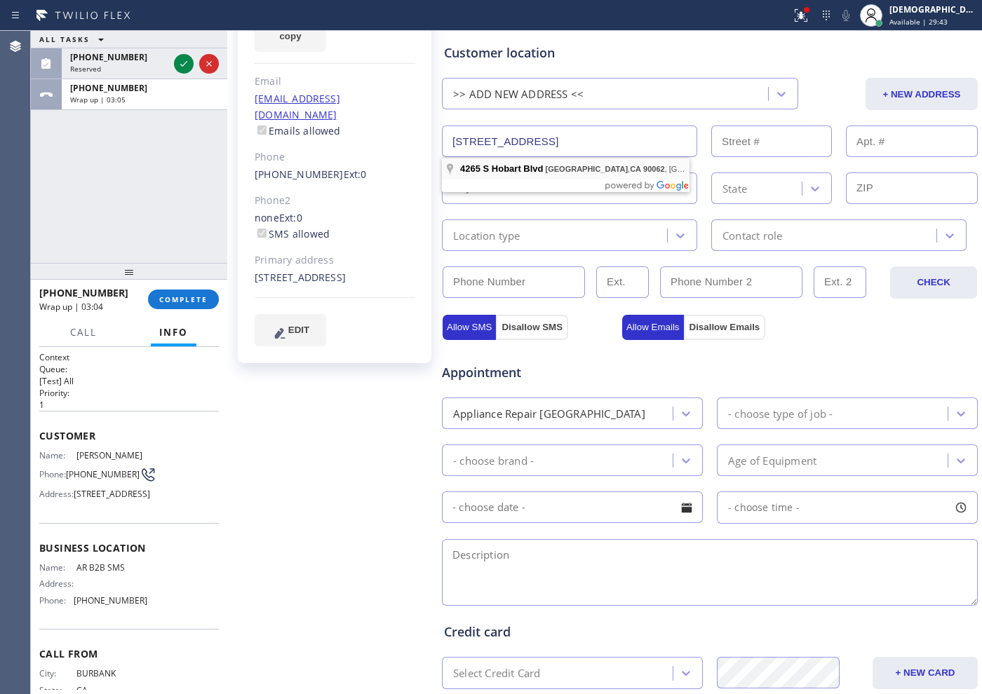
type input "4265"
type input "[GEOGRAPHIC_DATA]"
type input "90062"
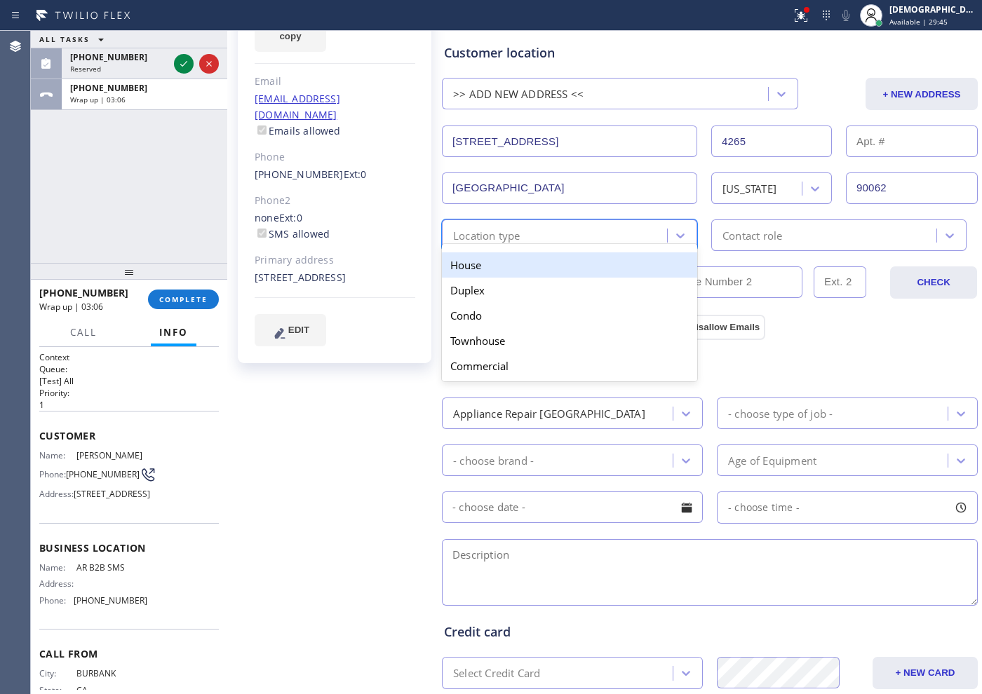
click at [572, 233] on div "Location type" at bounding box center [556, 235] width 221 height 25
click at [558, 258] on div "House" at bounding box center [569, 264] width 255 height 25
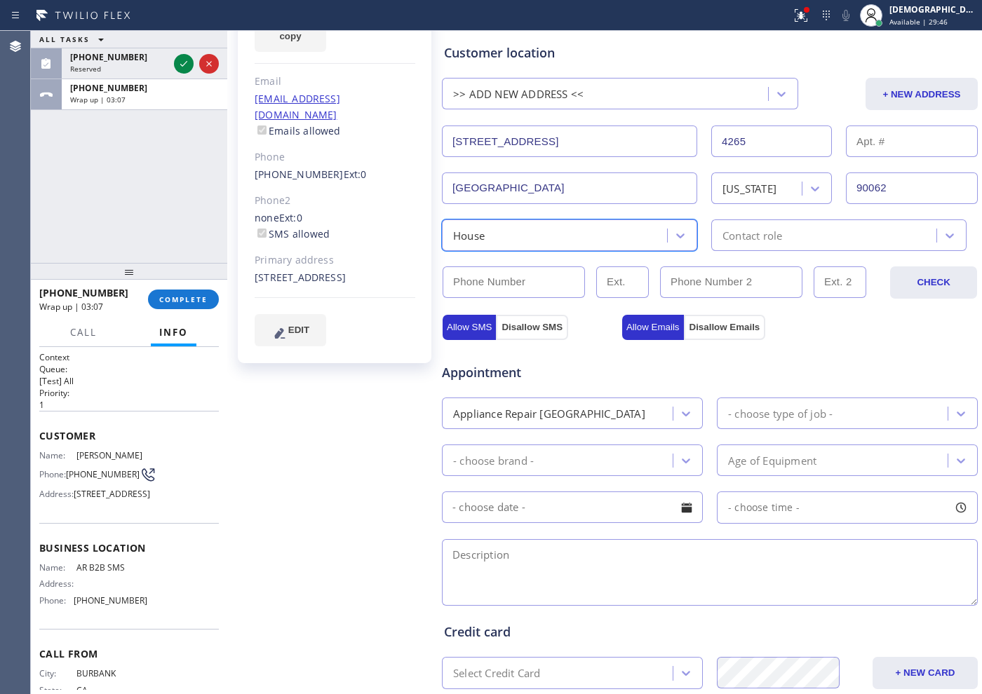
click at [729, 230] on div "Contact role" at bounding box center [752, 235] width 60 height 16
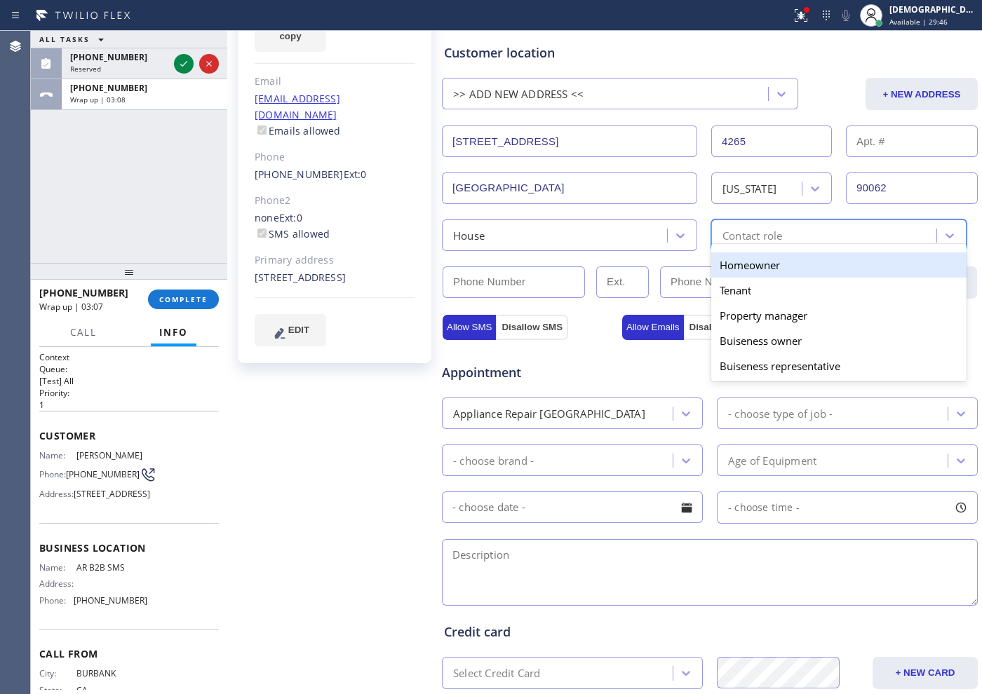
click at [725, 267] on div "Homeowner" at bounding box center [838, 264] width 255 height 25
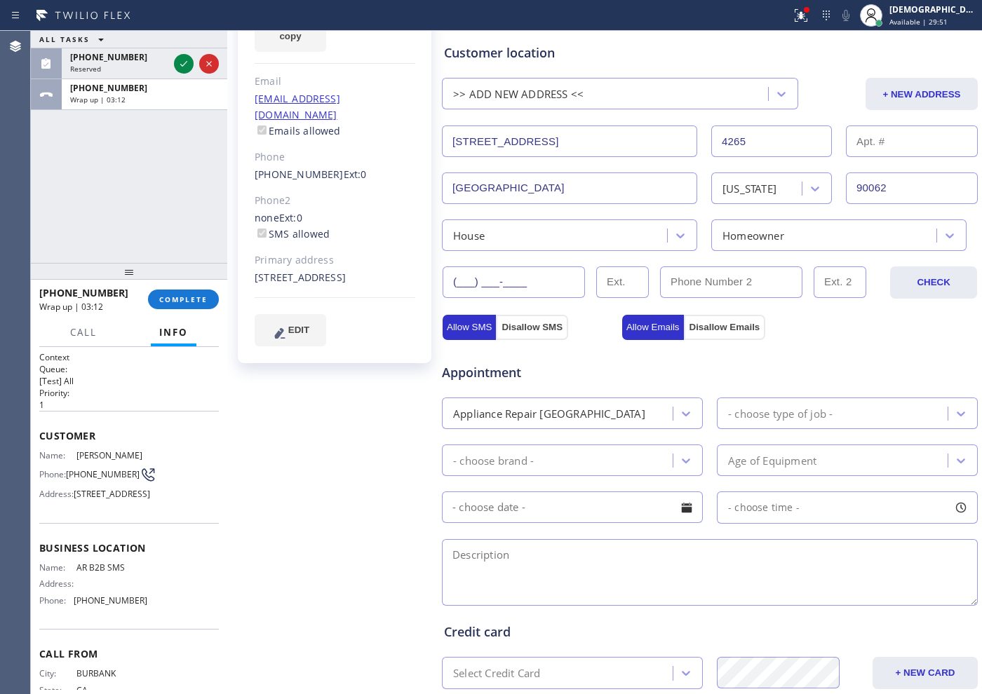
drag, startPoint x: 514, startPoint y: 283, endPoint x: 530, endPoint y: 283, distance: 15.4
click at [514, 283] on input "(___) ___-____" at bounding box center [514, 283] width 142 height 32
paste input "323) 445-5864"
type input "[PHONE_NUMBER]"
click at [722, 363] on div "Appointment" at bounding box center [709, 364] width 539 height 36
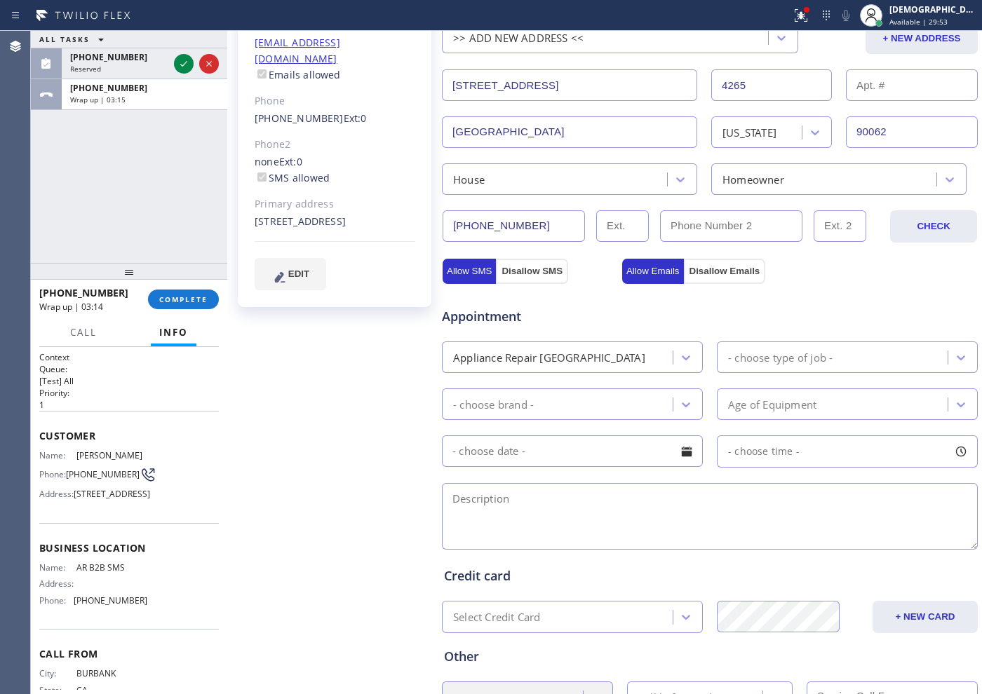
scroll to position [344, 0]
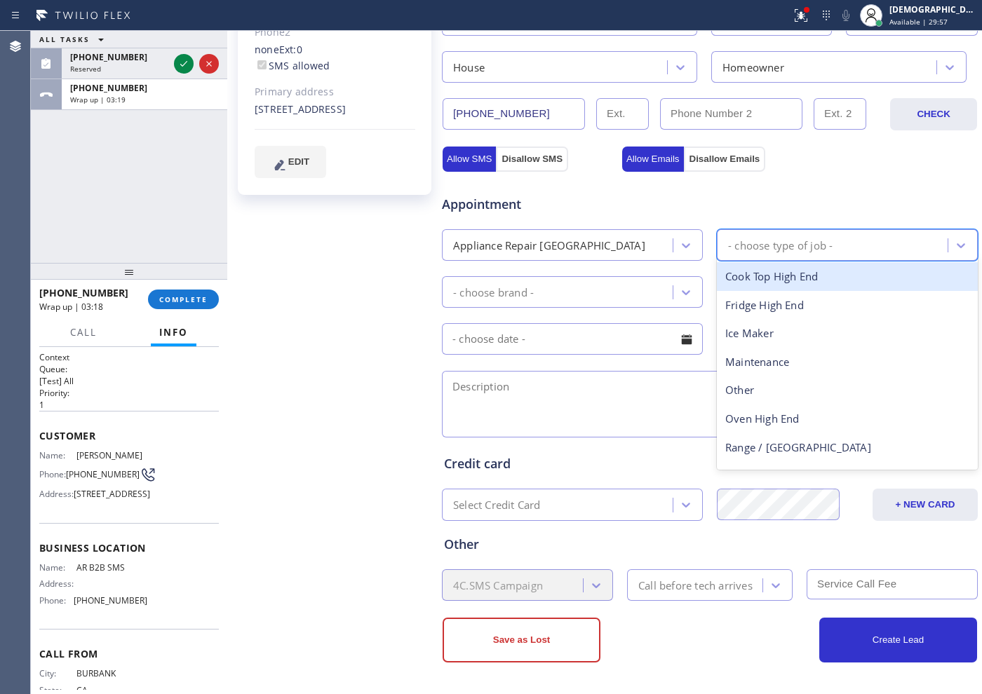
click at [779, 234] on div "- choose type of job -" at bounding box center [834, 245] width 227 height 25
type input "ra"
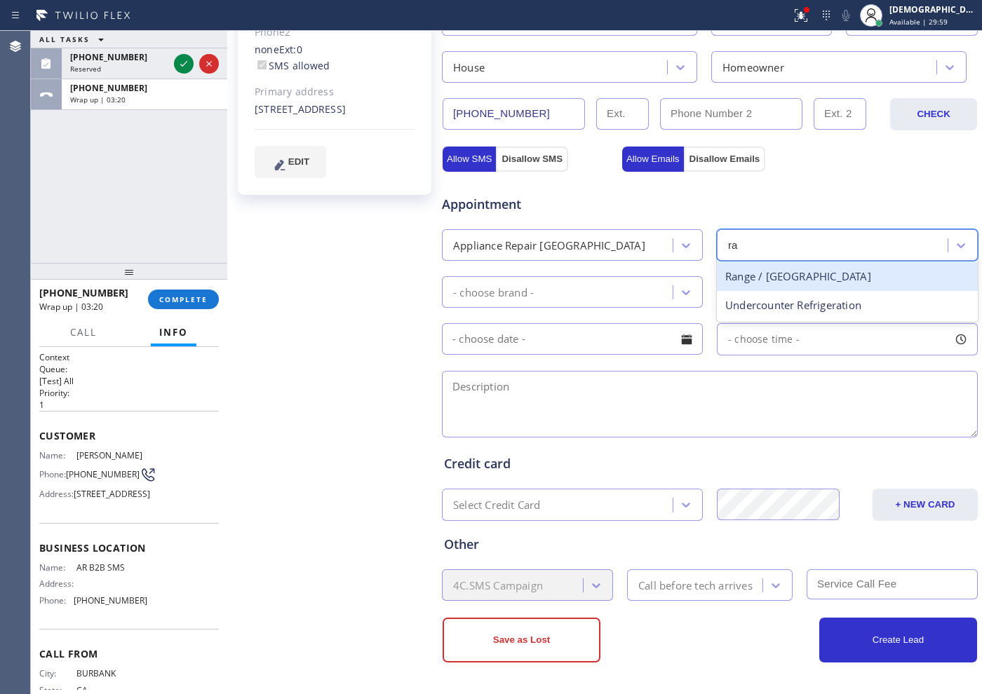
click at [767, 274] on div "Range / [GEOGRAPHIC_DATA]" at bounding box center [847, 276] width 261 height 29
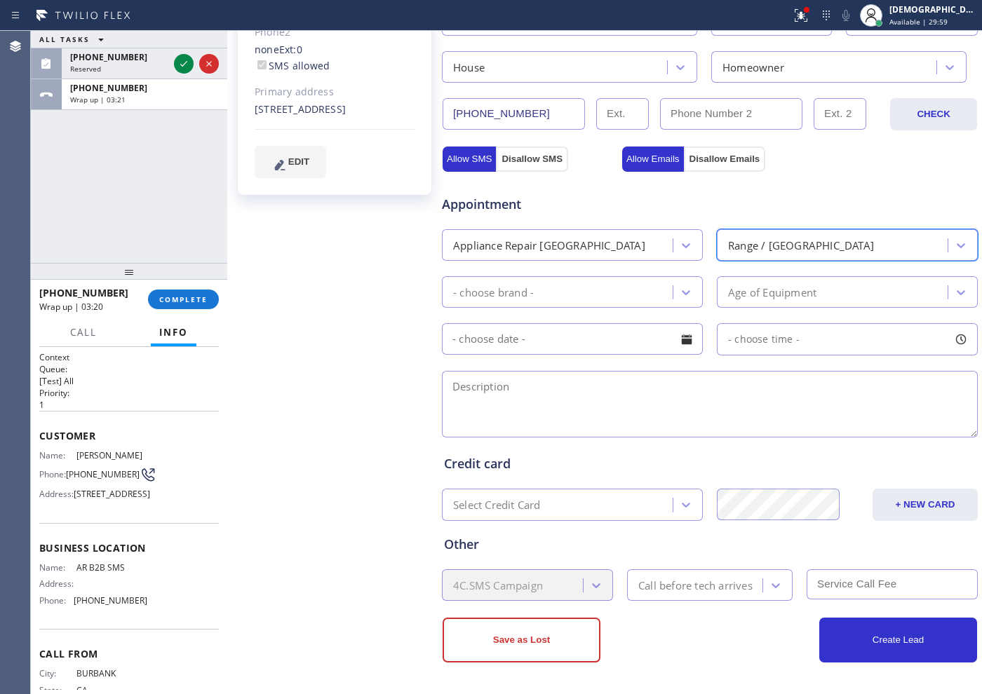
click at [604, 292] on div "- choose brand -" at bounding box center [559, 292] width 227 height 25
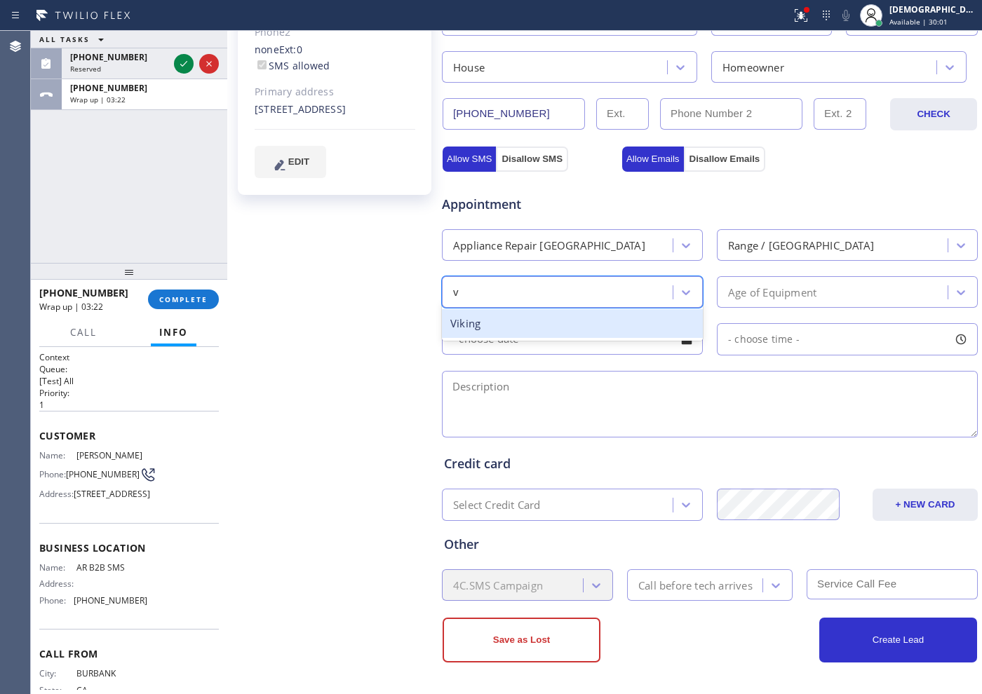
type input "vi"
click at [602, 323] on div "Viking" at bounding box center [572, 323] width 261 height 29
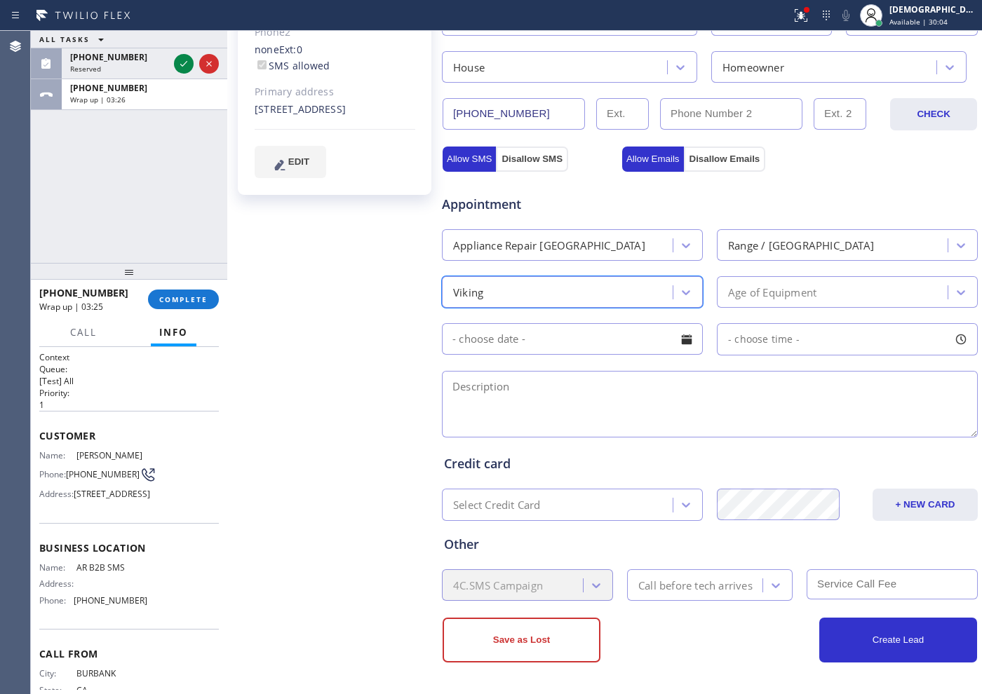
click at [781, 285] on div "Age of Equipment" at bounding box center [772, 292] width 88 height 16
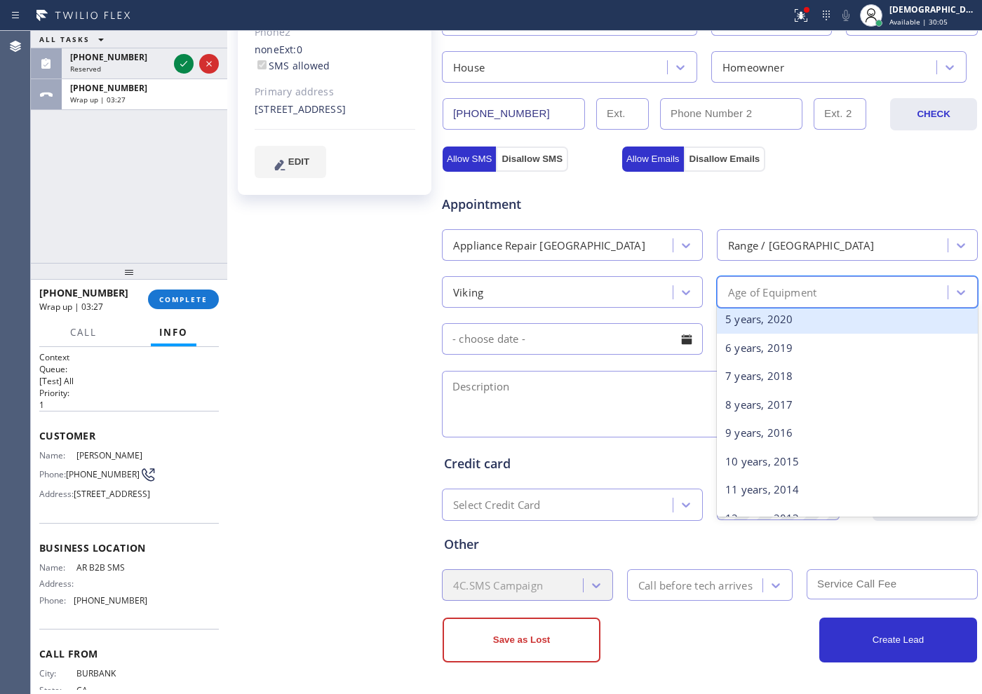
scroll to position [175, 0]
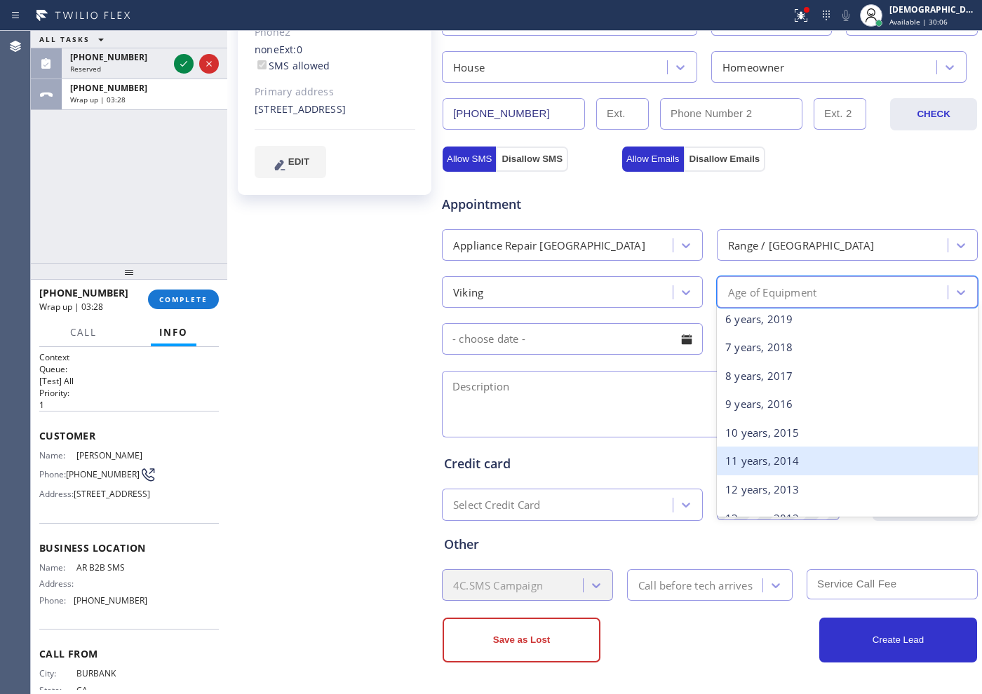
click at [785, 451] on div "11 years, 2014" at bounding box center [847, 461] width 261 height 29
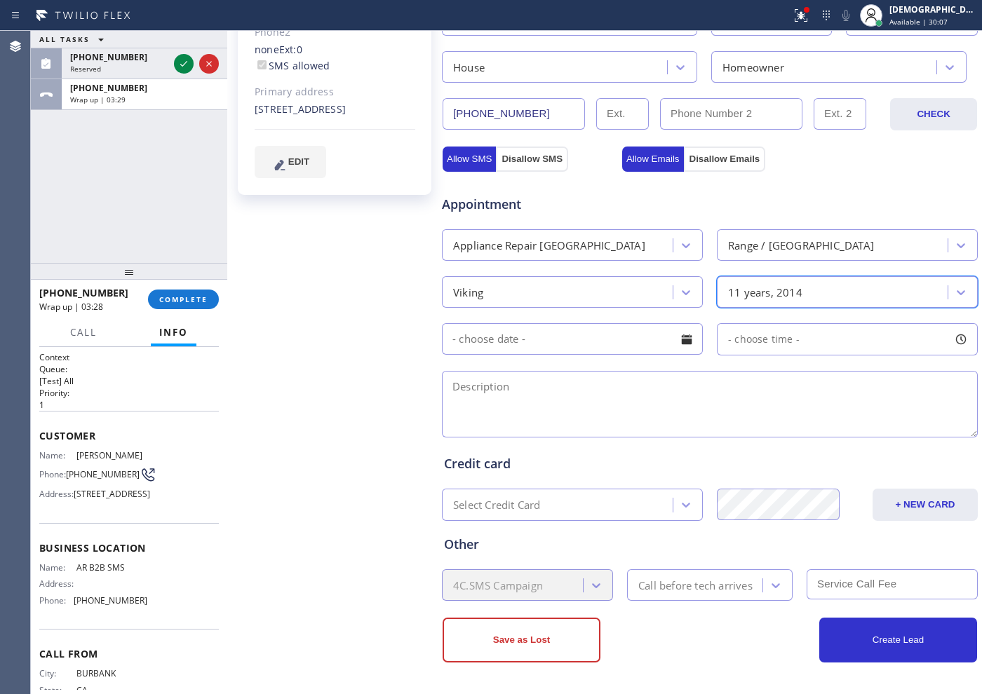
click at [537, 323] on input "text" at bounding box center [572, 339] width 261 height 32
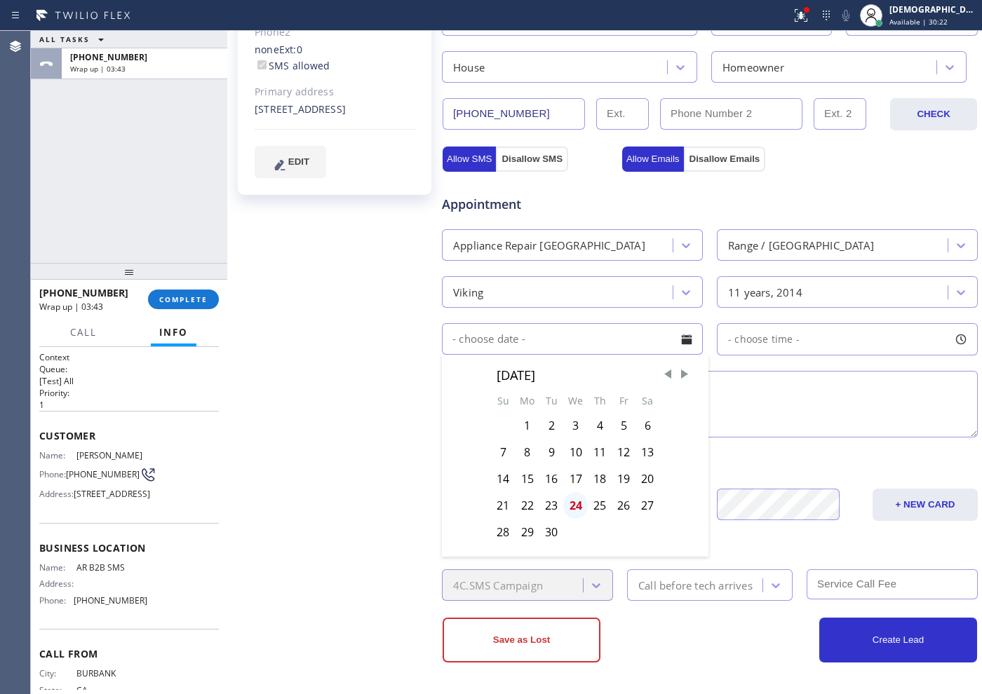
click at [574, 511] on div "24" at bounding box center [575, 505] width 25 height 27
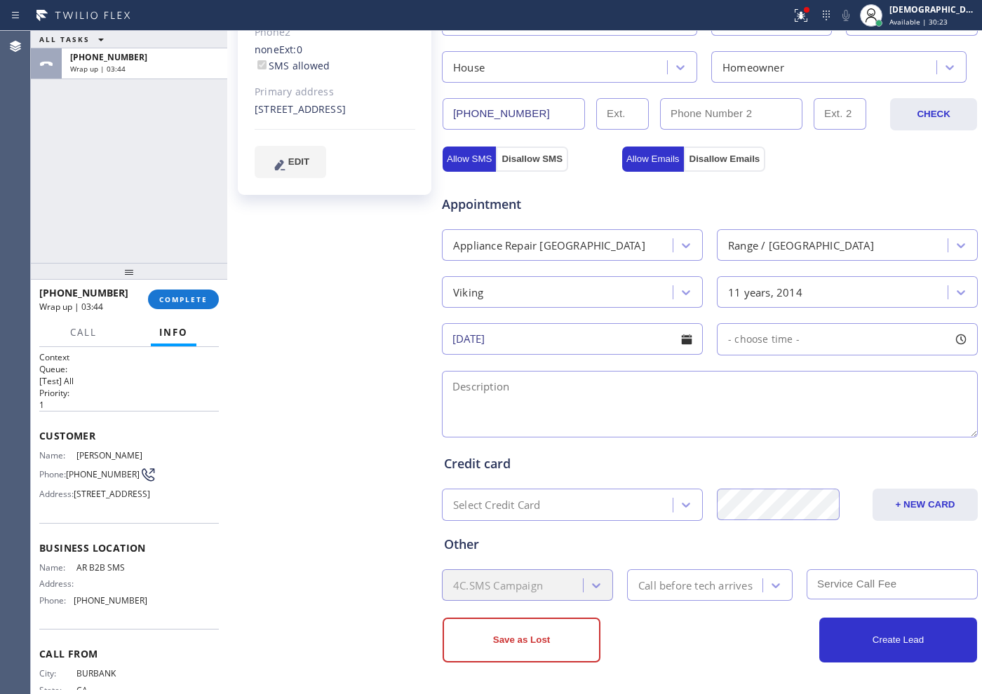
click at [568, 342] on input "[DATE]" at bounding box center [572, 339] width 261 height 32
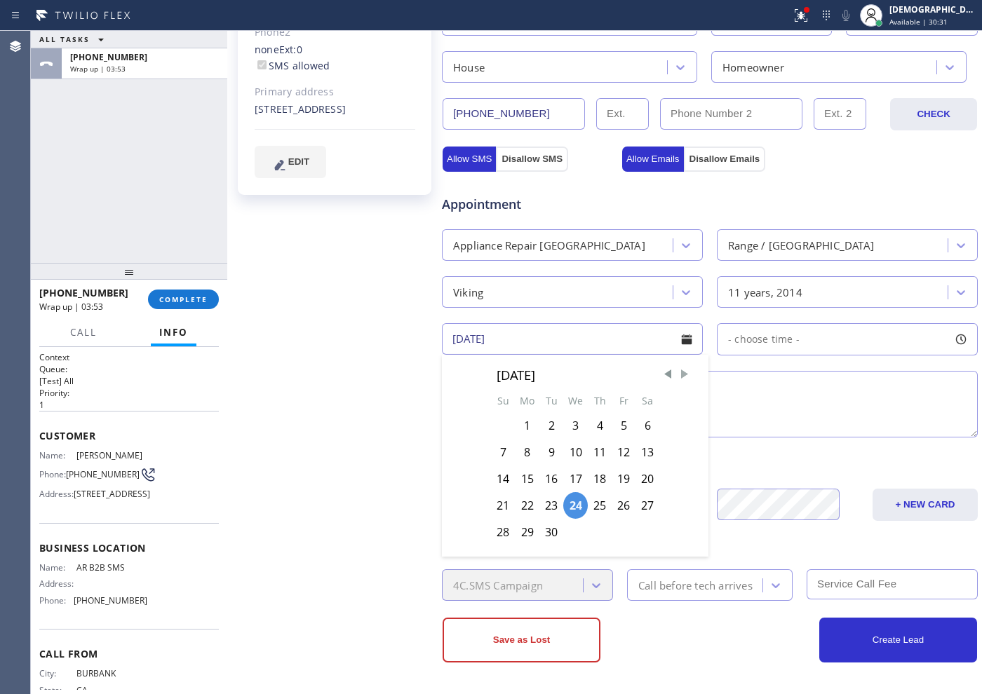
click at [678, 375] on span "Next Month" at bounding box center [685, 375] width 14 height 14
click at [651, 448] on div "11" at bounding box center [647, 452] width 24 height 27
type input "[DATE]"
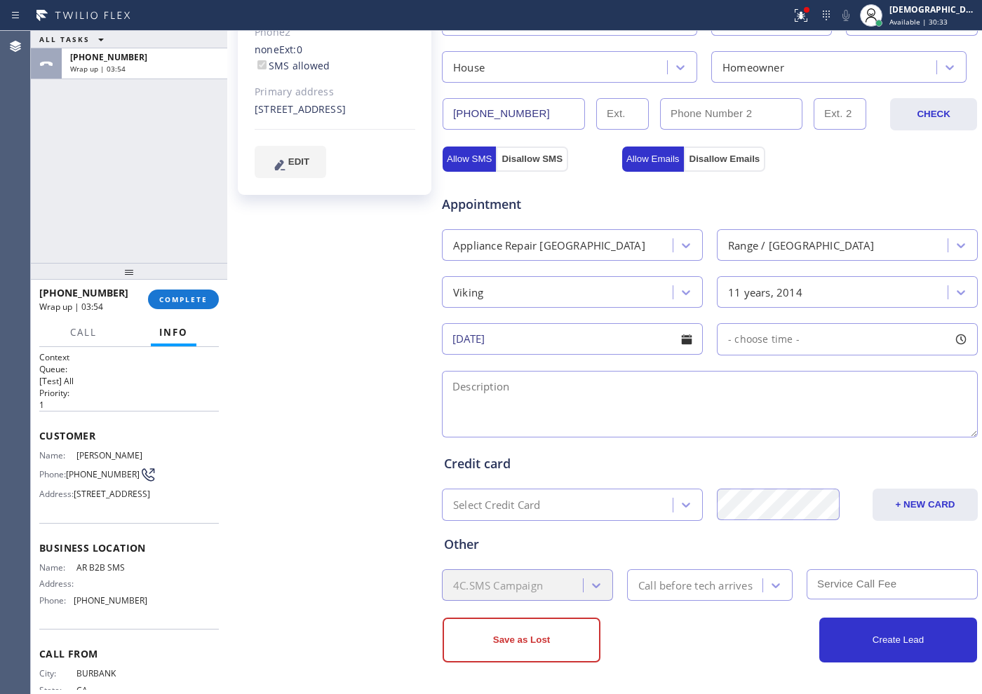
click at [741, 356] on div "Appointment Appliance Repair High End Range / Stove High End Viking 11 years, 2…" at bounding box center [710, 309] width 532 height 262
click at [749, 337] on span "- choose time -" at bounding box center [764, 338] width 72 height 13
drag, startPoint x: 727, startPoint y: 426, endPoint x: 877, endPoint y: 429, distance: 150.1
click at [879, 429] on div at bounding box center [887, 424] width 17 height 29
drag, startPoint x: 728, startPoint y: 420, endPoint x: 870, endPoint y: 440, distance: 143.7
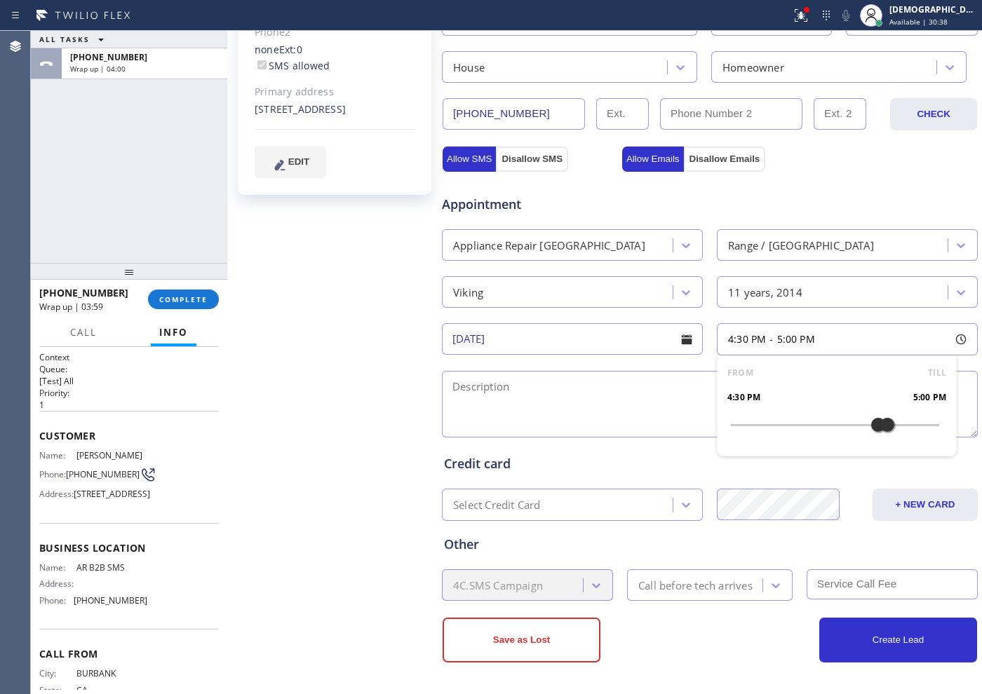
click at [870, 440] on div "FROM TILL 4:30 PM 5:00 PM" at bounding box center [837, 406] width 240 height 101
drag, startPoint x: 858, startPoint y: 424, endPoint x: 743, endPoint y: 428, distance: 115.1
click at [743, 428] on div at bounding box center [748, 424] width 17 height 29
drag, startPoint x: 869, startPoint y: 426, endPoint x: 788, endPoint y: 436, distance: 81.9
click at [792, 436] on div at bounding box center [800, 424] width 17 height 29
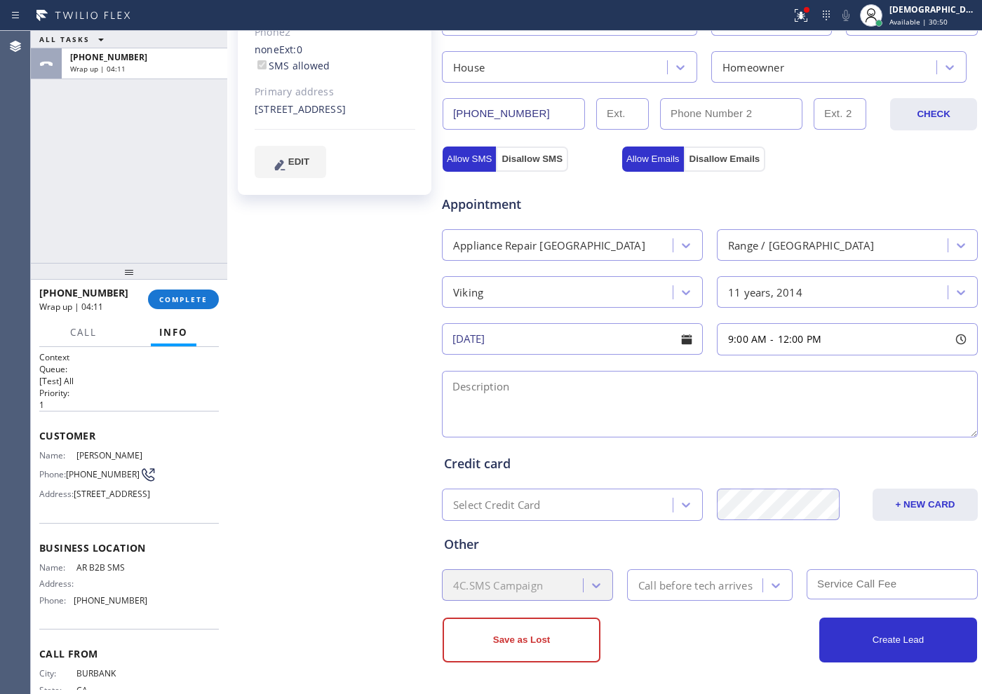
click at [341, 378] on div "[PERSON_NAME] Since: [DATE] link to CRM copy Email [EMAIL_ADDRESS][DOMAIN_NAME]…" at bounding box center [336, 222] width 210 height 937
click at [476, 393] on textarea at bounding box center [710, 404] width 536 height 67
click at [559, 396] on textarea "9-12 / $69 /" at bounding box center [710, 404] width 536 height 67
paste textarea "Please call customer 30 minutes prior to arrival"
click at [628, 399] on textarea "9-12 / $69 /" at bounding box center [710, 404] width 536 height 67
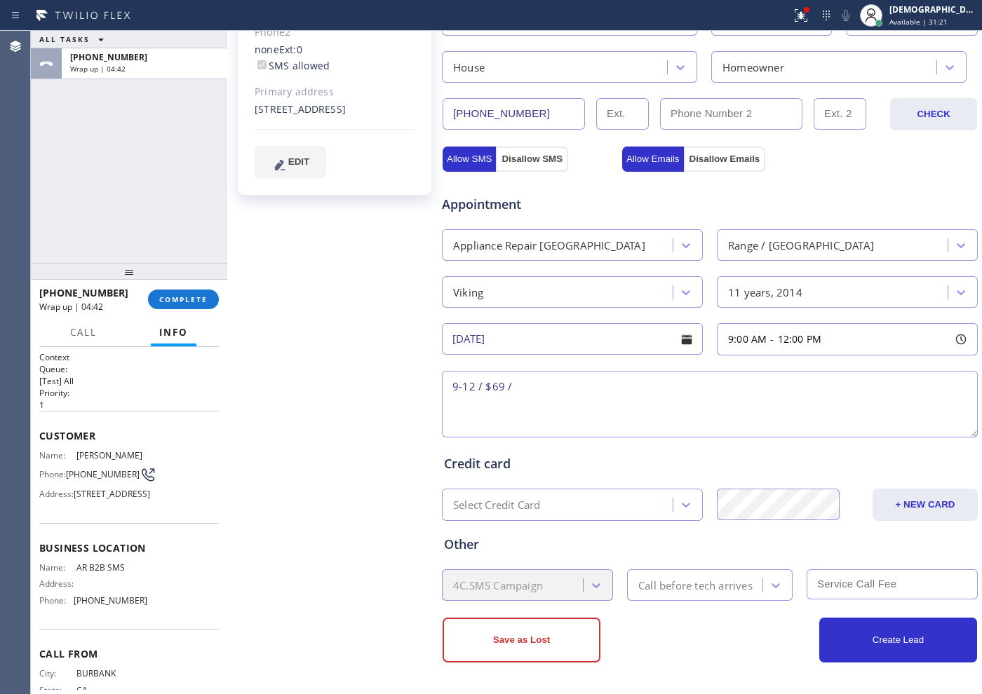
paste textarea "Viking / Range / the burner/ 10 years"
click at [650, 386] on textarea "9-12 / $69 / Viking / Range / the burner/ 10 years" at bounding box center [710, 404] width 536 height 67
click at [853, 396] on textarea "9-12 / $69 / Viking / Range / the burners on left are not working/ 10 years" at bounding box center [710, 404] width 536 height 67
paste textarea "[STREET_ADDRESS]"
drag, startPoint x: 133, startPoint y: 605, endPoint x: 76, endPoint y: 605, distance: 56.8
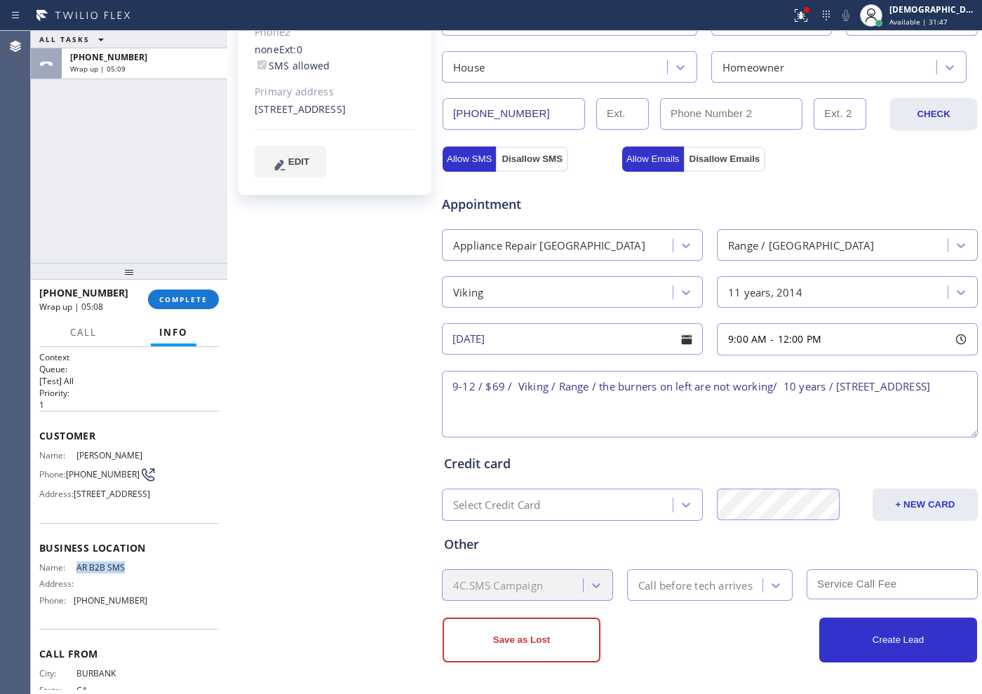
click at [76, 573] on span "AR B2B SMS" at bounding box center [111, 568] width 70 height 11
copy span "AR B2B SMS"
click at [567, 404] on textarea "9-12 / $69 / Viking / Range / the burners on left are not working/ 10 years / […" at bounding box center [710, 404] width 536 height 67
paste textarea "AR B2B SMS"
click at [741, 404] on textarea "9-12 / $69 / Viking / Range / the burners on left are not working/ 10 years / […" at bounding box center [710, 404] width 536 height 67
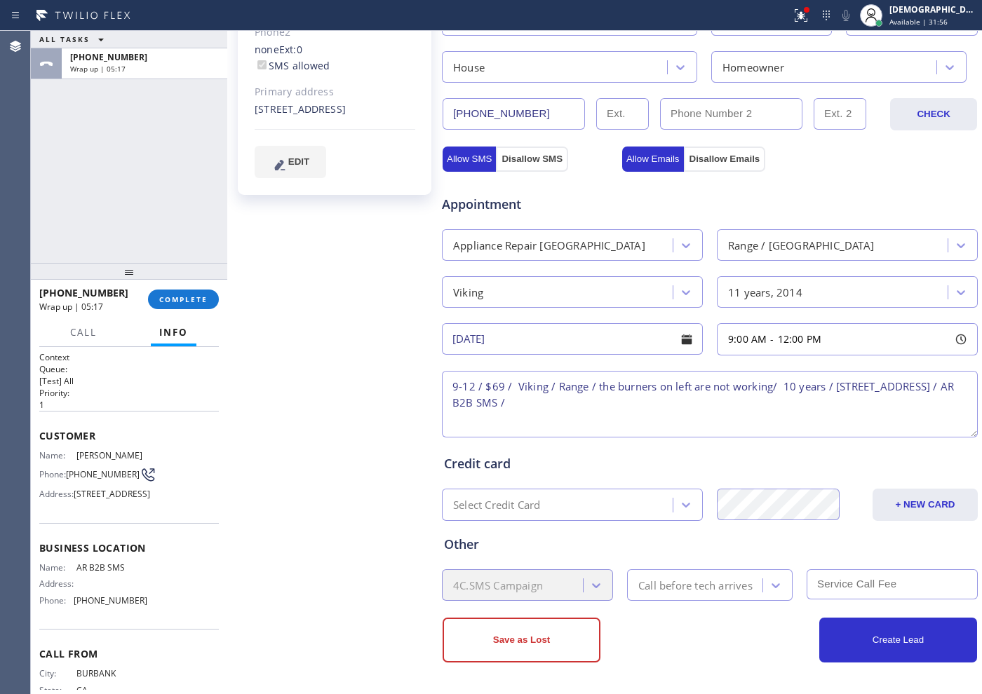
paste textarea "Please call customer 30 minutes prior to arrival"
type textarea "9-12 / $69 / Viking / Range / the burners on left are not working/ 10 years / […"
click at [848, 587] on input "text" at bounding box center [892, 585] width 171 height 30
type input "3"
type input "69"
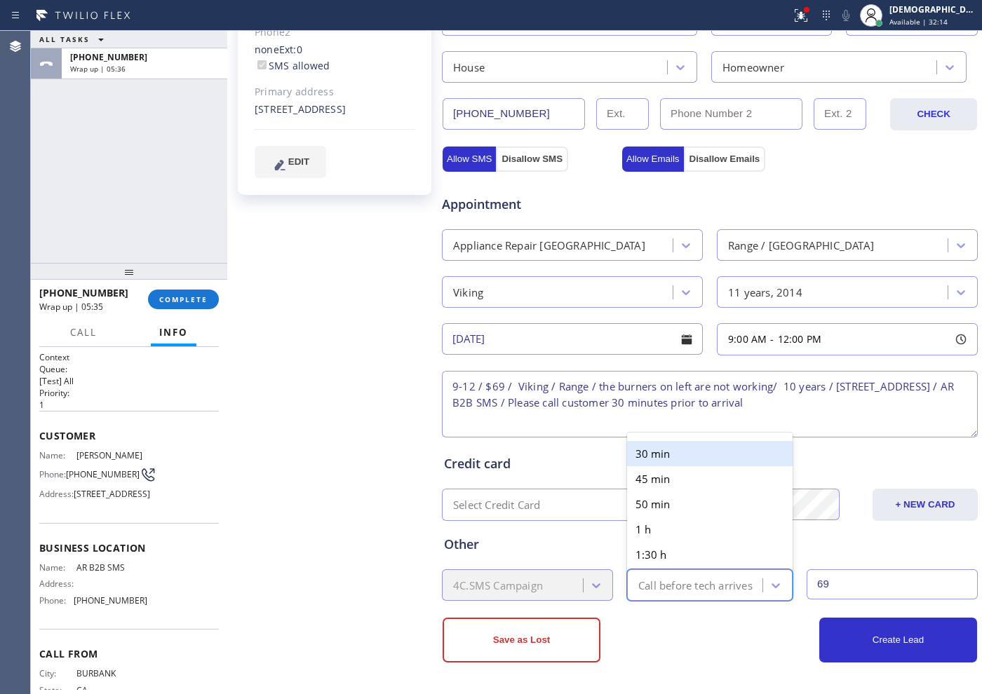
click at [701, 583] on div "Call before tech arrives" at bounding box center [695, 585] width 114 height 16
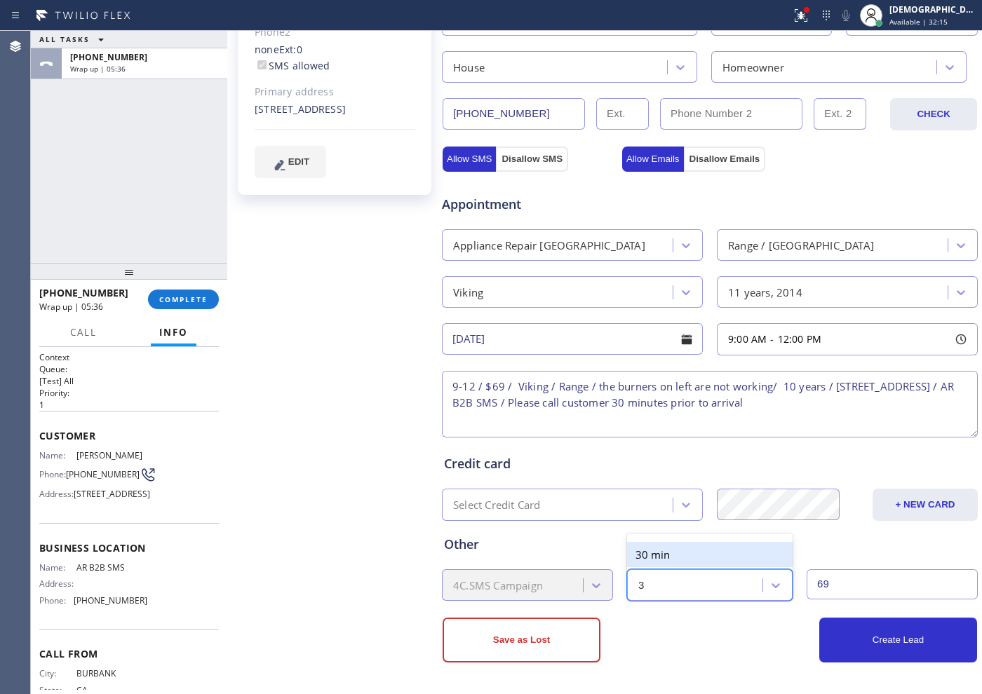
type input "30"
click at [682, 553] on div "30 min" at bounding box center [710, 554] width 166 height 25
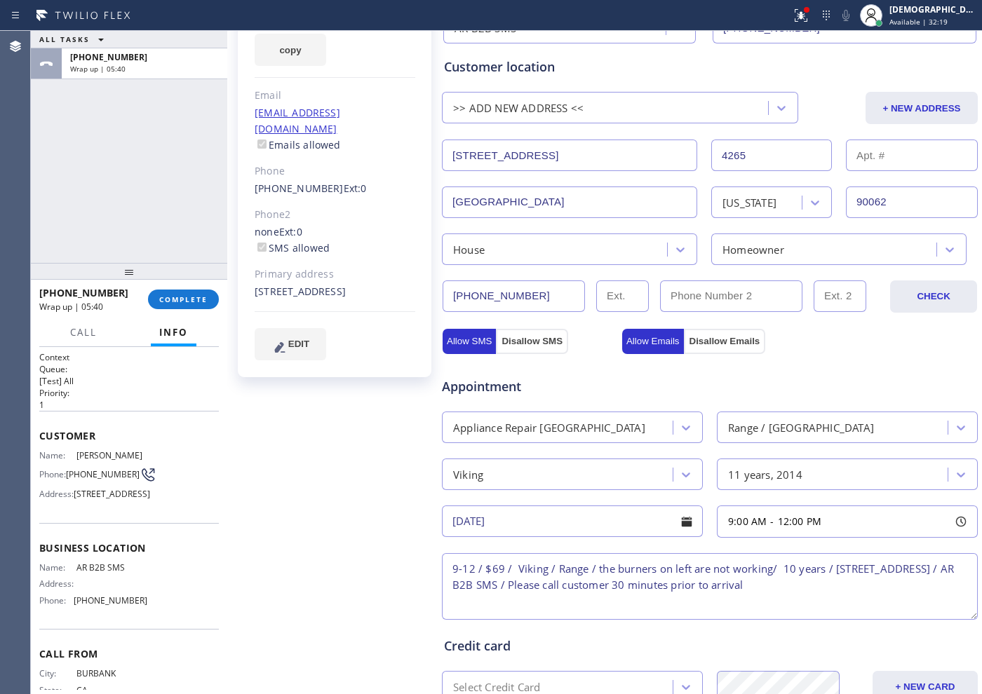
scroll to position [344, 0]
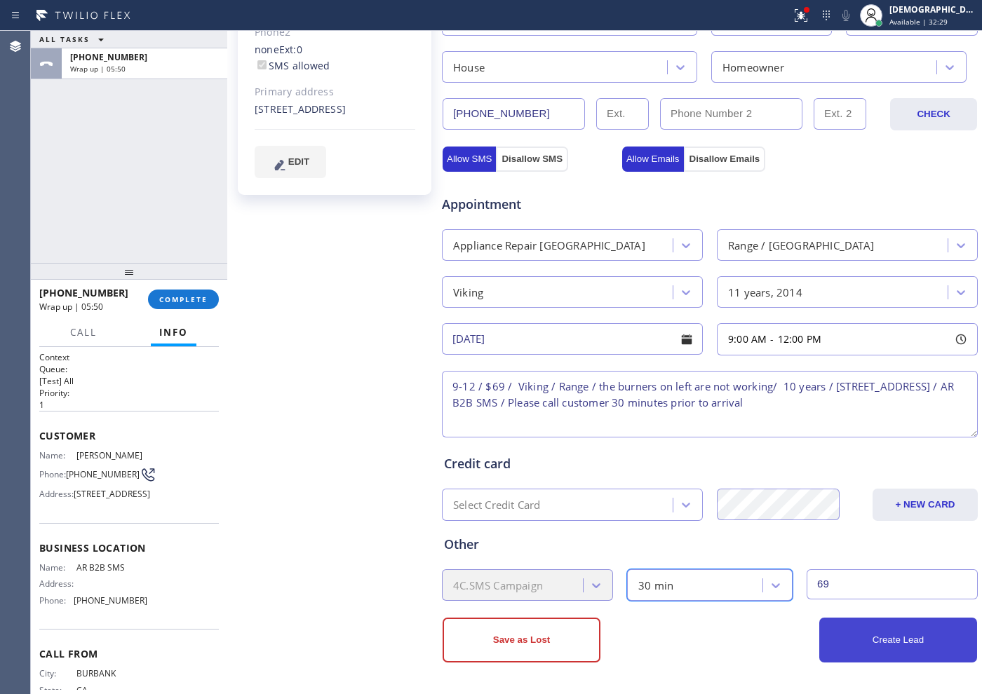
click at [894, 634] on button "Create Lead" at bounding box center [898, 640] width 158 height 45
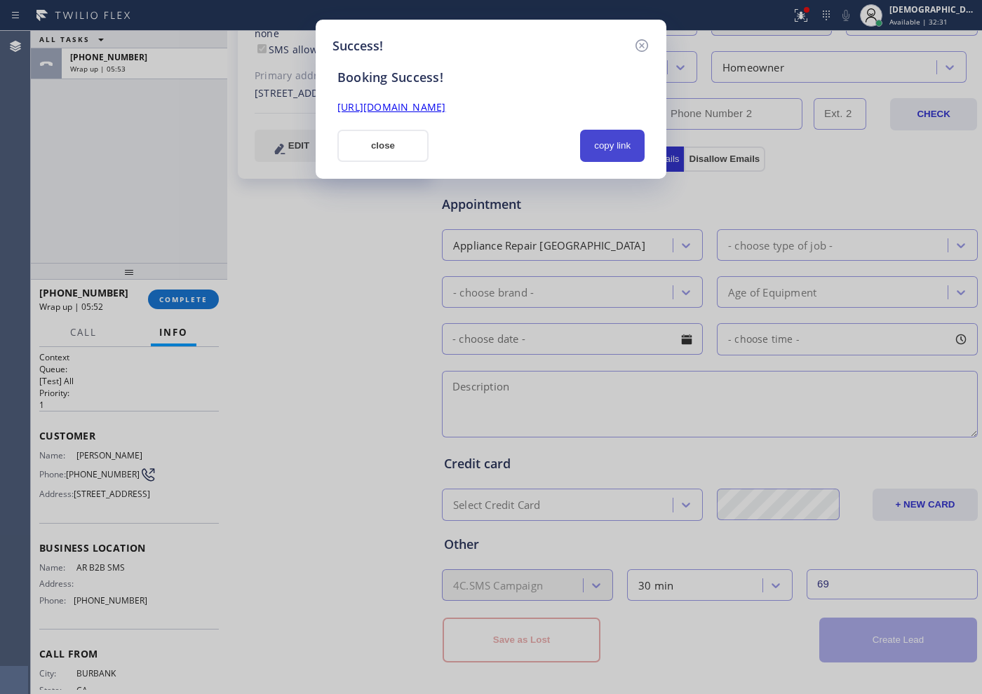
click at [617, 140] on button "copy link" at bounding box center [612, 146] width 65 height 32
click at [578, 114] on div "[URL][DOMAIN_NAME]" at bounding box center [491, 108] width 324 height 16
click at [445, 102] on link "[URL][DOMAIN_NAME]" at bounding box center [391, 106] width 108 height 13
drag, startPoint x: 391, startPoint y: 133, endPoint x: 523, endPoint y: 122, distance: 132.3
click at [392, 131] on button "close" at bounding box center [382, 146] width 91 height 32
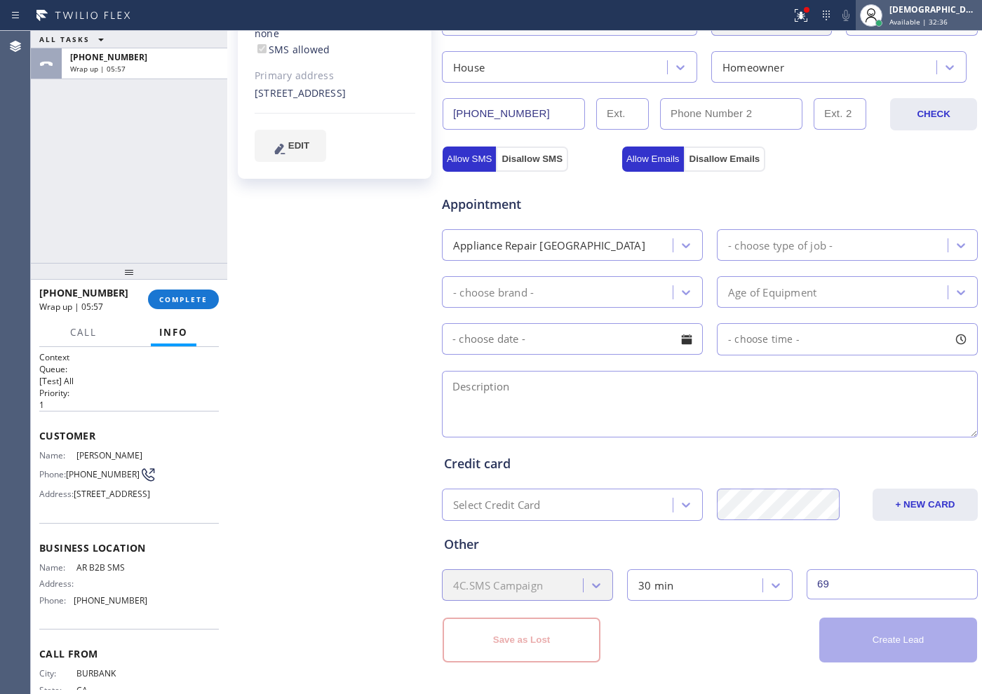
click at [931, 19] on span "Available | 32:36" at bounding box center [918, 22] width 58 height 10
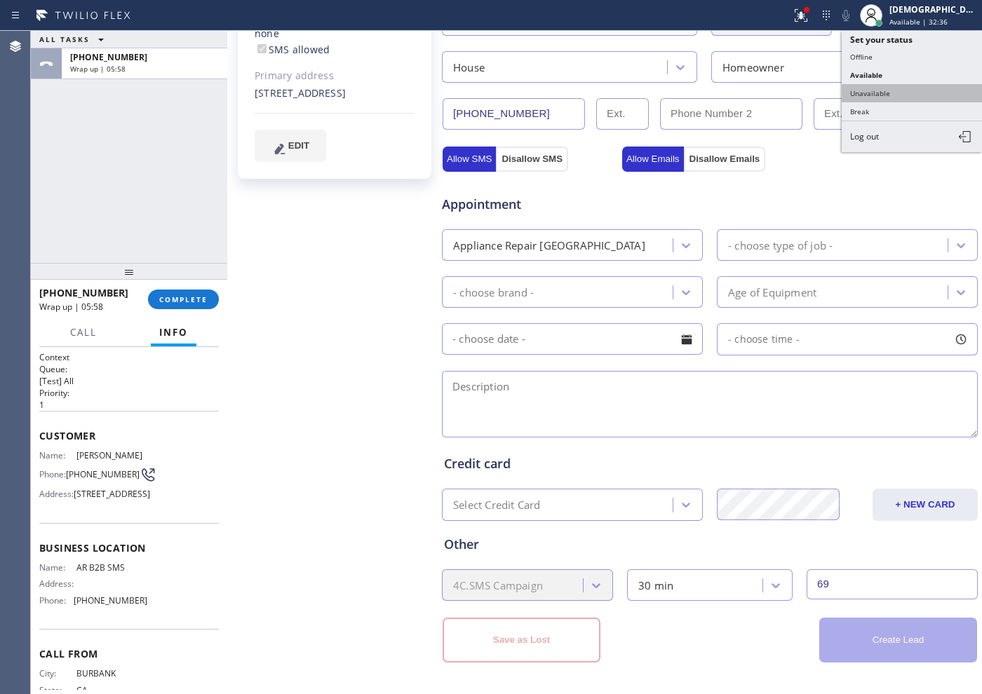
click at [903, 95] on button "Unavailable" at bounding box center [912, 93] width 140 height 18
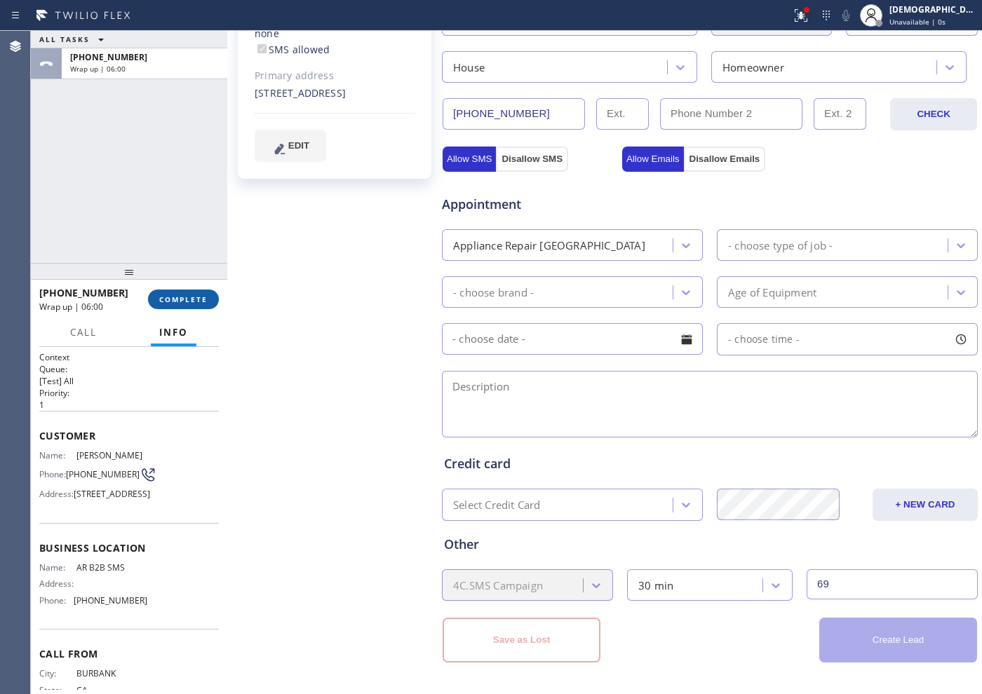
click at [198, 299] on span "COMPLETE" at bounding box center [183, 300] width 48 height 10
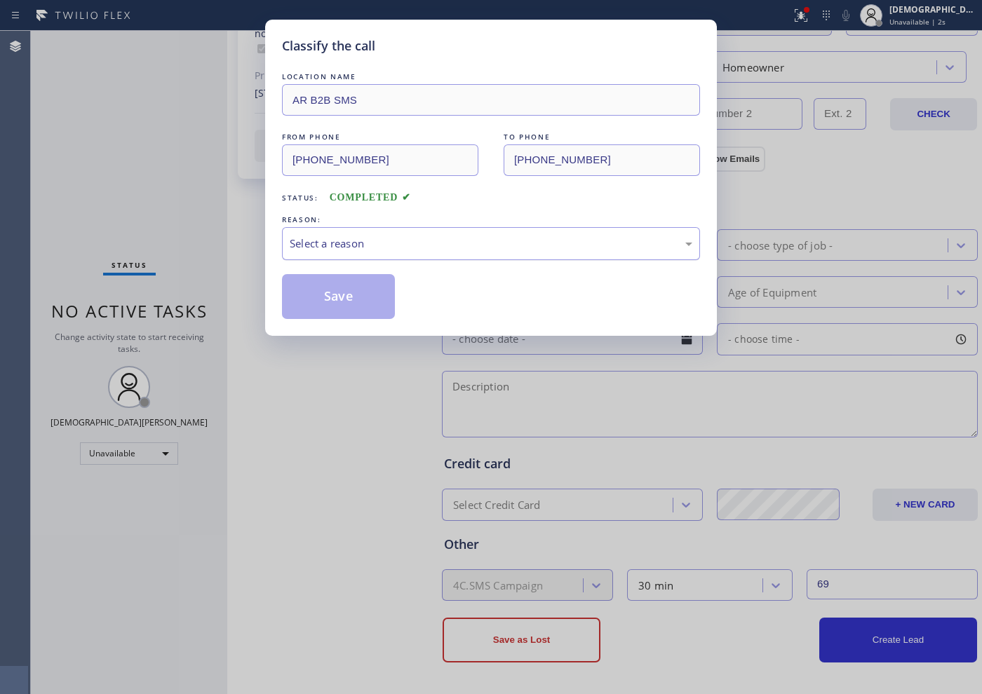
click at [350, 249] on div "Select a reason" at bounding box center [491, 244] width 403 height 16
click at [335, 289] on button "Save" at bounding box center [338, 296] width 113 height 45
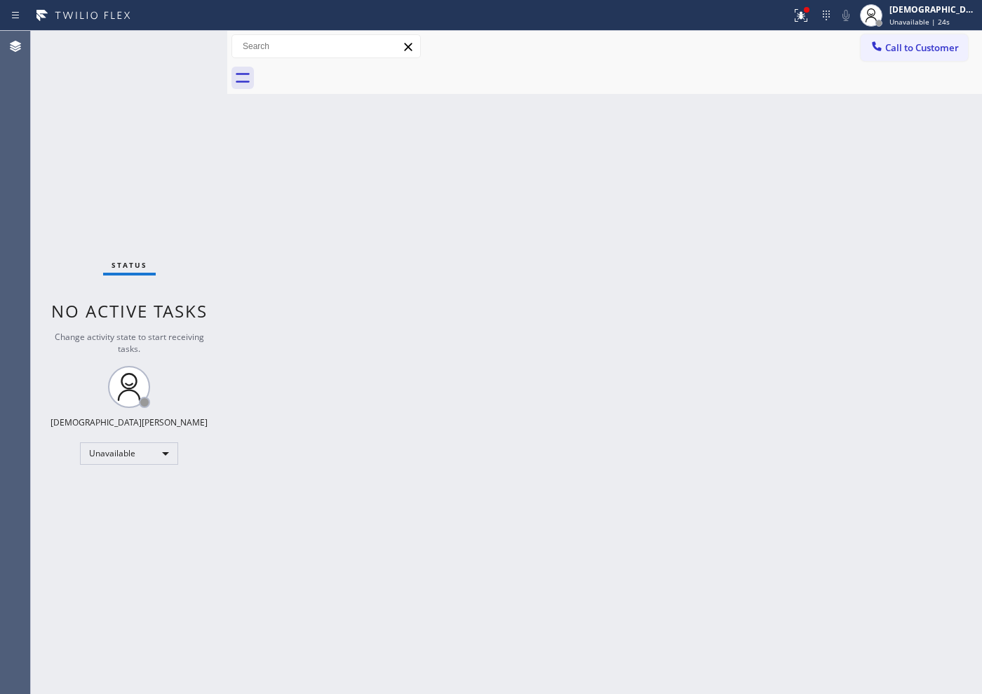
drag, startPoint x: 81, startPoint y: 142, endPoint x: 131, endPoint y: 51, distance: 103.3
click at [81, 141] on div "Status No active tasks Change activity state to start receiving tasks. [PERSON_…" at bounding box center [129, 363] width 196 height 664
click at [159, 451] on div "Unavailable" at bounding box center [129, 454] width 98 height 22
click at [142, 525] on li "Break" at bounding box center [128, 526] width 95 height 17
click at [123, 283] on div "Status No active tasks Change activity state to start receiving tasks. Christia…" at bounding box center [129, 363] width 196 height 664
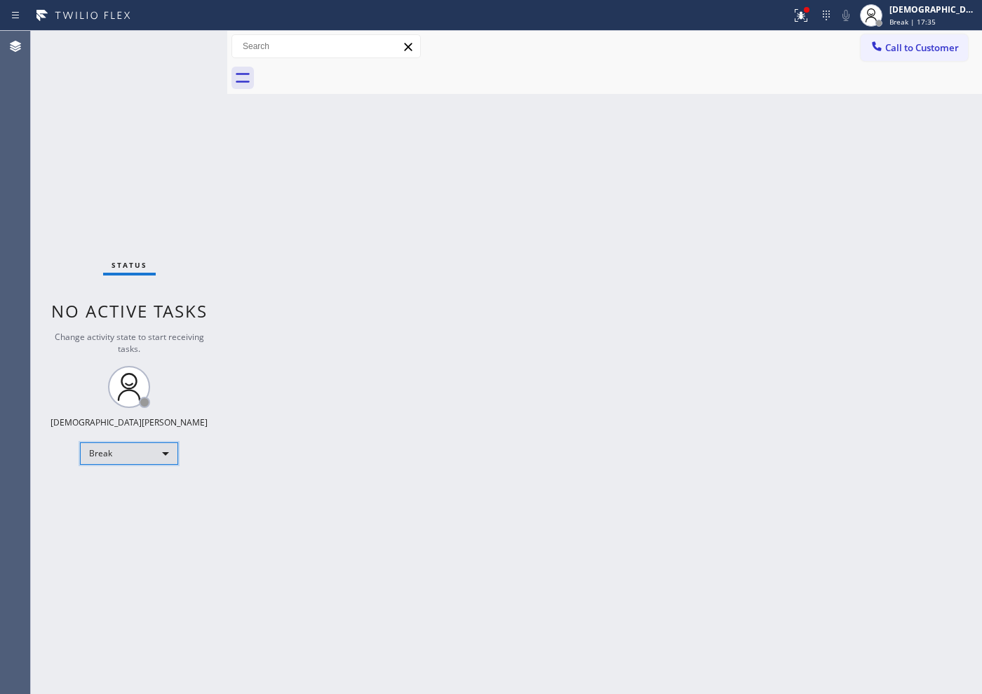
click at [123, 454] on div "Break" at bounding box center [129, 454] width 98 height 22
click at [141, 490] on li "Available" at bounding box center [128, 491] width 95 height 17
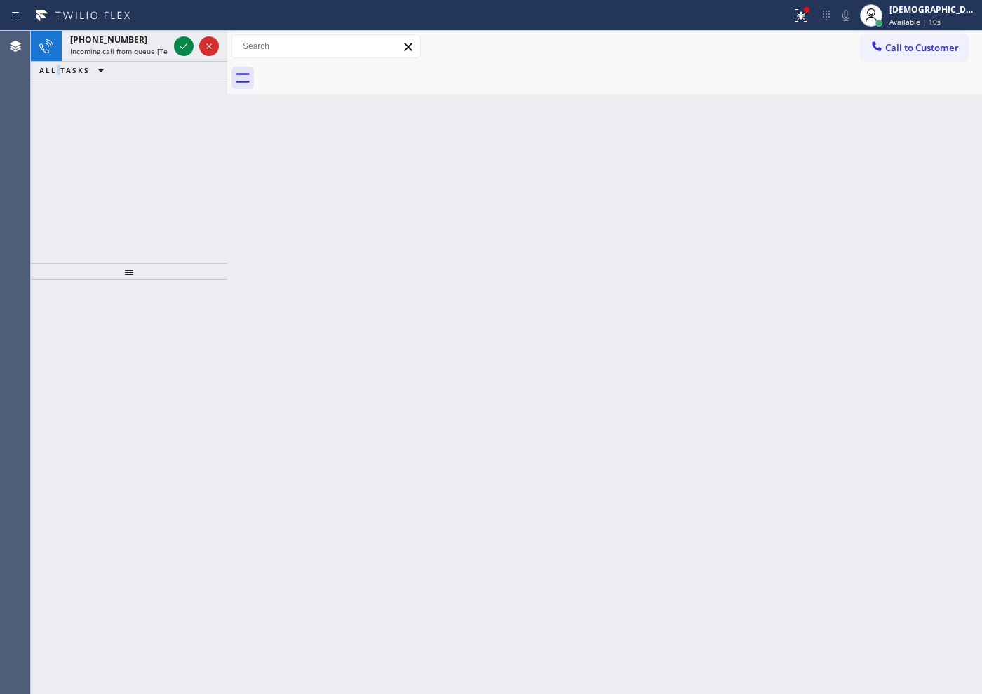
drag, startPoint x: 58, startPoint y: 128, endPoint x: 123, endPoint y: 88, distance: 77.1
click at [58, 128] on div "[PHONE_NUMBER] Incoming call from queue [Test] All ALL TASKS ALL TASKS ACTIVE T…" at bounding box center [129, 147] width 196 height 232
click at [185, 43] on icon at bounding box center [183, 46] width 17 height 17
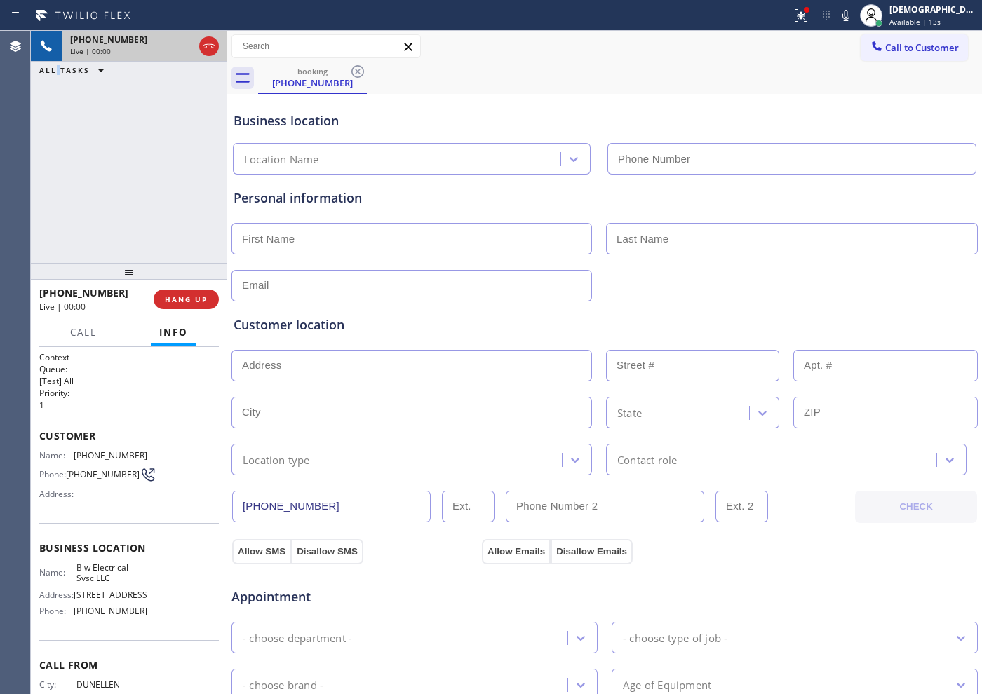
type input "[PHONE_NUMBER]"
click at [184, 52] on icon at bounding box center [183, 46] width 17 height 17
click at [97, 194] on div "[PHONE_NUMBER] Live | 08:29 ALL TASKS ALL TASKS ACTIVE TASKS TASKS IN WRAP UP" at bounding box center [129, 147] width 196 height 232
click at [180, 49] on icon at bounding box center [183, 46] width 17 height 17
drag, startPoint x: 330, startPoint y: 503, endPoint x: 238, endPoint y: 503, distance: 92.6
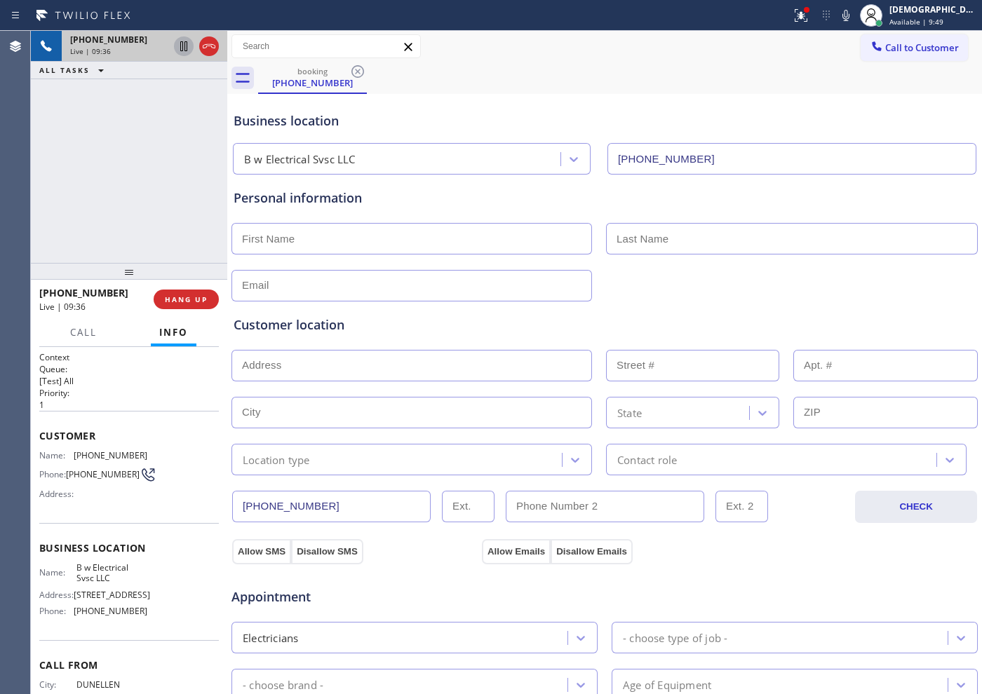
click at [238, 503] on input "[PHONE_NUMBER]" at bounding box center [331, 507] width 198 height 32
click at [222, 51] on div "[PHONE_NUMBER] Live | 11:14" at bounding box center [129, 46] width 196 height 31
click at [217, 50] on div "Live | 11:15" at bounding box center [144, 51] width 149 height 10
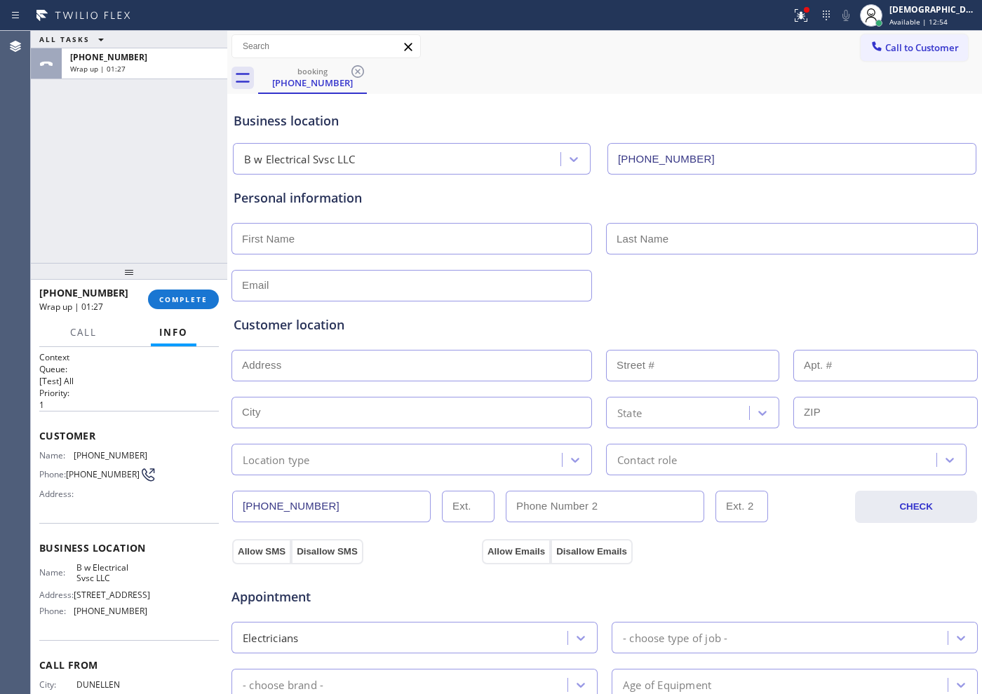
click at [332, 241] on input "text" at bounding box center [411, 239] width 361 height 32
paste input "[PERSON_NAME]"
type input "[PERSON_NAME]"
click at [696, 231] on input "text" at bounding box center [792, 239] width 372 height 32
paste input "[PERSON_NAME]"
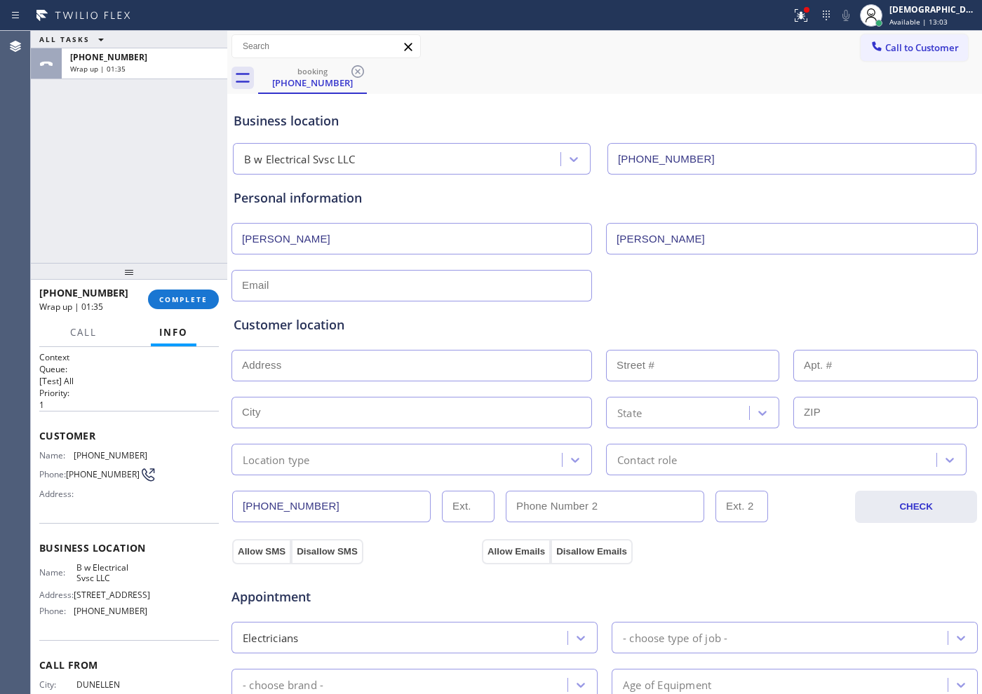
type input "[PERSON_NAME]"
click at [537, 288] on input "text" at bounding box center [411, 286] width 361 height 32
paste input "[EMAIL_ADDRESS][DOMAIN_NAME]"
type input "[EMAIL_ADDRESS][DOMAIN_NAME]"
click at [509, 334] on div "Customer location" at bounding box center [605, 325] width 742 height 19
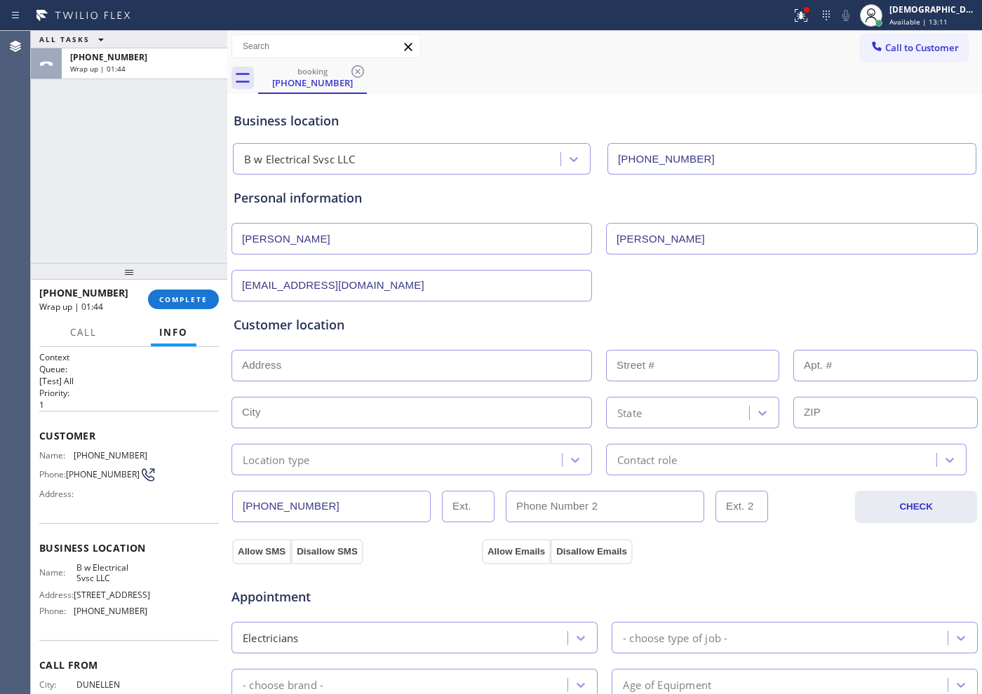
click at [392, 365] on input "text" at bounding box center [411, 366] width 361 height 32
paste input "[STREET_ADDRESS][PERSON_NAME]"
type input "[STREET_ADDRESS][PERSON_NAME]"
type input "162"
type input "[GEOGRAPHIC_DATA]"
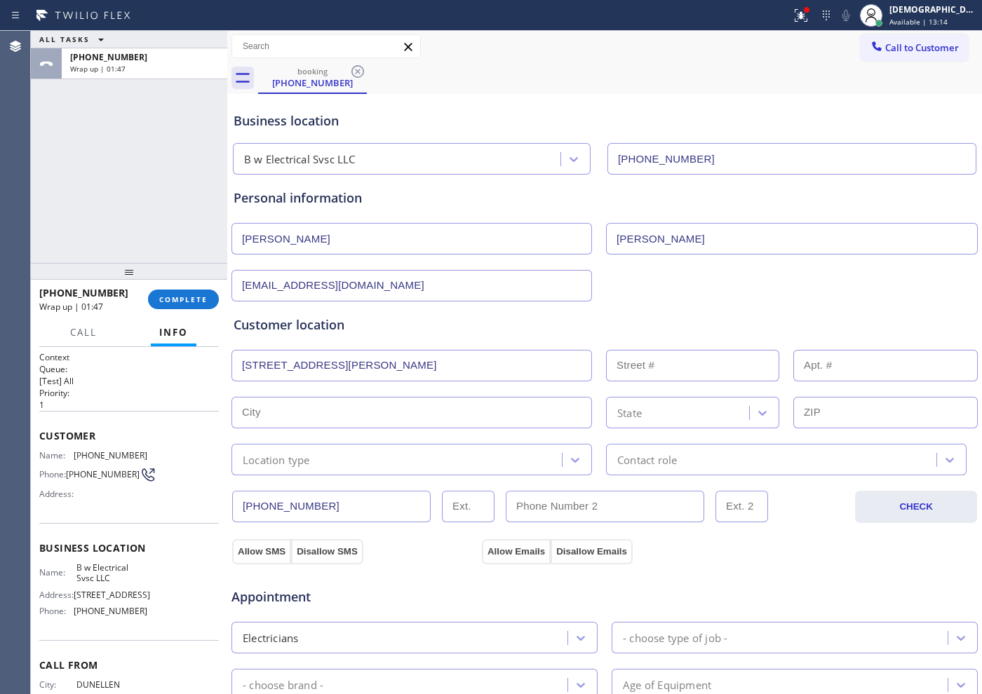
type input "08844"
click at [383, 465] on div "Location type" at bounding box center [399, 459] width 326 height 25
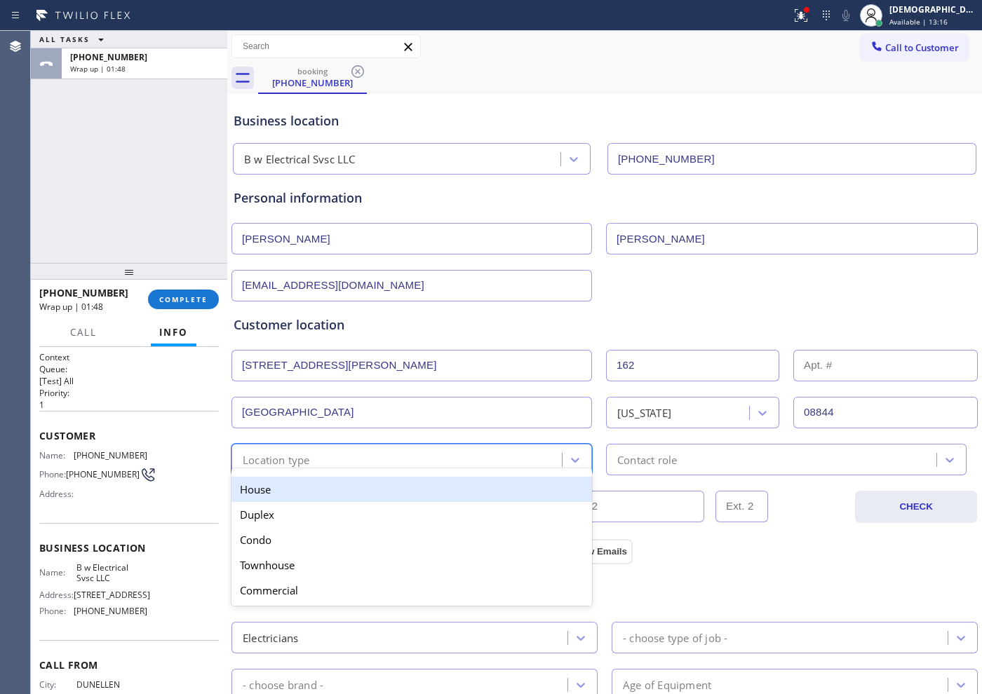
click at [375, 492] on div "House" at bounding box center [411, 489] width 361 height 25
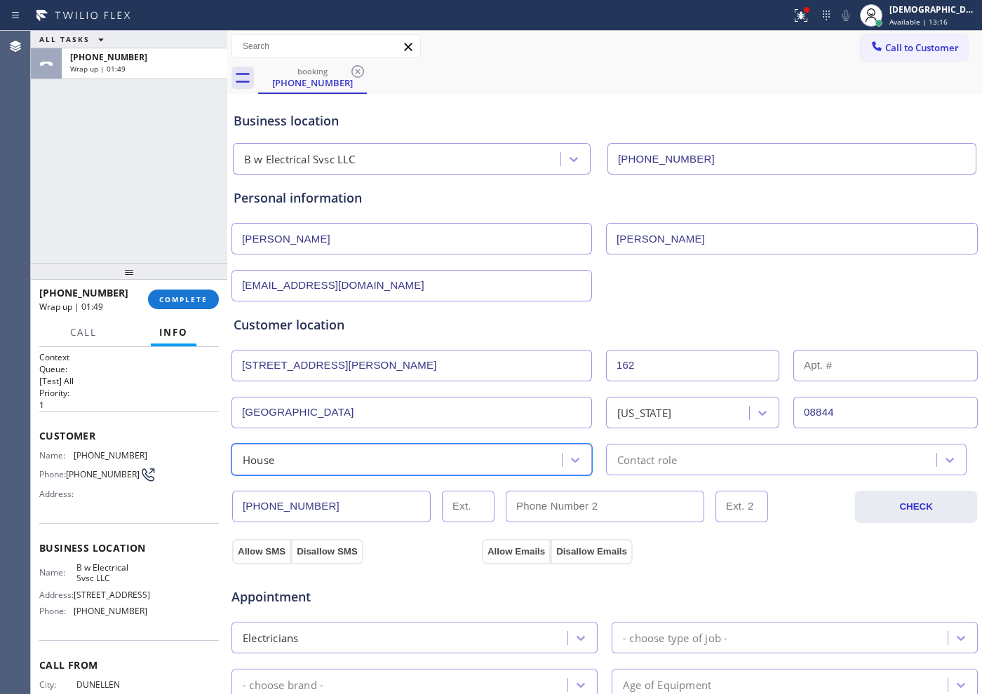
click at [624, 453] on div "Contact role" at bounding box center [647, 460] width 60 height 16
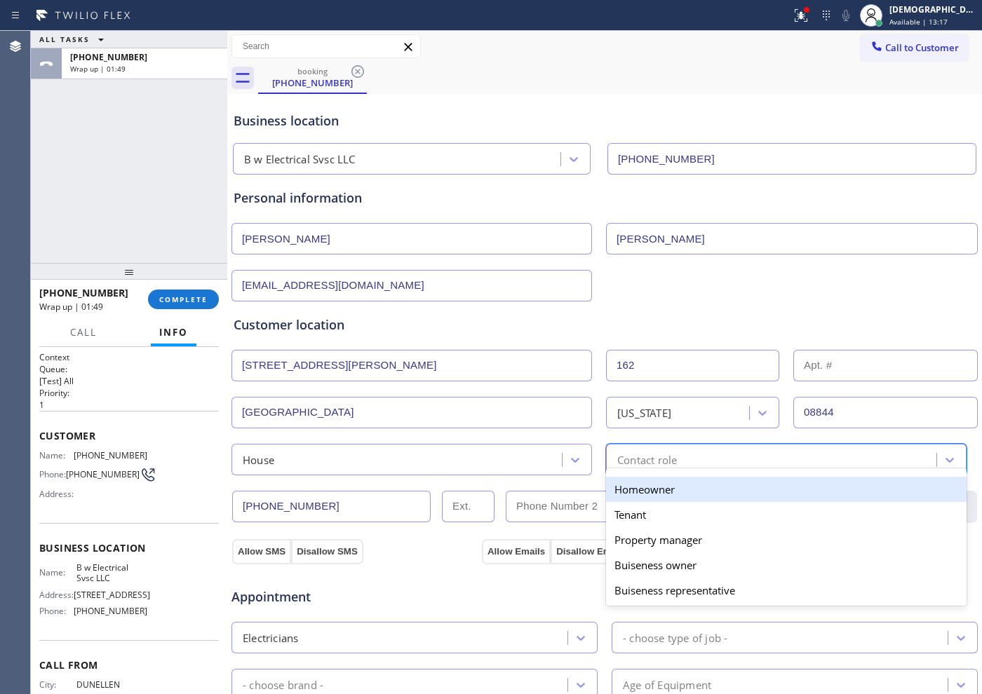
click at [624, 478] on div "Homeowner" at bounding box center [786, 489] width 361 height 25
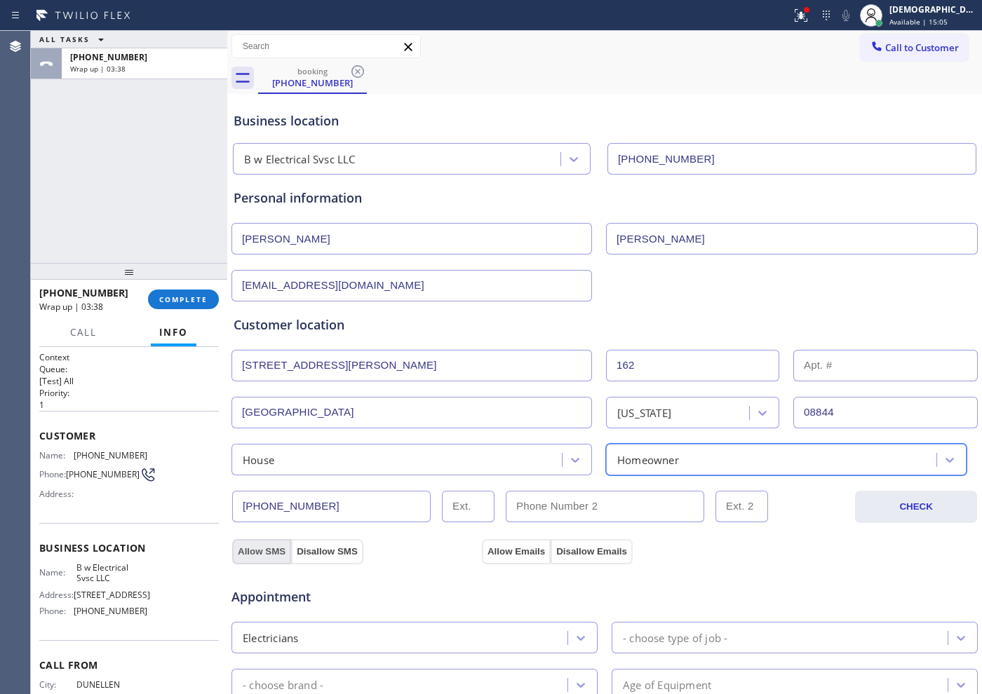
click at [274, 548] on button "Allow SMS" at bounding box center [261, 551] width 59 height 25
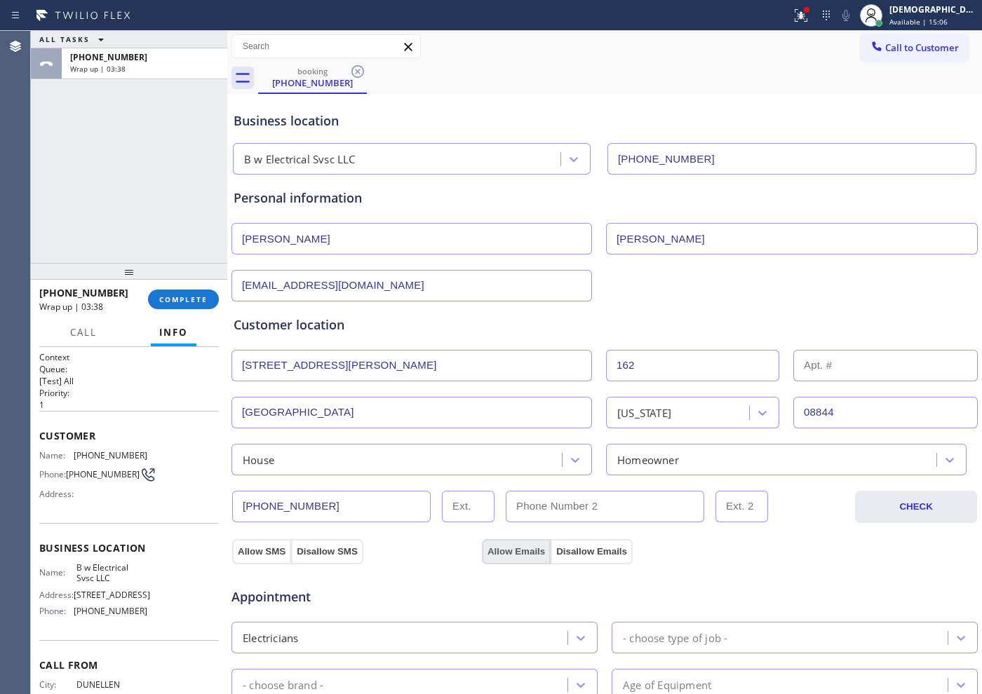
click at [507, 548] on button "Allow Emails" at bounding box center [516, 551] width 69 height 25
click at [257, 561] on div "Appointment Electricians - choose type of job - - choose brand - Age of Equipme…" at bounding box center [605, 695] width 748 height 275
click at [494, 553] on button "Allow Emails" at bounding box center [516, 551] width 69 height 25
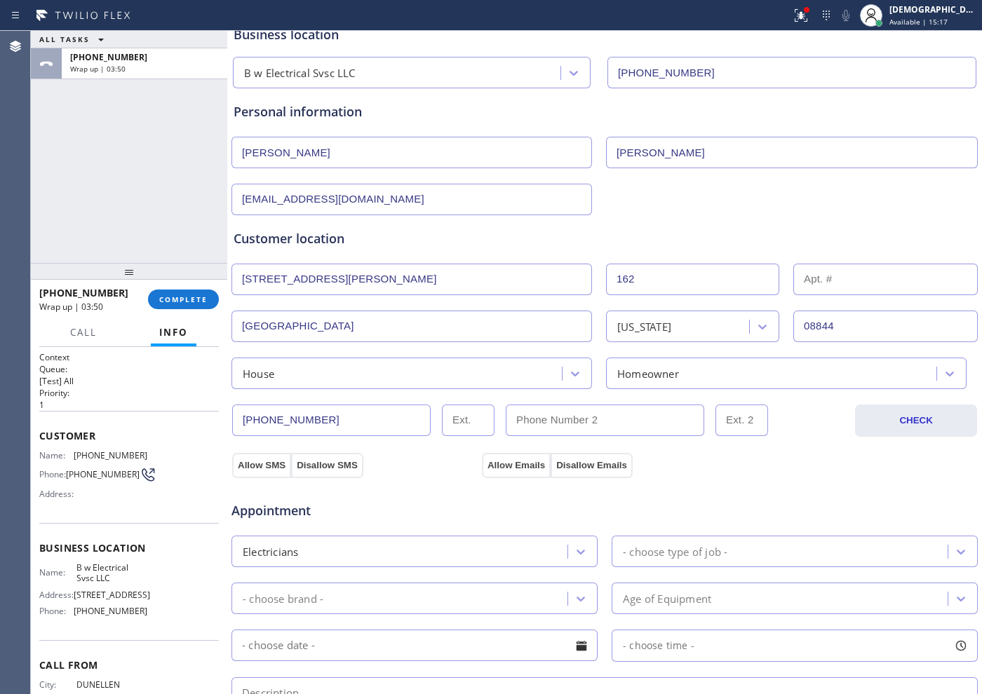
scroll to position [175, 0]
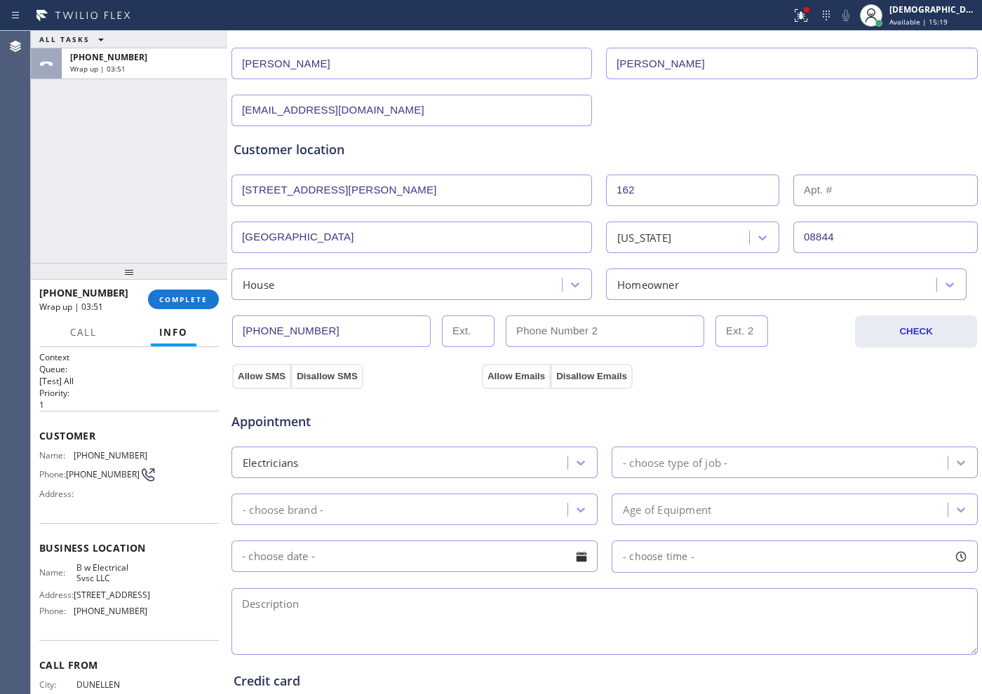
click at [652, 461] on div "- choose type of job -" at bounding box center [675, 462] width 105 height 16
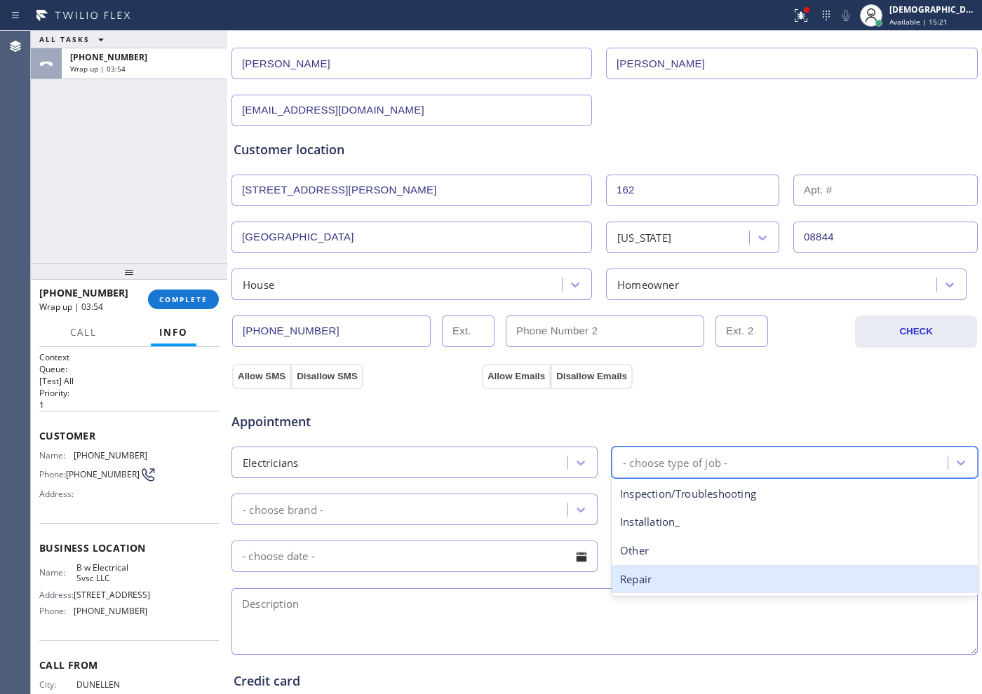
drag, startPoint x: 640, startPoint y: 582, endPoint x: 485, endPoint y: 541, distance: 160.3
click at [638, 582] on div "Repair" at bounding box center [795, 579] width 366 height 29
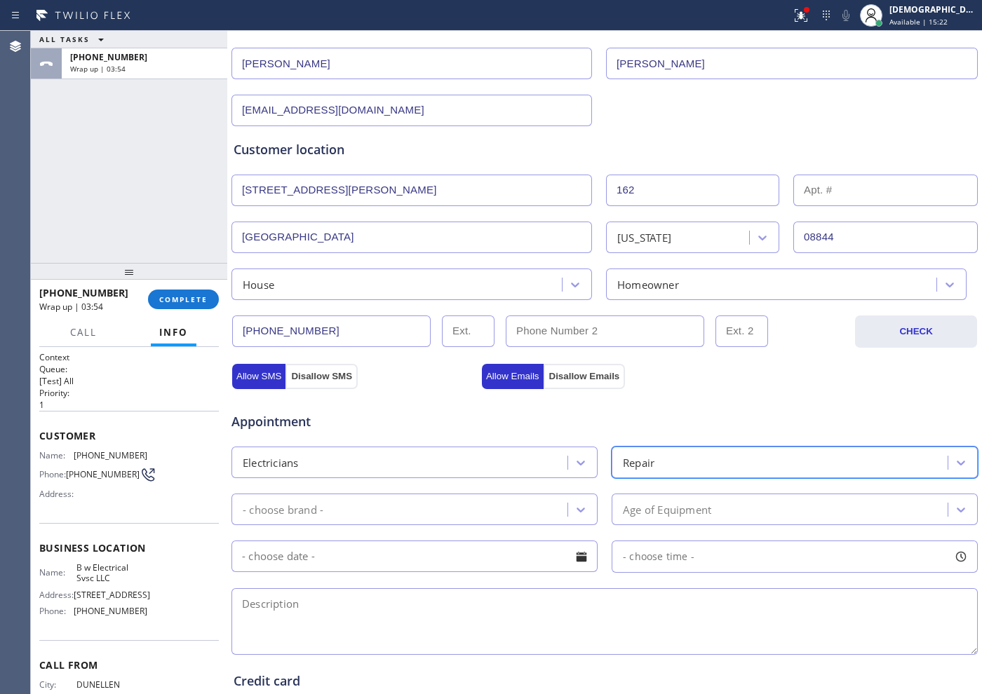
click at [428, 510] on div "- choose brand -" at bounding box center [402, 509] width 332 height 25
click at [398, 415] on span "Appointment" at bounding box center [354, 421] width 247 height 19
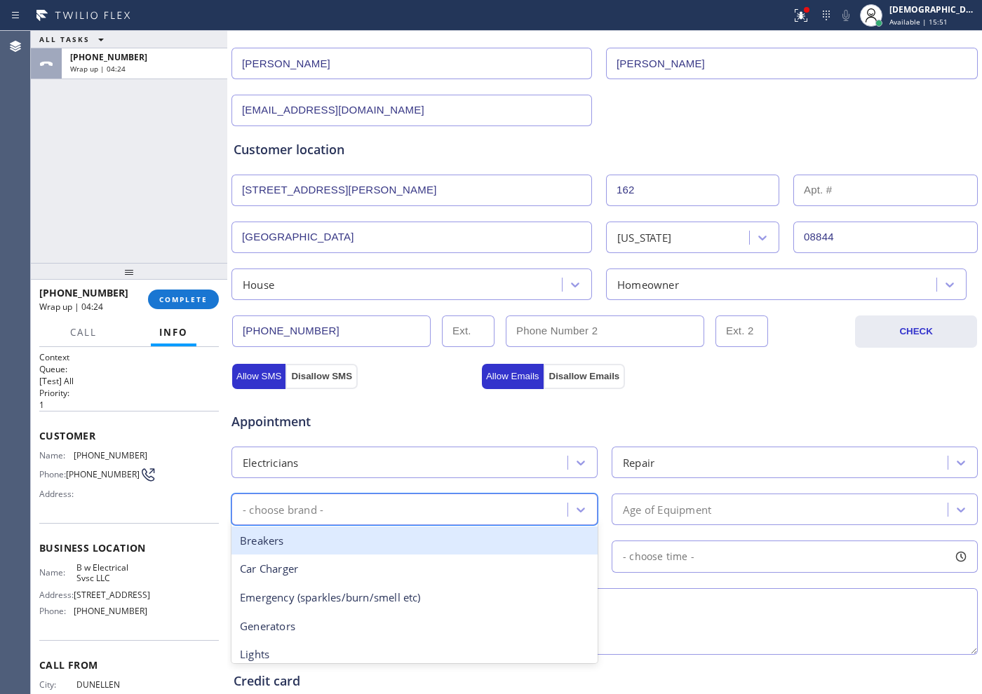
click at [375, 518] on div "- choose brand -" at bounding box center [402, 509] width 332 height 25
click at [308, 541] on div "Other" at bounding box center [414, 536] width 366 height 29
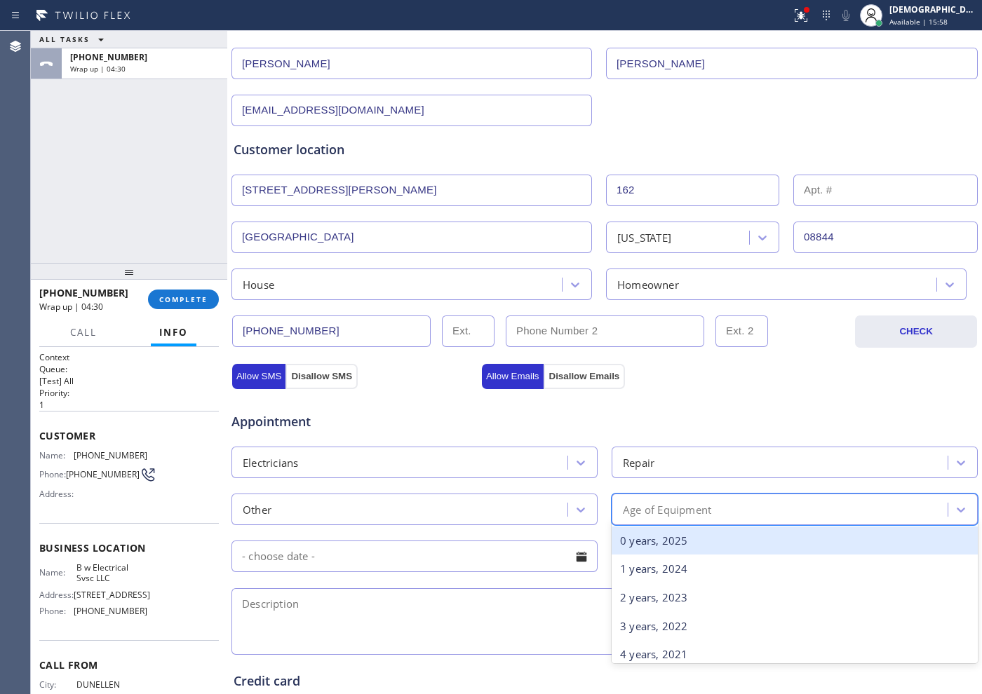
click at [647, 509] on div "Age of Equipment" at bounding box center [667, 509] width 88 height 16
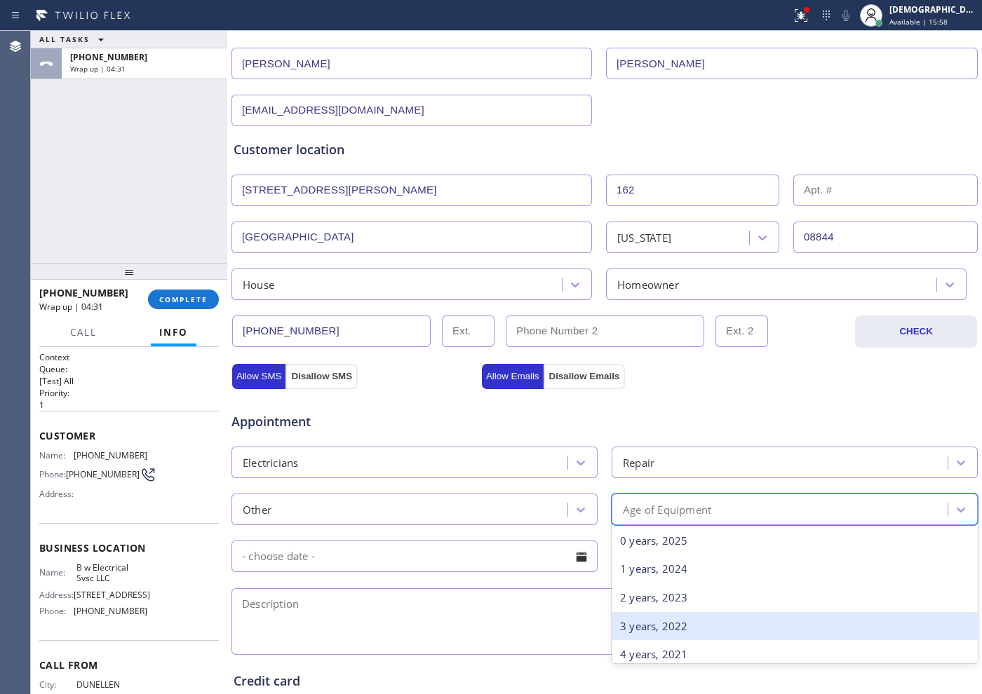
click at [641, 629] on div "3 years, 2022" at bounding box center [795, 626] width 366 height 29
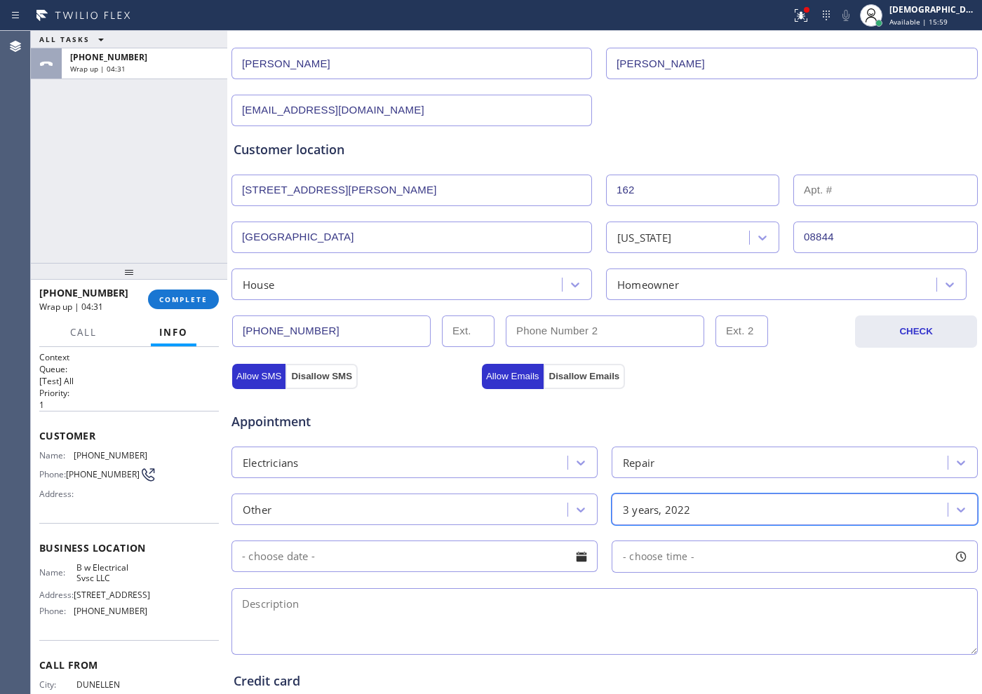
click at [440, 557] on input "text" at bounding box center [414, 557] width 366 height 32
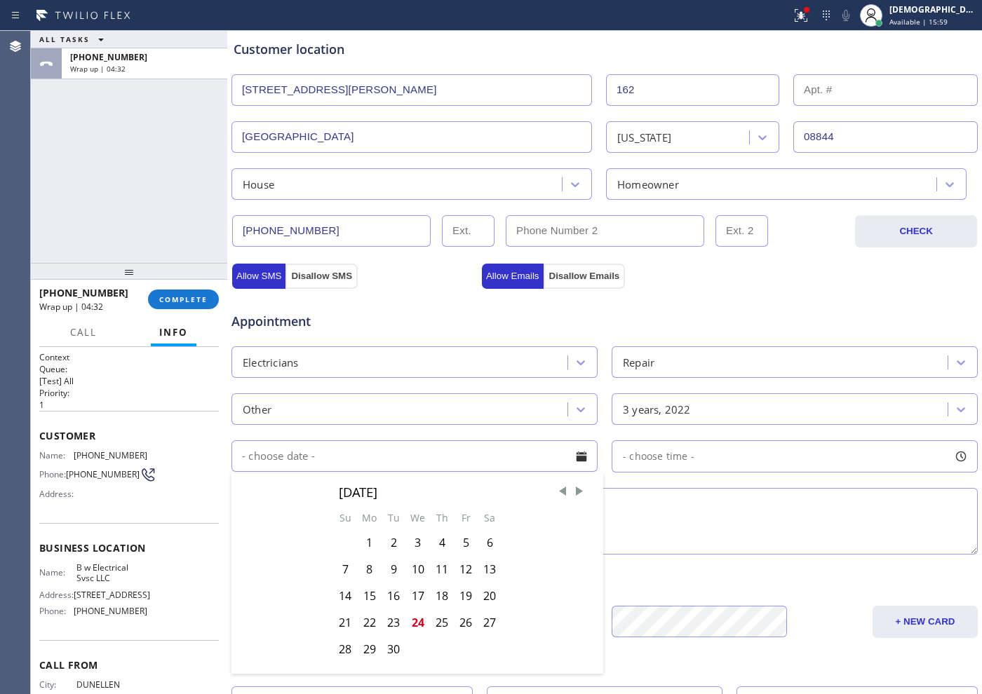
scroll to position [351, 0]
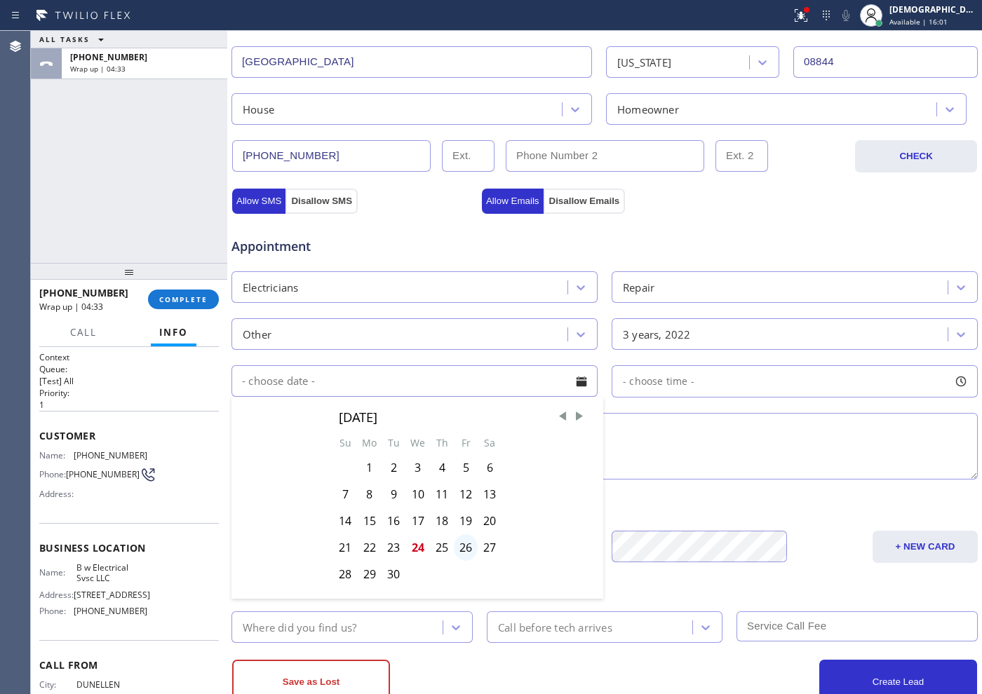
click at [471, 548] on div "26" at bounding box center [466, 547] width 24 height 27
type input "[DATE]"
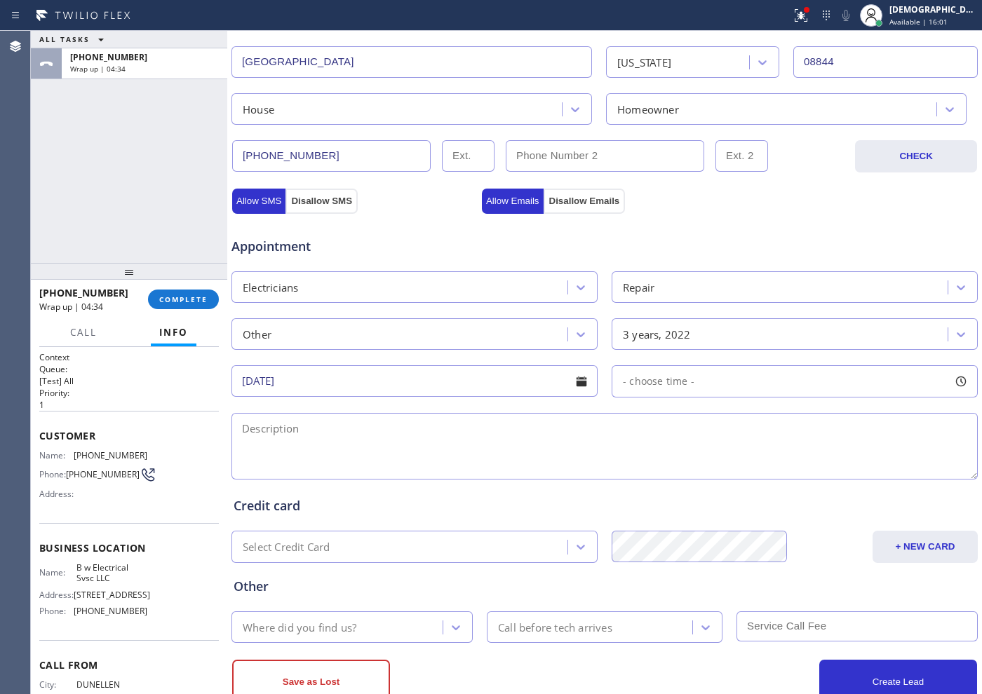
click at [687, 381] on div "- choose time -" at bounding box center [795, 381] width 366 height 32
drag, startPoint x: 622, startPoint y: 463, endPoint x: 793, endPoint y: 466, distance: 171.2
click at [800, 466] on div at bounding box center [808, 466] width 17 height 29
drag, startPoint x: 619, startPoint y: 466, endPoint x: 726, endPoint y: 467, distance: 107.3
click at [726, 467] on div at bounding box center [730, 466] width 17 height 29
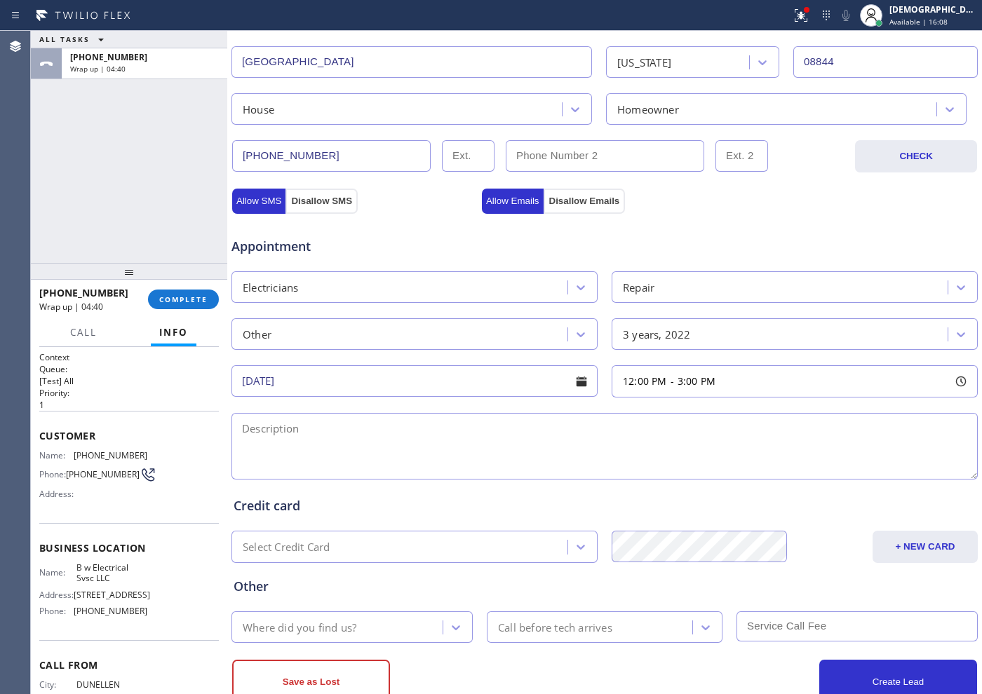
click at [442, 447] on textarea at bounding box center [604, 446] width 746 height 67
click at [400, 436] on textarea "12-3 / $75 /" at bounding box center [604, 446] width 746 height 67
paste textarea "repalceing stove it needs 40 amp wire connected to the pannel / and it needs 4 …"
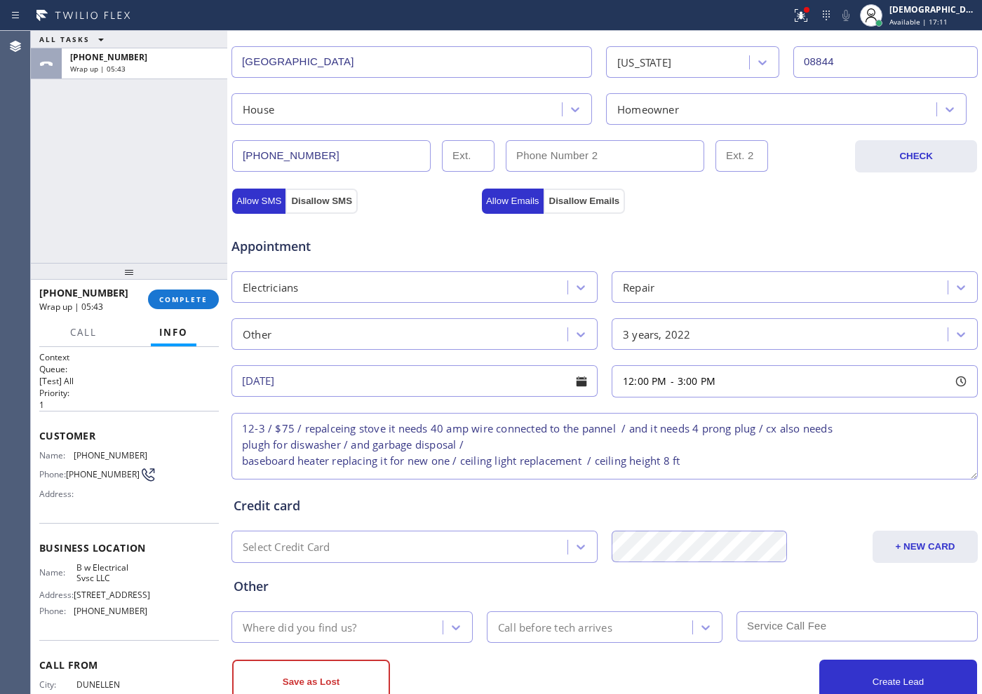
scroll to position [6, 0]
click at [241, 454] on textarea "12-3 / $75 / repalceing stove it needs 40 amp wire connected to the pannel / an…" at bounding box center [604, 446] width 746 height 67
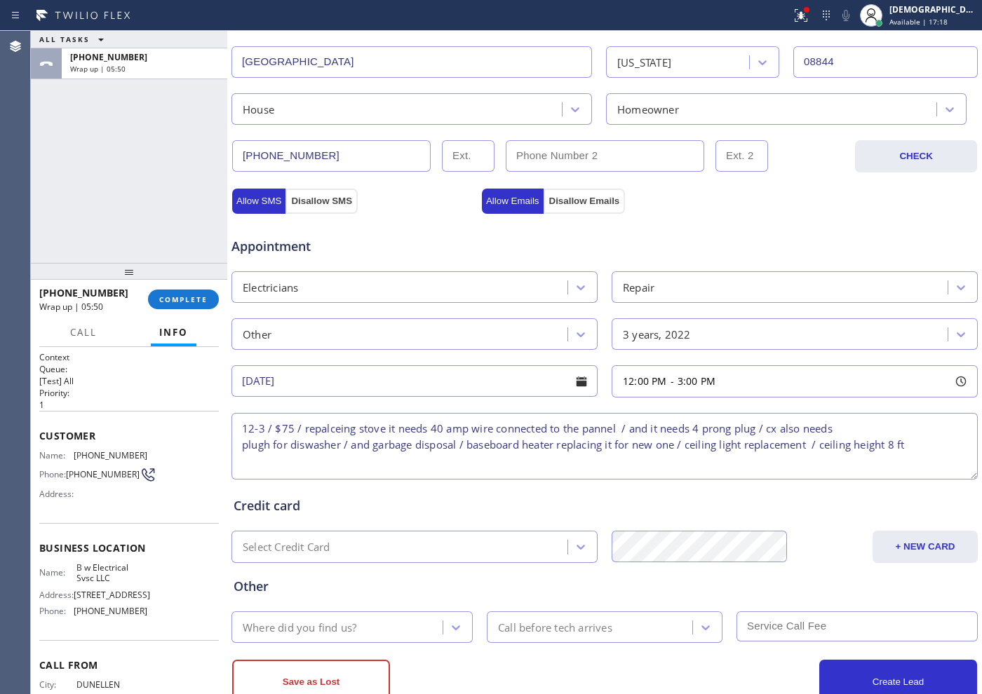
scroll to position [0, 0]
drag, startPoint x: 313, startPoint y: 454, endPoint x: 285, endPoint y: 457, distance: 27.5
click at [286, 457] on textarea "12-3 / $75 / replacing stove it needs 40 amp wire connected to the panel / and …" at bounding box center [604, 446] width 746 height 67
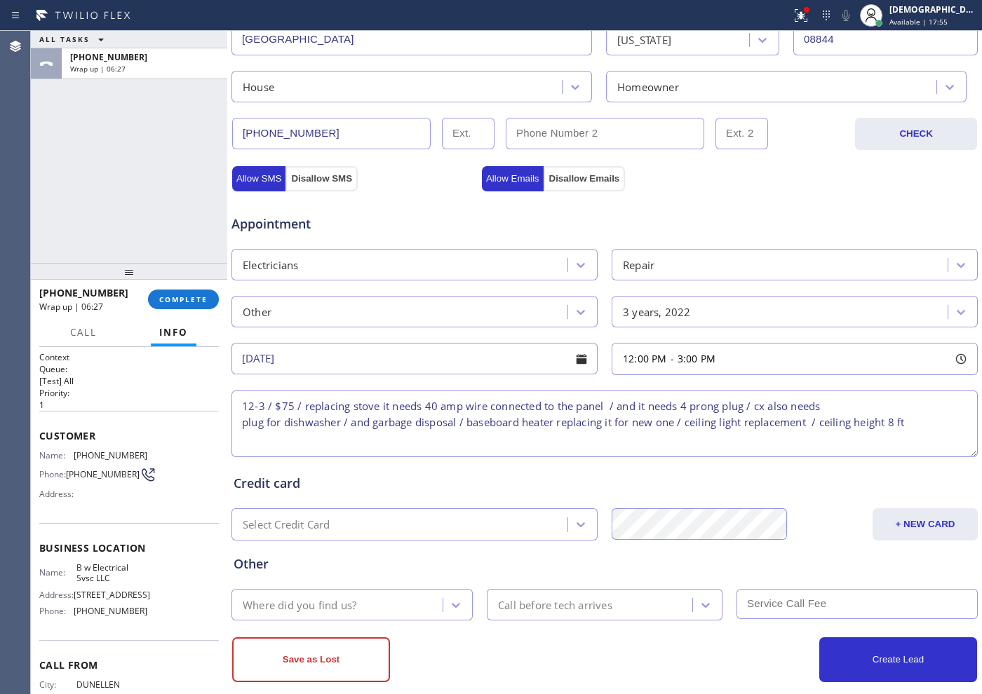
scroll to position [393, 0]
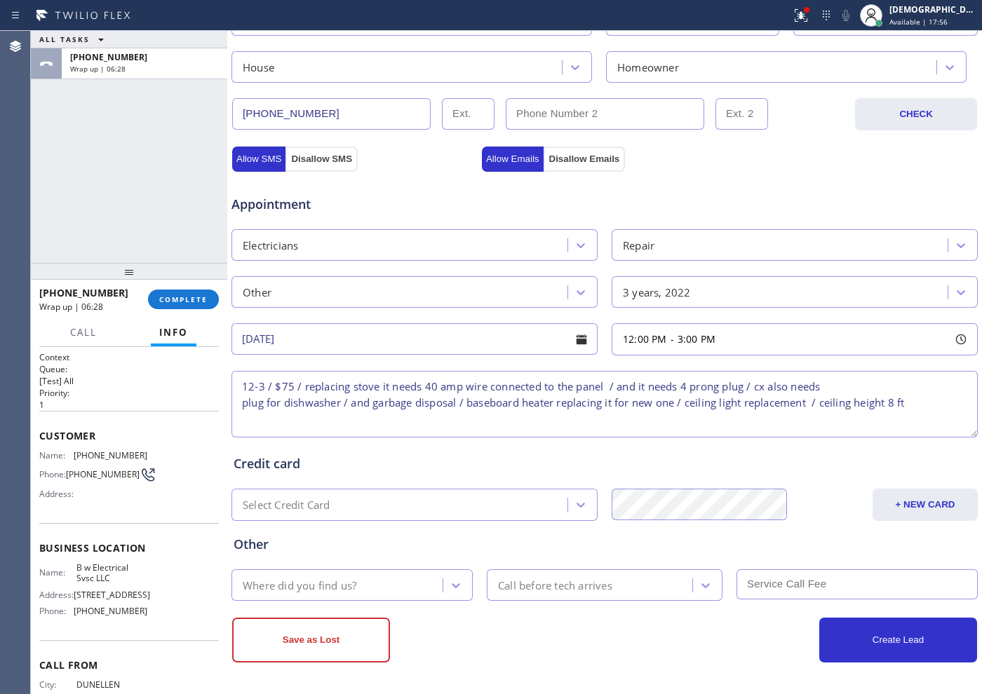
type textarea "12-3 / $75 / replacing stove it needs 40 amp wire connected to the panel / and …"
click at [379, 591] on div "Where did you find us?" at bounding box center [339, 585] width 207 height 25
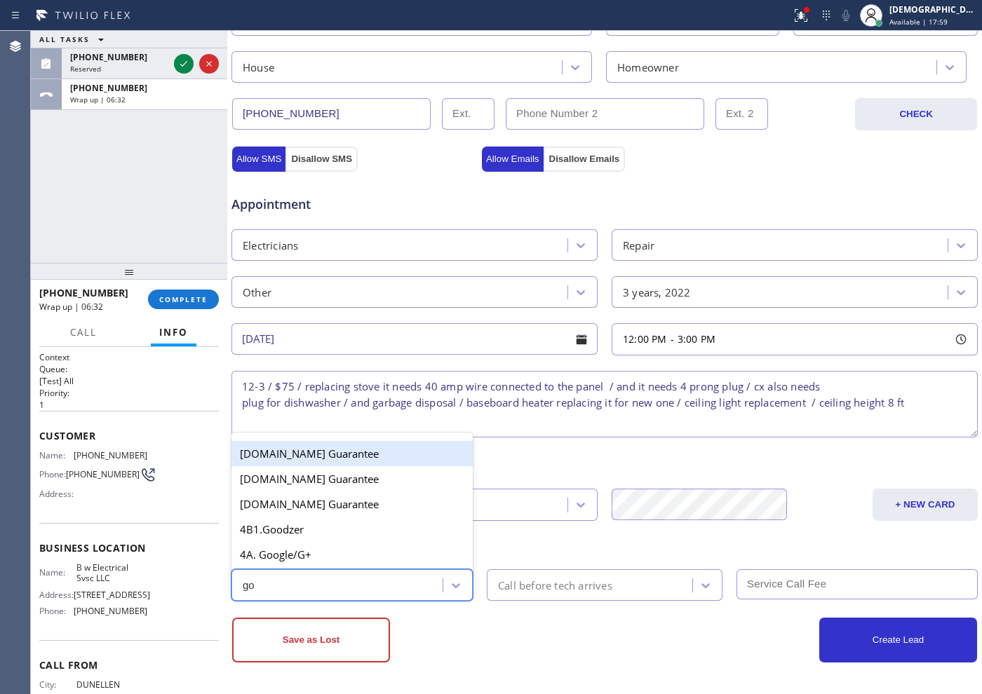
type input "goo"
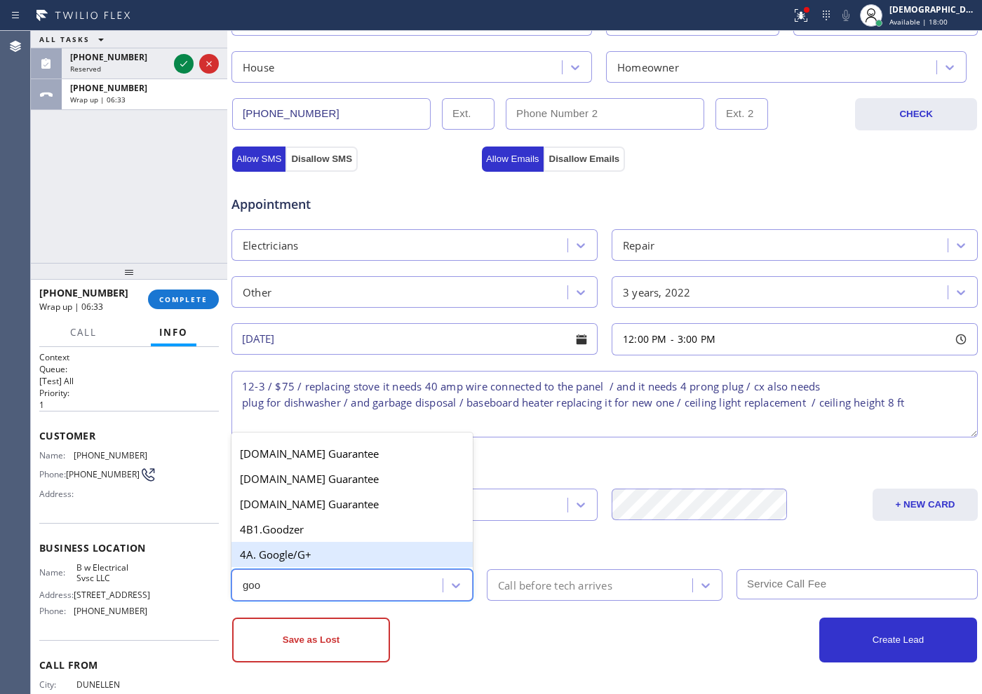
click at [365, 556] on div "4A. Google/G+" at bounding box center [351, 554] width 241 height 25
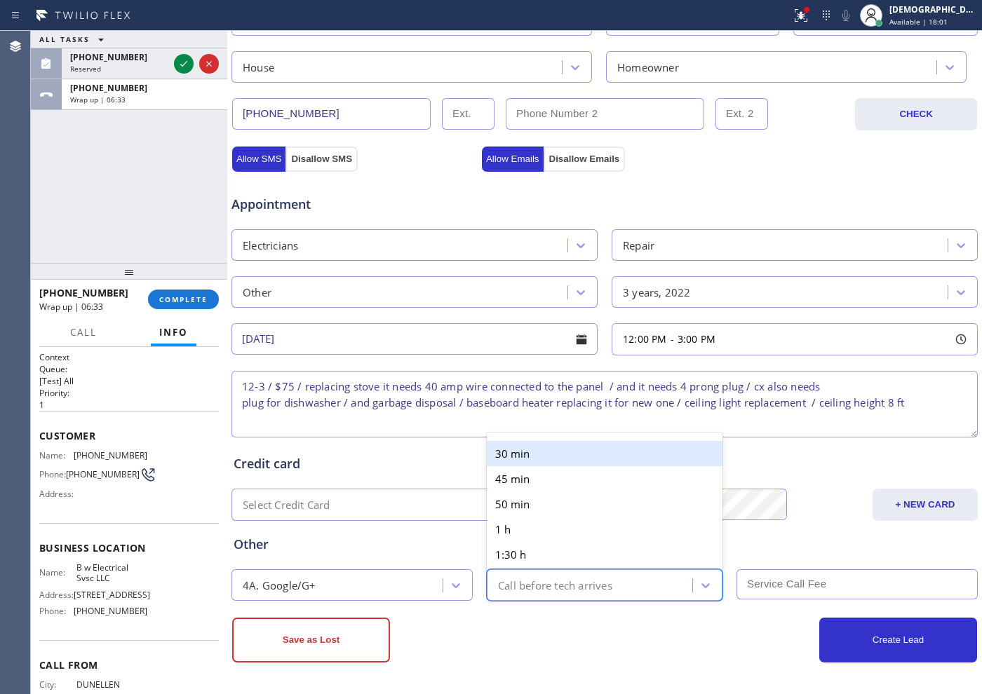
click at [532, 591] on div "Call before tech arrives" at bounding box center [555, 585] width 114 height 16
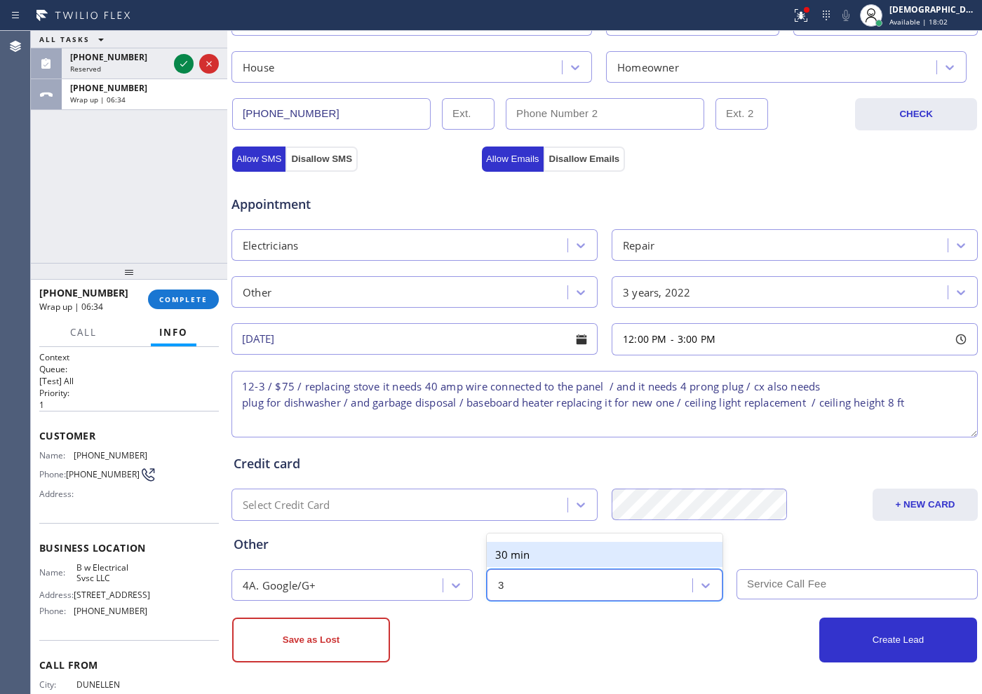
type input "30"
click at [541, 553] on div "30 min" at bounding box center [605, 554] width 236 height 25
click at [792, 590] on input "text" at bounding box center [856, 585] width 241 height 30
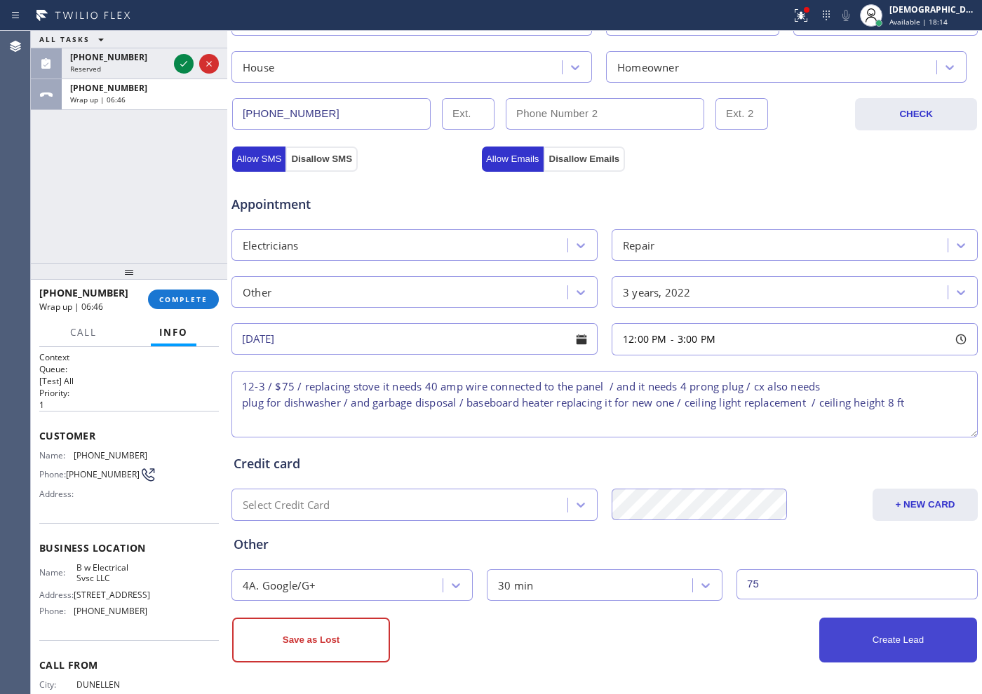
type input "75"
click at [102, 239] on div "ALL TASKS ALL TASKS ACTIVE TASKS TASKS IN WRAP UP [PHONE_NUMBER] Reserved [PHON…" at bounding box center [129, 147] width 196 height 232
click at [917, 631] on button "Create Lead" at bounding box center [898, 640] width 158 height 45
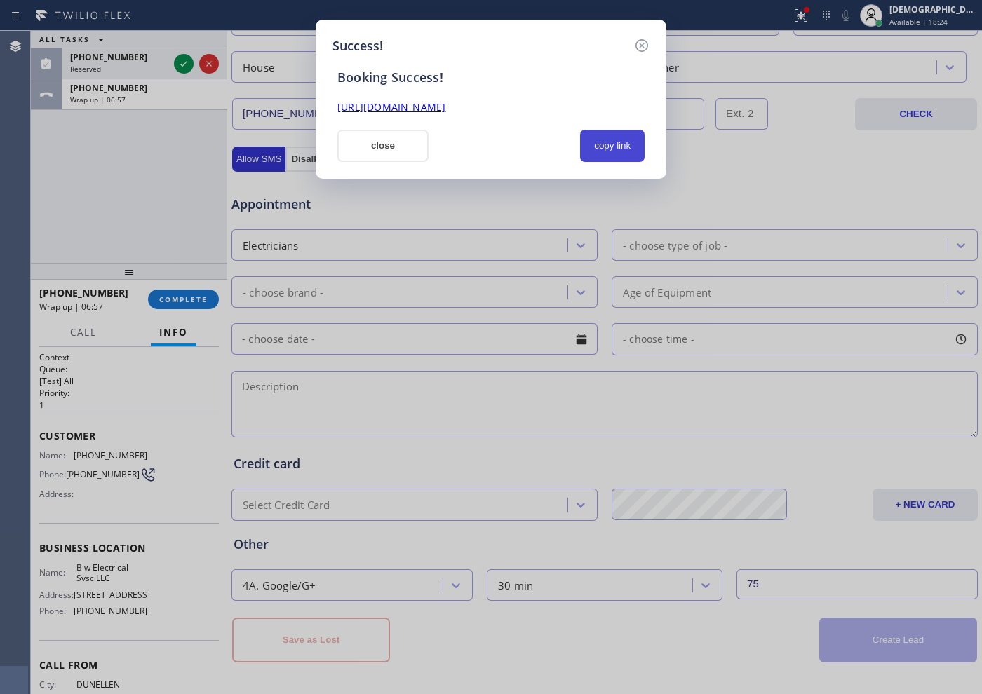
click at [621, 150] on button "copy link" at bounding box center [612, 146] width 65 height 32
click at [445, 105] on link "[URL][DOMAIN_NAME]" at bounding box center [391, 106] width 108 height 13
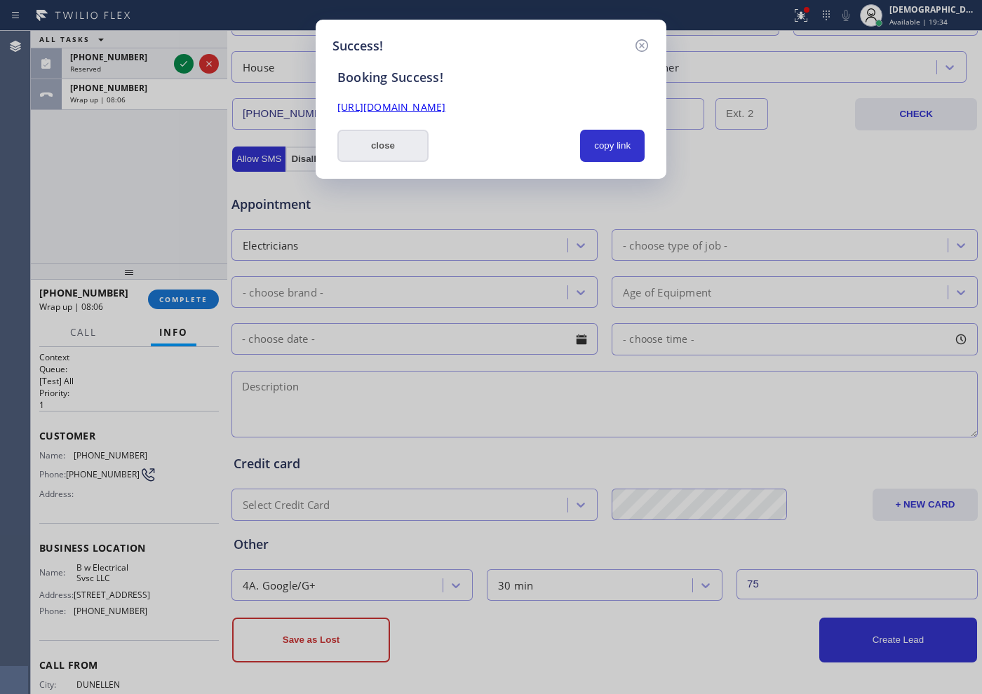
click at [374, 142] on button "close" at bounding box center [382, 146] width 91 height 32
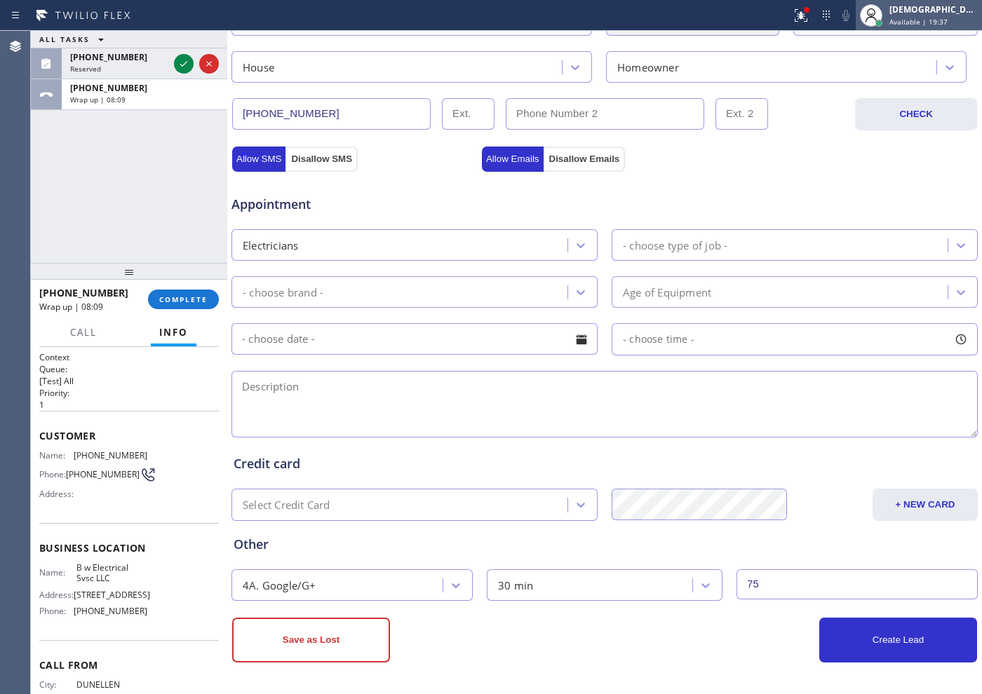
click at [929, 20] on span "Available | 19:37" at bounding box center [918, 22] width 58 height 10
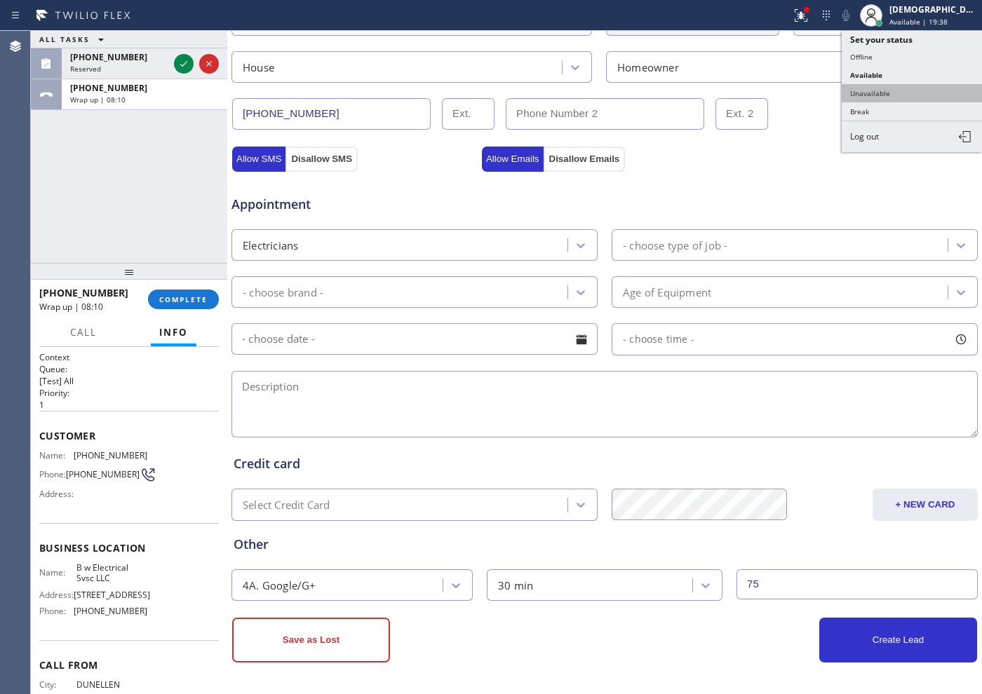
click at [895, 87] on button "Unavailable" at bounding box center [912, 93] width 140 height 18
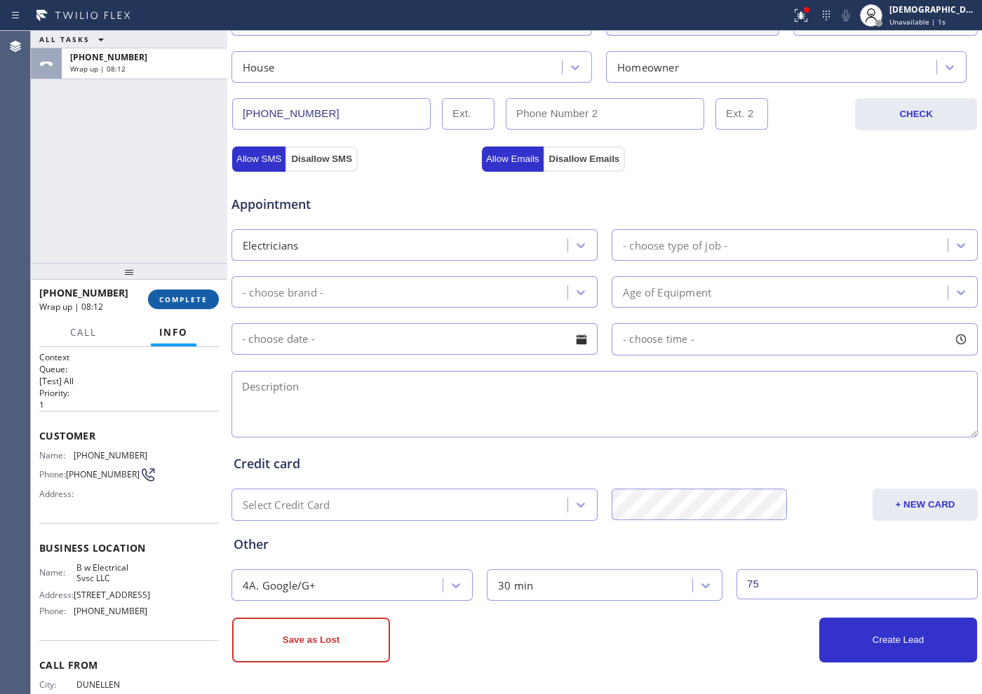
click at [179, 299] on span "COMPLETE" at bounding box center [183, 300] width 48 height 10
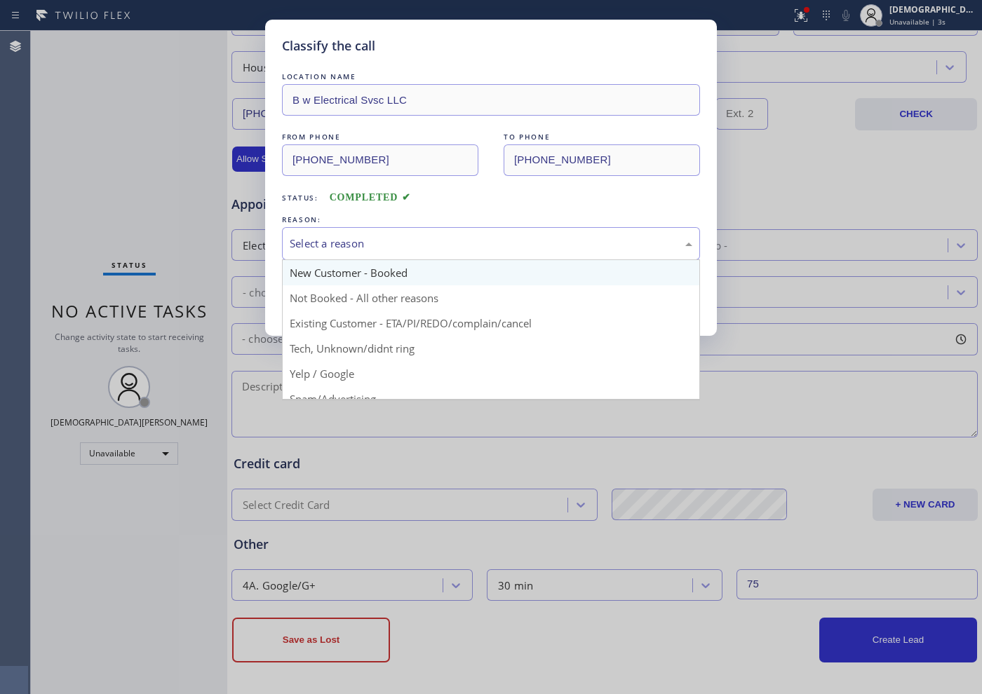
drag, startPoint x: 328, startPoint y: 240, endPoint x: 332, endPoint y: 267, distance: 27.7
click at [328, 241] on div "Select a reason" at bounding box center [491, 244] width 403 height 16
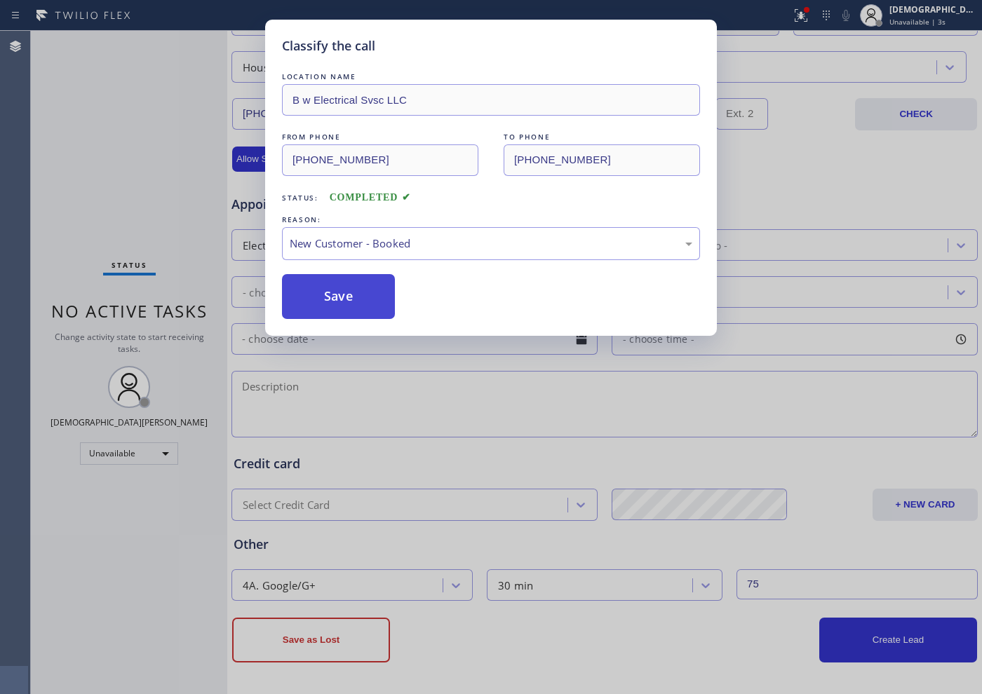
click at [325, 283] on button "Save" at bounding box center [338, 296] width 113 height 45
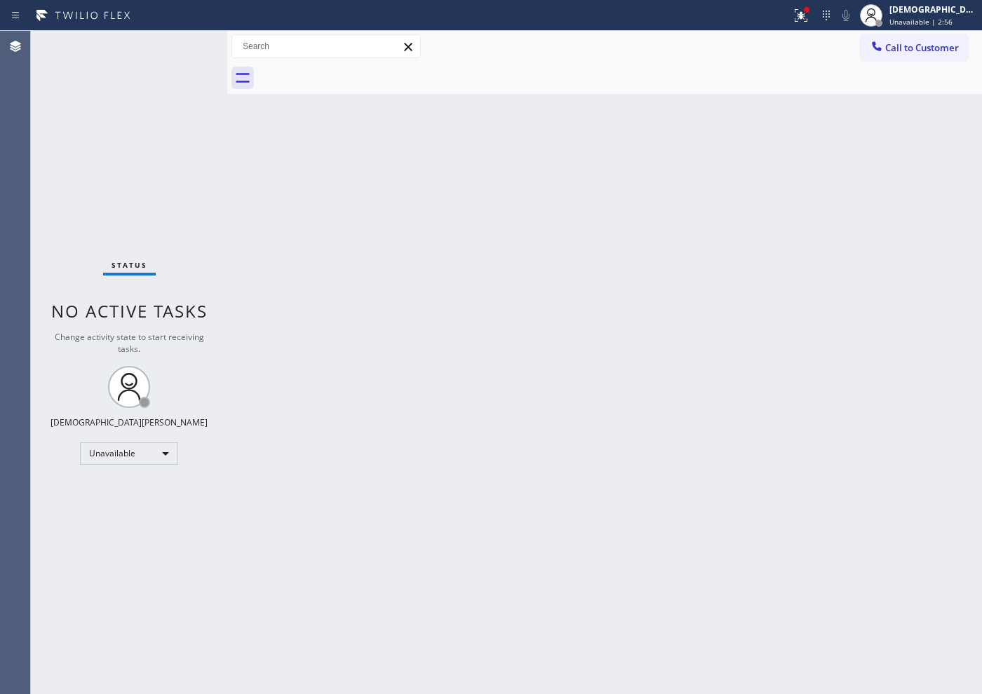
click at [114, 465] on div "Status No active tasks Change activity state to start receiving tasks. [PERSON_…" at bounding box center [129, 363] width 196 height 664
click at [112, 458] on div "Unavailable" at bounding box center [129, 454] width 98 height 22
click at [113, 485] on li "Available" at bounding box center [128, 491] width 95 height 17
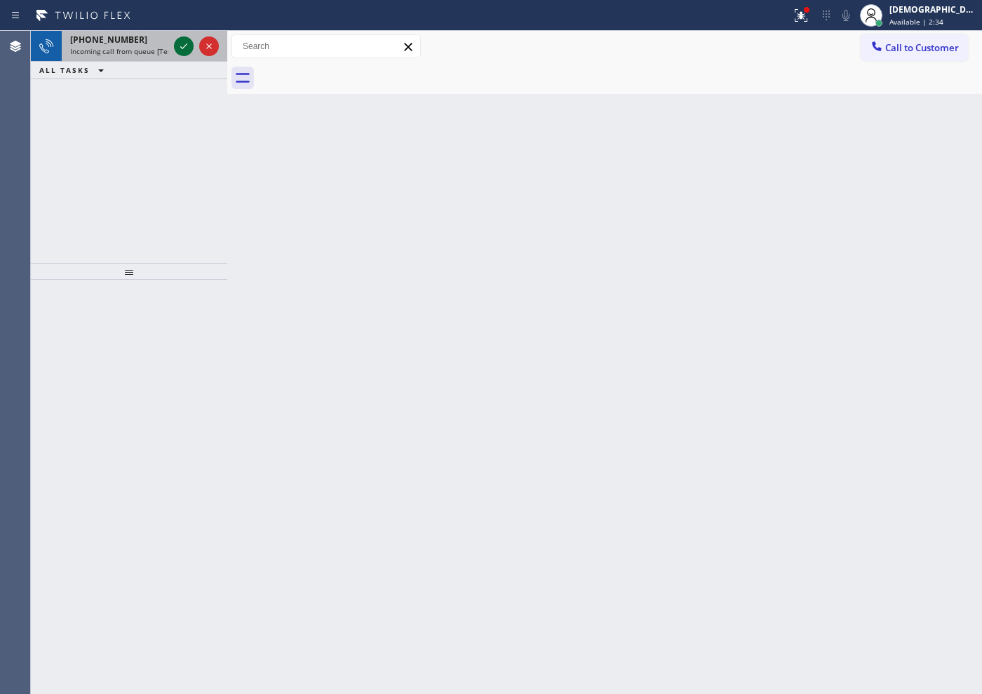
click at [181, 46] on icon at bounding box center [183, 46] width 17 height 17
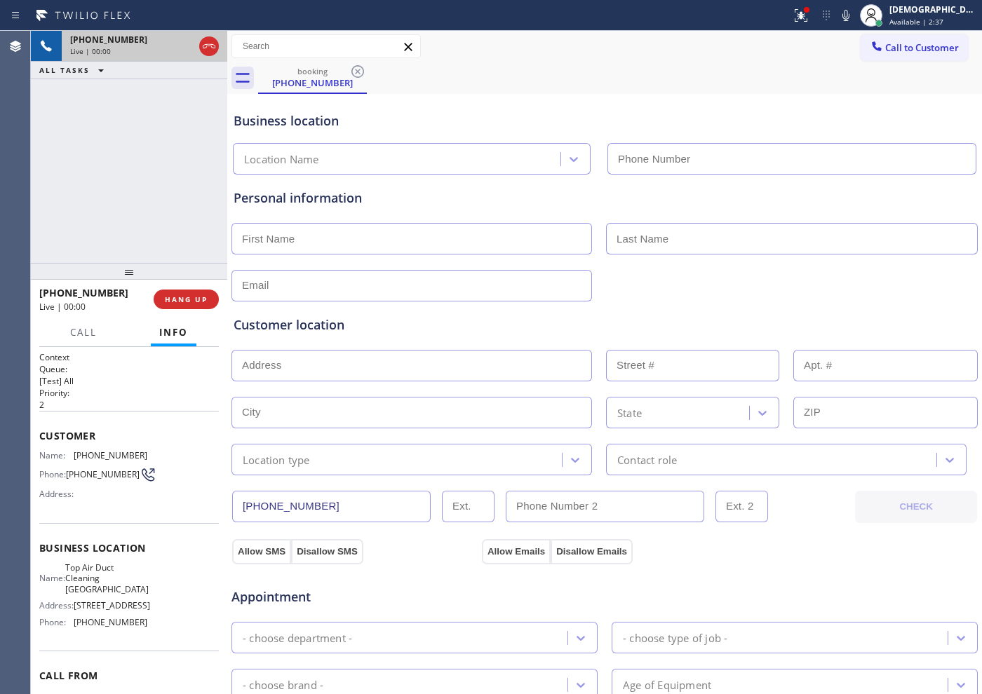
type input "[PHONE_NUMBER]"
click at [208, 46] on icon at bounding box center [209, 46] width 17 height 17
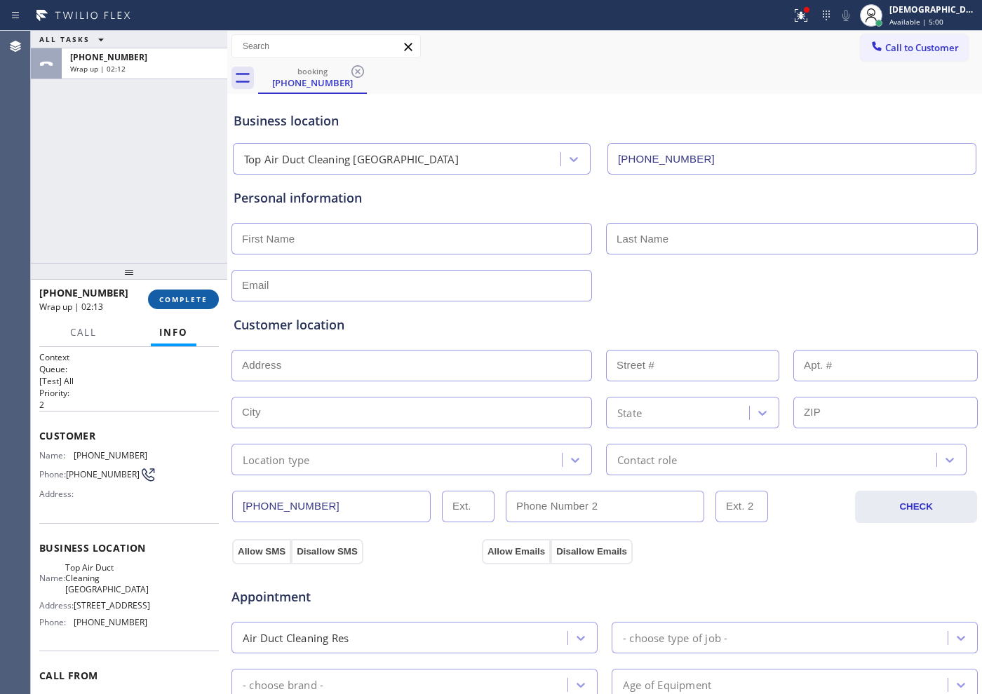
click at [188, 290] on button "COMPLETE" at bounding box center [183, 300] width 71 height 20
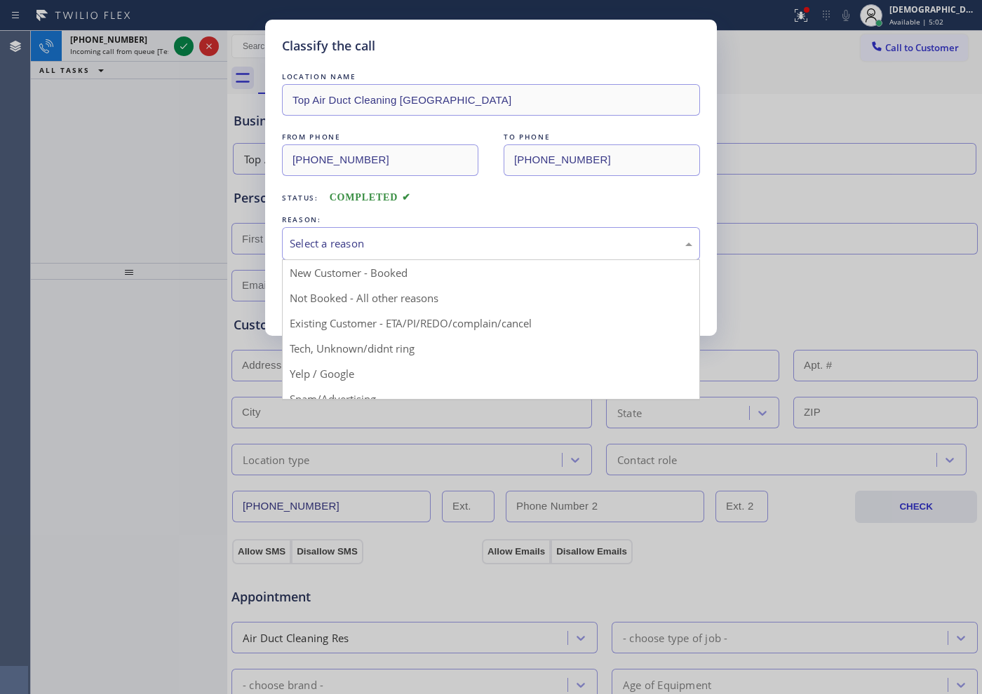
click at [302, 245] on div "Select a reason" at bounding box center [491, 244] width 403 height 16
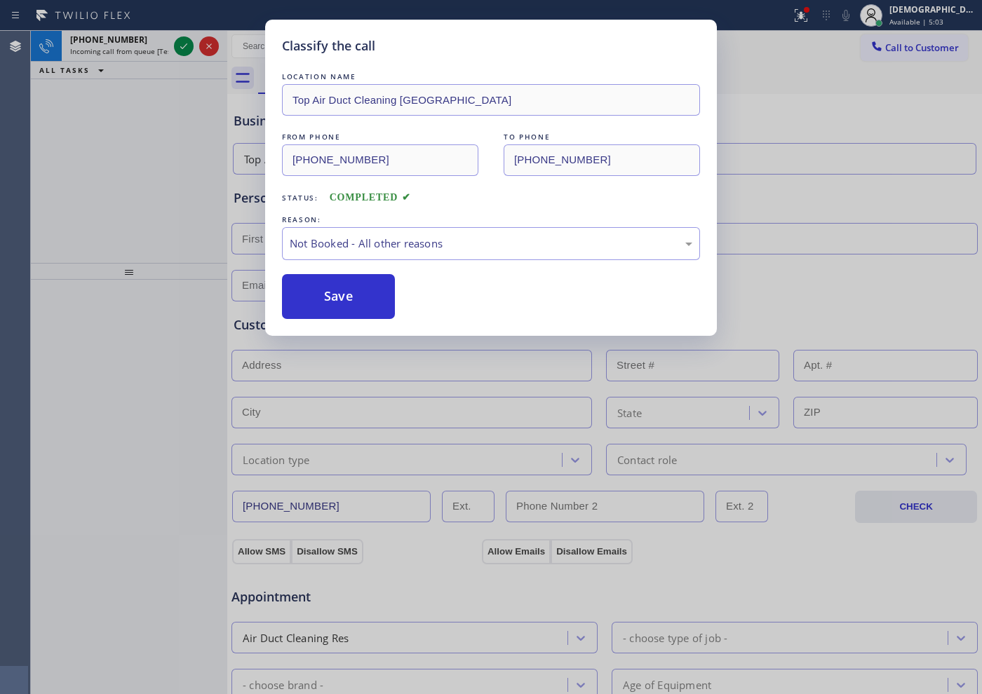
click at [316, 295] on button "Save" at bounding box center [338, 296] width 113 height 45
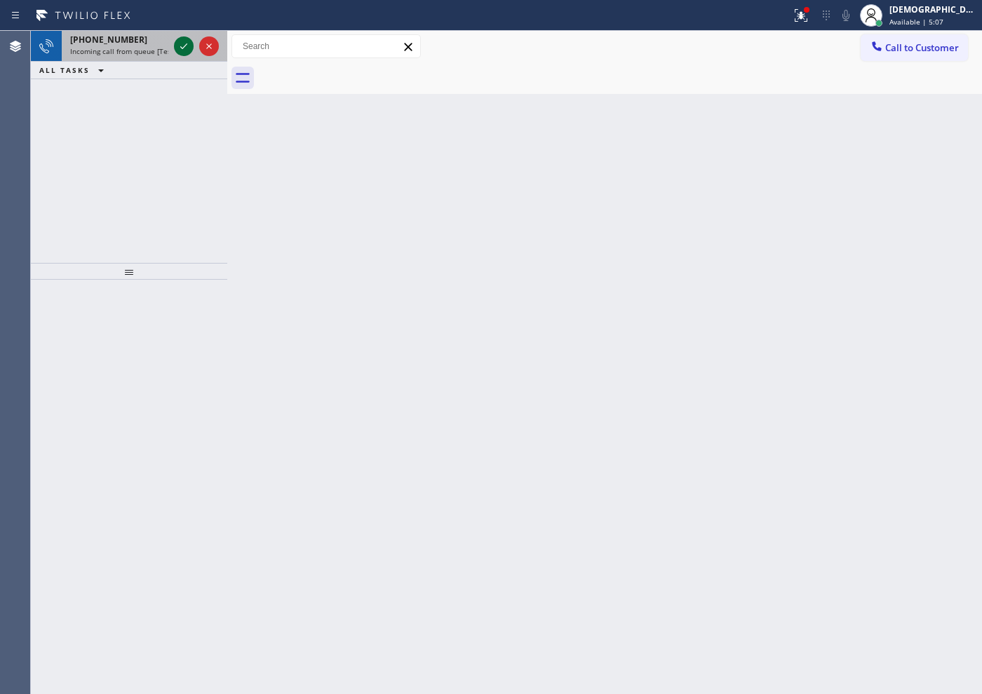
click at [180, 42] on icon at bounding box center [183, 46] width 17 height 17
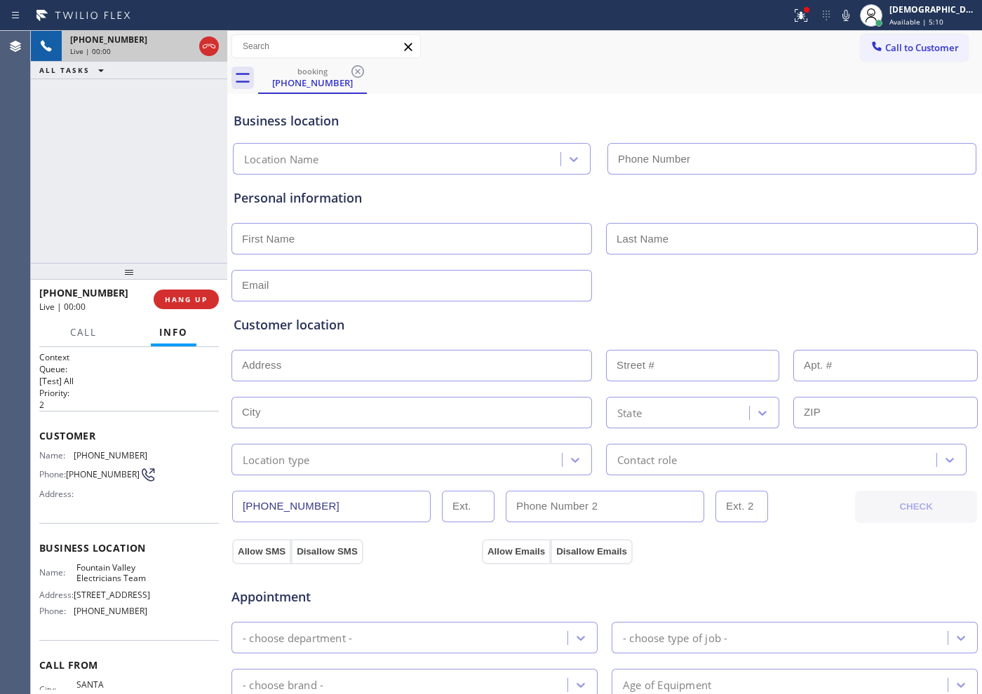
type input "[PHONE_NUMBER]"
click at [213, 44] on icon at bounding box center [209, 46] width 13 height 4
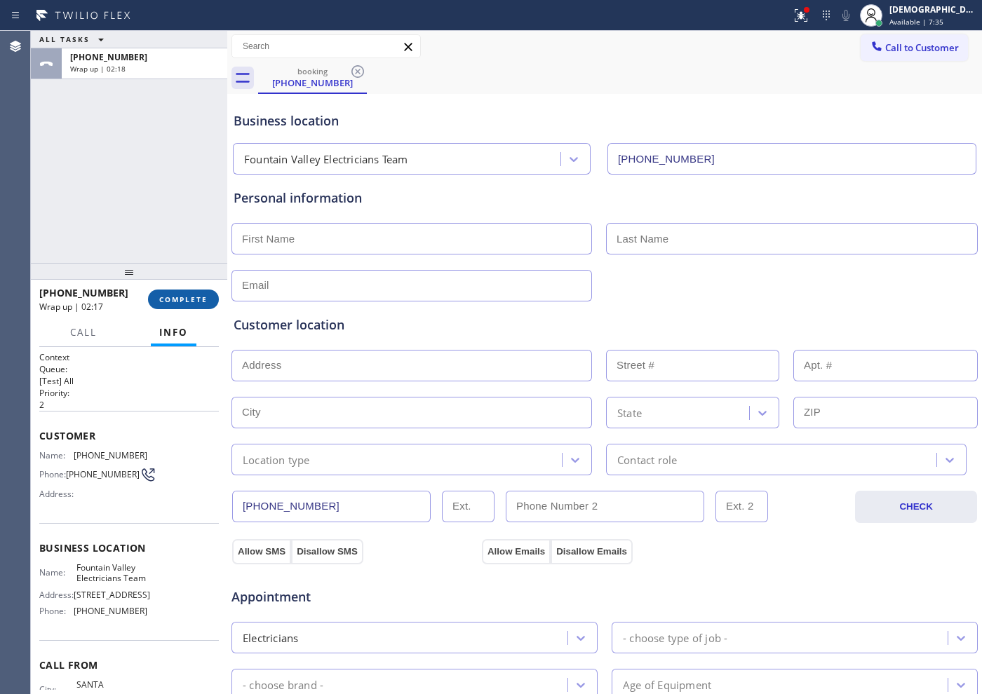
click at [195, 298] on span "COMPLETE" at bounding box center [183, 300] width 48 height 10
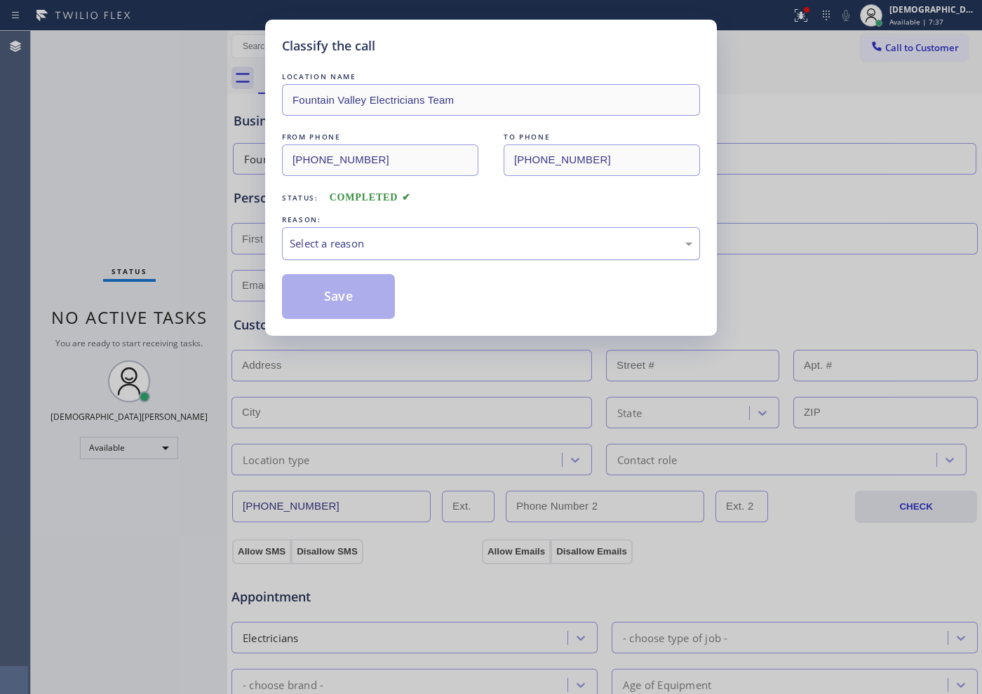
click at [346, 244] on div "Select a reason" at bounding box center [491, 244] width 403 height 16
click at [334, 295] on button "Save" at bounding box center [338, 296] width 113 height 45
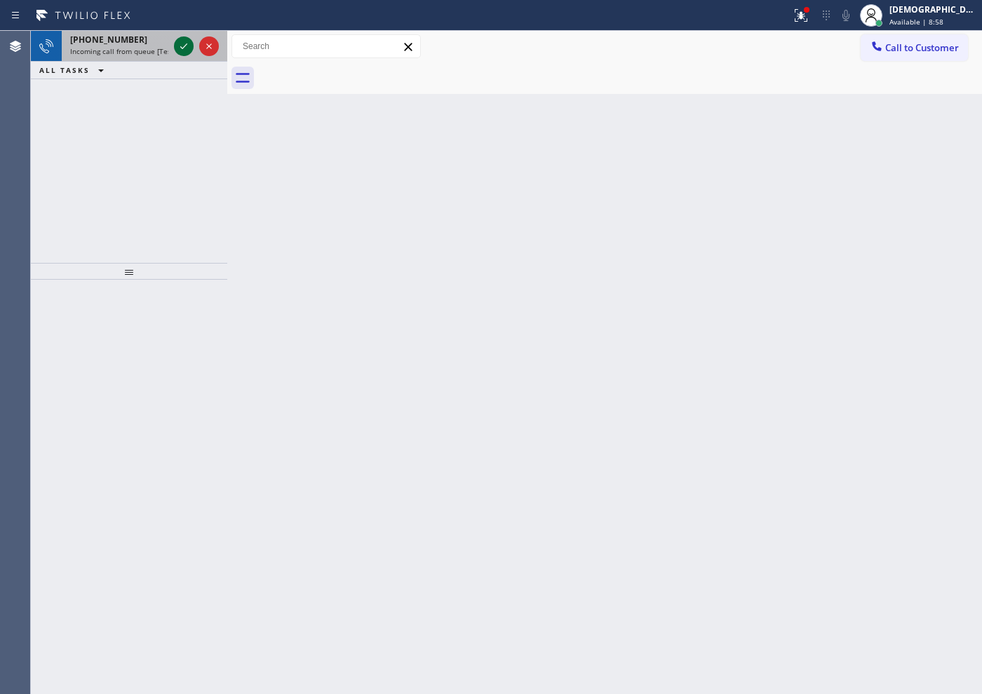
click at [177, 48] on icon at bounding box center [183, 46] width 17 height 17
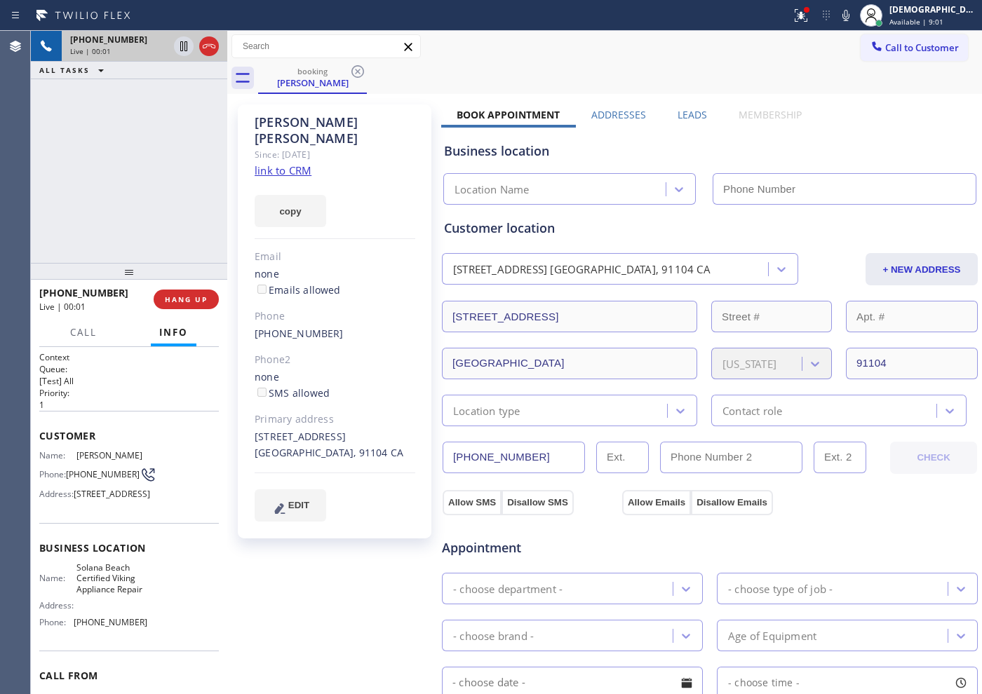
type input "[PHONE_NUMBER]"
click at [274, 163] on link "link to CRM" at bounding box center [283, 170] width 57 height 14
click at [186, 53] on icon at bounding box center [183, 46] width 17 height 17
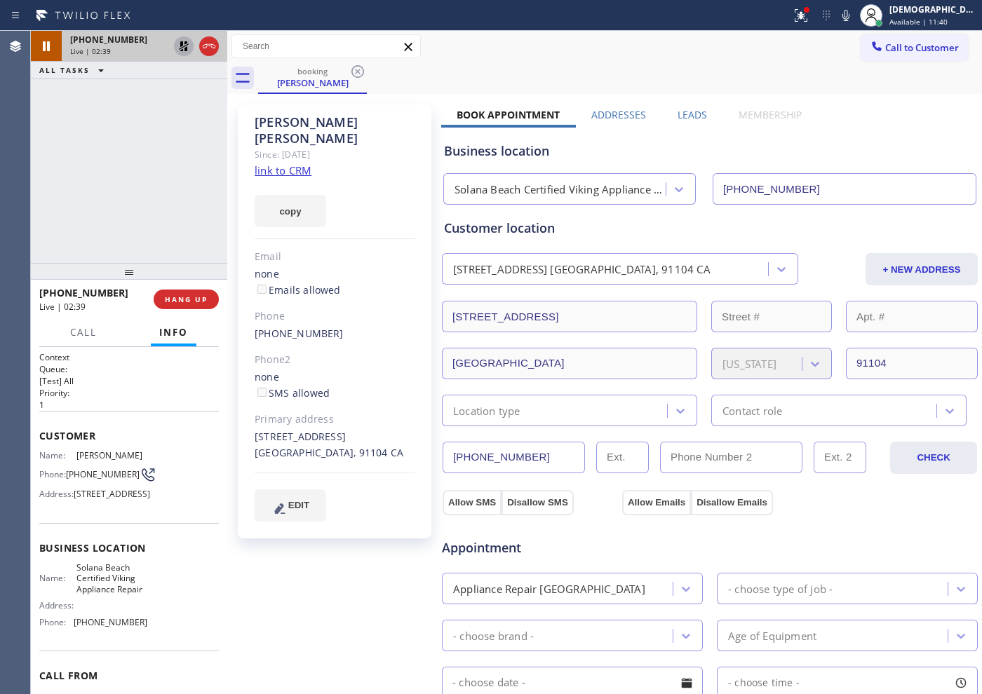
click at [187, 47] on icon at bounding box center [184, 46] width 10 height 10
drag, startPoint x: 536, startPoint y: 454, endPoint x: 434, endPoint y: 462, distance: 102.0
click at [434, 462] on div "[PERSON_NAME] Since: [DATE] link to CRM copy Email none Emails allowed Phone [P…" at bounding box center [605, 565] width 748 height 937
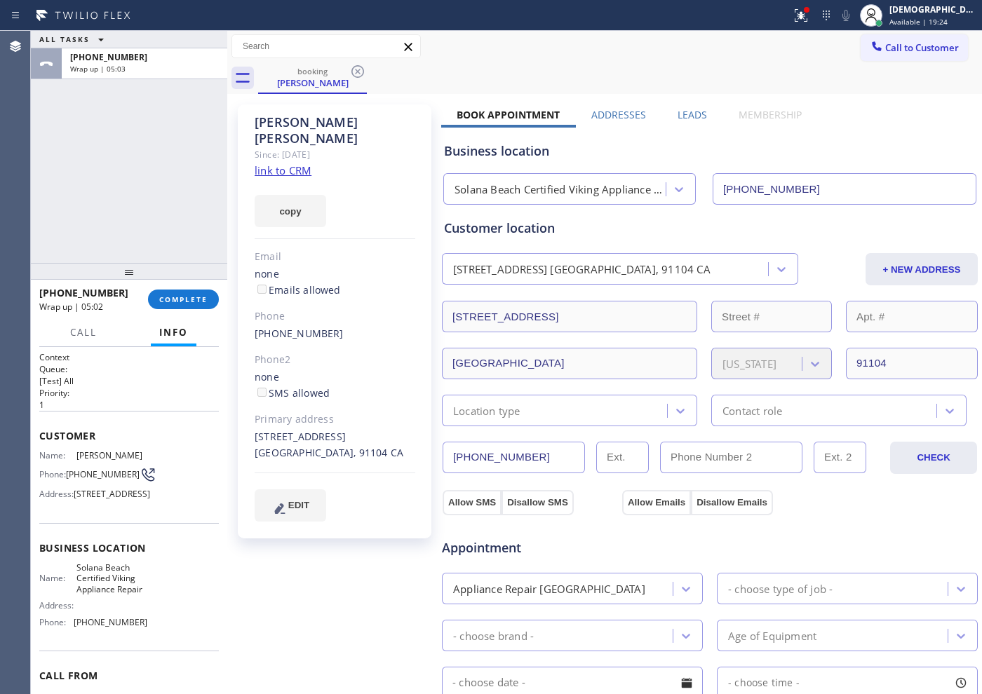
drag, startPoint x: 794, startPoint y: 186, endPoint x: 694, endPoint y: 187, distance: 99.6
click at [694, 187] on div "Solana Beach Certified Viking Appliance Repair [PHONE_NUMBER]" at bounding box center [709, 186] width 539 height 37
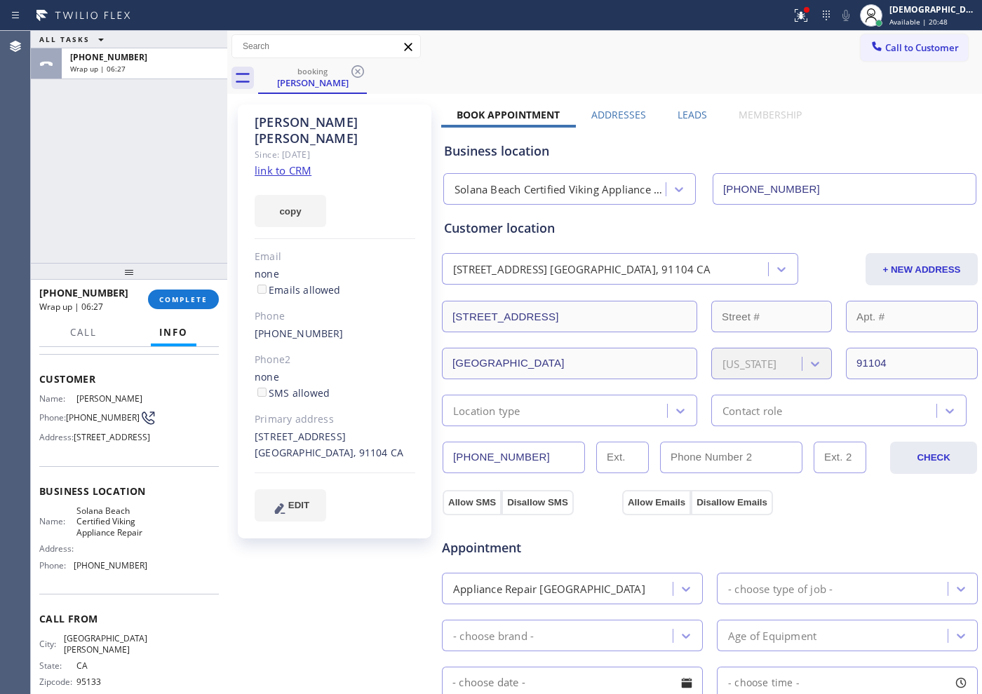
scroll to position [88, 0]
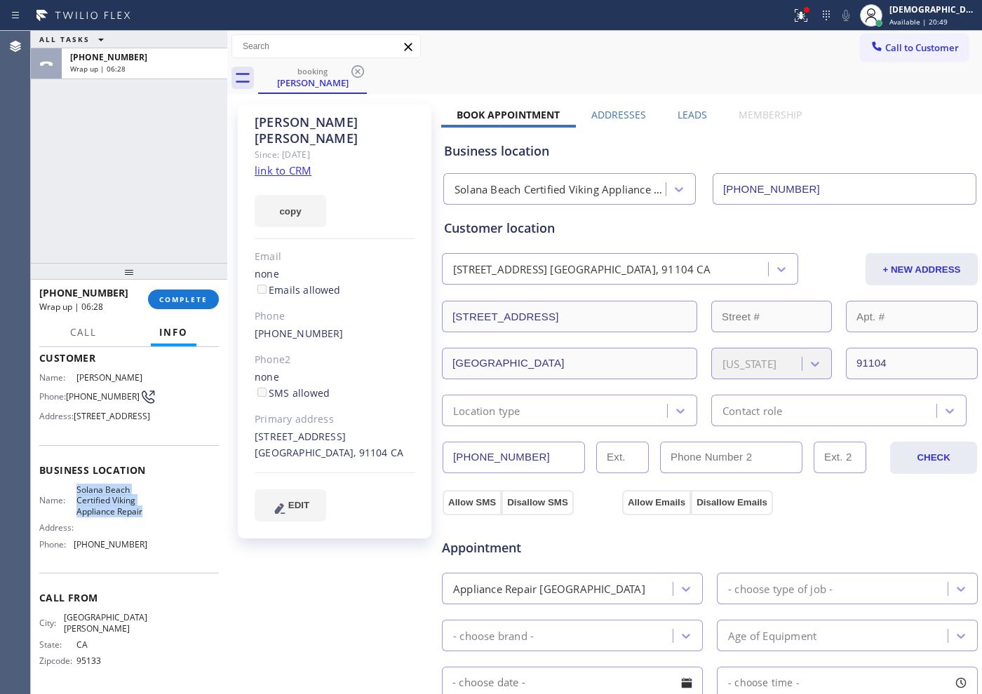
drag, startPoint x: 117, startPoint y: 551, endPoint x: 73, endPoint y: 520, distance: 53.9
click at [73, 517] on div "Name: Solana Beach Certified Viking Appliance Repair" at bounding box center [93, 501] width 108 height 32
copy span "Solana Beach Certified Viking Appliance Repair"
click at [920, 21] on span "Available | 20:53" at bounding box center [918, 22] width 58 height 10
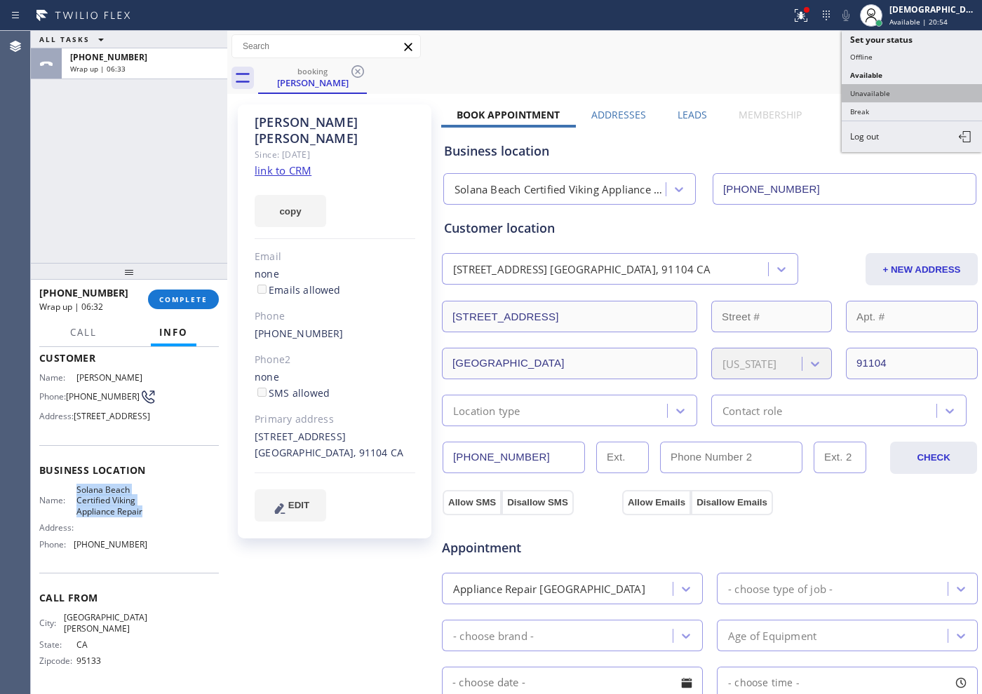
click at [912, 90] on button "Unavailable" at bounding box center [912, 93] width 140 height 18
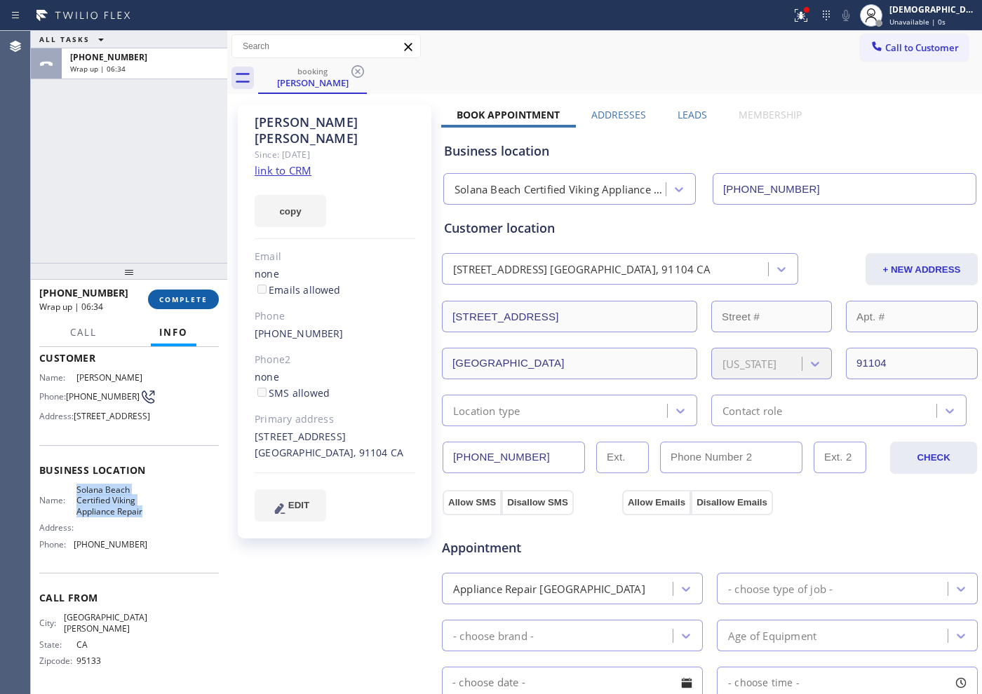
click at [196, 306] on button "COMPLETE" at bounding box center [183, 300] width 71 height 20
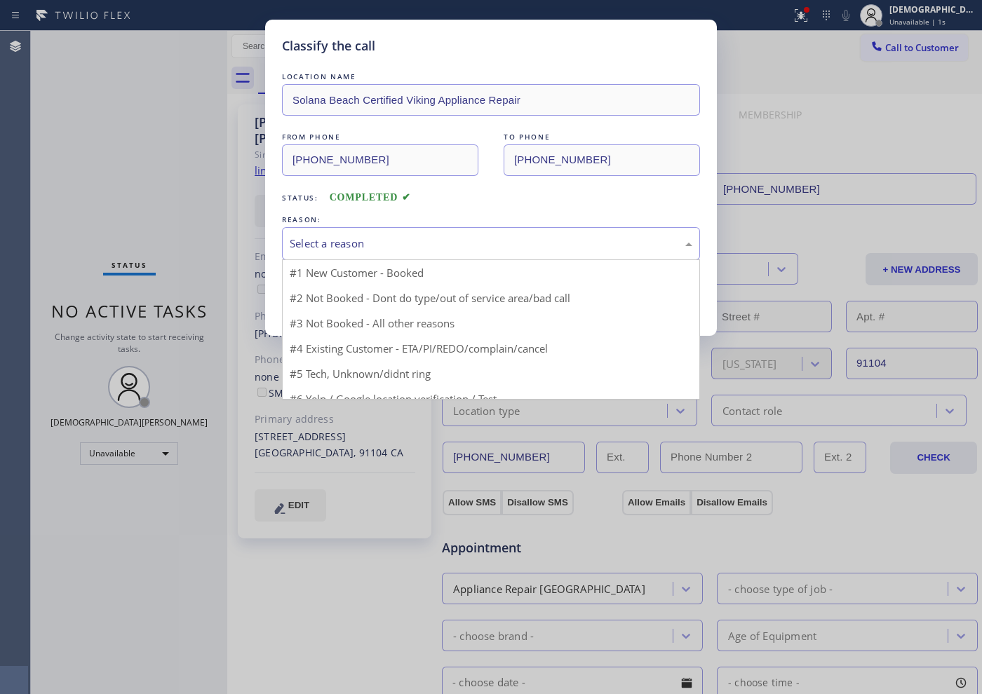
click at [379, 245] on div "Select a reason" at bounding box center [491, 244] width 403 height 16
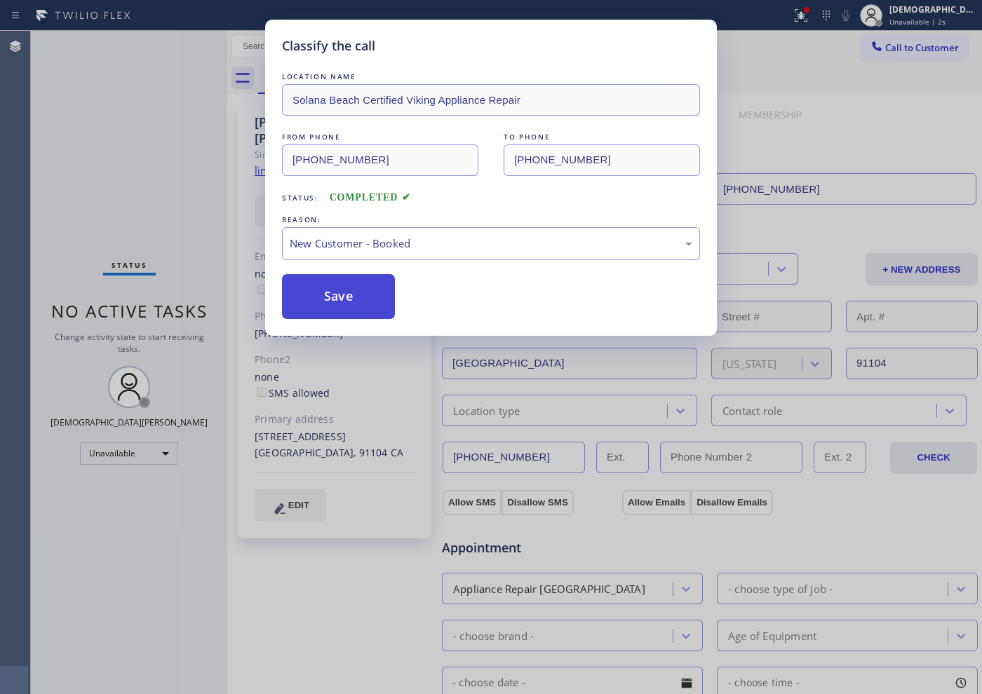
click at [342, 287] on button "Save" at bounding box center [338, 296] width 113 height 45
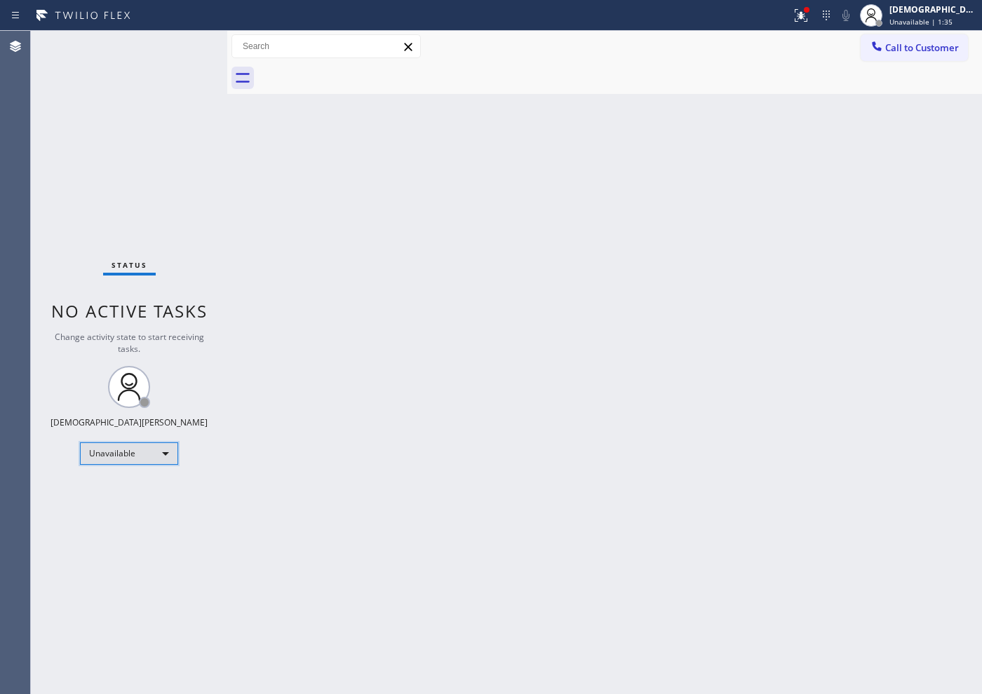
click at [151, 450] on div "Unavailable" at bounding box center [129, 454] width 98 height 22
click at [117, 527] on li "Break" at bounding box center [128, 526] width 95 height 17
click at [75, 290] on div "Status No active tasks Change activity state to start receiving tasks. Christia…" at bounding box center [129, 363] width 196 height 664
click at [121, 460] on div "Break" at bounding box center [129, 454] width 98 height 22
click at [156, 487] on li "Available" at bounding box center [128, 491] width 95 height 17
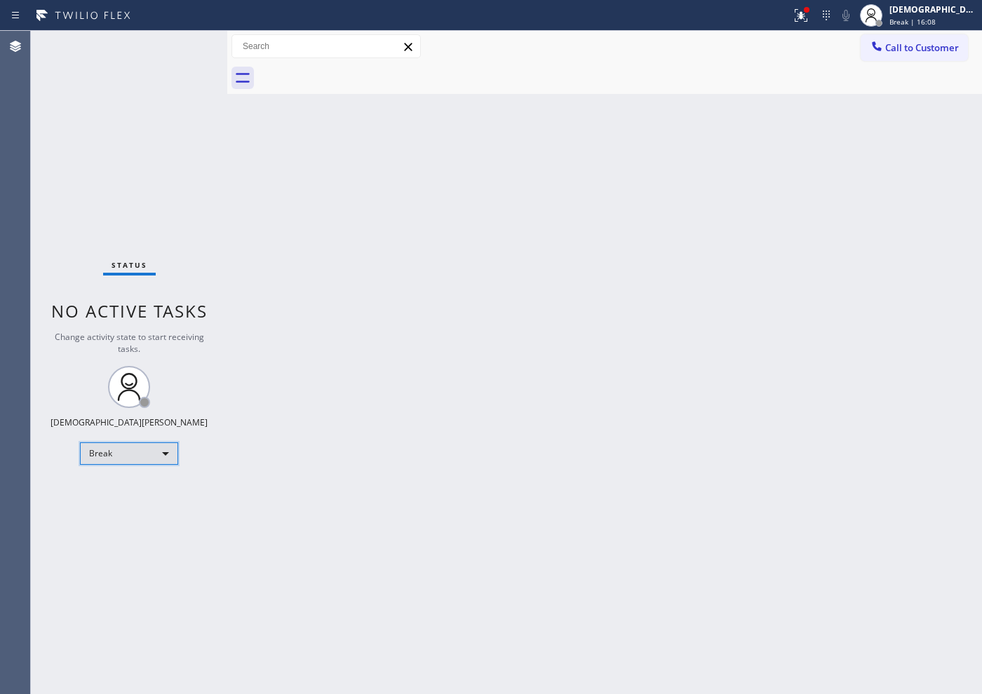
click at [145, 455] on div "Break" at bounding box center [129, 454] width 98 height 22
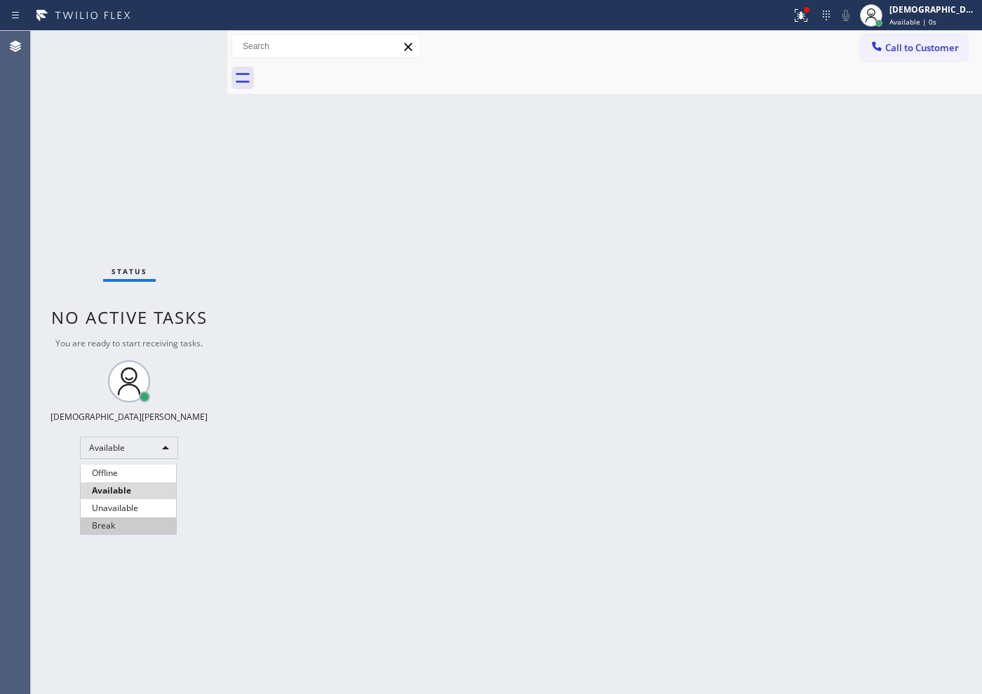
click at [128, 518] on li "Break" at bounding box center [128, 526] width 95 height 17
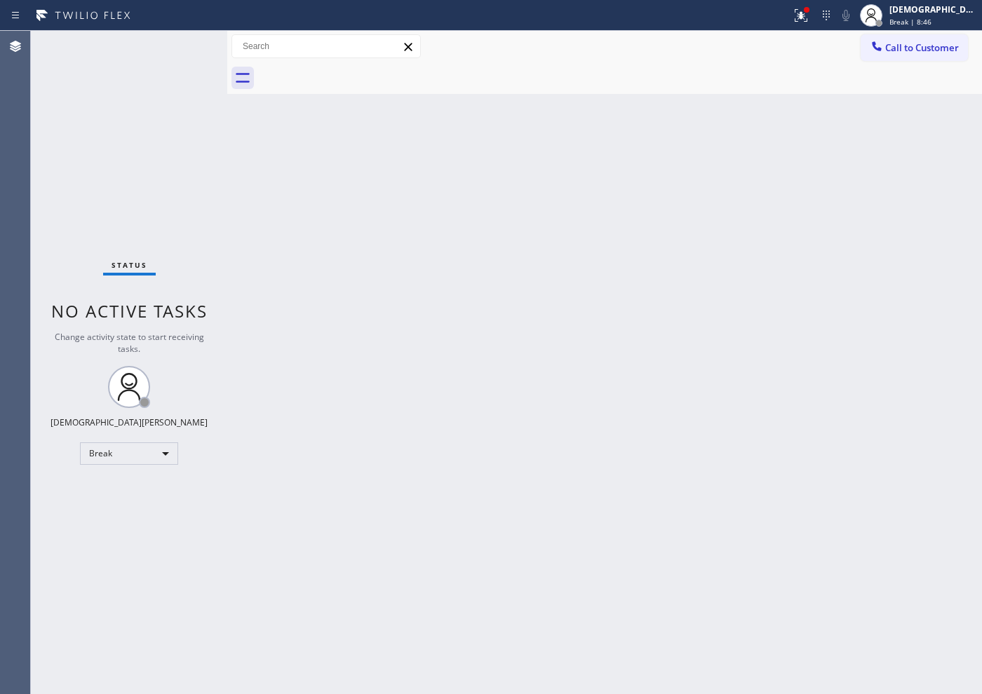
click at [48, 183] on div "Status No active tasks Change activity state to start receiving tasks. Christia…" at bounding box center [129, 363] width 196 height 664
click at [137, 454] on div "Break" at bounding box center [129, 454] width 98 height 22
click at [123, 490] on li "Available" at bounding box center [128, 491] width 95 height 17
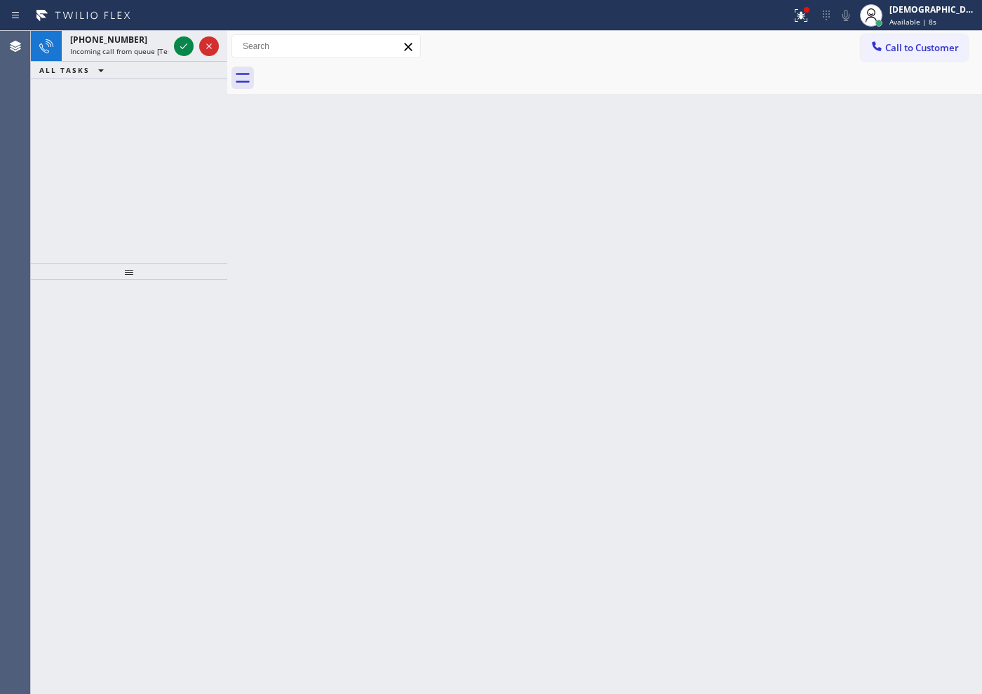
drag, startPoint x: 91, startPoint y: 108, endPoint x: 142, endPoint y: 86, distance: 55.9
click at [91, 107] on div "[PHONE_NUMBER] Incoming call from queue [Test] All ALL TASKS ALL TASKS ACTIVE T…" at bounding box center [129, 147] width 196 height 232
click at [182, 41] on icon at bounding box center [183, 46] width 17 height 17
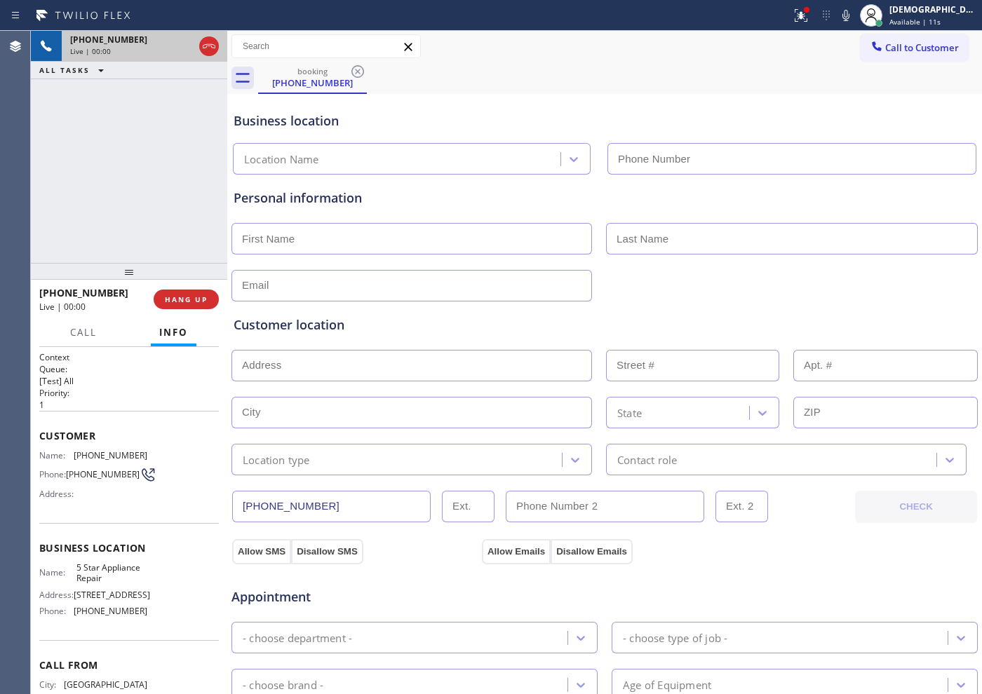
type input "[PHONE_NUMBER]"
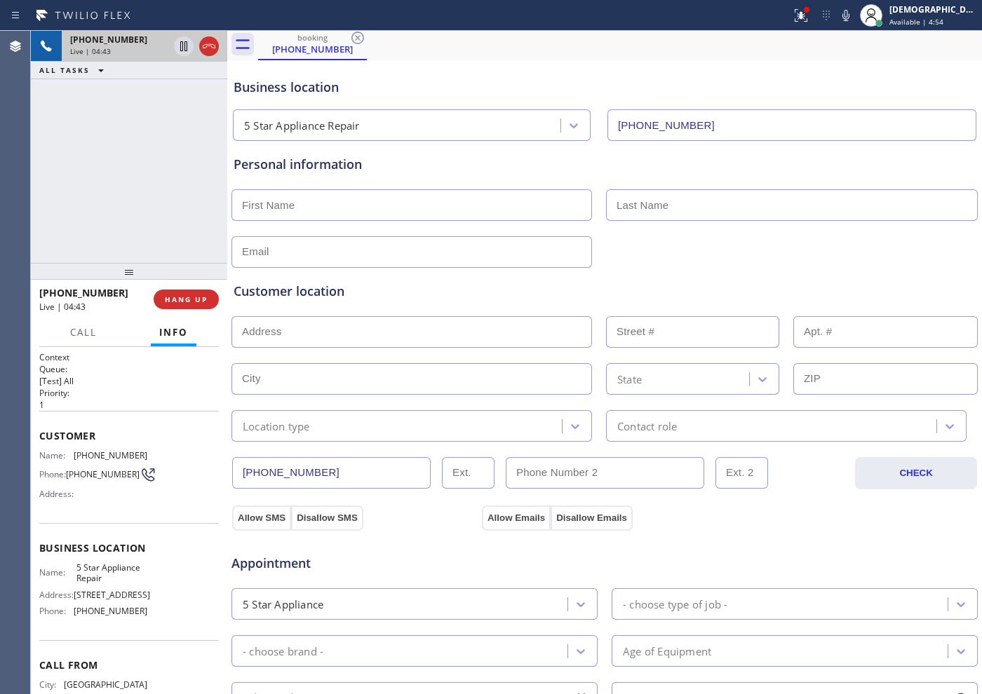
scroll to position [88, 0]
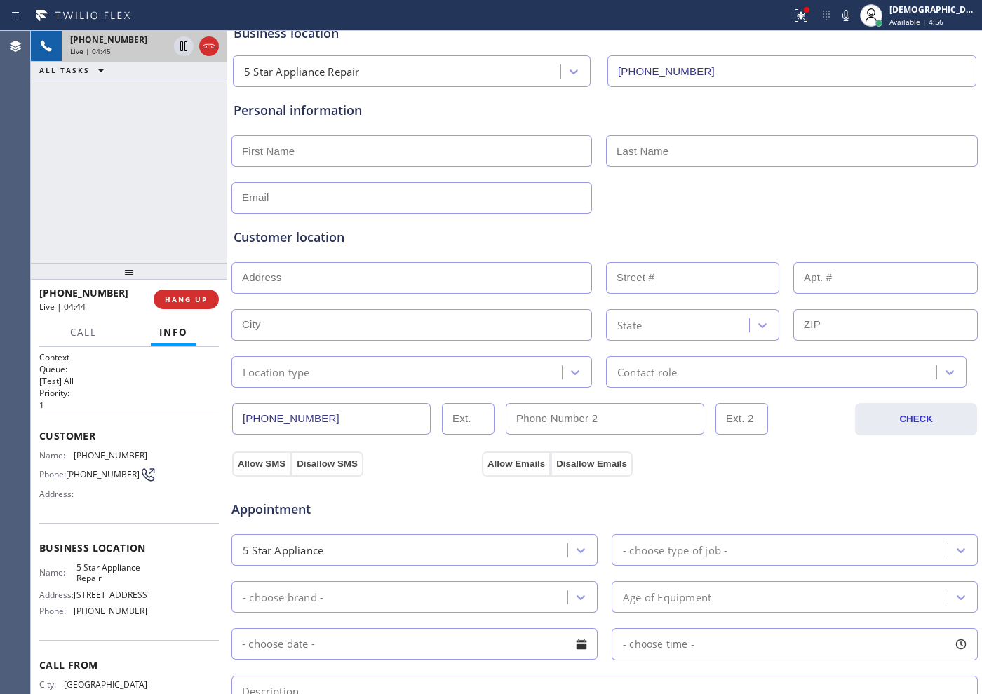
drag, startPoint x: 351, startPoint y: 419, endPoint x: 221, endPoint y: 420, distance: 130.5
click at [221, 420] on div "[PHONE_NUMBER] Live | 04:45 ALL TASKS ALL TASKS ACTIVE TASKS TASKS IN WRAP UP […" at bounding box center [506, 363] width 951 height 664
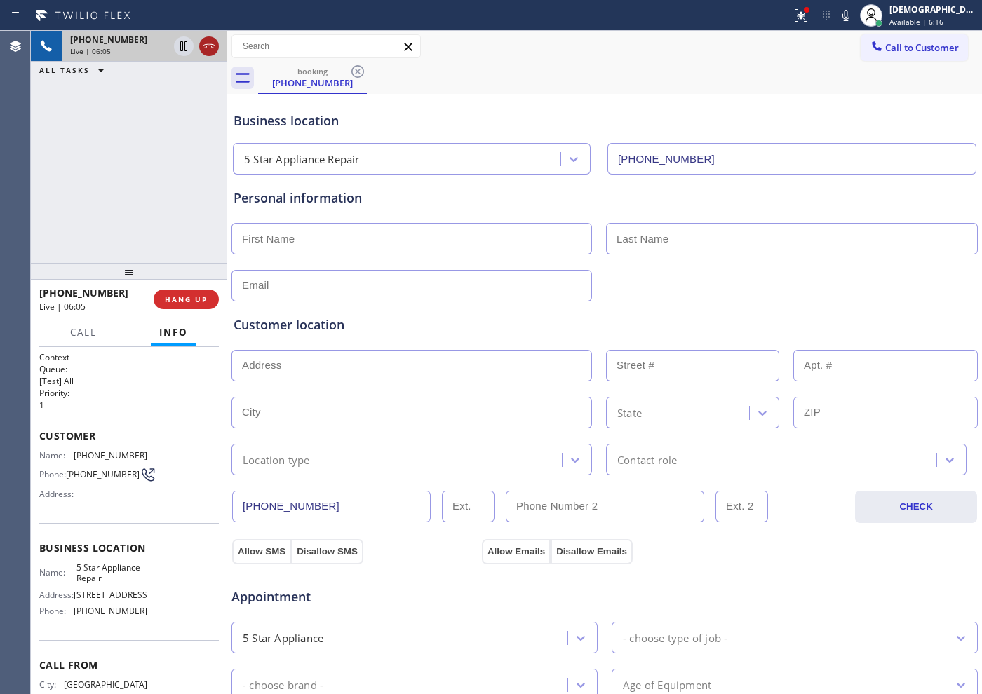
click at [210, 53] on icon at bounding box center [209, 46] width 17 height 17
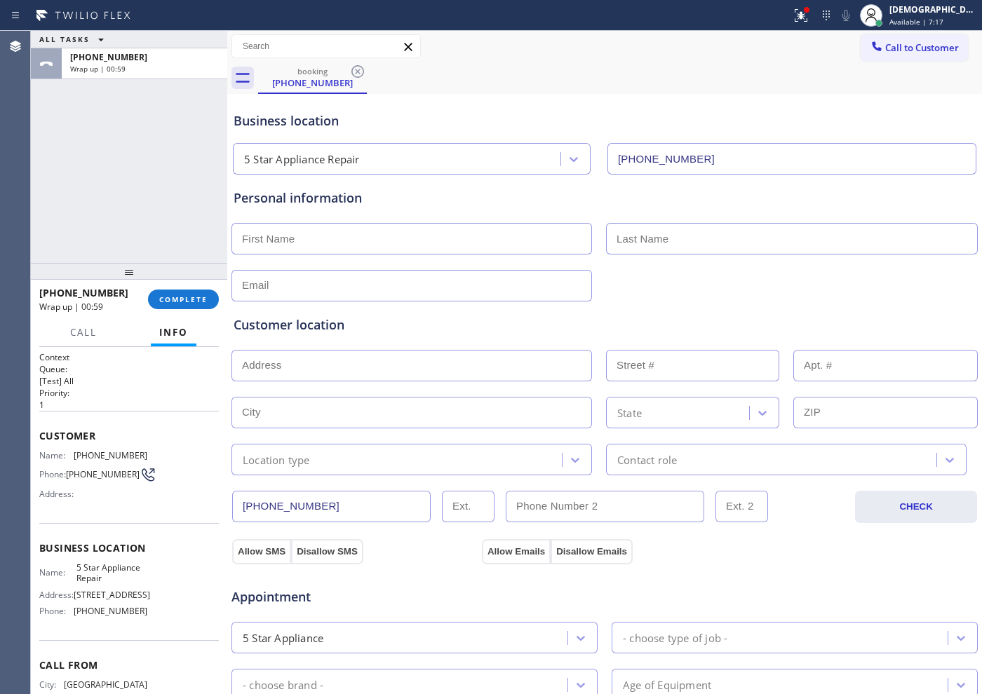
click at [398, 236] on input "text" at bounding box center [411, 239] width 361 height 32
paste input "[PERSON_NAME]"
type input "[PERSON_NAME]"
click at [628, 224] on input "text" at bounding box center [792, 239] width 372 height 32
paste input "[PERSON_NAME]"
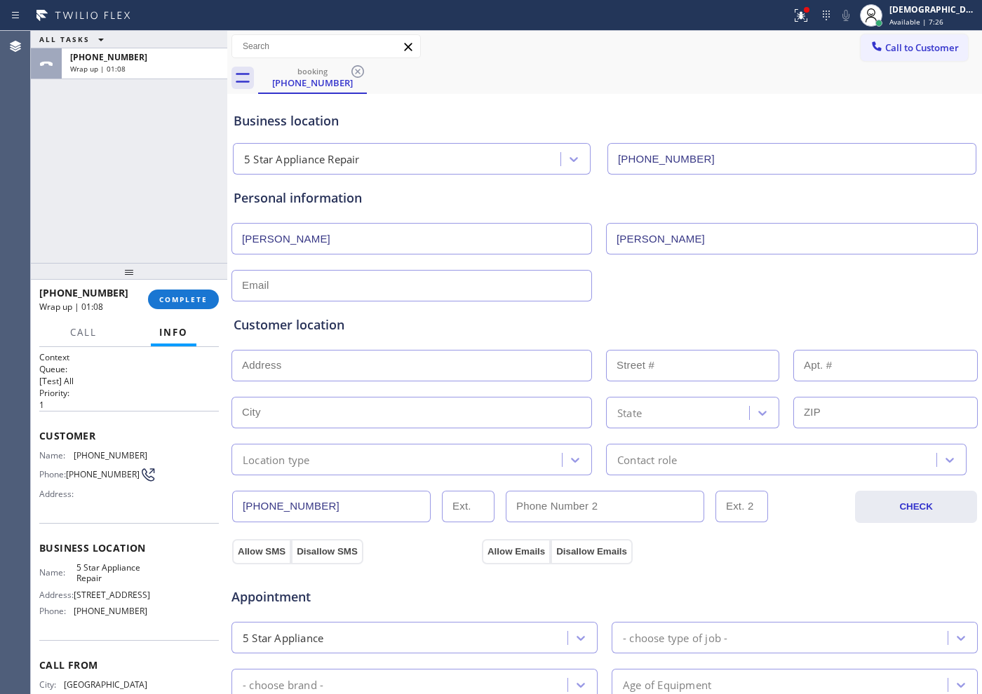
type input "[PERSON_NAME]"
click at [351, 283] on input "text" at bounding box center [411, 286] width 361 height 32
paste input "MarcusPlair [EMAIL_ADDRESS][DOMAIN_NAME]"
type input "MarcusPlair [EMAIL_ADDRESS][DOMAIN_NAME]"
click at [357, 349] on div at bounding box center [604, 364] width 749 height 34
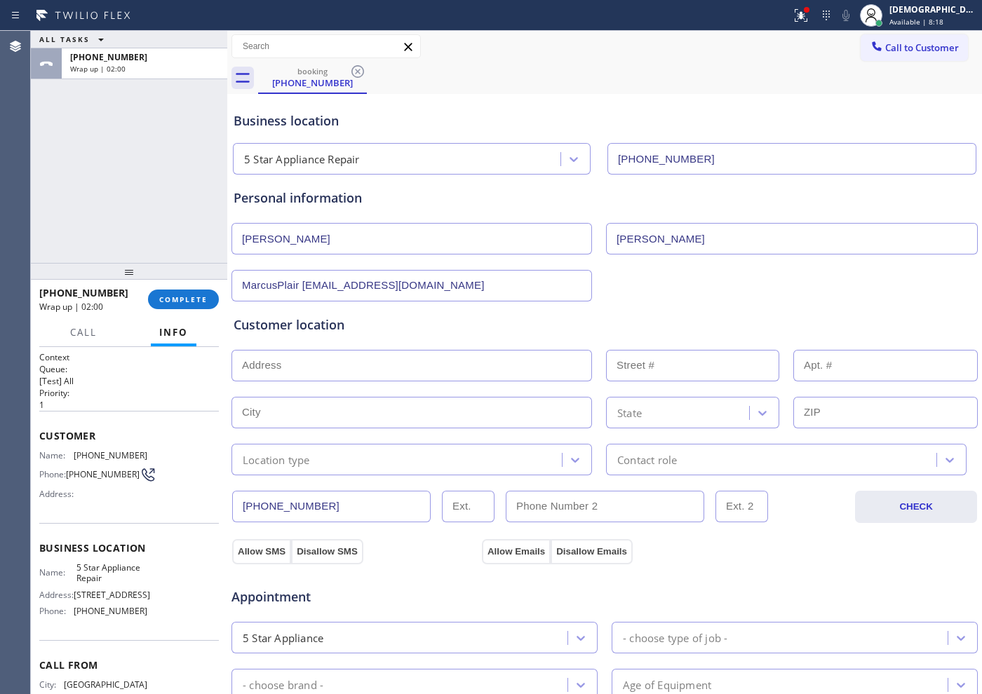
click at [361, 364] on input "text" at bounding box center [411, 366] width 361 height 32
paste input "[STREET_ADDRESS]"
type input "[STREET_ADDRESS]"
type input "27714"
type input "Stanwood"
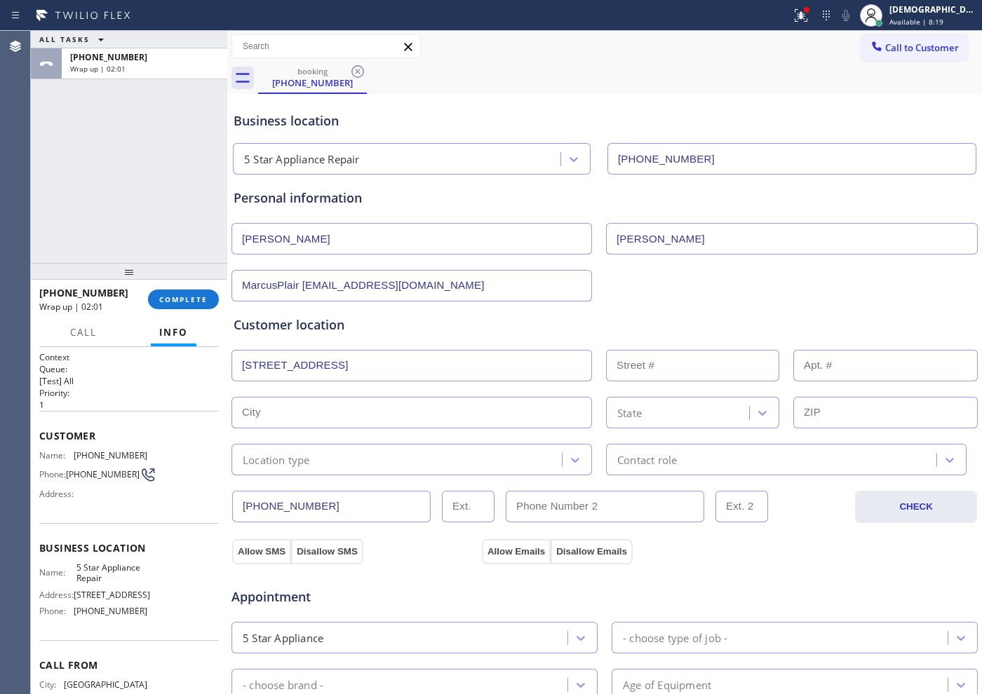
type input "98292"
click at [332, 464] on div "Location type" at bounding box center [399, 459] width 326 height 25
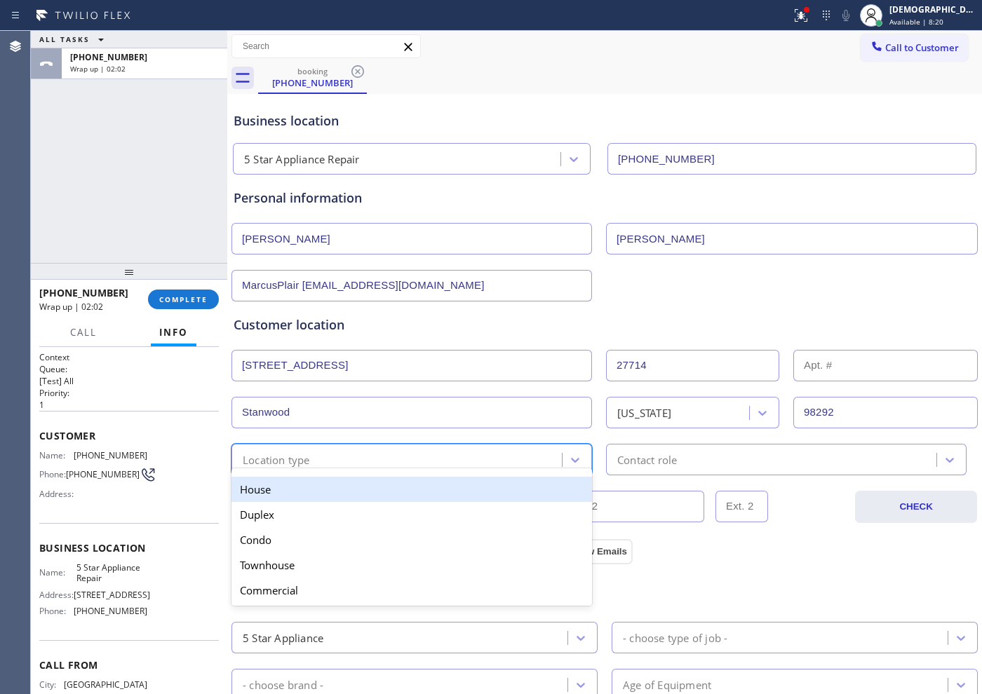
drag, startPoint x: 328, startPoint y: 485, endPoint x: 483, endPoint y: 487, distance: 154.3
click at [331, 485] on div "House" at bounding box center [411, 489] width 361 height 25
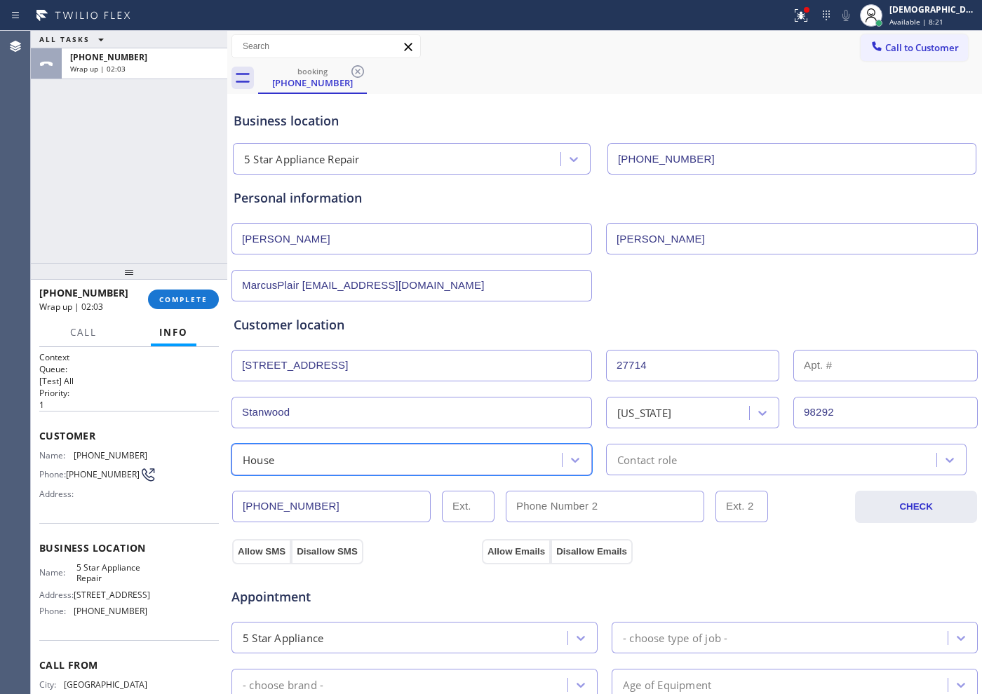
click at [626, 454] on div "Contact role" at bounding box center [647, 460] width 60 height 16
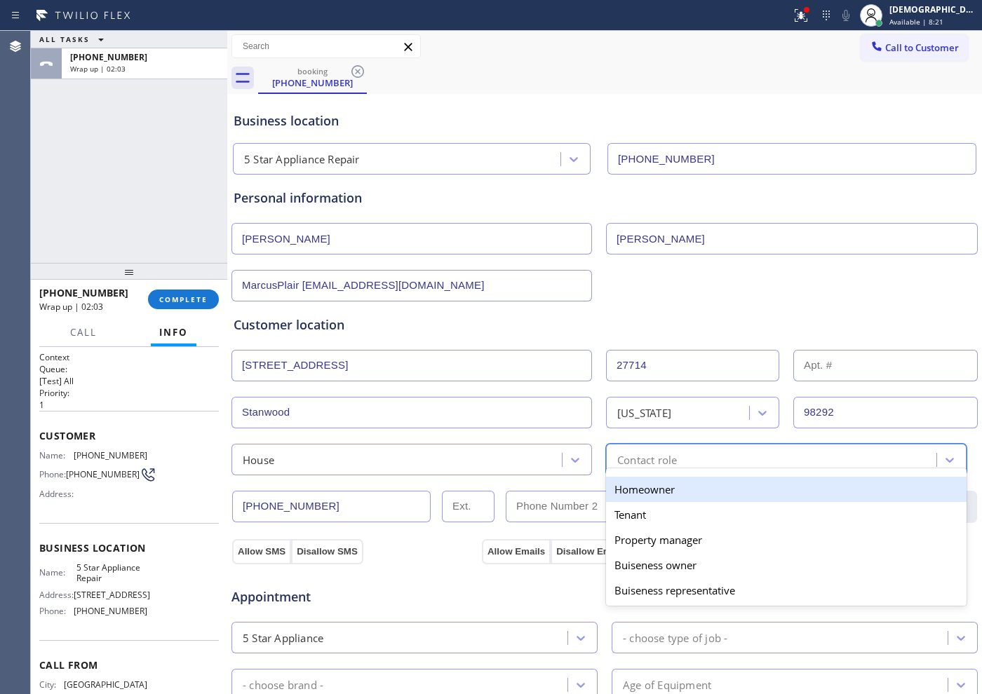
drag, startPoint x: 619, startPoint y: 486, endPoint x: 427, endPoint y: 520, distance: 194.5
click at [617, 487] on div "Homeowner" at bounding box center [786, 489] width 361 height 25
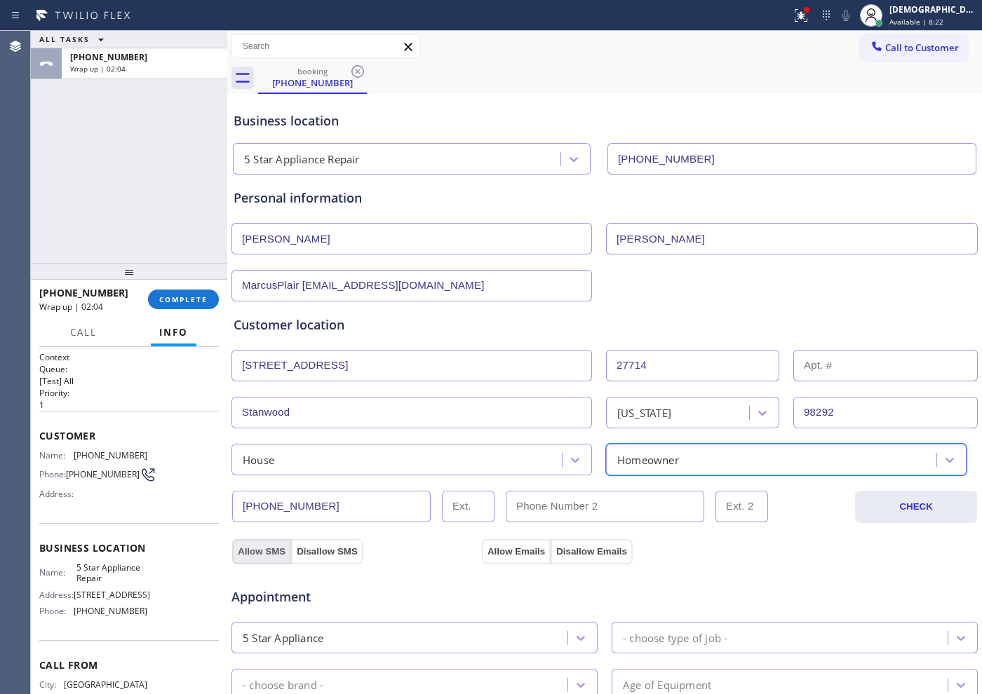
click at [271, 550] on button "Allow SMS" at bounding box center [261, 551] width 59 height 25
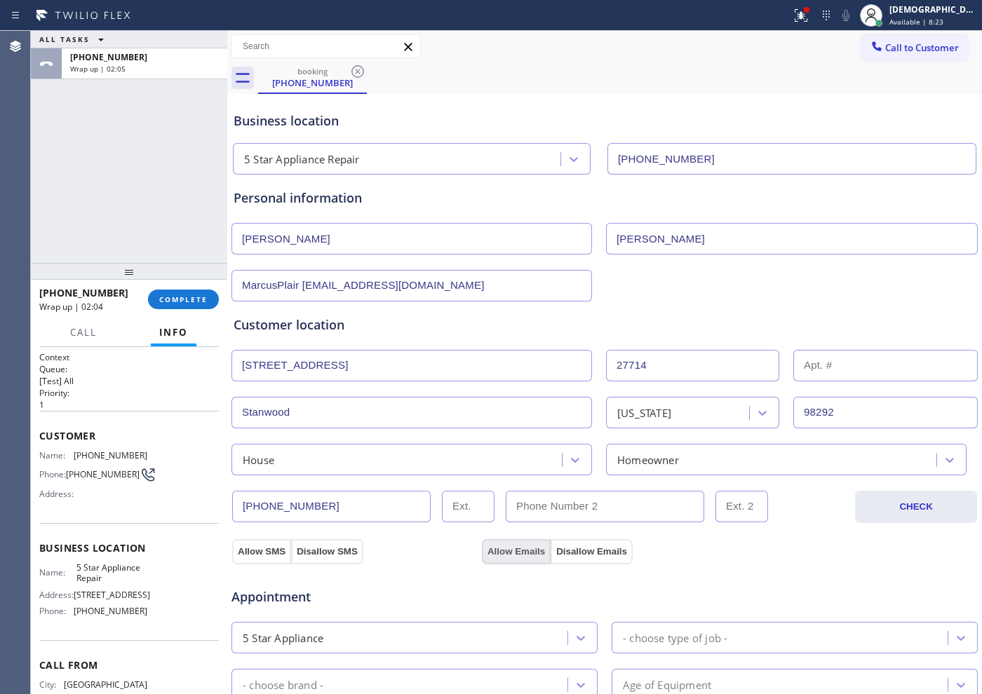
click at [482, 552] on button "Allow Emails" at bounding box center [516, 551] width 69 height 25
drag, startPoint x: 255, startPoint y: 551, endPoint x: 337, endPoint y: 550, distance: 82.1
click at [258, 551] on button "Allow SMS" at bounding box center [261, 551] width 59 height 25
click at [495, 554] on button "Allow Emails" at bounding box center [516, 551] width 69 height 25
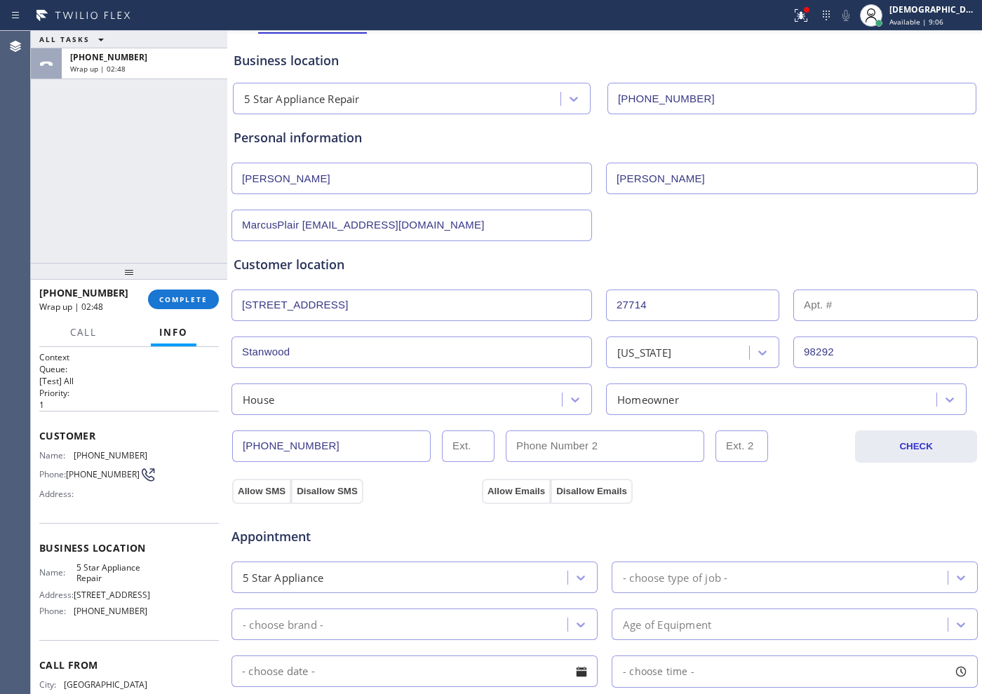
scroll to position [175, 0]
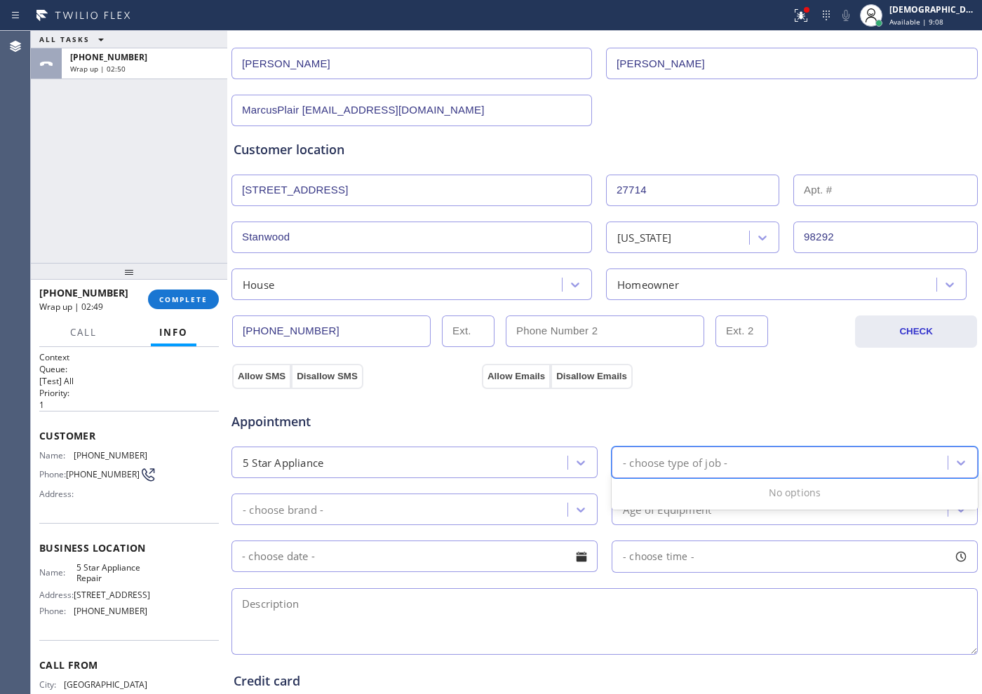
click at [642, 462] on div "- choose type of job -" at bounding box center [675, 462] width 105 height 16
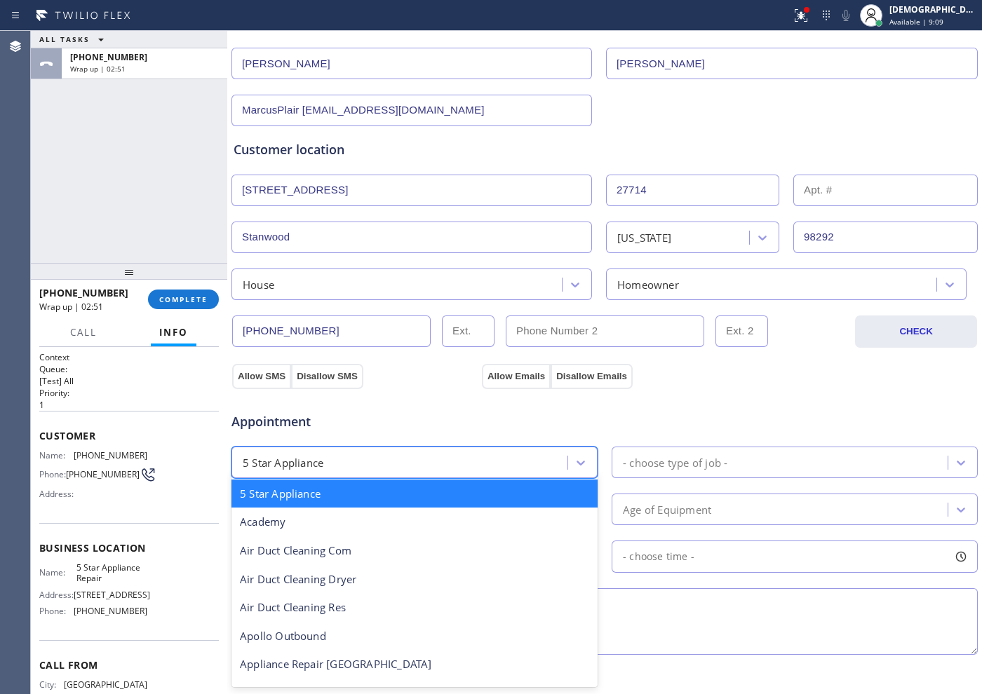
click at [485, 470] on div "5 Star Appliance" at bounding box center [402, 462] width 332 height 25
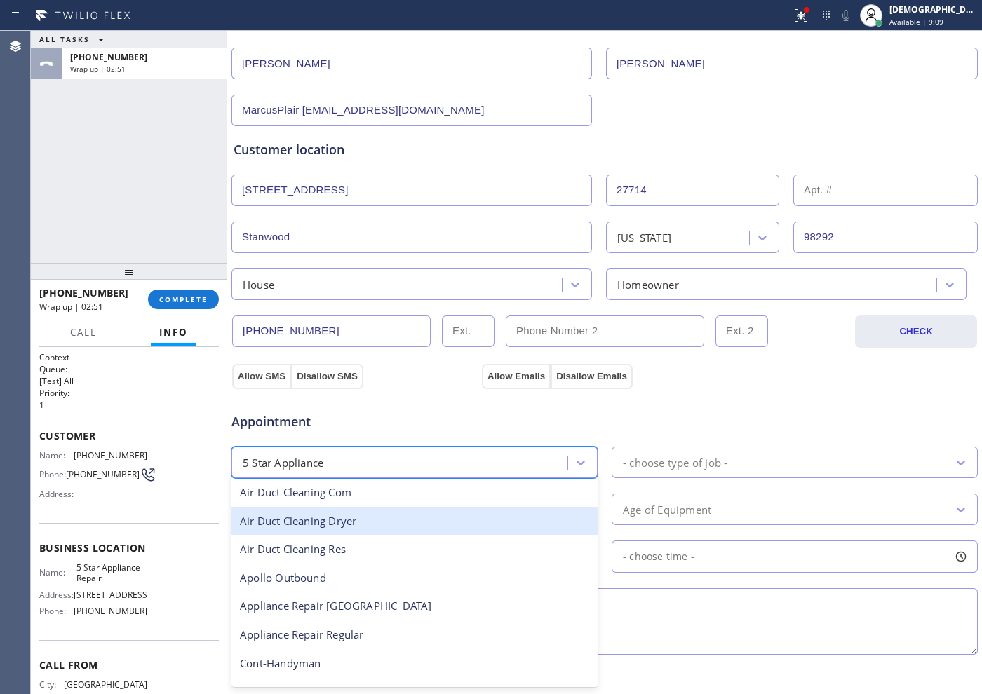
scroll to position [88, 0]
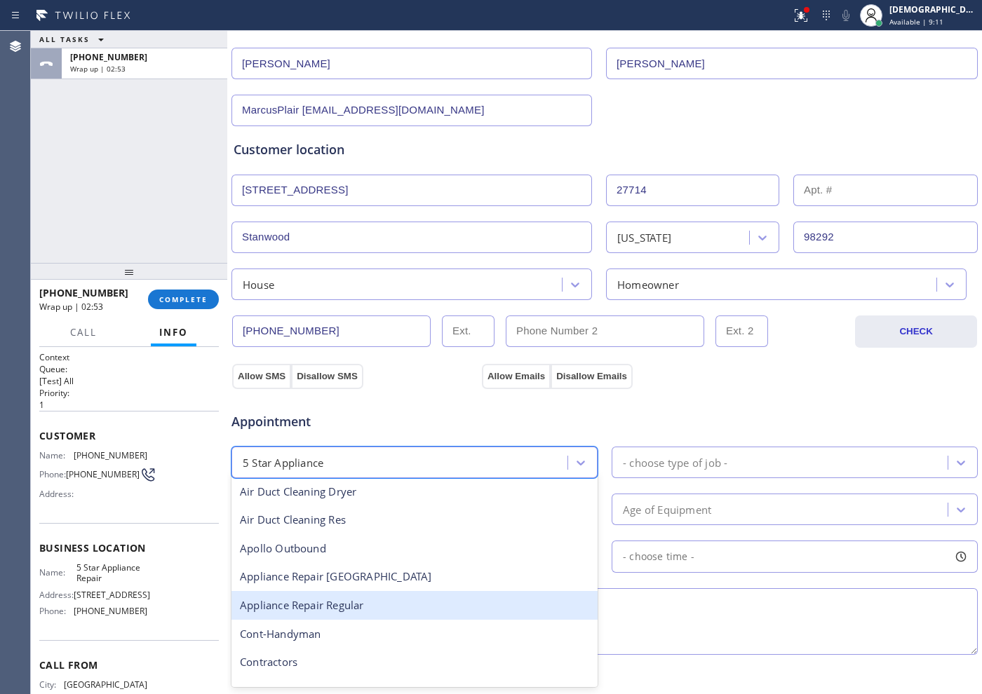
click at [352, 598] on div "Appliance Repair Regular" at bounding box center [414, 605] width 366 height 29
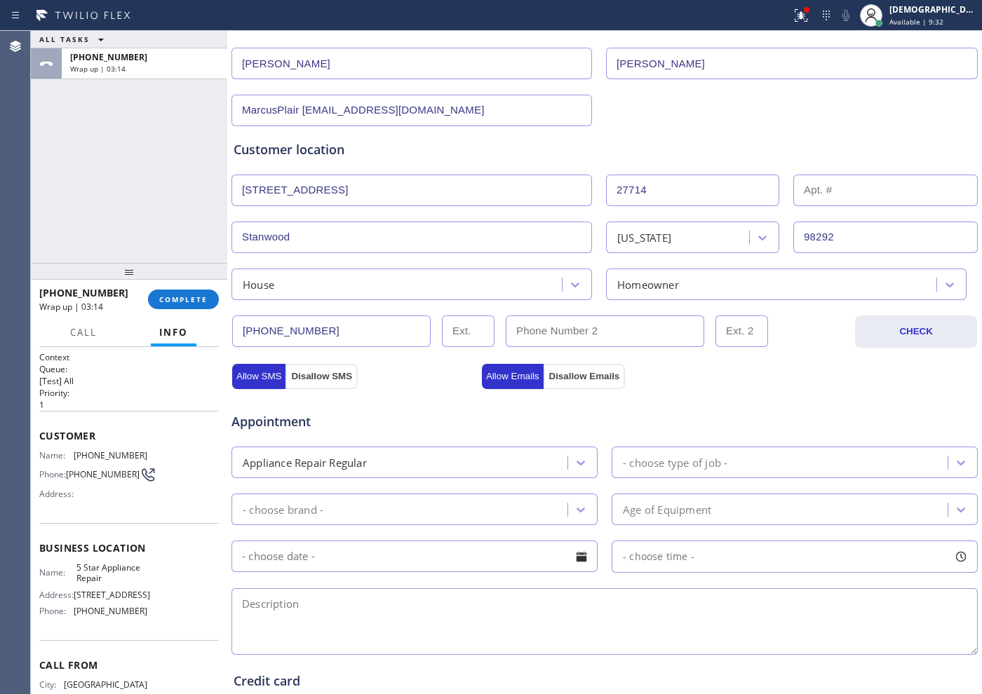
click at [710, 455] on div "- choose type of job -" at bounding box center [675, 462] width 105 height 16
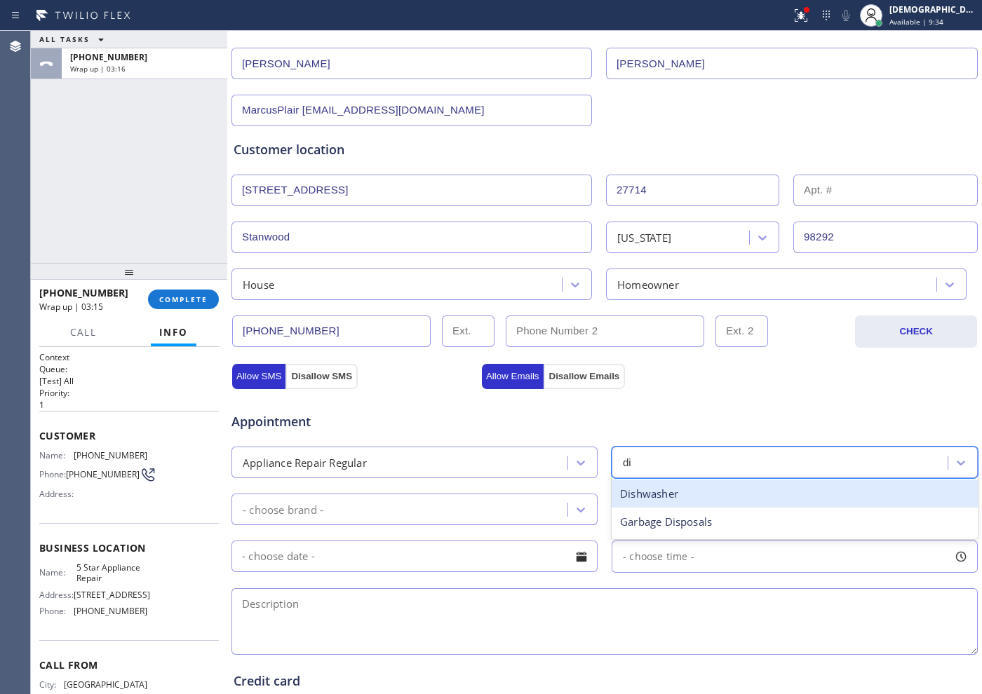
type input "dis"
click at [668, 499] on div "Dishwasher" at bounding box center [795, 494] width 366 height 29
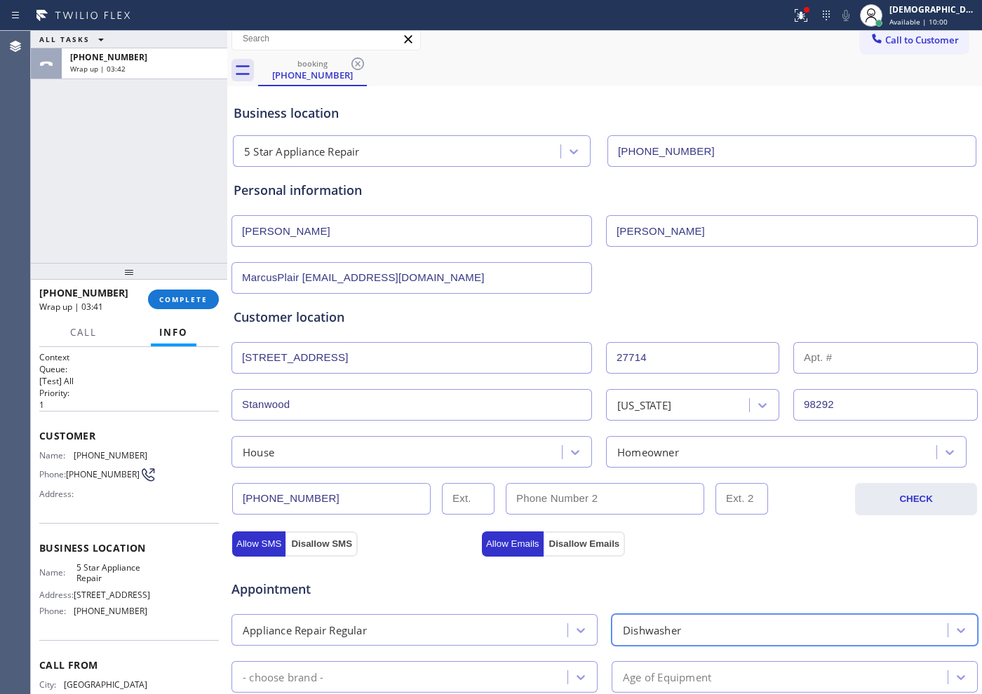
scroll to position [0, 0]
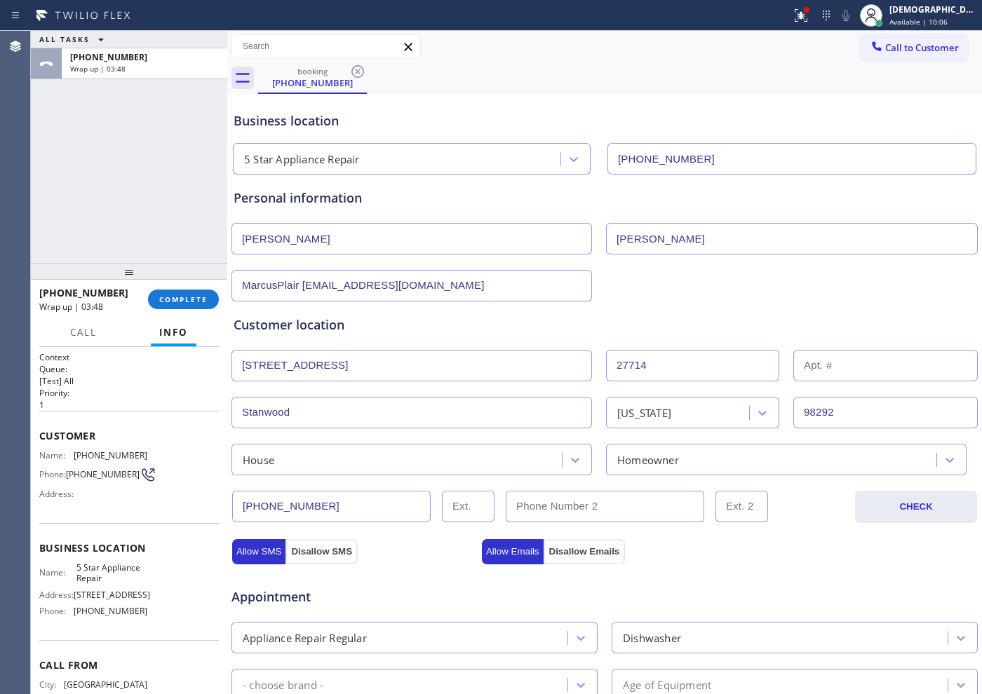
click at [92, 177] on div "ALL TASKS ALL TASKS ACTIVE TASKS TASKS IN WRAP UP [PHONE_NUMBER] Wrap up | 03:48" at bounding box center [129, 147] width 196 height 232
click at [96, 180] on div "ALL TASKS ALL TASKS ACTIVE TASKS TASKS IN WRAP UP [PHONE_NUMBER] Wrap up | 04:39" at bounding box center [129, 147] width 196 height 232
click at [209, 297] on button "COMPLETE" at bounding box center [183, 300] width 71 height 20
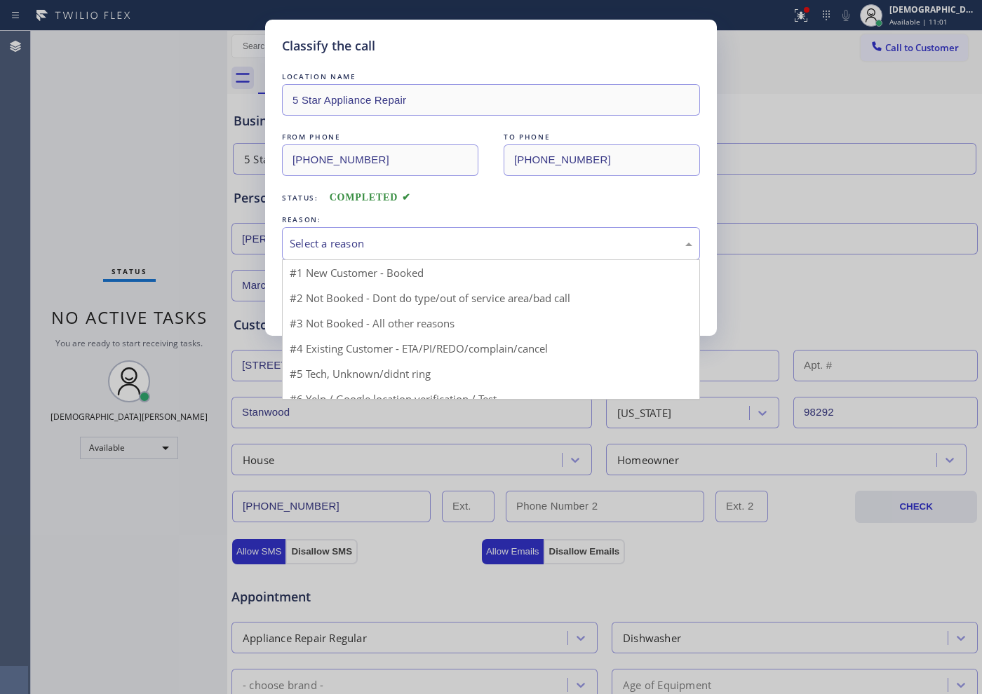
click at [331, 242] on div "Select a reason" at bounding box center [491, 244] width 403 height 16
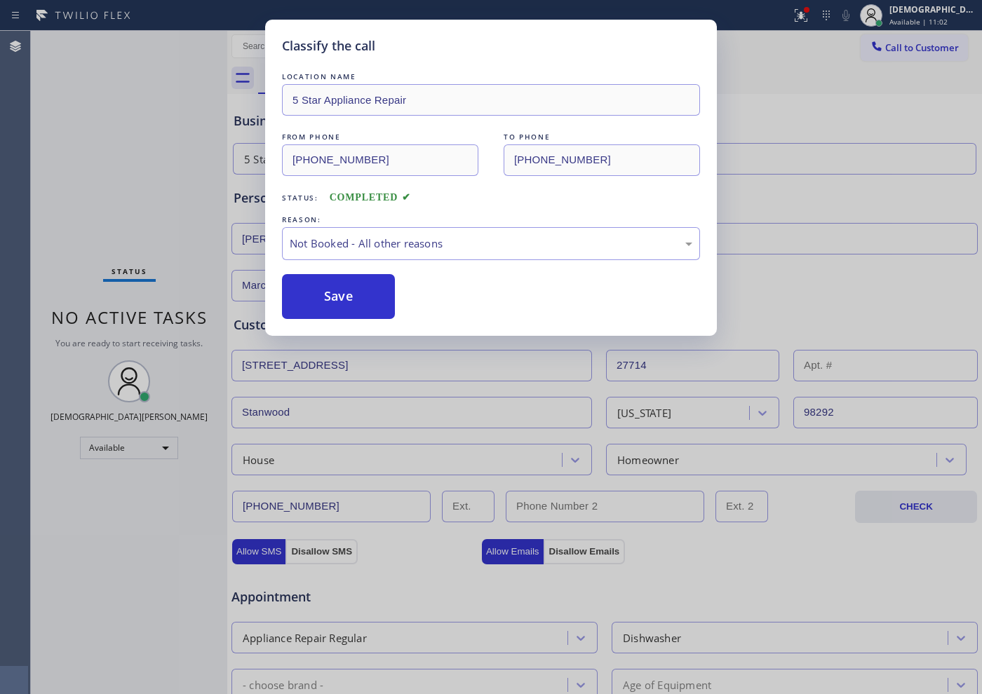
click at [330, 295] on button "Save" at bounding box center [338, 296] width 113 height 45
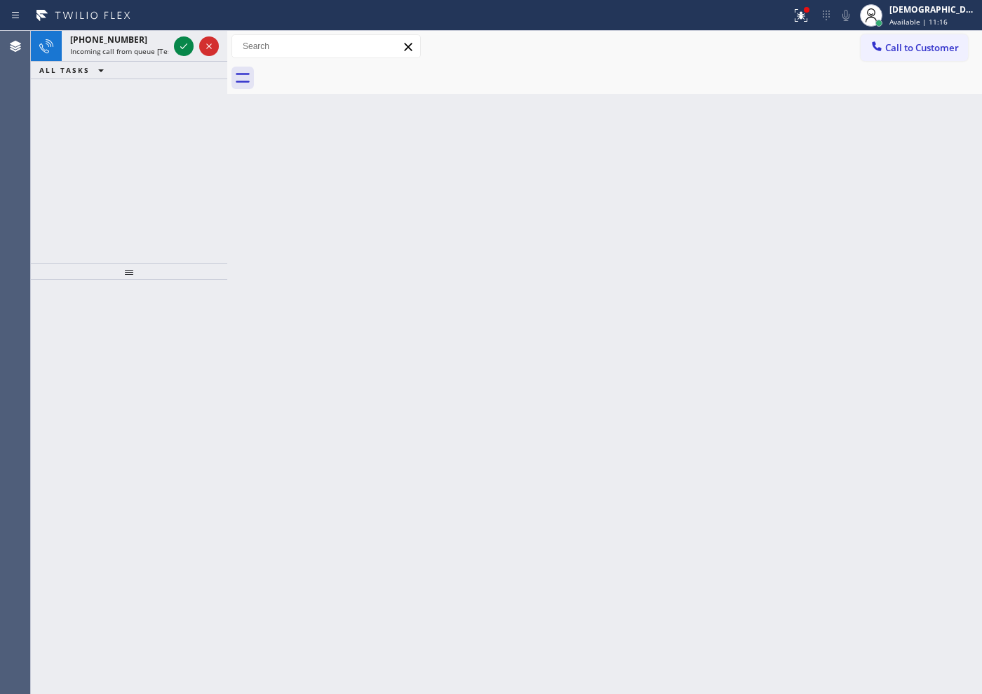
click at [119, 140] on div "[PHONE_NUMBER] Incoming call from queue [Test] All ALL TASKS ALL TASKS ACTIVE T…" at bounding box center [129, 147] width 196 height 232
drag, startPoint x: 114, startPoint y: 155, endPoint x: 147, endPoint y: 131, distance: 41.3
click at [114, 154] on div "[PHONE_NUMBER] Request from Venezza Koren Intas (direct) ALL TASKS ALL TASKS AC…" at bounding box center [129, 147] width 196 height 232
click at [183, 47] on icon at bounding box center [183, 46] width 7 height 6
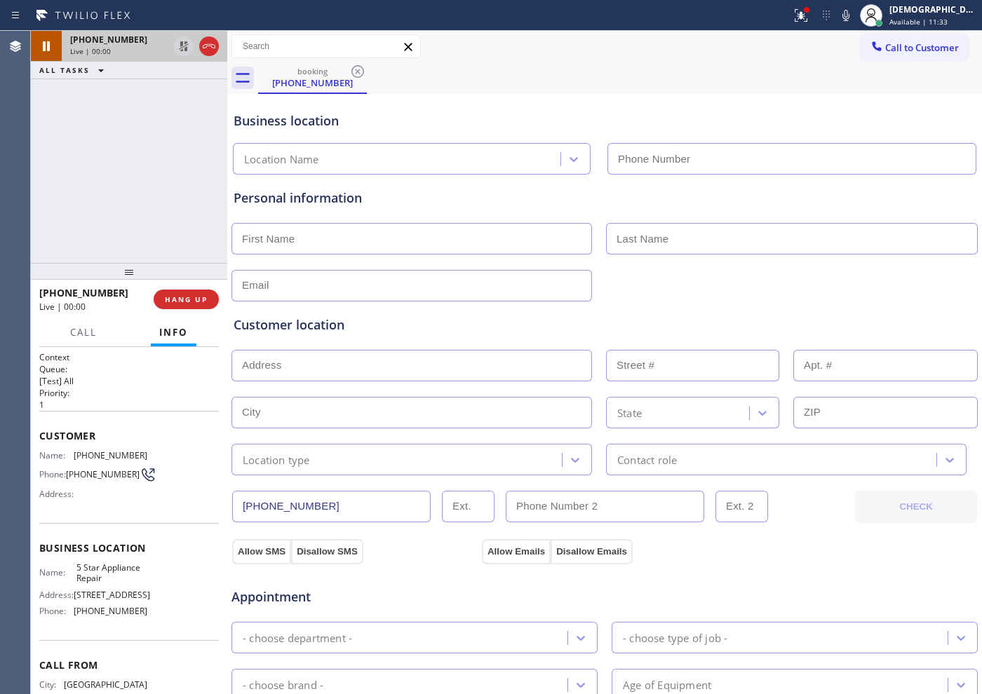
type input "[PHONE_NUMBER]"
click at [213, 48] on icon at bounding box center [209, 46] width 17 height 17
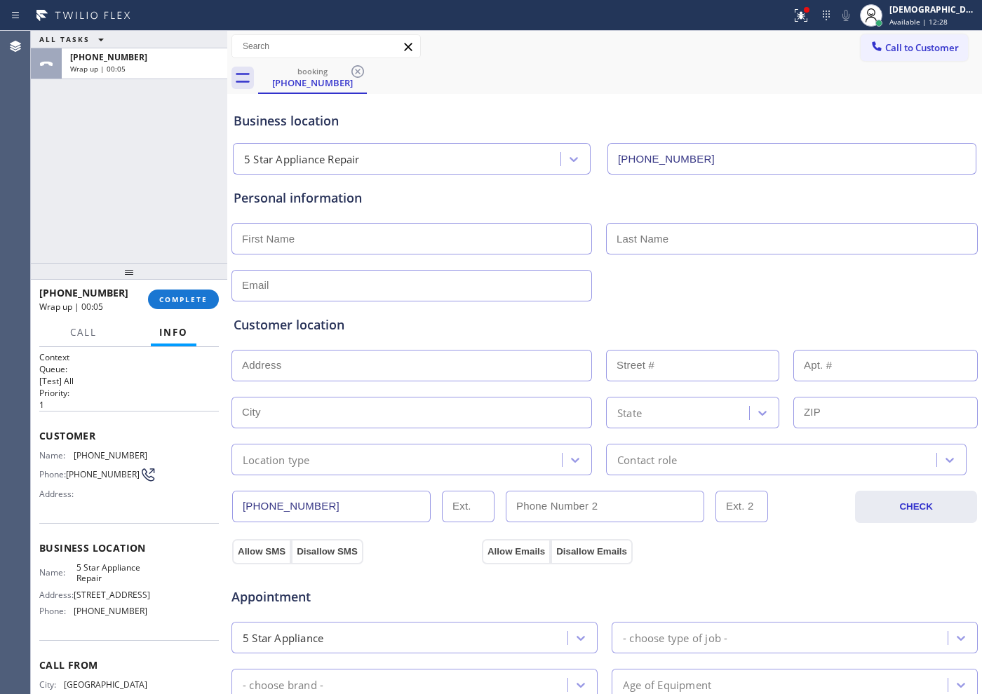
click at [295, 235] on input "text" at bounding box center [411, 239] width 361 height 32
paste input "[PERSON_NAME]"
type input "[PERSON_NAME]"
click at [631, 234] on input "text" at bounding box center [792, 239] width 372 height 32
paste input "[PERSON_NAME]"
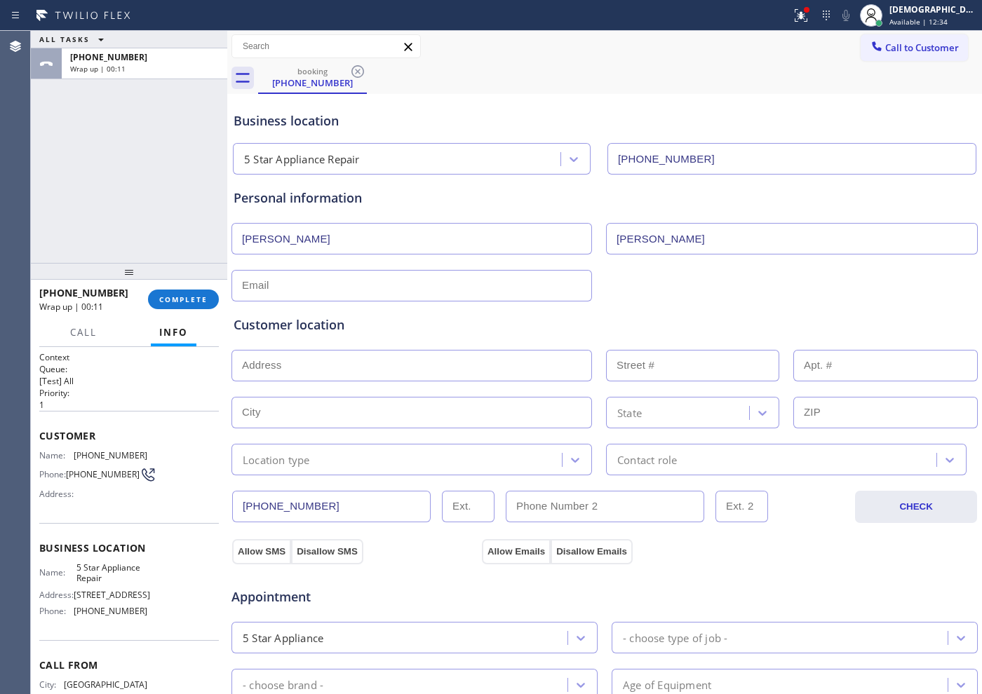
type input "[PERSON_NAME]"
click at [294, 296] on div "Customer location >> ADD NEW ADDRESS << + NEW ADDRESS State Location type Conta…" at bounding box center [605, 386] width 748 height 180
click at [298, 288] on input "text" at bounding box center [411, 286] width 361 height 32
paste input "MarcusPlair [EMAIL_ADDRESS][DOMAIN_NAME]"
click at [304, 285] on input "MarcusPlair [EMAIL_ADDRESS][DOMAIN_NAME]" at bounding box center [411, 286] width 361 height 32
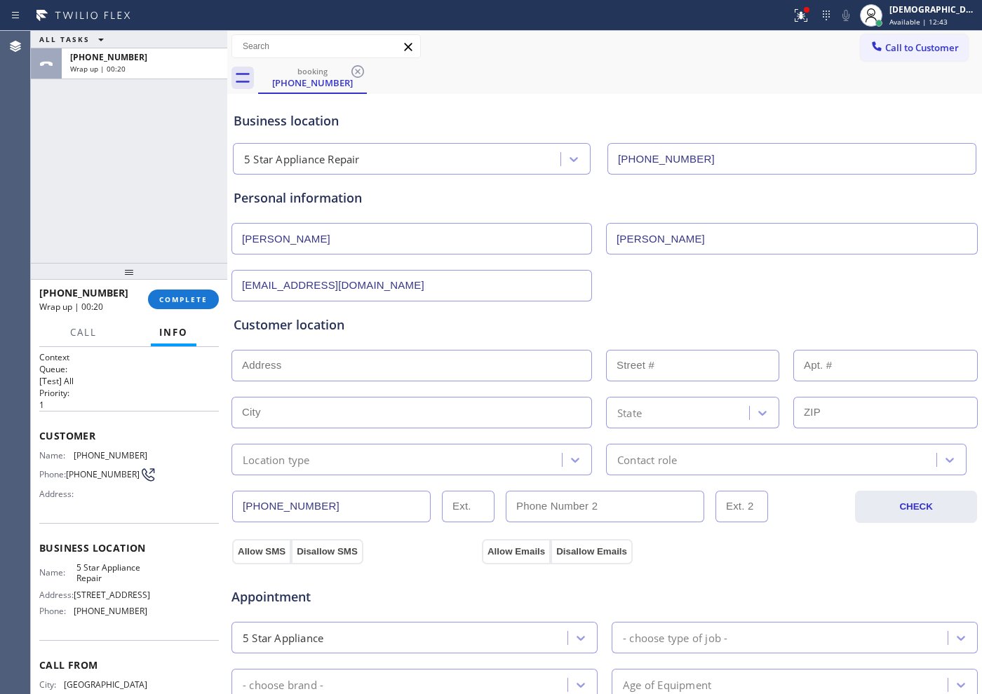
type input "[EMAIL_ADDRESS][DOMAIN_NAME]"
click at [432, 331] on div "Customer location" at bounding box center [605, 325] width 742 height 19
click at [368, 360] on input "text" at bounding box center [411, 366] width 361 height 32
paste input "[STREET_ADDRESS]"
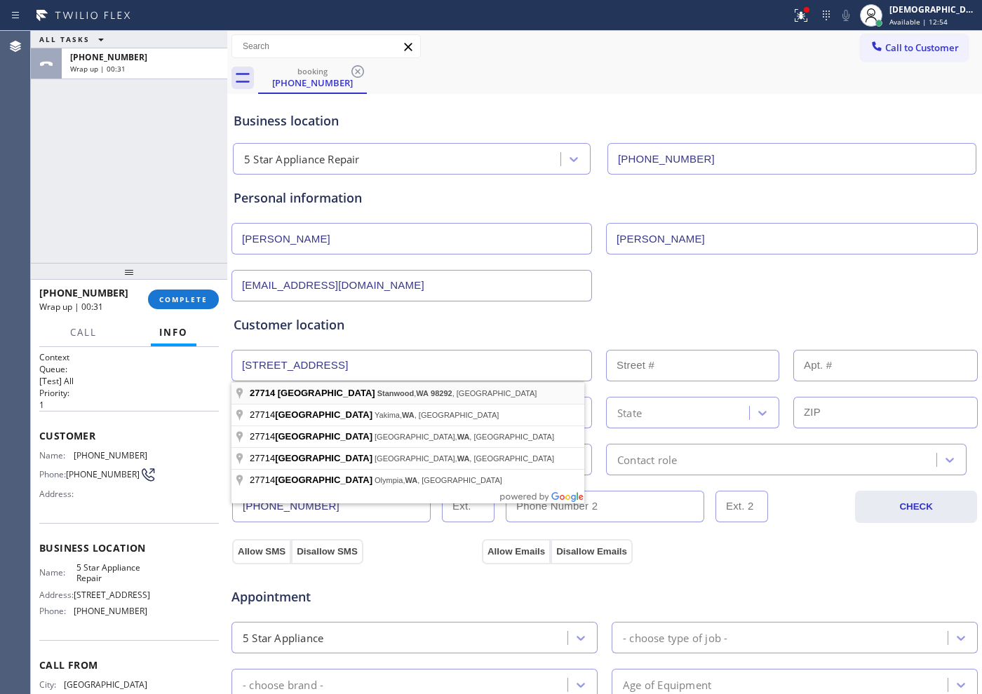
type input "[STREET_ADDRESS]"
type input "27714"
type input "Stanwood"
type input "98292"
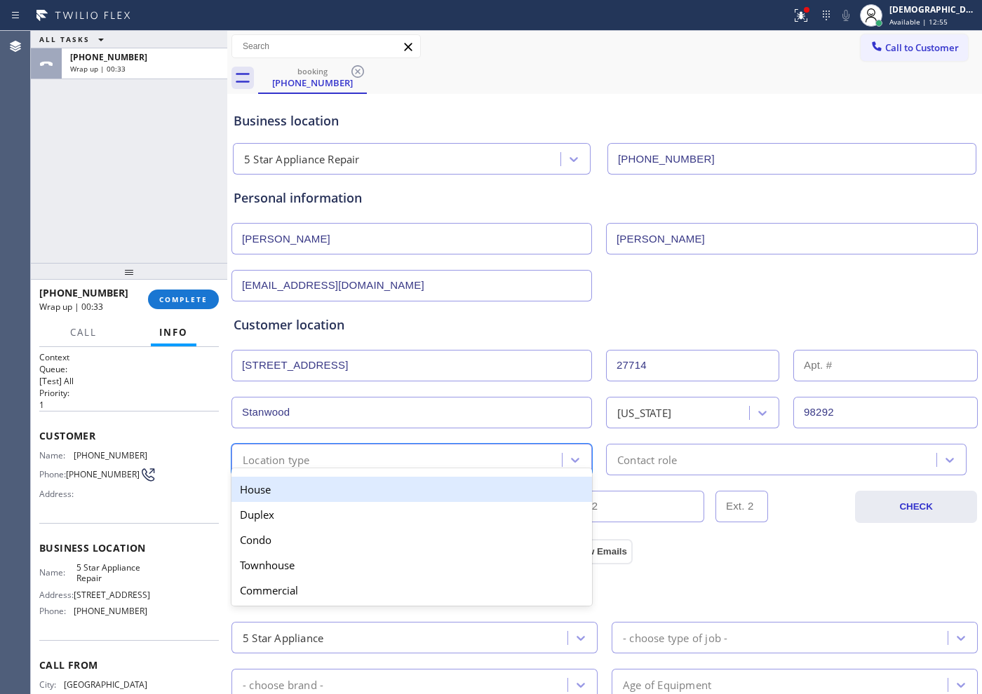
click at [316, 464] on div "Location type" at bounding box center [399, 459] width 326 height 25
click at [305, 494] on div "House" at bounding box center [411, 489] width 361 height 25
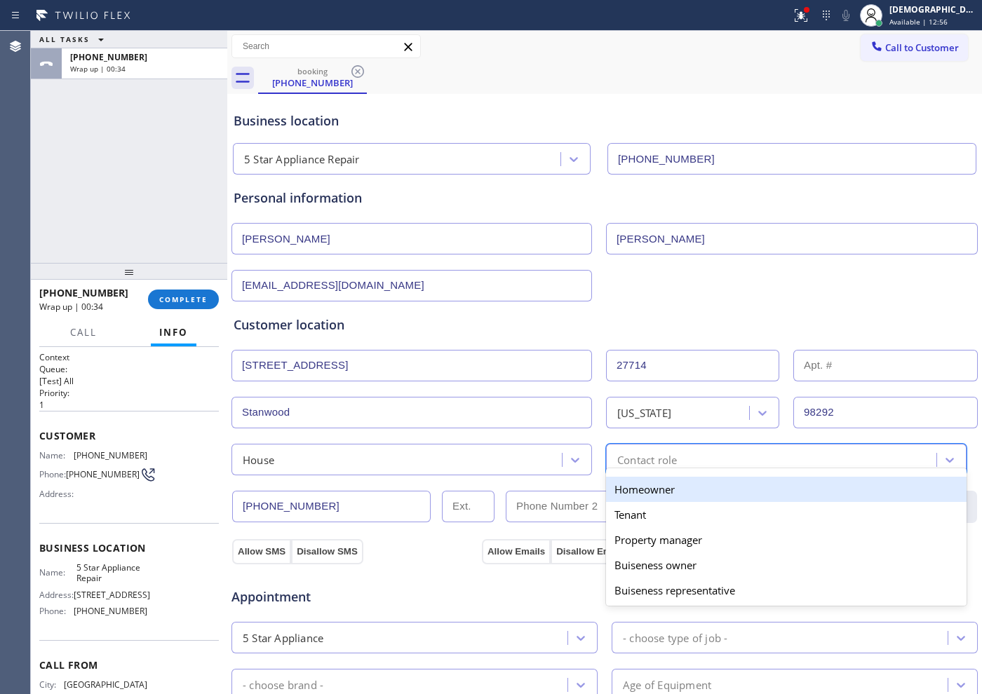
click at [658, 457] on div "Contact role" at bounding box center [647, 460] width 60 height 16
click at [647, 499] on div "Homeowner" at bounding box center [786, 489] width 361 height 25
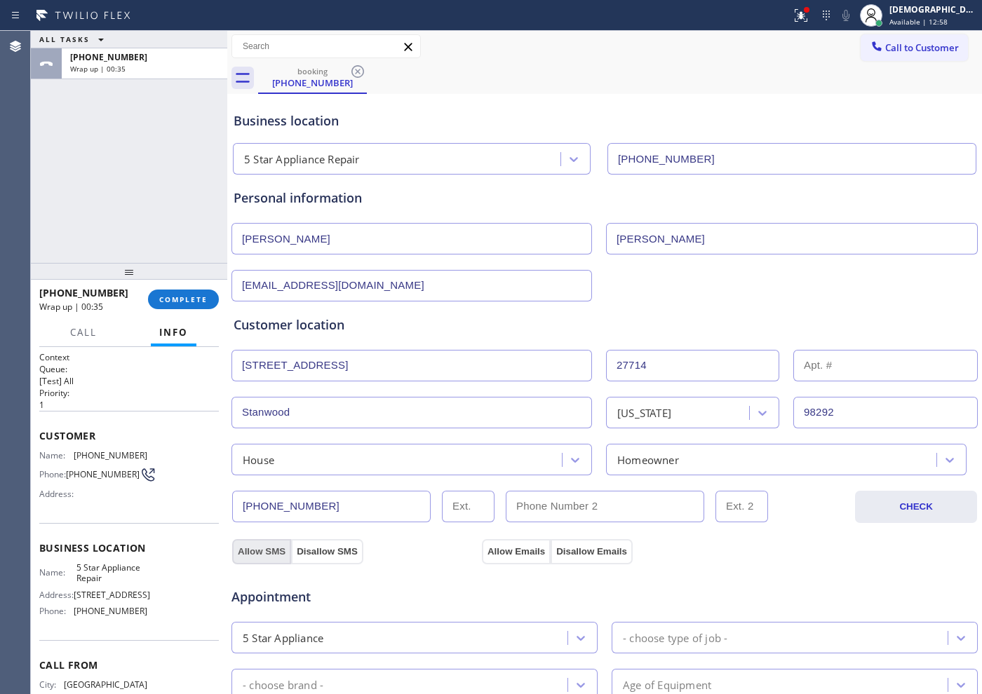
drag, startPoint x: 257, startPoint y: 545, endPoint x: 397, endPoint y: 541, distance: 140.3
click at [258, 546] on button "Allow SMS" at bounding box center [261, 551] width 59 height 25
click at [487, 541] on button "Allow Emails" at bounding box center [516, 551] width 69 height 25
click at [257, 557] on button "Allow SMS" at bounding box center [261, 551] width 59 height 25
click at [486, 555] on button "Allow Emails" at bounding box center [516, 551] width 69 height 25
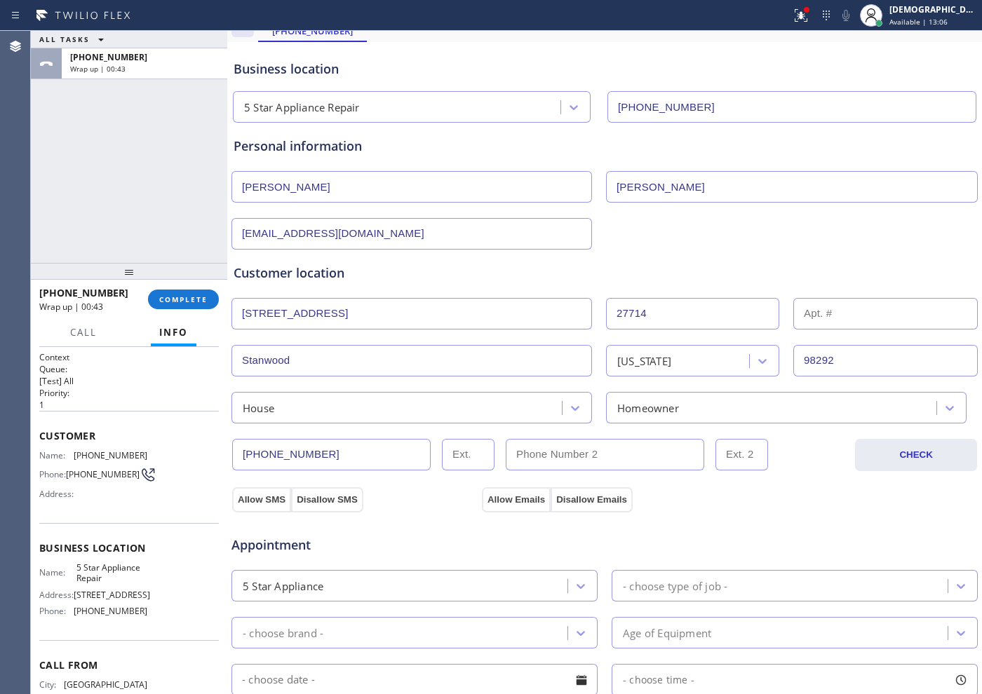
scroll to position [175, 0]
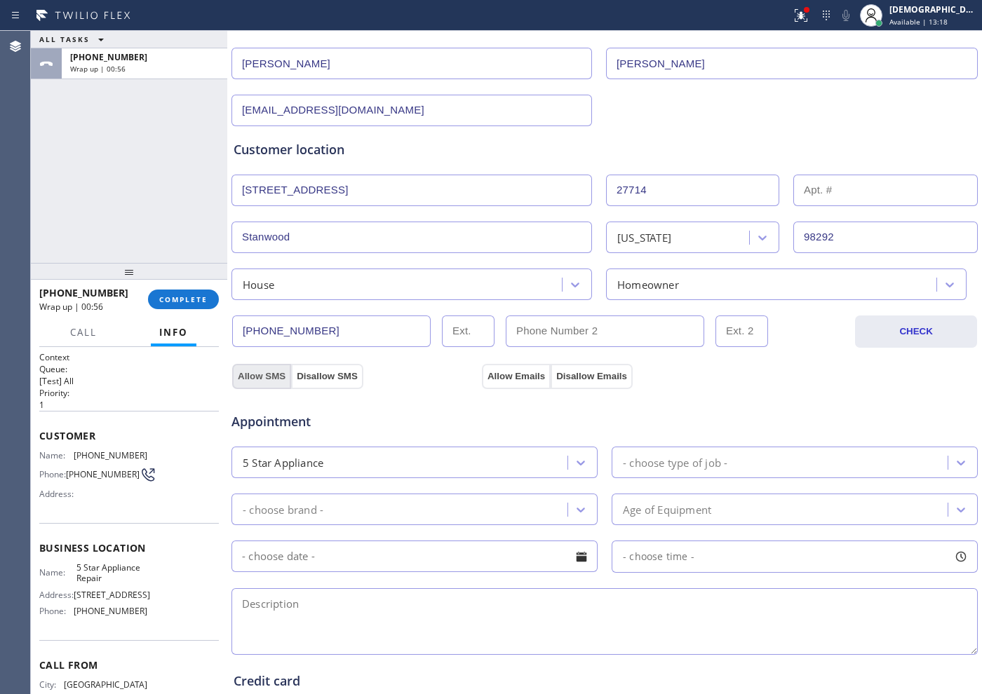
click at [267, 378] on button "Allow SMS" at bounding box center [261, 376] width 59 height 25
click at [490, 375] on button "Allow Emails" at bounding box center [516, 376] width 69 height 25
click at [644, 464] on div "- choose type of job -" at bounding box center [675, 462] width 105 height 16
click at [267, 378] on button "Allow SMS" at bounding box center [261, 376] width 59 height 25
drag, startPoint x: 495, startPoint y: 378, endPoint x: 499, endPoint y: 385, distance: 8.2
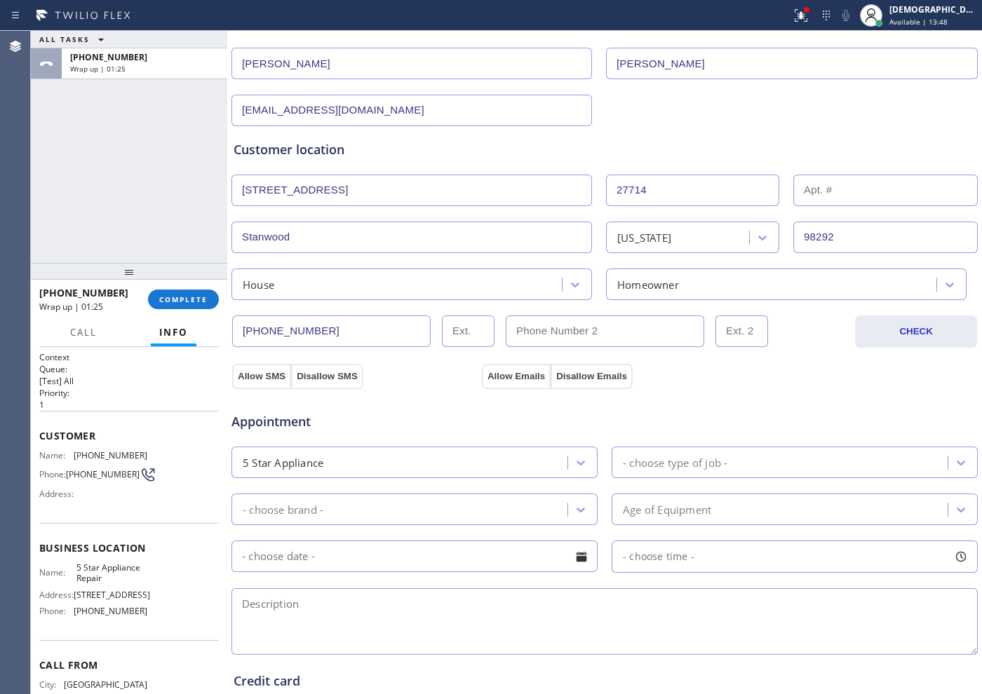
click at [495, 379] on button "Allow Emails" at bounding box center [516, 376] width 69 height 25
click at [645, 460] on div "- choose type of job -" at bounding box center [675, 462] width 105 height 16
click at [496, 459] on div "5 Star Appliance" at bounding box center [402, 462] width 332 height 25
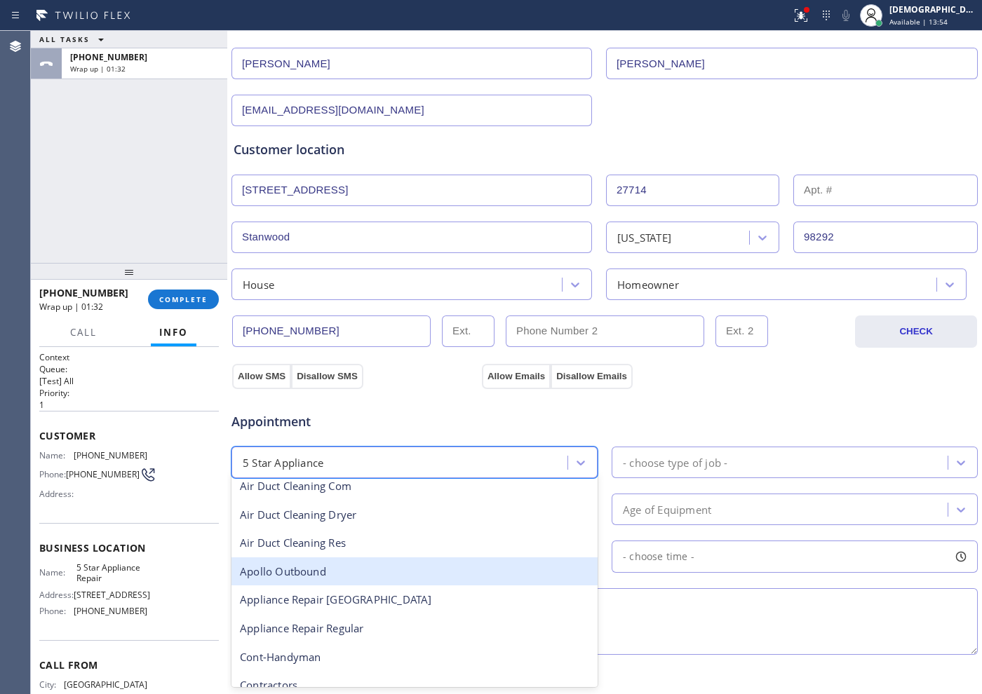
scroll to position [88, 0]
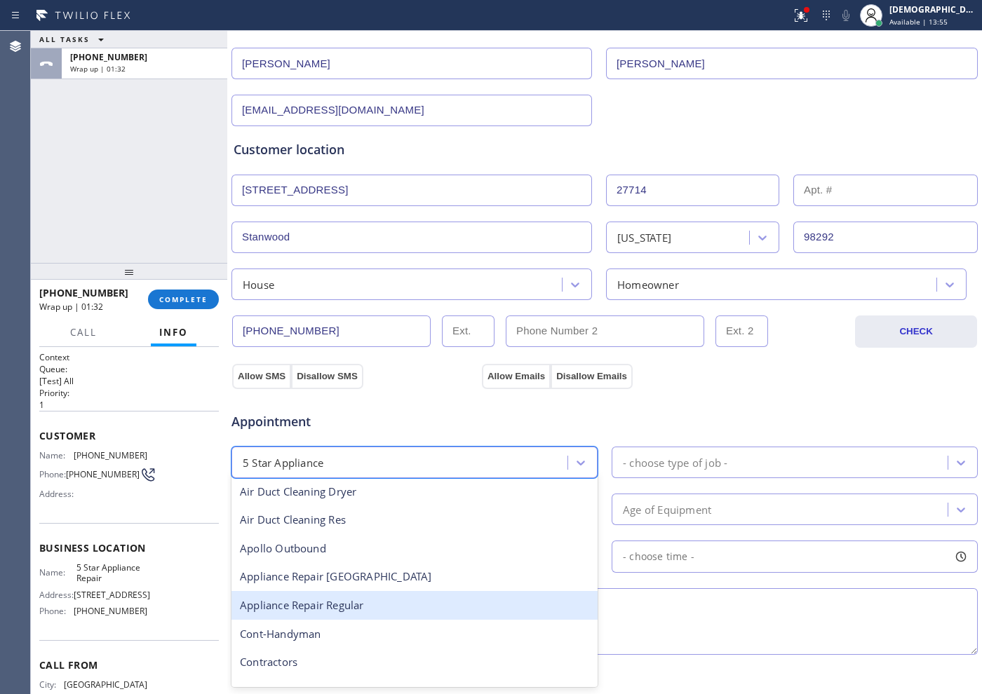
click at [403, 602] on div "Appliance Repair Regular" at bounding box center [414, 605] width 366 height 29
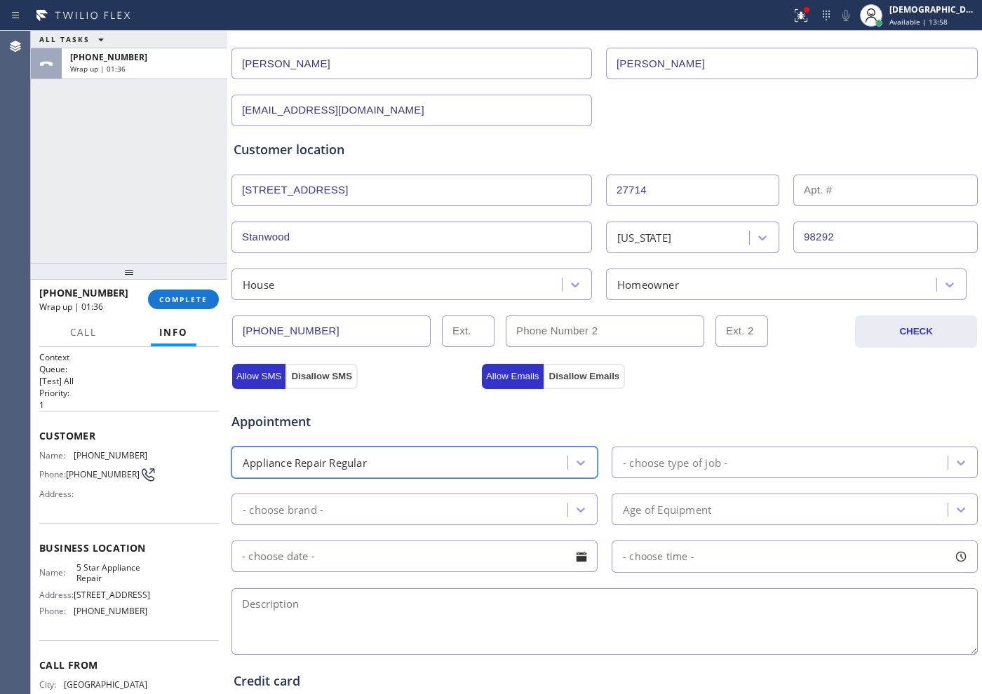
click at [762, 464] on div "- choose type of job -" at bounding box center [782, 462] width 332 height 25
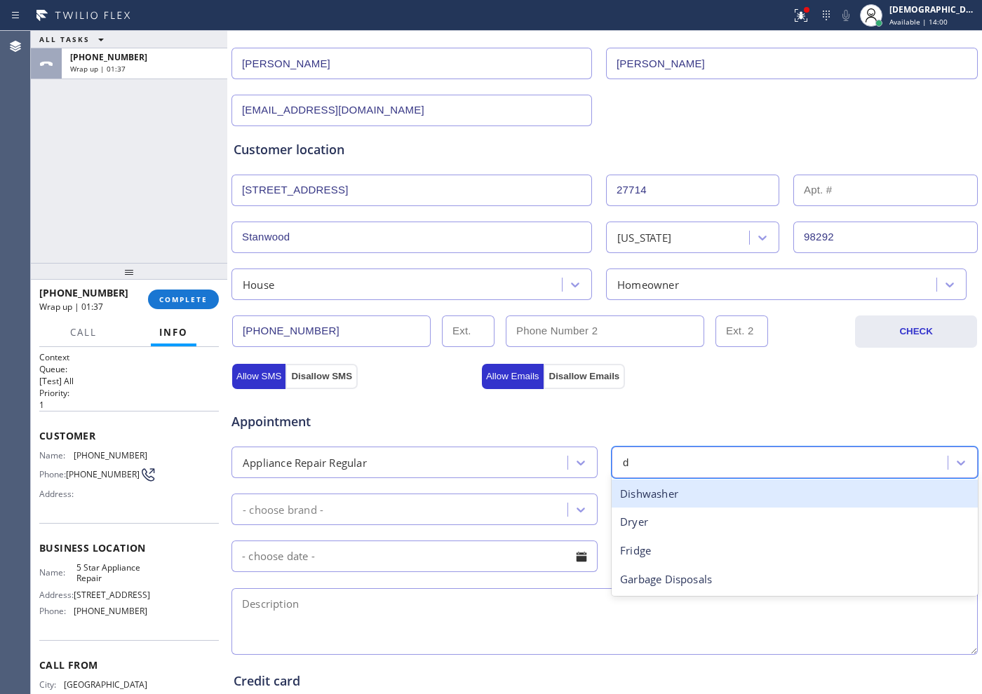
type input "di"
drag, startPoint x: 741, startPoint y: 502, endPoint x: 508, endPoint y: 500, distance: 232.9
click at [739, 502] on div "Dishwasher" at bounding box center [795, 494] width 366 height 29
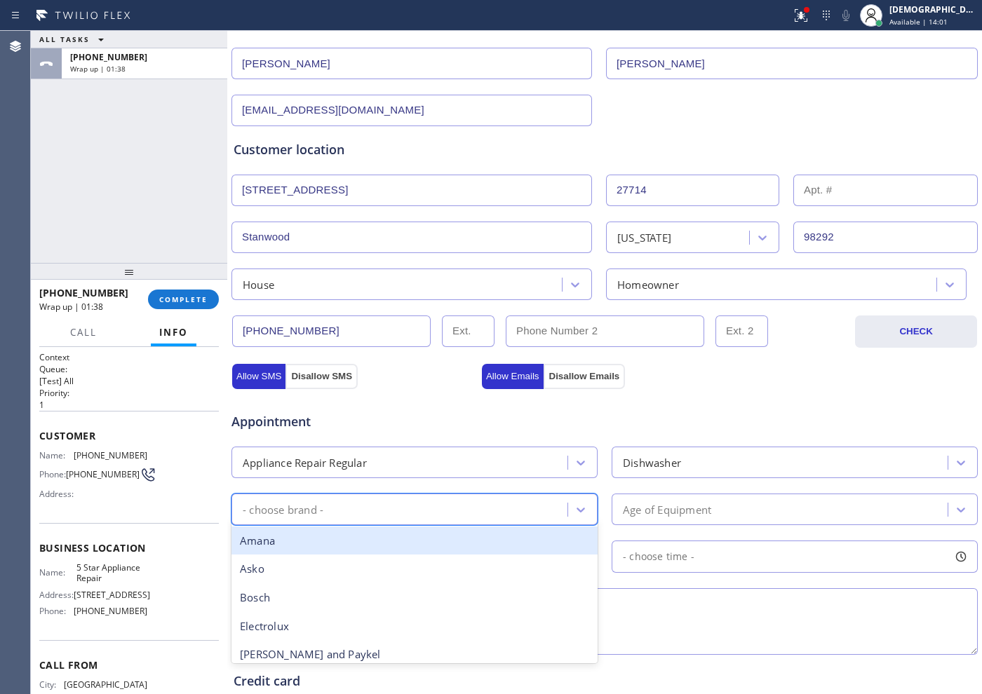
click at [429, 501] on div "- choose brand -" at bounding box center [402, 509] width 332 height 25
click at [434, 505] on div "- choose brand -" at bounding box center [402, 509] width 332 height 25
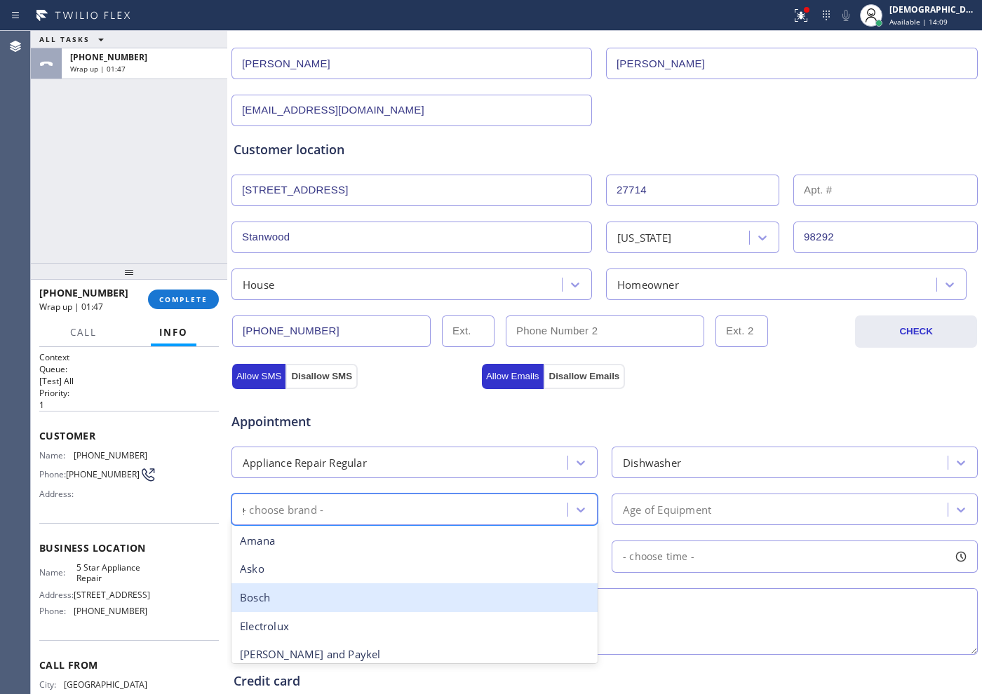
type input "ge"
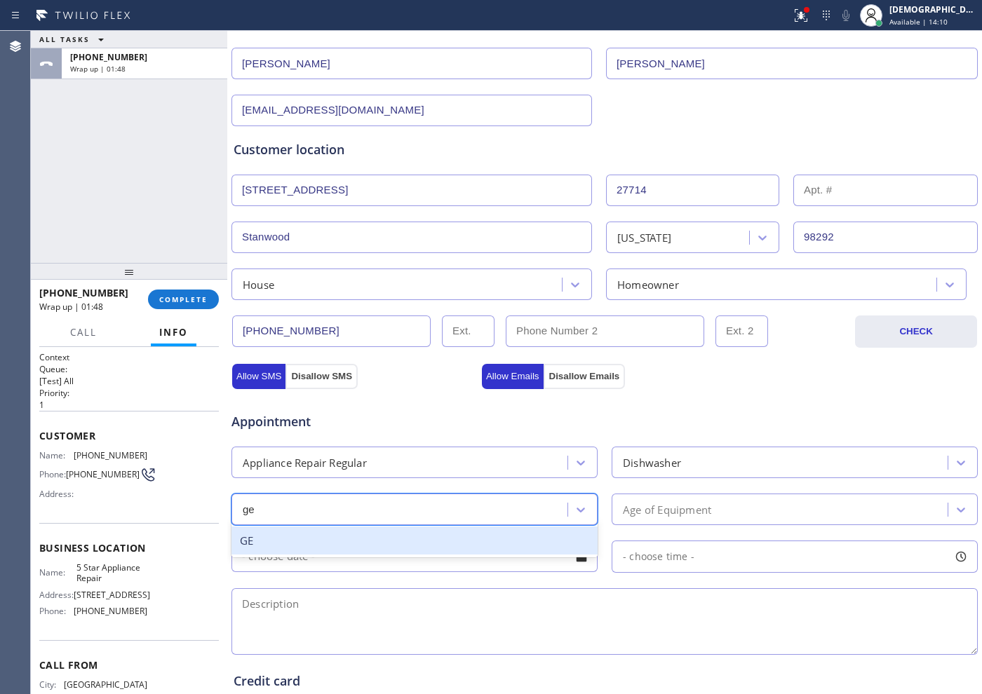
click at [378, 547] on div "GE" at bounding box center [414, 541] width 366 height 29
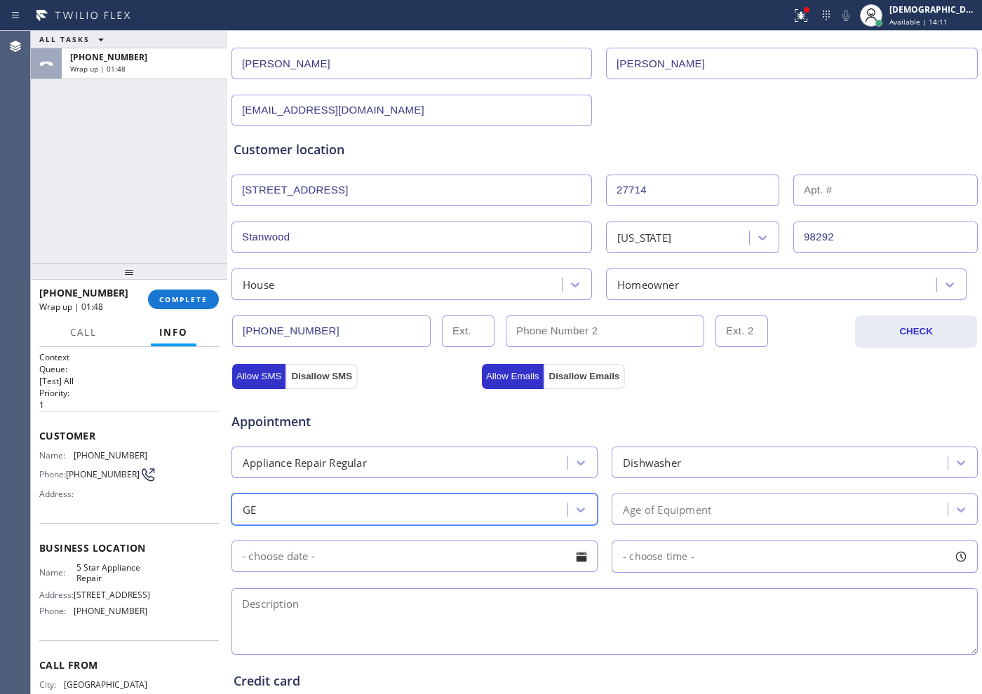
click at [696, 511] on div "Age of Equipment" at bounding box center [667, 509] width 88 height 16
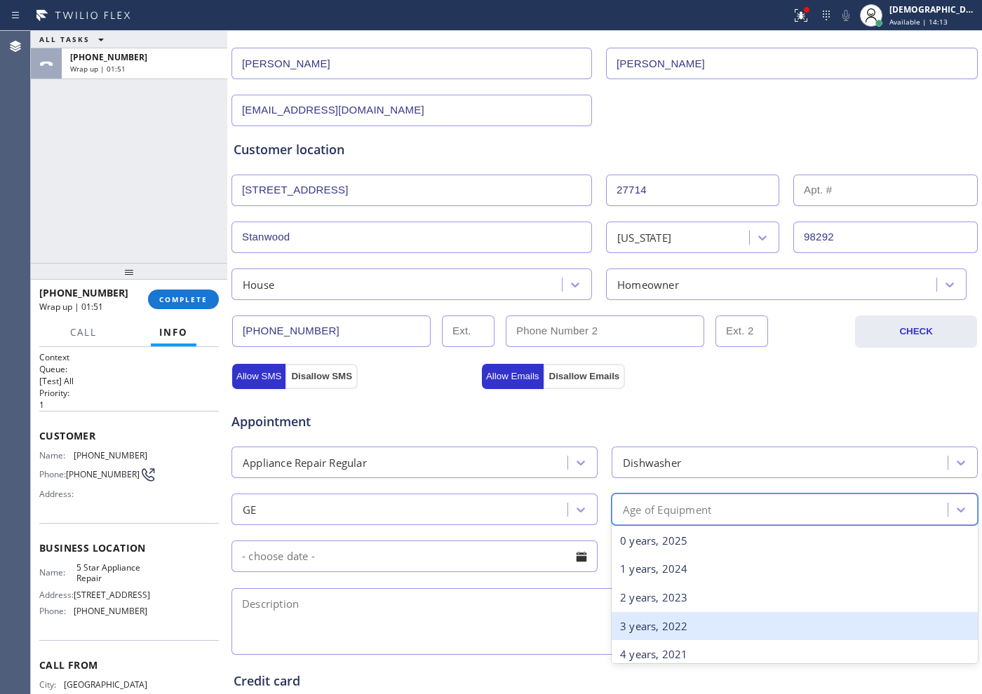
click at [649, 634] on div "3 years, 2022" at bounding box center [795, 626] width 366 height 29
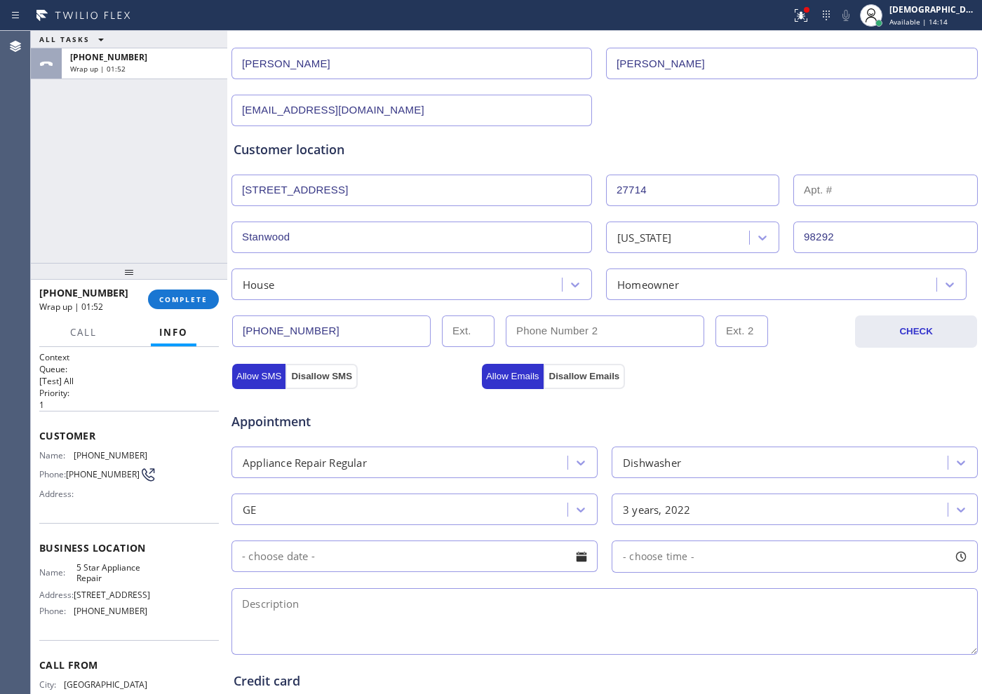
click at [422, 552] on input "text" at bounding box center [414, 557] width 366 height 32
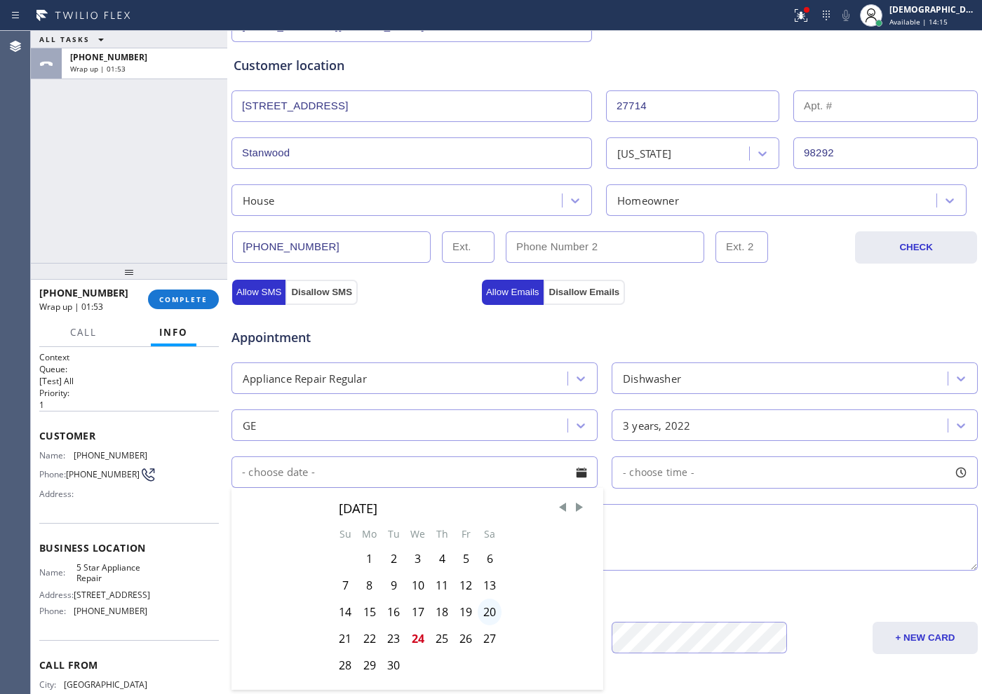
scroll to position [263, 0]
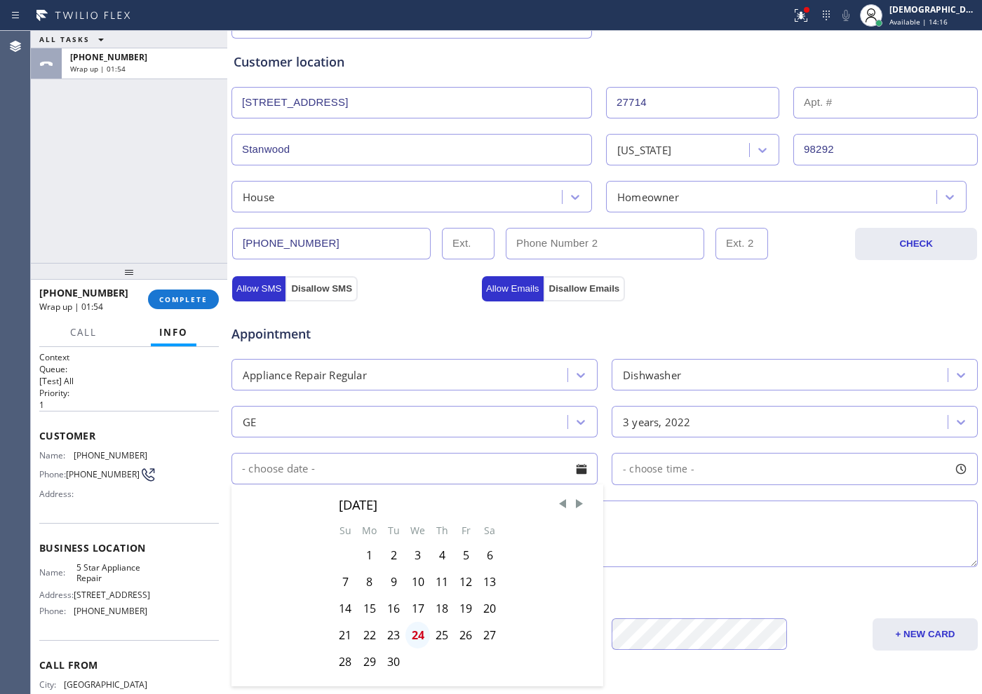
click at [418, 638] on div "24" at bounding box center [417, 635] width 25 height 27
type input "[DATE]"
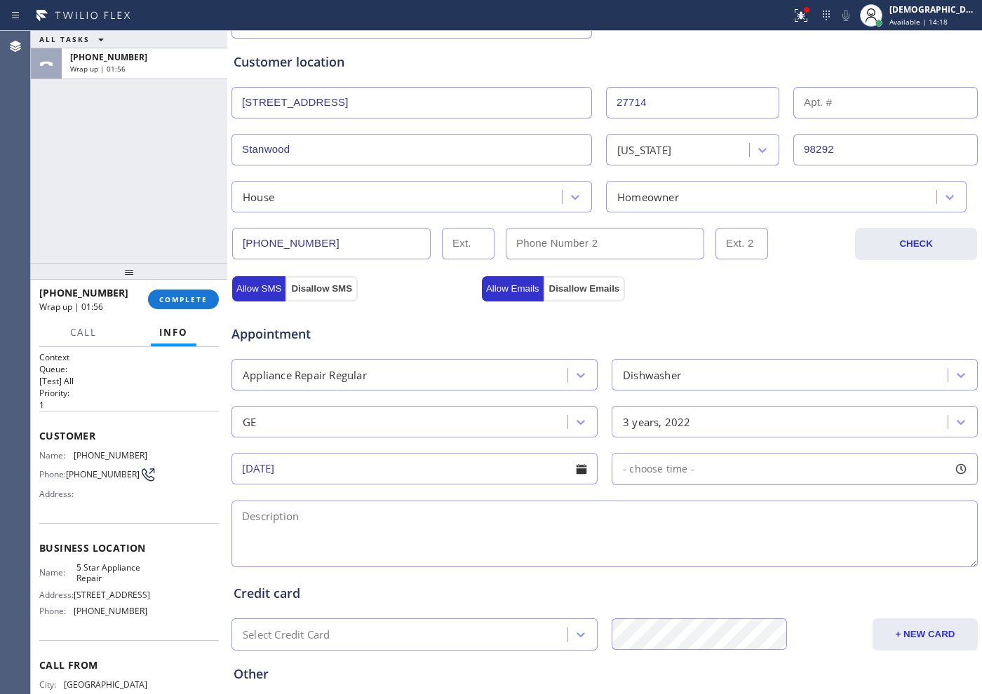
click at [661, 464] on span "- choose time -" at bounding box center [659, 468] width 72 height 13
drag, startPoint x: 754, startPoint y: 544, endPoint x: 745, endPoint y: 556, distance: 15.6
click at [748, 556] on div at bounding box center [756, 554] width 17 height 29
drag, startPoint x: 745, startPoint y: 557, endPoint x: 725, endPoint y: 560, distance: 19.8
click at [725, 560] on div at bounding box center [730, 554] width 17 height 29
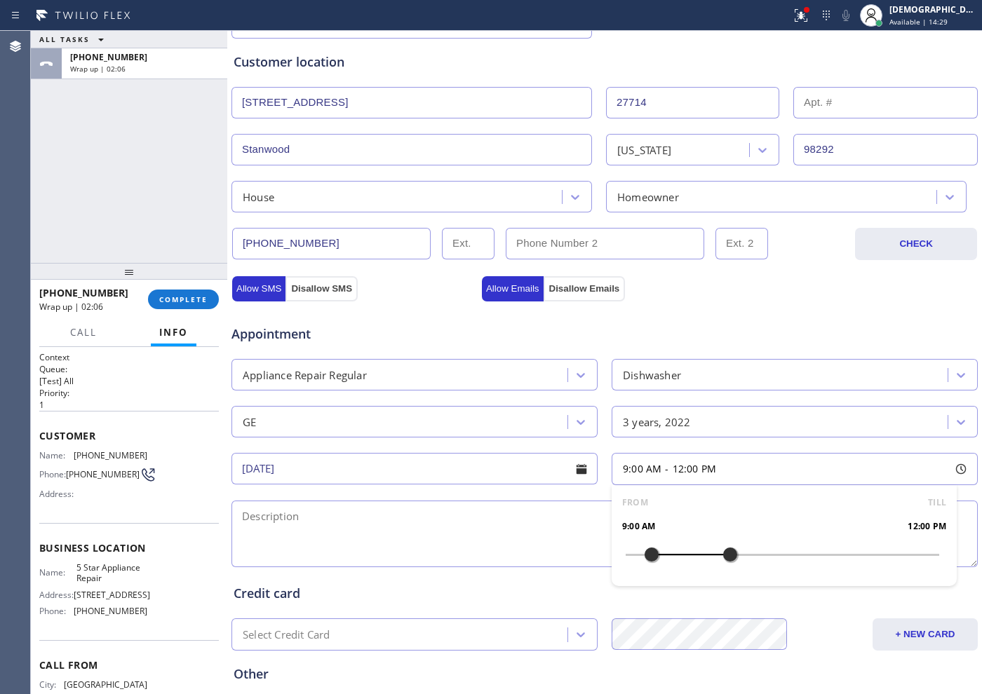
drag, startPoint x: 625, startPoint y: 554, endPoint x: 642, endPoint y: 554, distance: 17.5
click at [643, 554] on div at bounding box center [651, 554] width 17 height 29
click at [477, 513] on textarea at bounding box center [604, 534] width 746 height 67
click at [309, 518] on textarea "9-12 / $75" at bounding box center [604, 534] width 746 height 67
click at [465, 509] on textarea "9-12 / $85 /" at bounding box center [604, 534] width 746 height 67
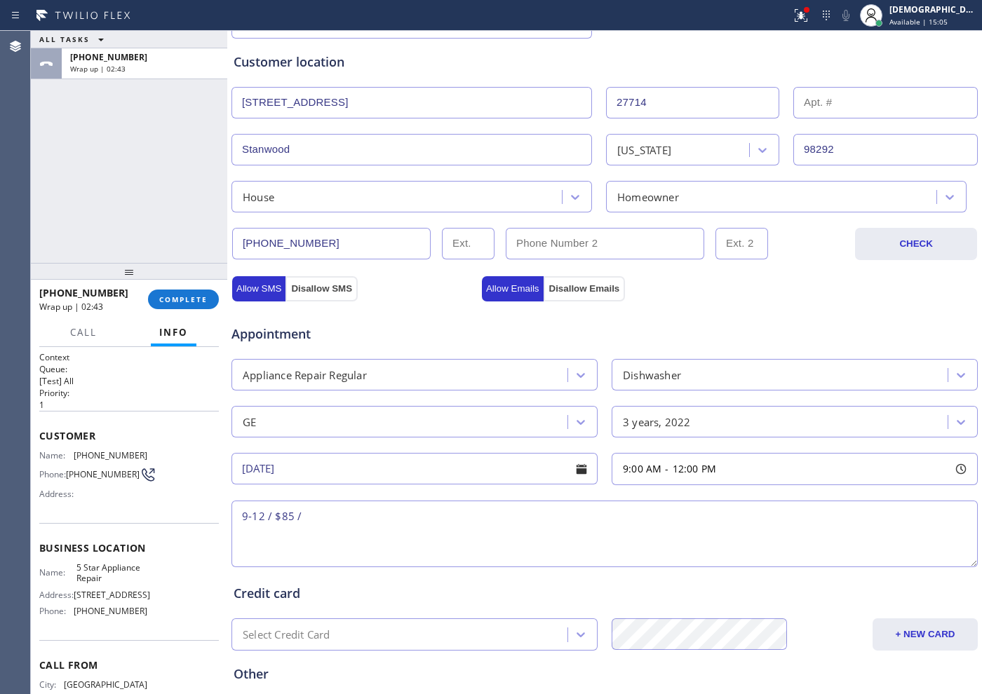
paste textarea "[STREET_ADDRESS]"
click at [398, 513] on textarea "9-12 / $85 / [STREET_ADDRESS]" at bounding box center [604, 534] width 746 height 67
drag, startPoint x: 512, startPoint y: 505, endPoint x: 520, endPoint y: 510, distance: 9.7
click at [513, 505] on textarea "9-12 / $85 / [STREET_ADDRESS][PERSON_NAME]" at bounding box center [604, 534] width 746 height 67
drag, startPoint x: 296, startPoint y: 514, endPoint x: 338, endPoint y: 540, distance: 49.4
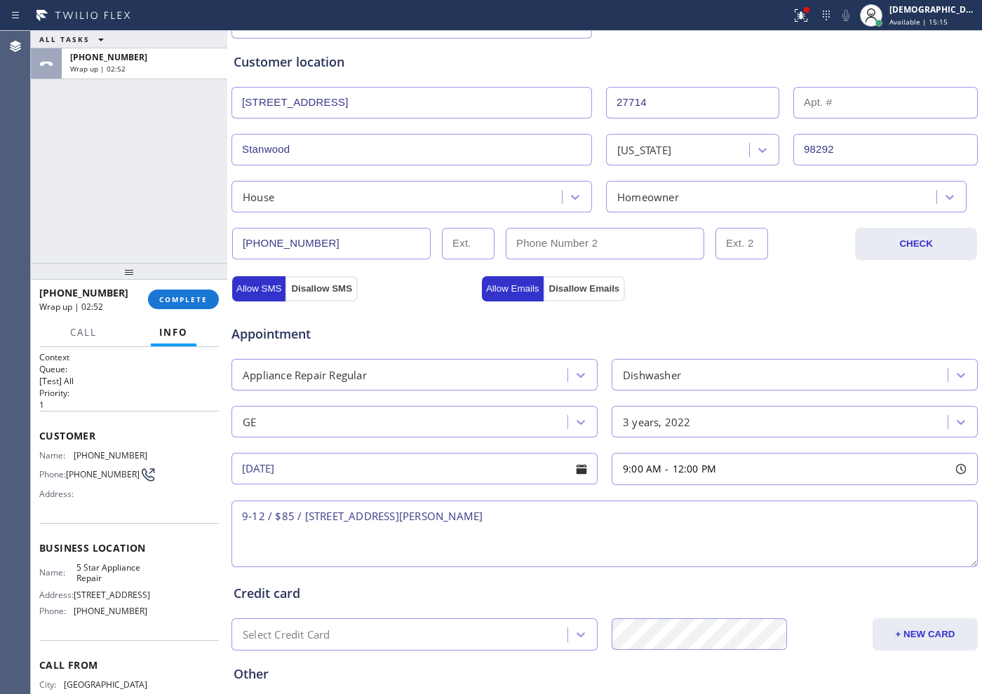
click at [296, 514] on textarea "9-12 / $85 / [STREET_ADDRESS][PERSON_NAME]" at bounding box center [604, 534] width 746 height 67
paste textarea "GE /Dishwasher / not working / no water comes out / 3 years"
click at [107, 582] on span "5 Star Appliance Repair" at bounding box center [111, 574] width 70 height 22
drag, startPoint x: 105, startPoint y: 590, endPoint x: 74, endPoint y: 577, distance: 33.6
click at [74, 577] on div "Name: 5 Star Appliance Repair Address: [STREET_ADDRESS] Phone: [PHONE_NUMBER]" at bounding box center [93, 593] width 108 height 60
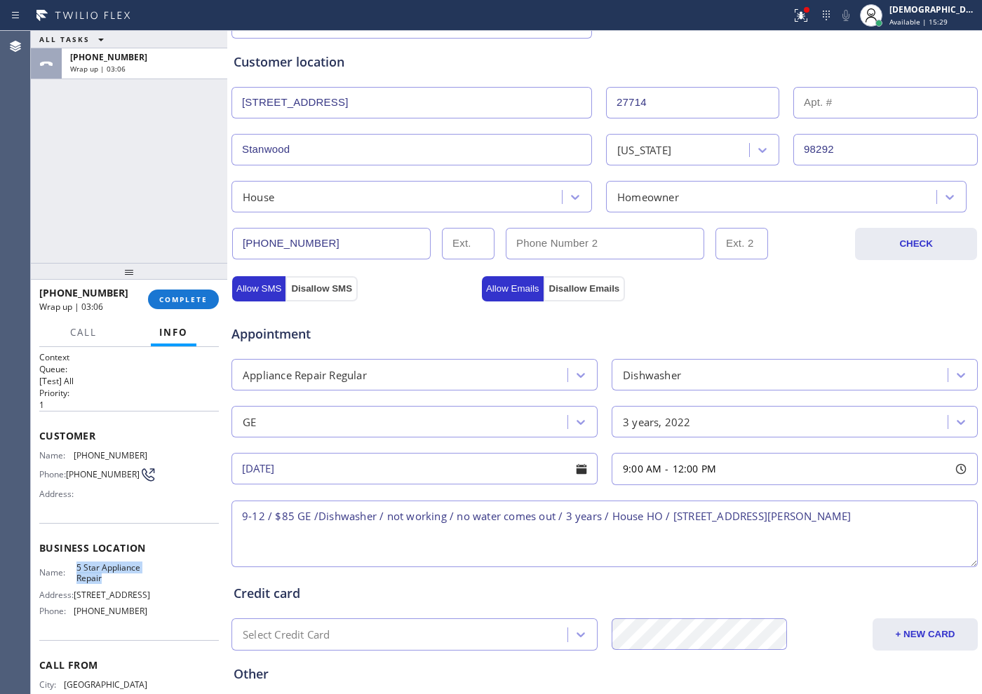
copy span "5 Star Appliance Repair"
click at [878, 519] on textarea "9-12 / $85 GE /Dishwasher / not working / no water comes out / 3 years / House …" at bounding box center [604, 534] width 746 height 67
paste textarea "5 Star Appliance Repair"
click at [509, 539] on textarea "9-12 / $85 GE /Dishwasher / not working / no water comes out / 3 years / House …" at bounding box center [604, 534] width 746 height 67
paste textarea "Please call customer 30 minutes prior to arrival"
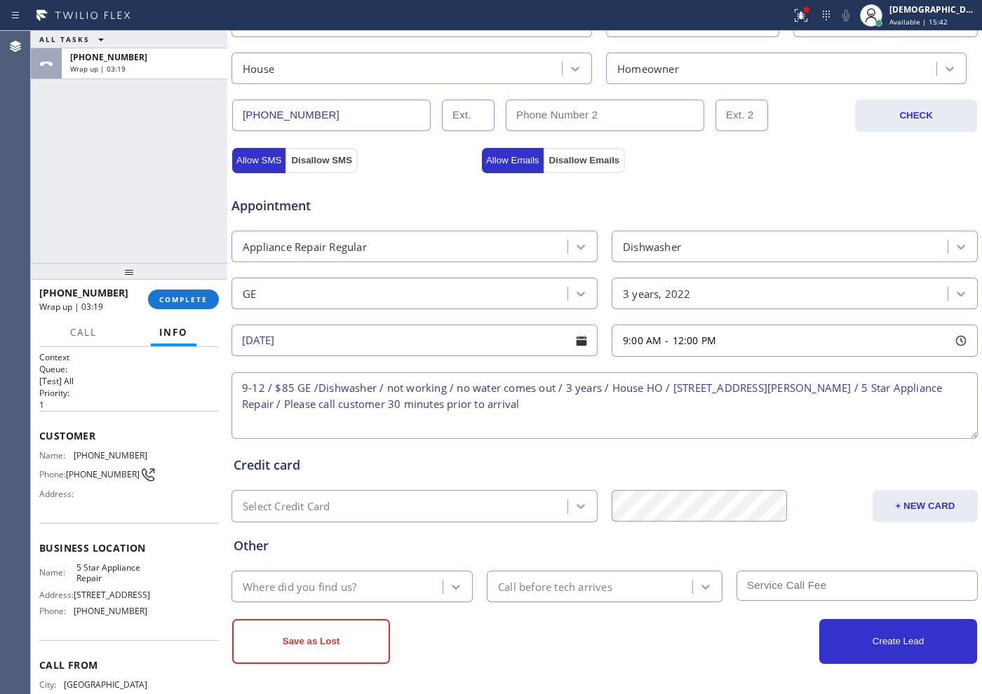
scroll to position [393, 0]
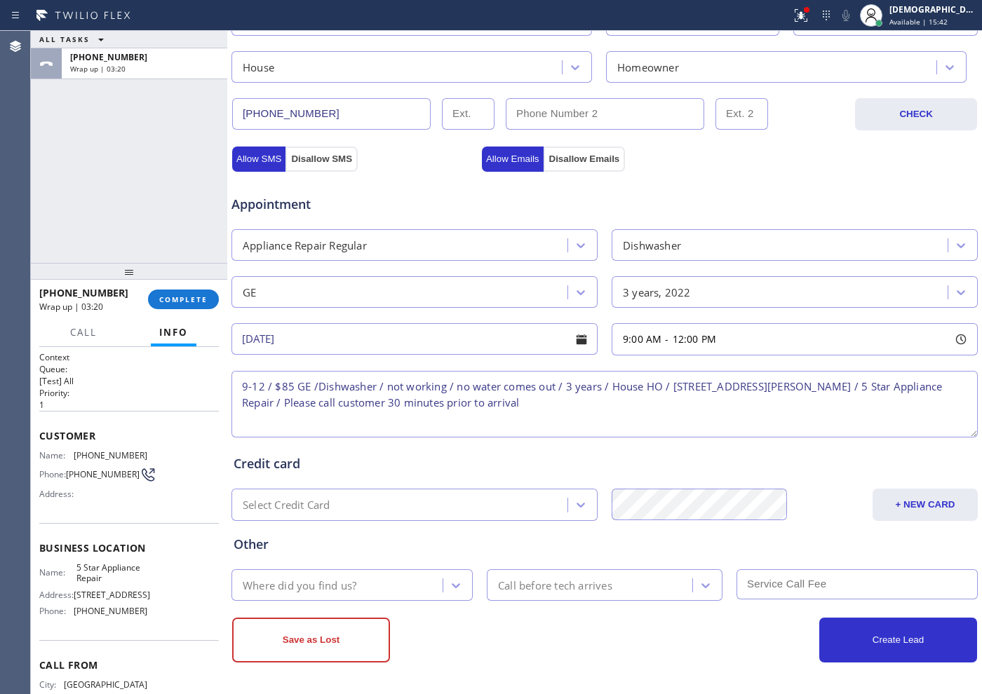
type textarea "9-12 / $85 GE /Dishwasher / not working / no water comes out / 3 years / House …"
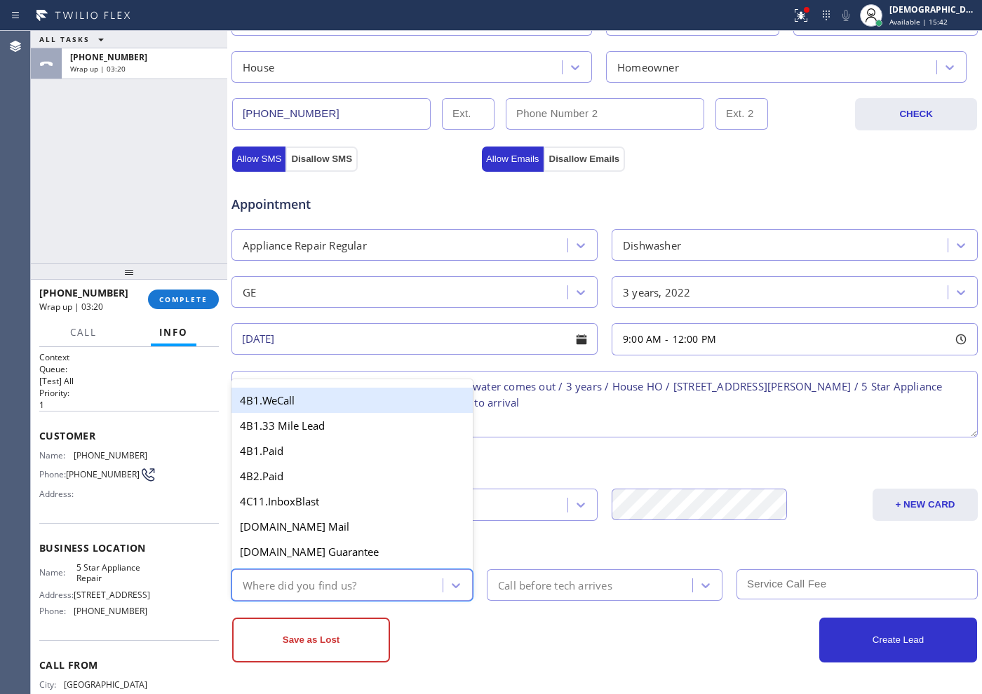
click at [367, 589] on div "Where did you find us?" at bounding box center [339, 585] width 207 height 25
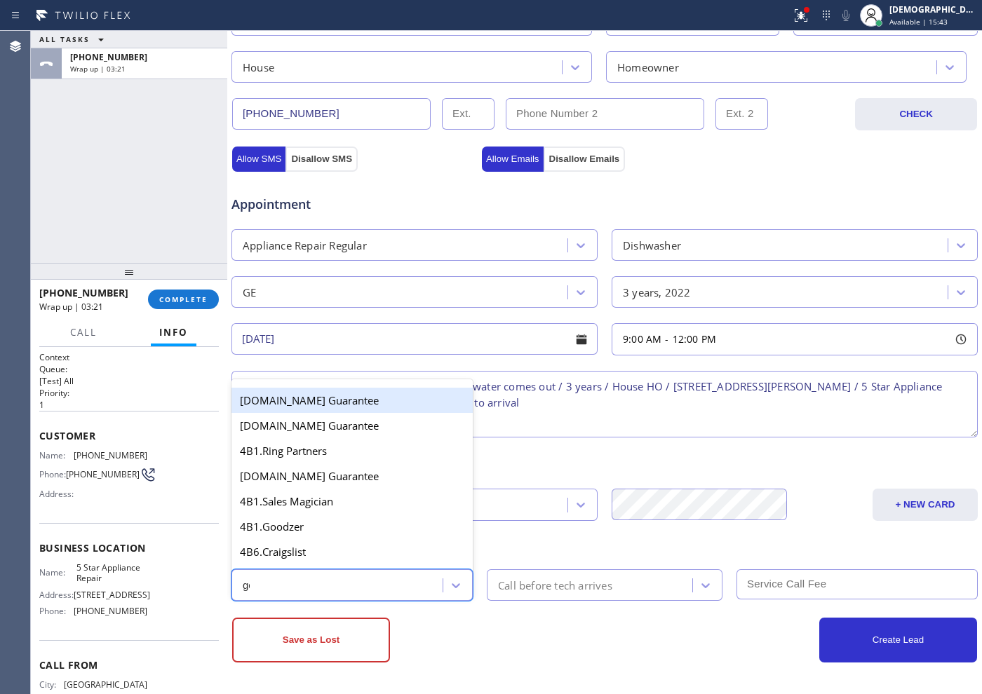
type input "goo"
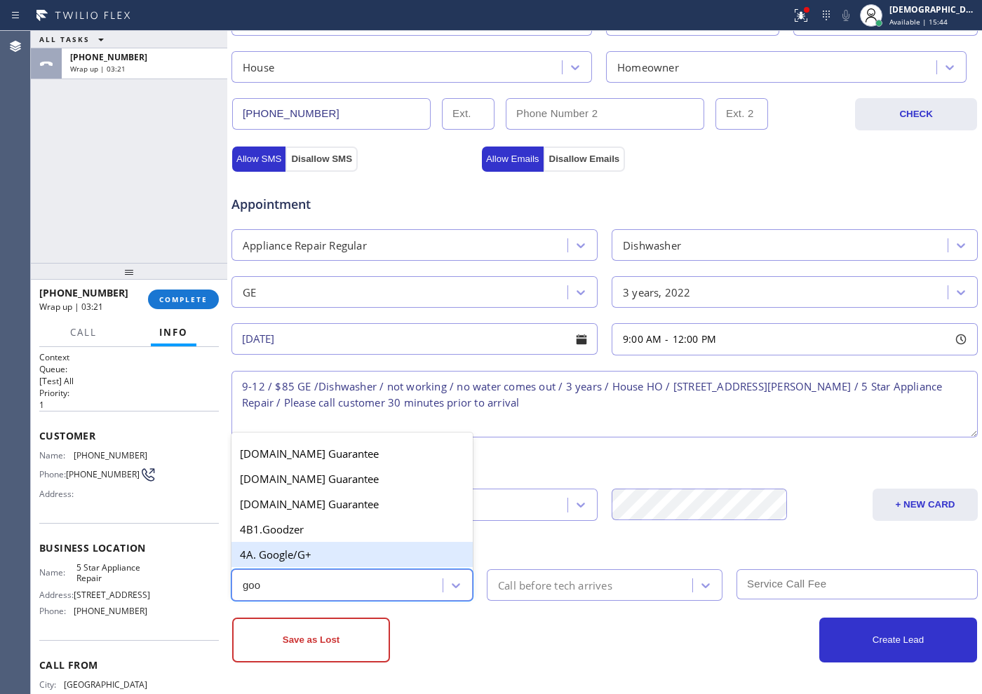
click at [341, 556] on div "4A. Google/G+" at bounding box center [351, 554] width 241 height 25
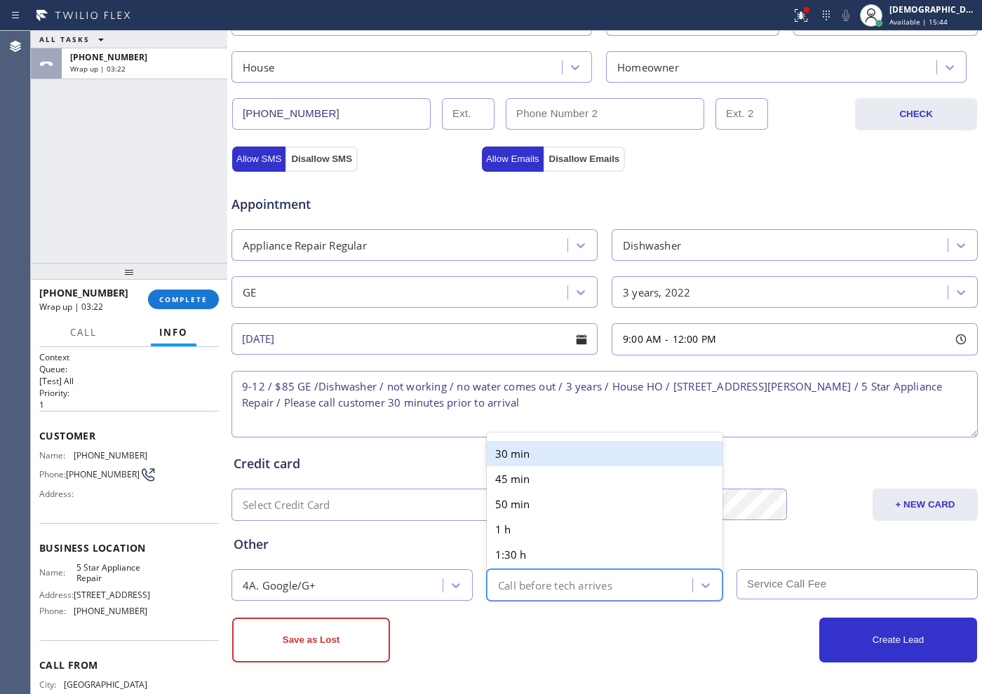
click at [545, 593] on div "Call before tech arrives" at bounding box center [555, 585] width 114 height 16
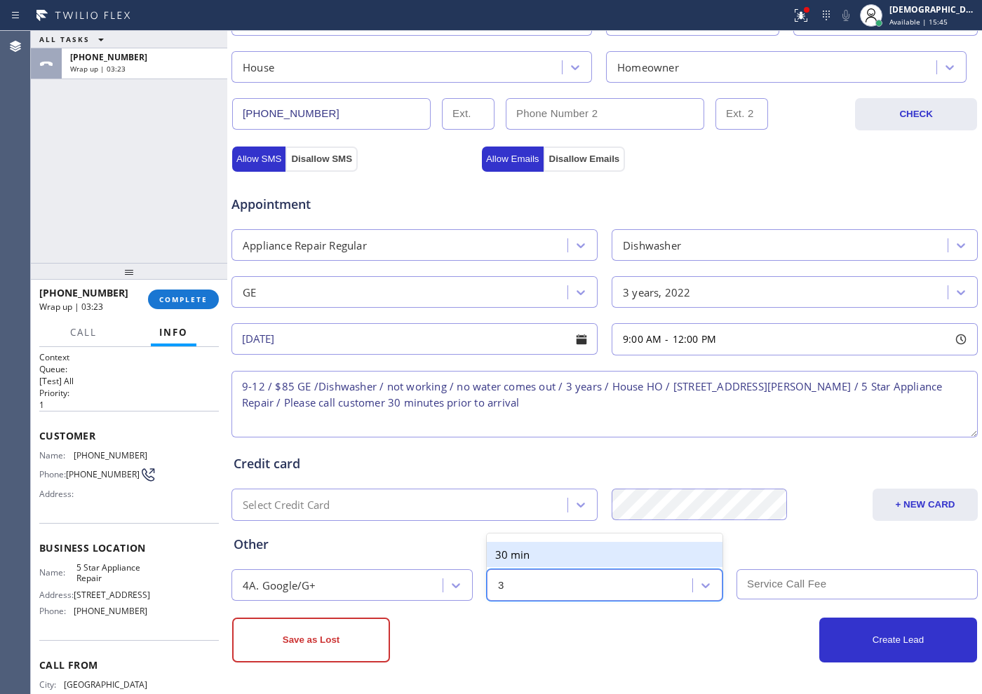
type input "30"
click at [570, 558] on div "30 min" at bounding box center [605, 554] width 236 height 25
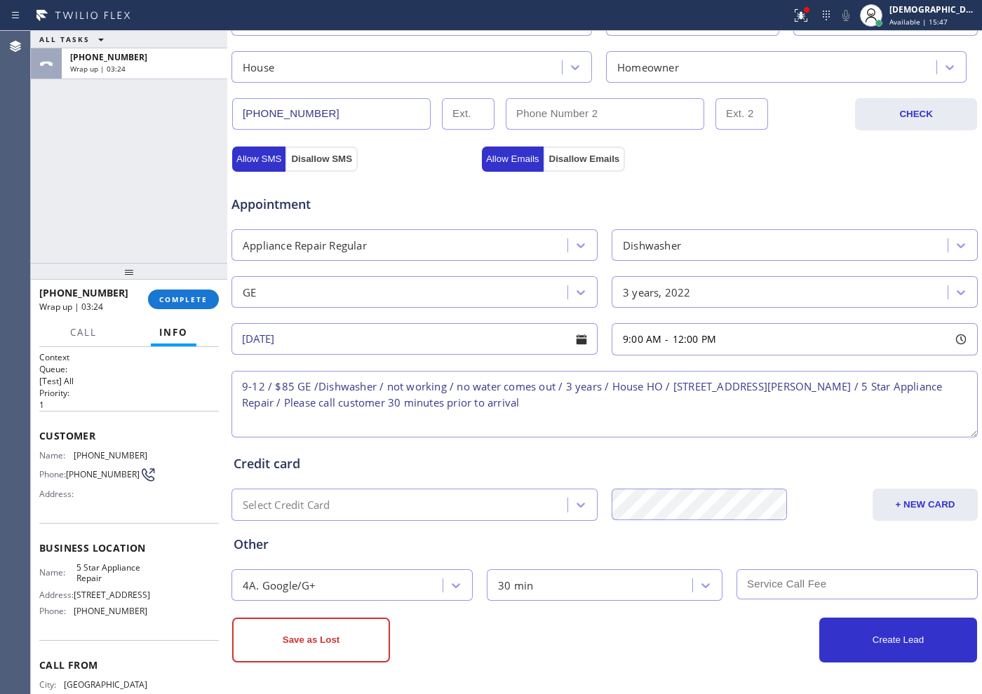
click at [743, 572] on input "text" at bounding box center [856, 585] width 241 height 30
type input "0"
type input "85"
click at [856, 628] on button "Create Lead" at bounding box center [898, 640] width 158 height 45
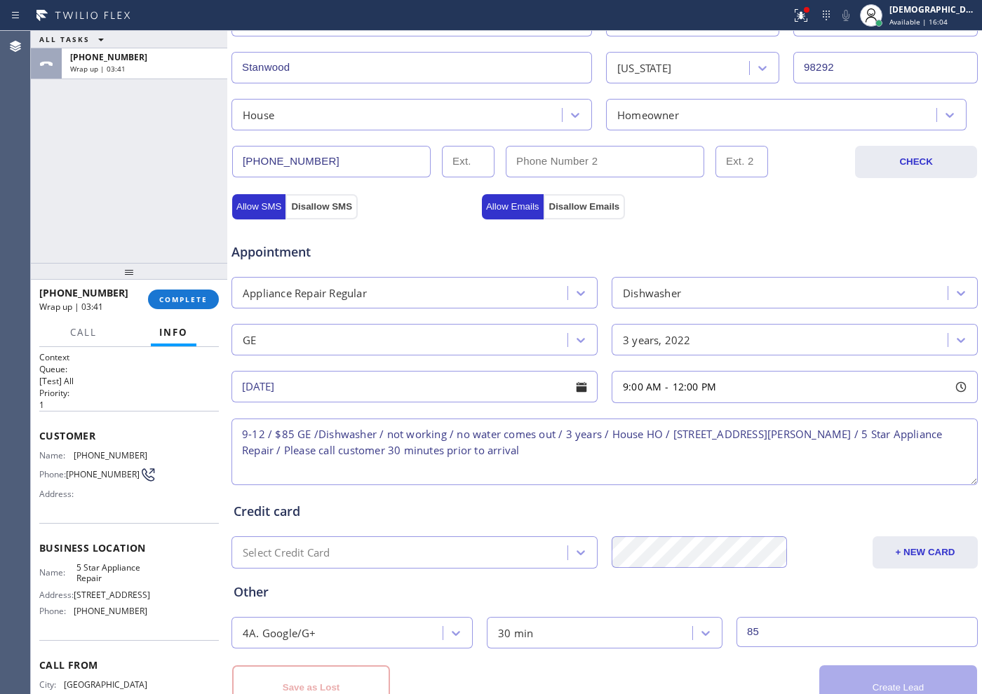
scroll to position [440, 0]
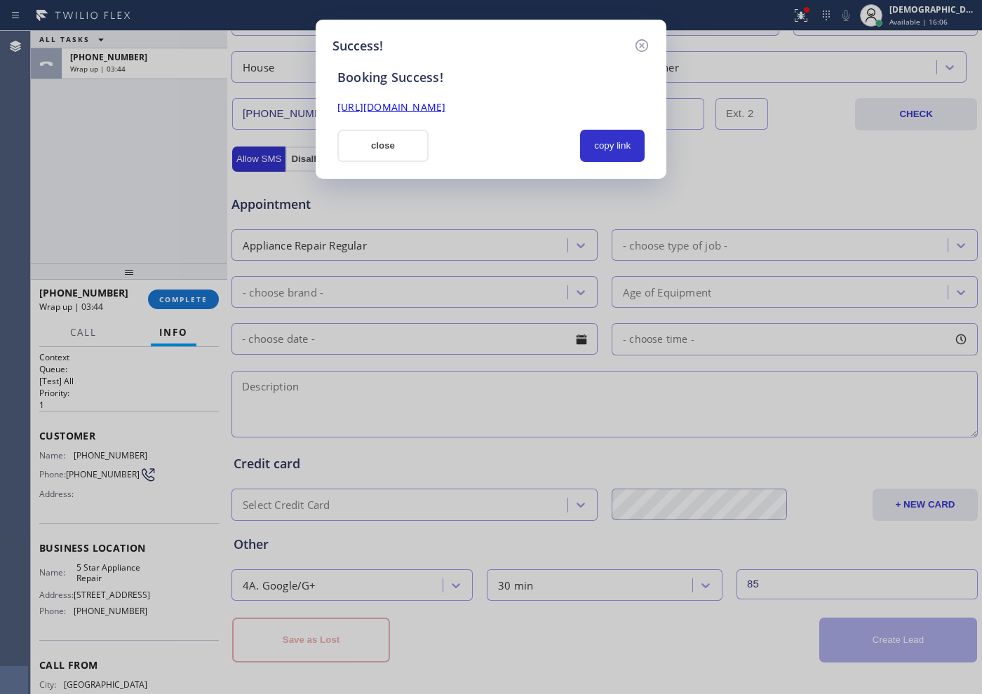
click at [846, 606] on div "Business location 5 Star Appliance Repair [PHONE_NUMBER] Personal information […" at bounding box center [605, 160] width 748 height 1006
click at [392, 149] on button "close" at bounding box center [382, 146] width 91 height 32
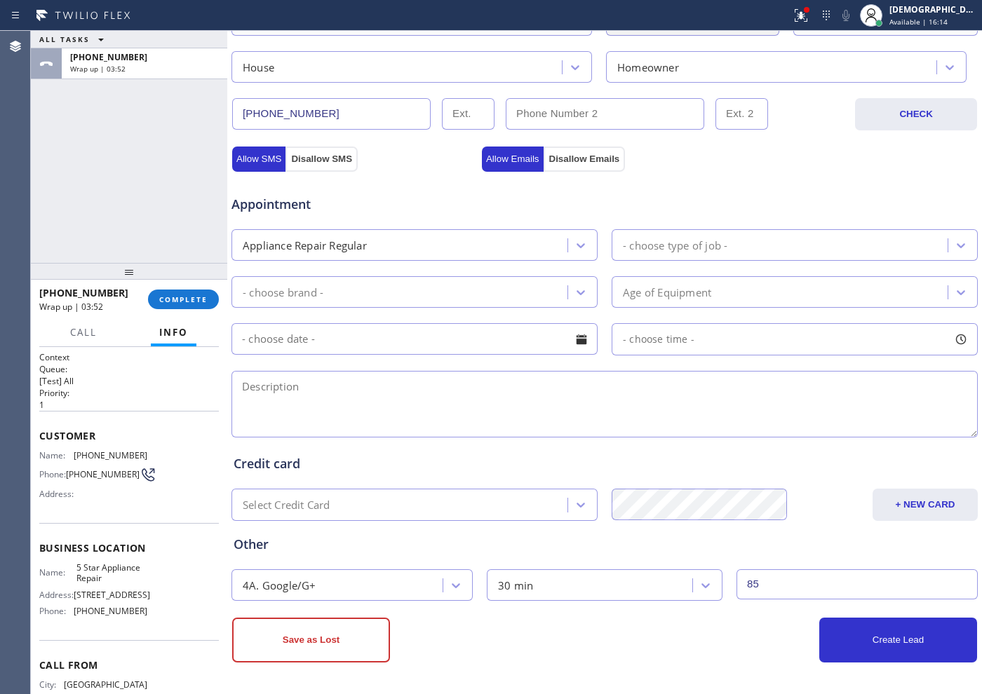
click at [471, 200] on span "Appointment" at bounding box center [354, 204] width 247 height 19
click at [198, 295] on span "COMPLETE" at bounding box center [183, 300] width 48 height 10
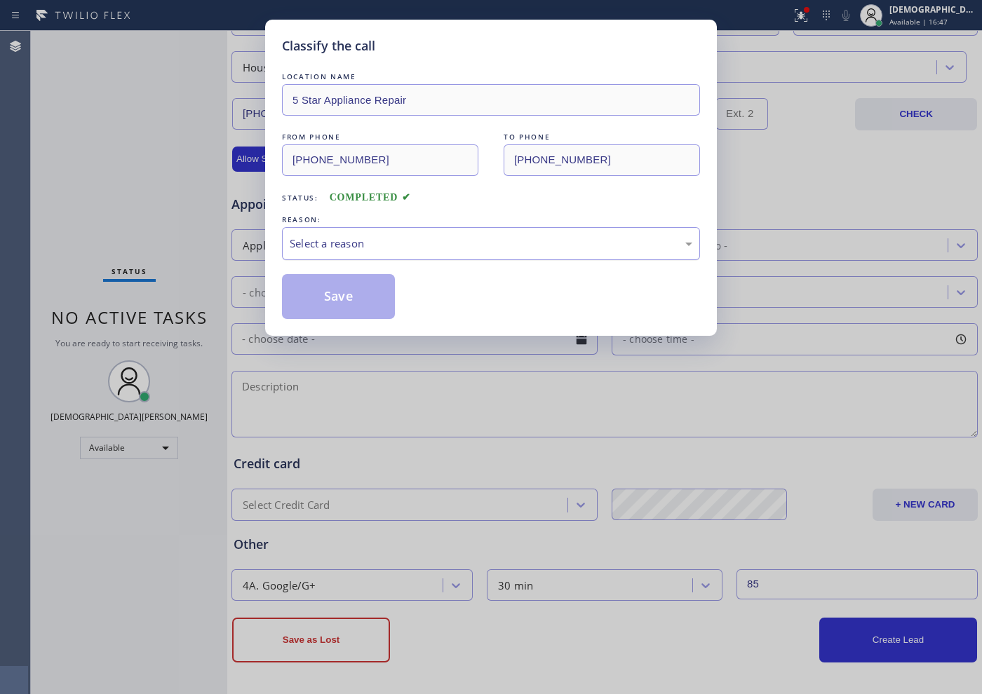
click at [335, 236] on div "Select a reason" at bounding box center [491, 244] width 403 height 16
click at [339, 292] on button "Save" at bounding box center [338, 296] width 113 height 45
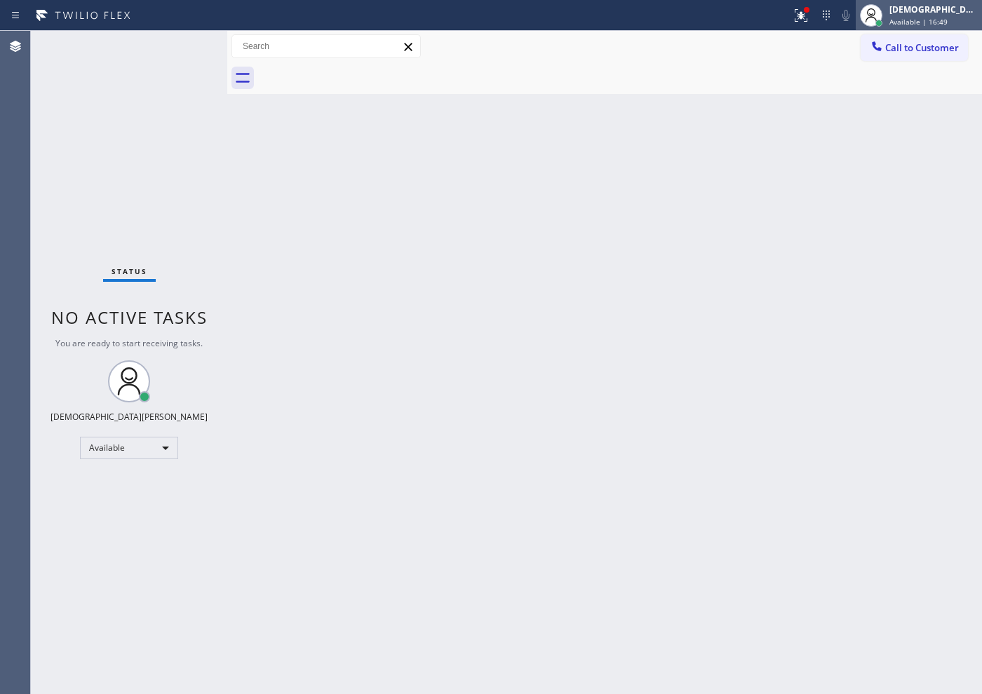
click at [943, 21] on span "Available | 16:49" at bounding box center [918, 22] width 58 height 10
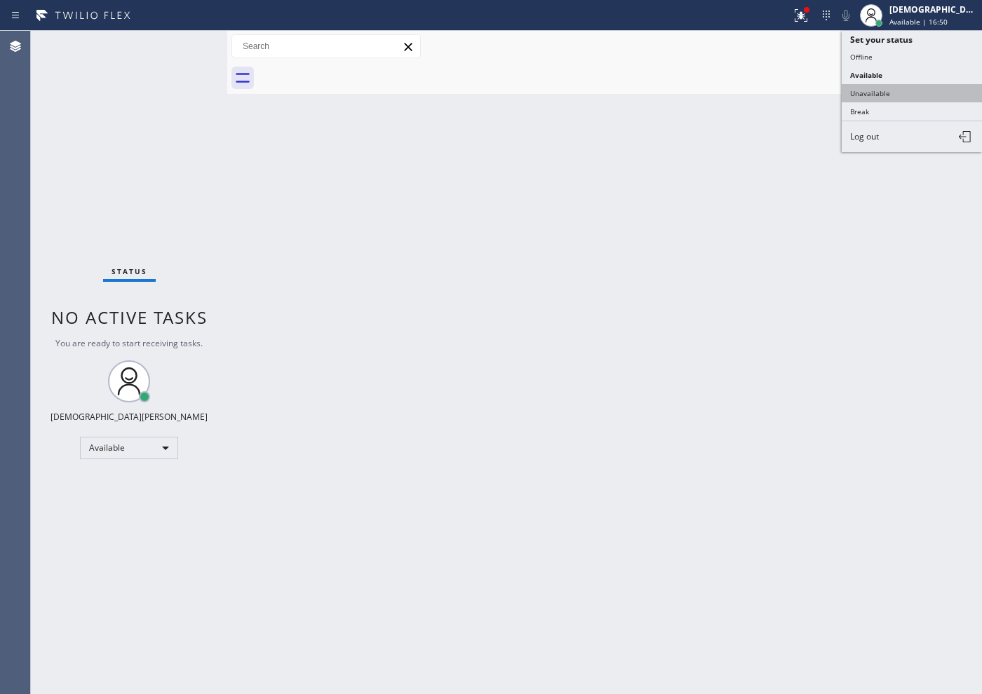
drag, startPoint x: 906, startPoint y: 86, endPoint x: 399, endPoint y: 25, distance: 510.8
click at [905, 86] on button "Unavailable" at bounding box center [912, 93] width 140 height 18
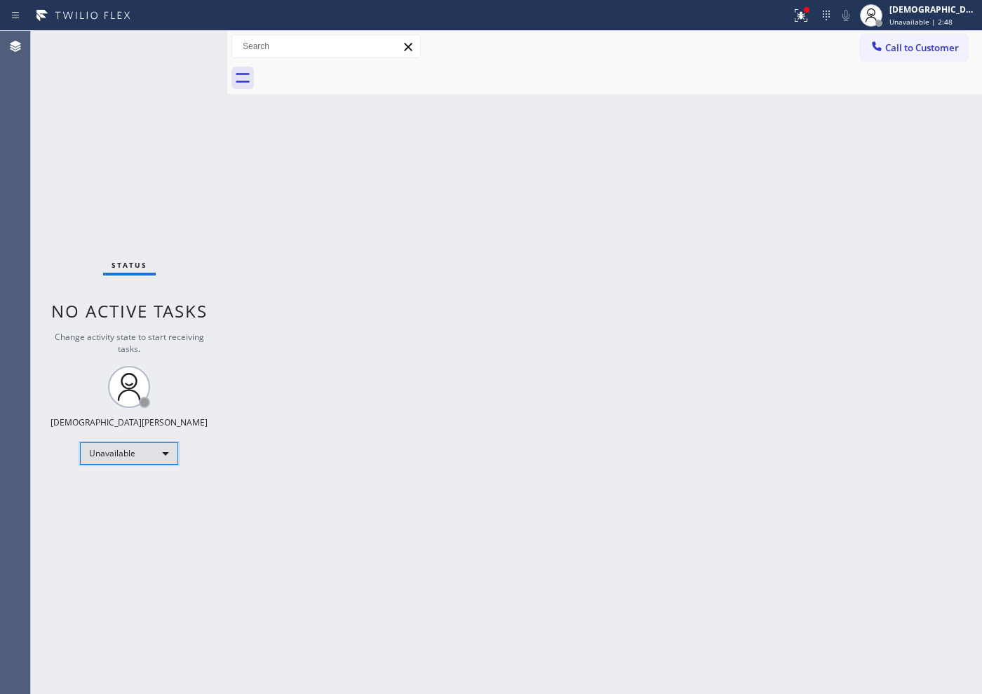
click at [127, 460] on div "Unavailable" at bounding box center [129, 454] width 98 height 22
drag, startPoint x: 126, startPoint y: 492, endPoint x: 809, endPoint y: 335, distance: 701.7
click at [128, 492] on li "Available" at bounding box center [128, 491] width 95 height 17
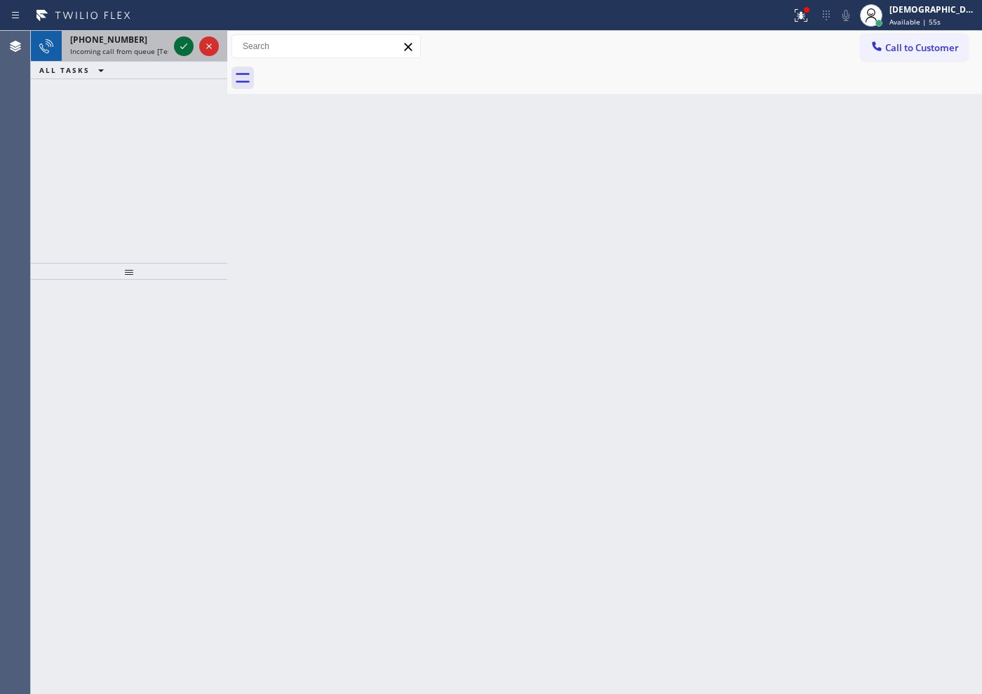
click at [187, 50] on icon at bounding box center [183, 46] width 17 height 17
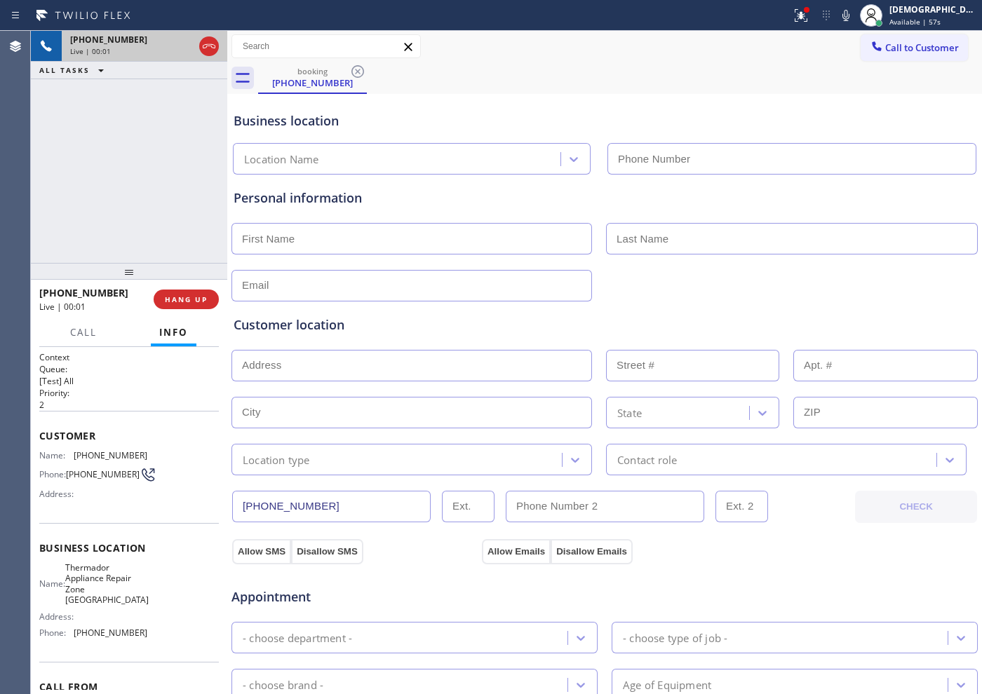
type input "[PHONE_NUMBER]"
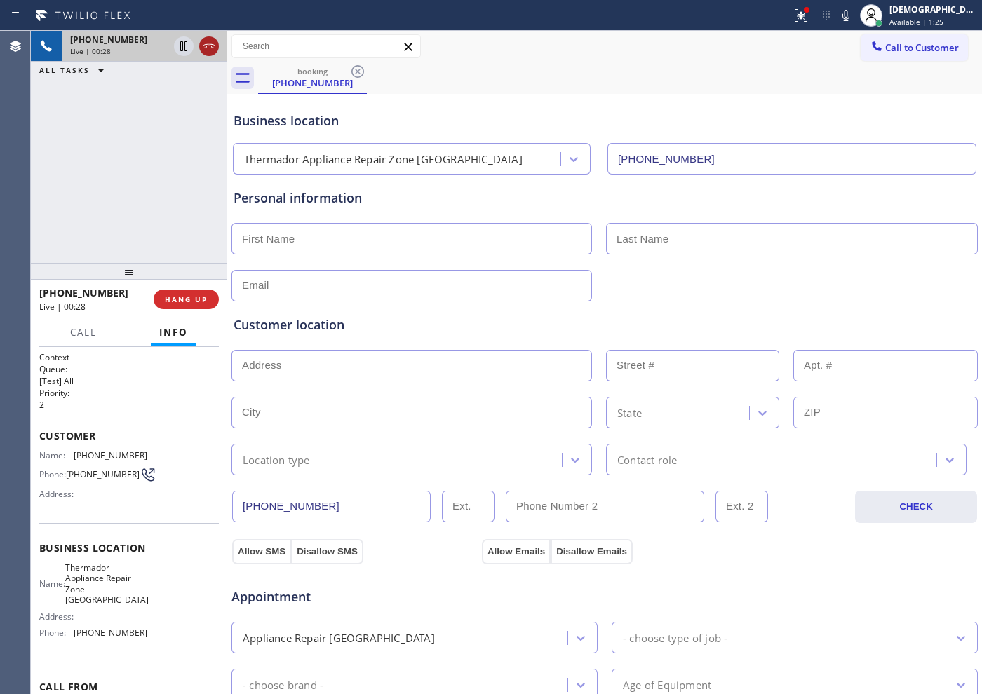
click at [210, 50] on icon at bounding box center [209, 46] width 17 height 17
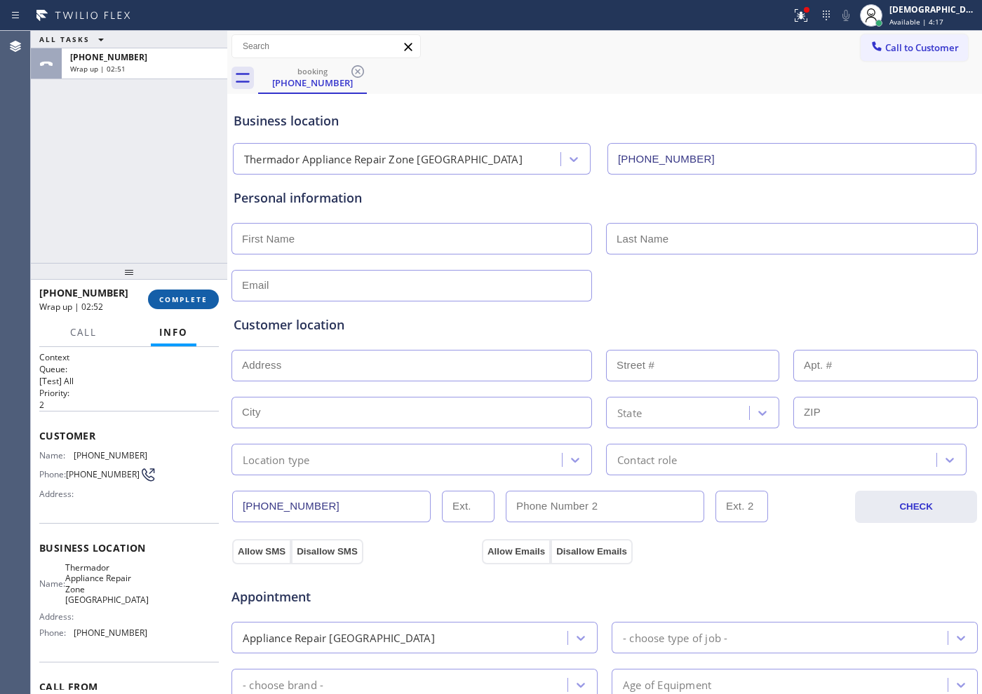
click at [195, 299] on span "COMPLETE" at bounding box center [183, 300] width 48 height 10
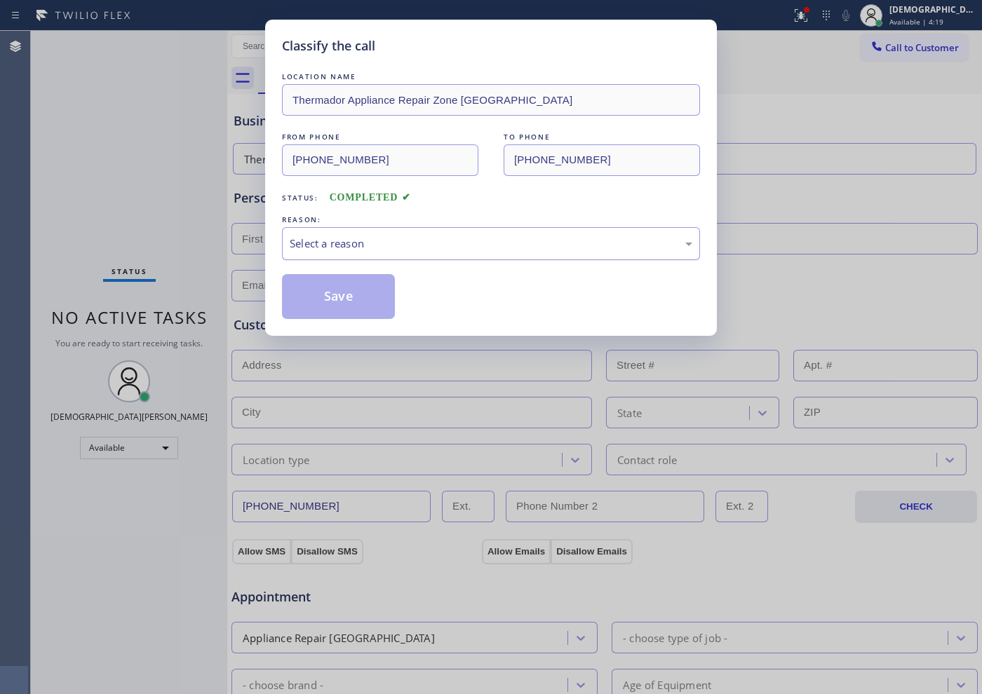
click at [342, 246] on div "Select a reason" at bounding box center [491, 244] width 403 height 16
click at [348, 299] on button "Save" at bounding box center [338, 296] width 113 height 45
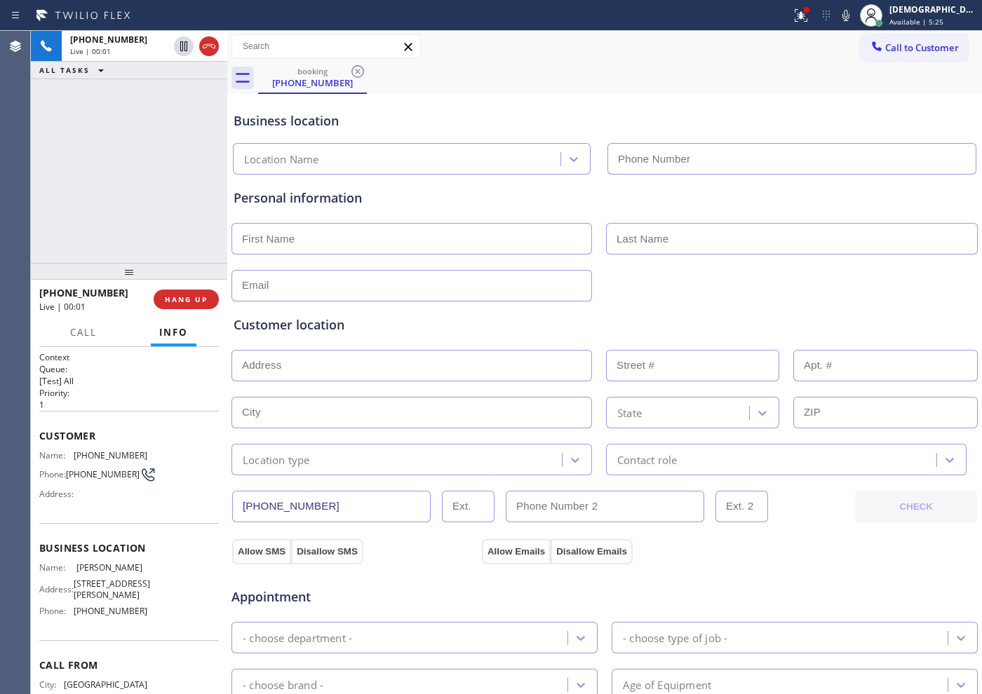
type input "(747) 223-6125"
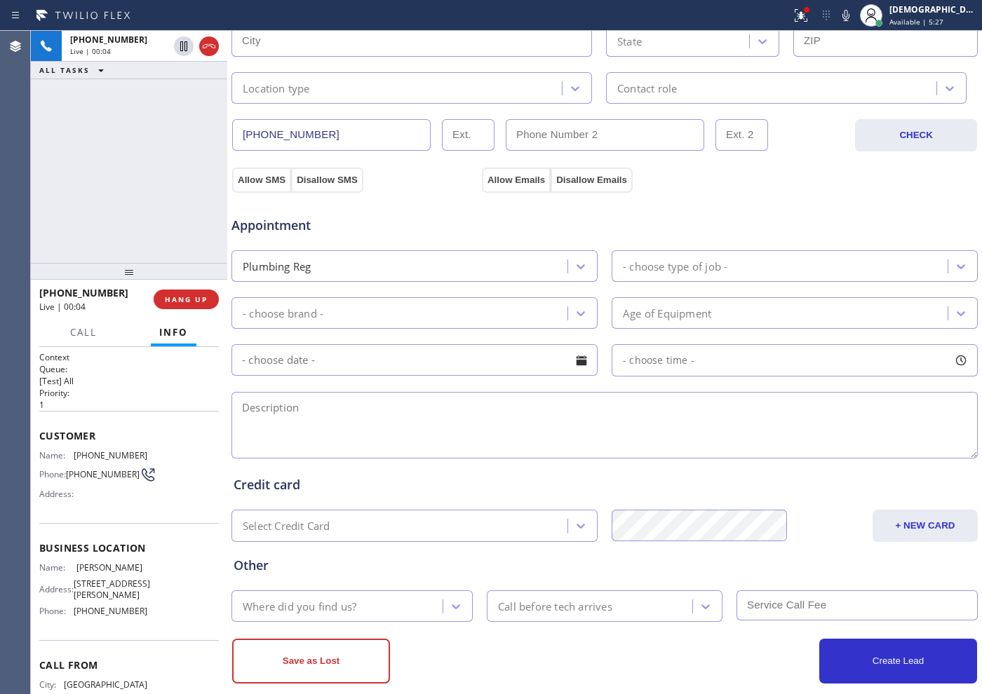
scroll to position [393, 0]
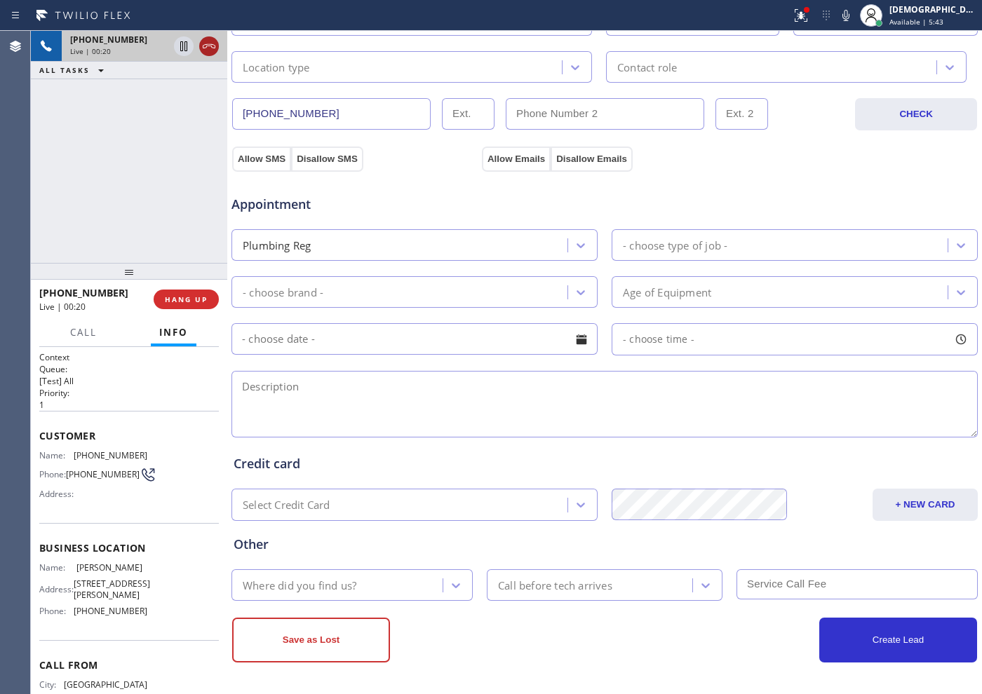
click at [212, 47] on icon at bounding box center [209, 46] width 13 height 4
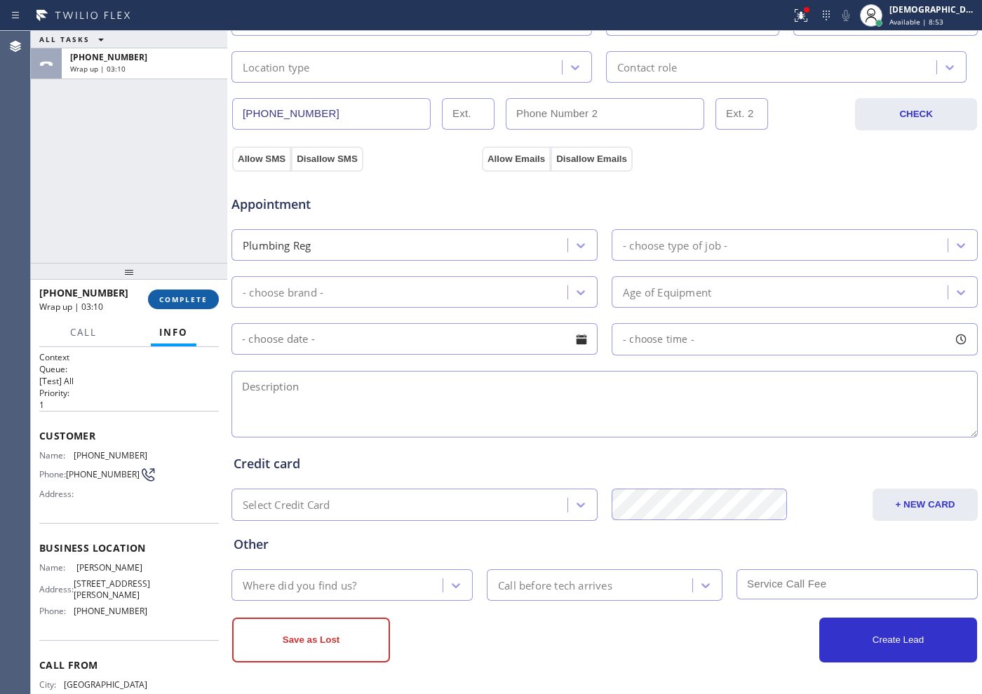
click at [173, 295] on span "COMPLETE" at bounding box center [183, 300] width 48 height 10
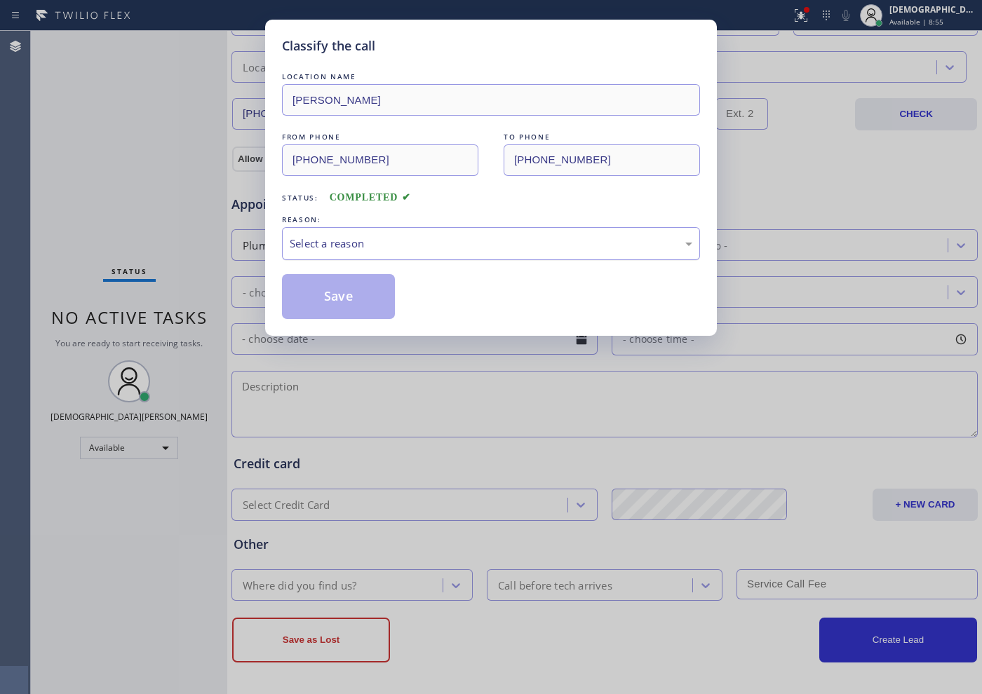
click at [359, 251] on div "Select a reason" at bounding box center [491, 244] width 403 height 16
click at [344, 301] on button "Save" at bounding box center [338, 296] width 113 height 45
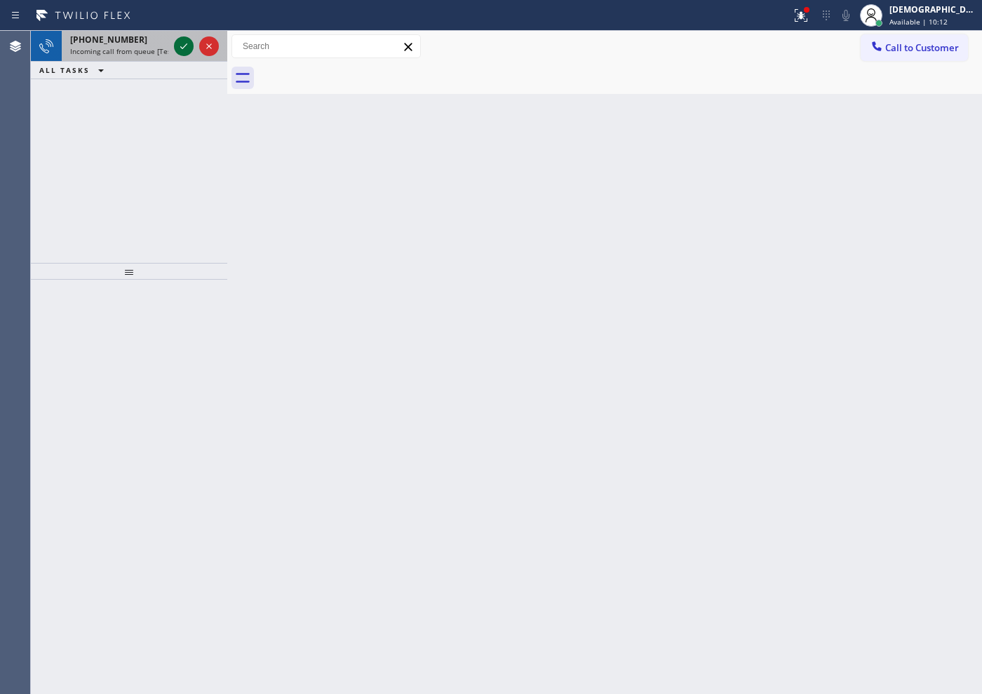
click at [178, 45] on icon at bounding box center [183, 46] width 17 height 17
click at [188, 46] on icon at bounding box center [183, 46] width 17 height 17
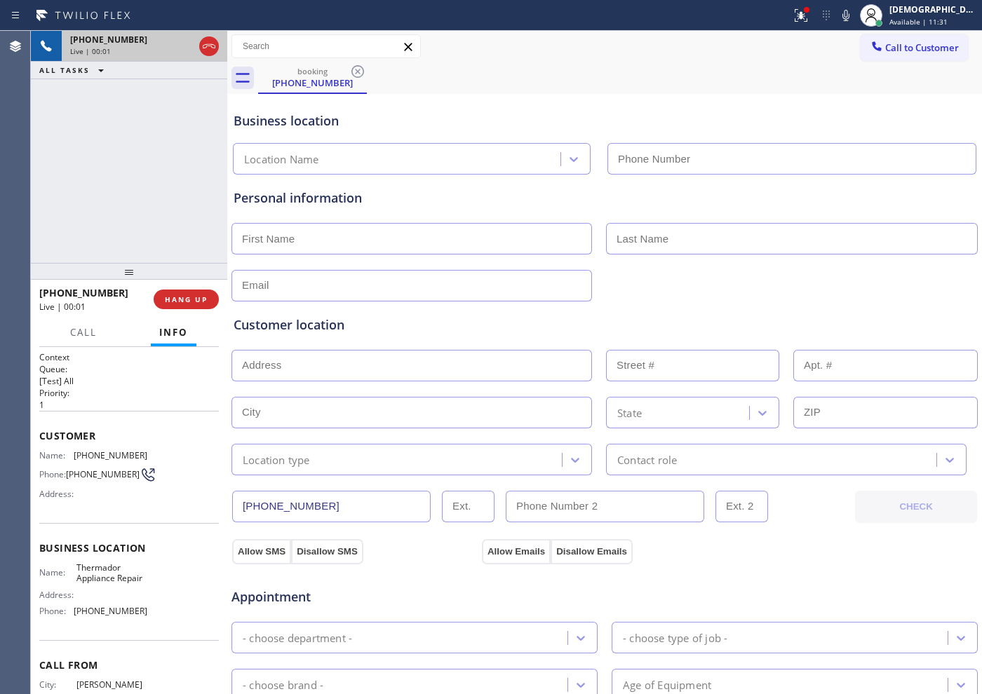
type input "(415) 744-1926"
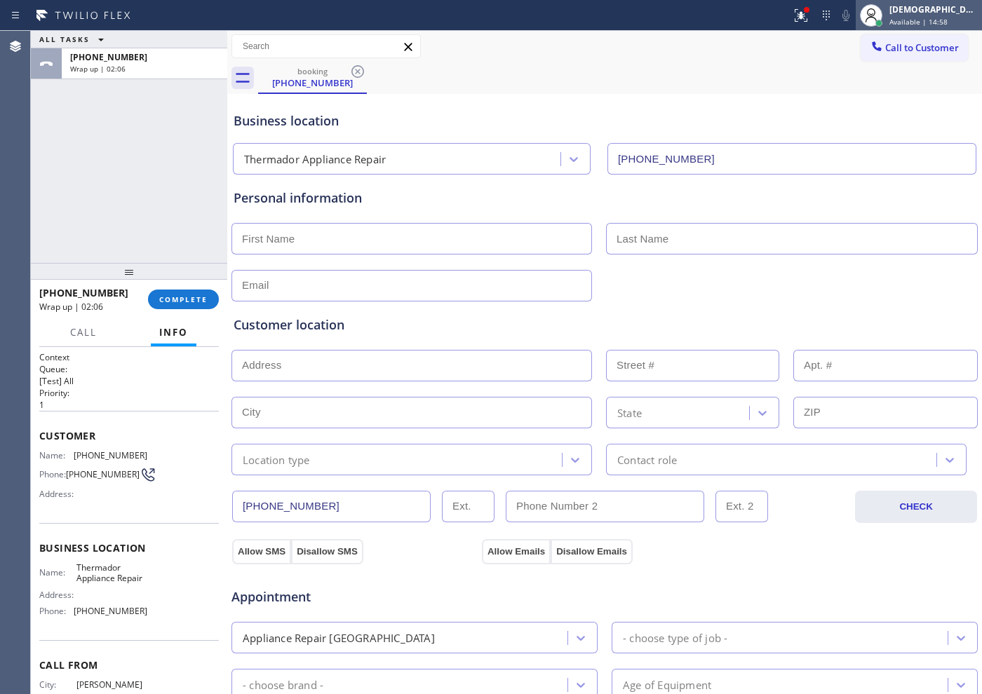
click at [920, 12] on div "[DEMOGRAPHIC_DATA][PERSON_NAME]" at bounding box center [933, 10] width 88 height 12
click at [933, 11] on div "[DEMOGRAPHIC_DATA][PERSON_NAME]" at bounding box center [933, 10] width 88 height 12
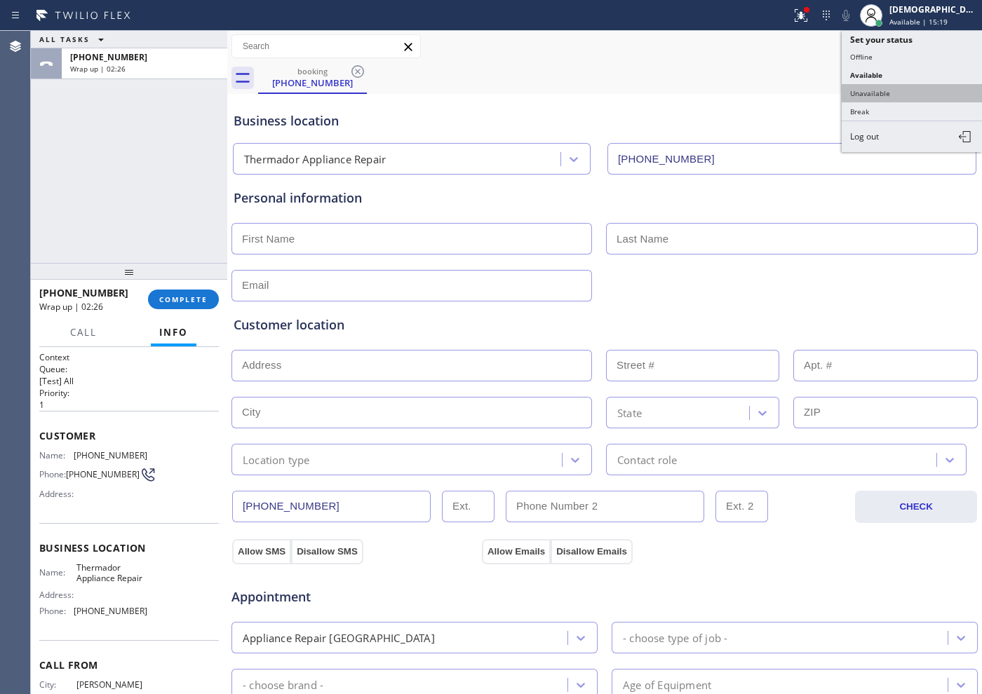
click at [900, 94] on button "Unavailable" at bounding box center [912, 93] width 140 height 18
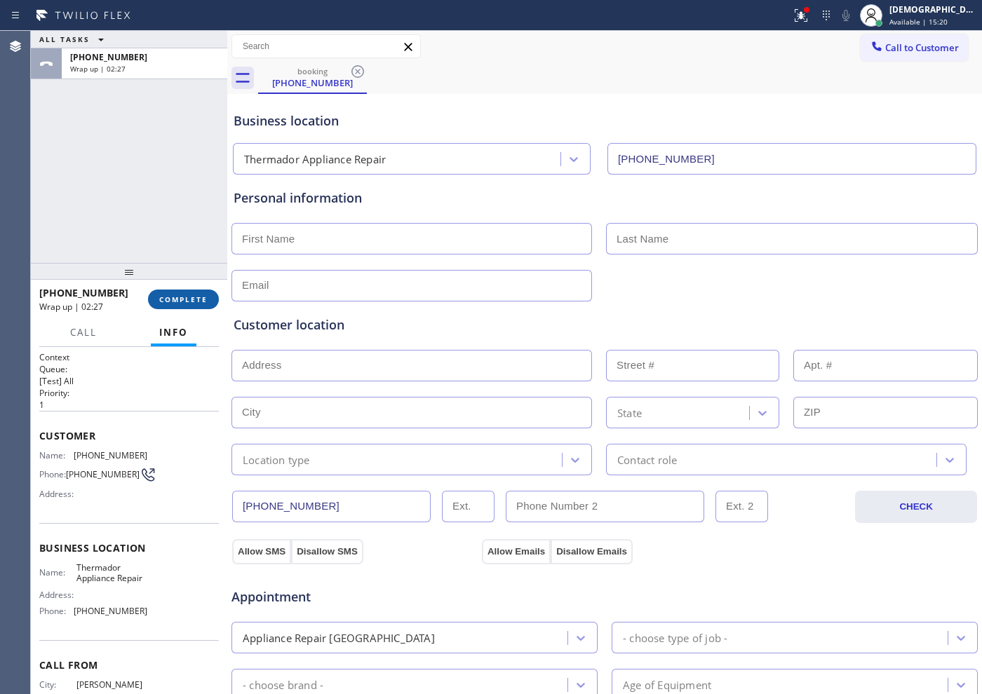
click at [175, 295] on span "COMPLETE" at bounding box center [183, 300] width 48 height 10
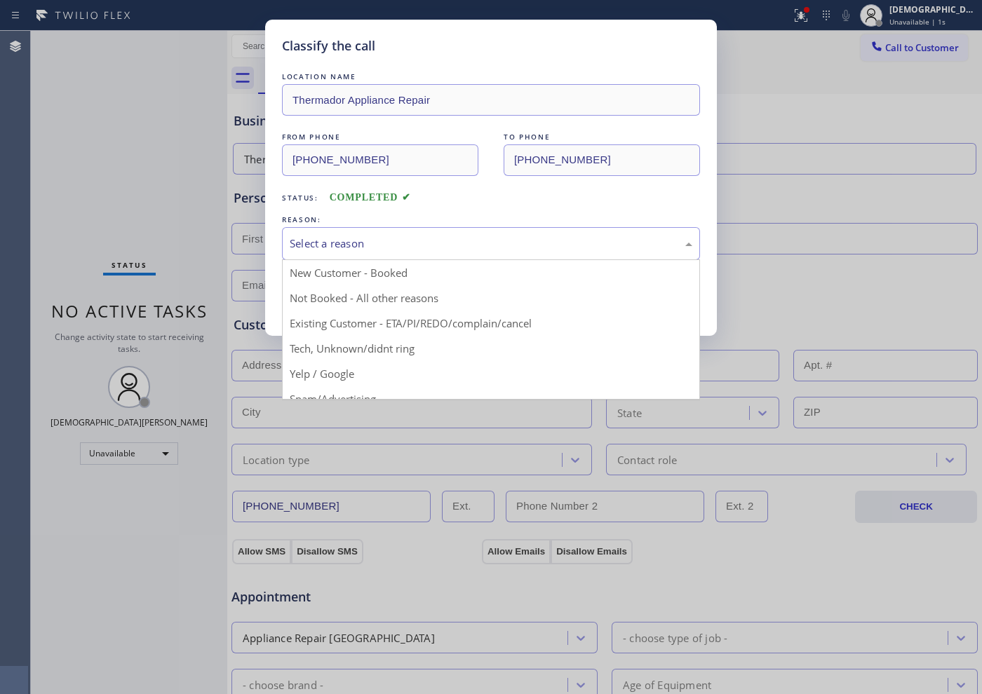
click at [431, 247] on div "Select a reason" at bounding box center [491, 244] width 403 height 16
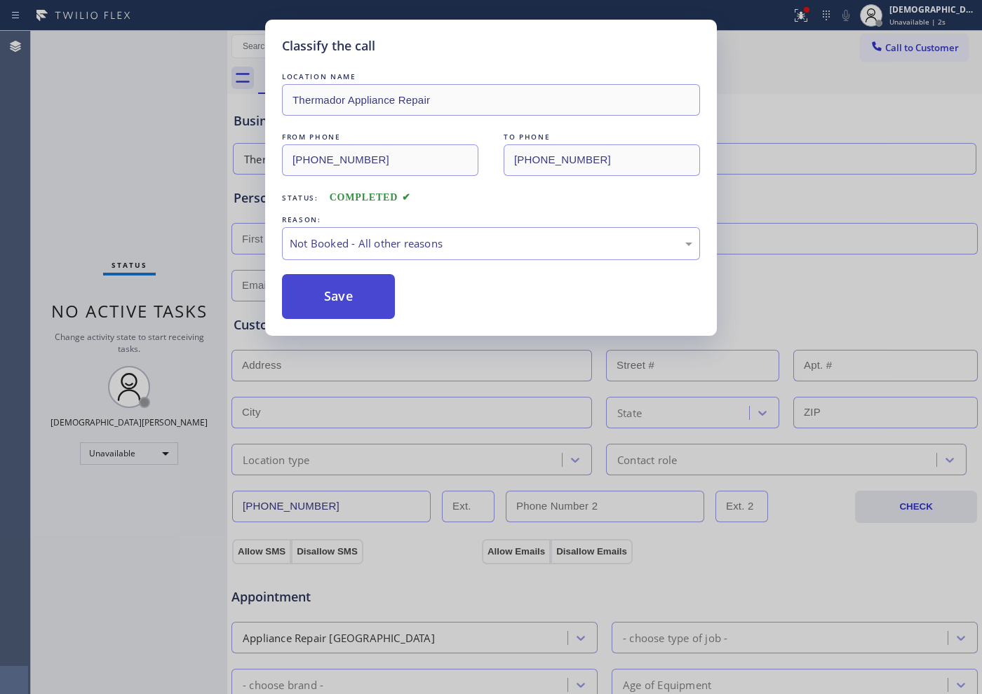
click at [358, 292] on button "Save" at bounding box center [338, 296] width 113 height 45
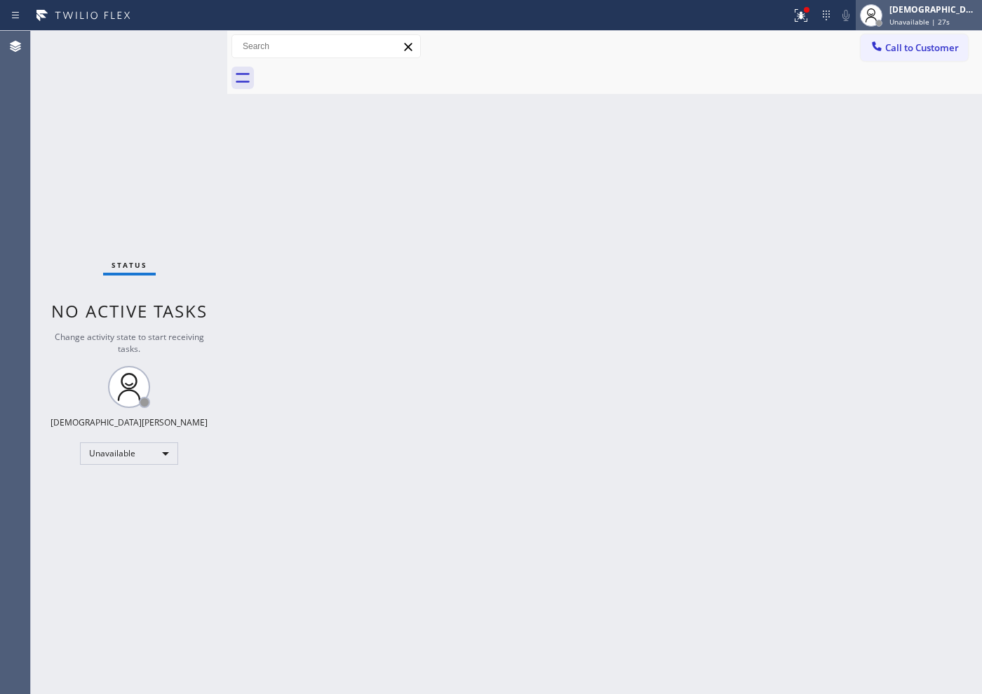
click at [926, 11] on div "[DEMOGRAPHIC_DATA][PERSON_NAME]" at bounding box center [933, 10] width 88 height 12
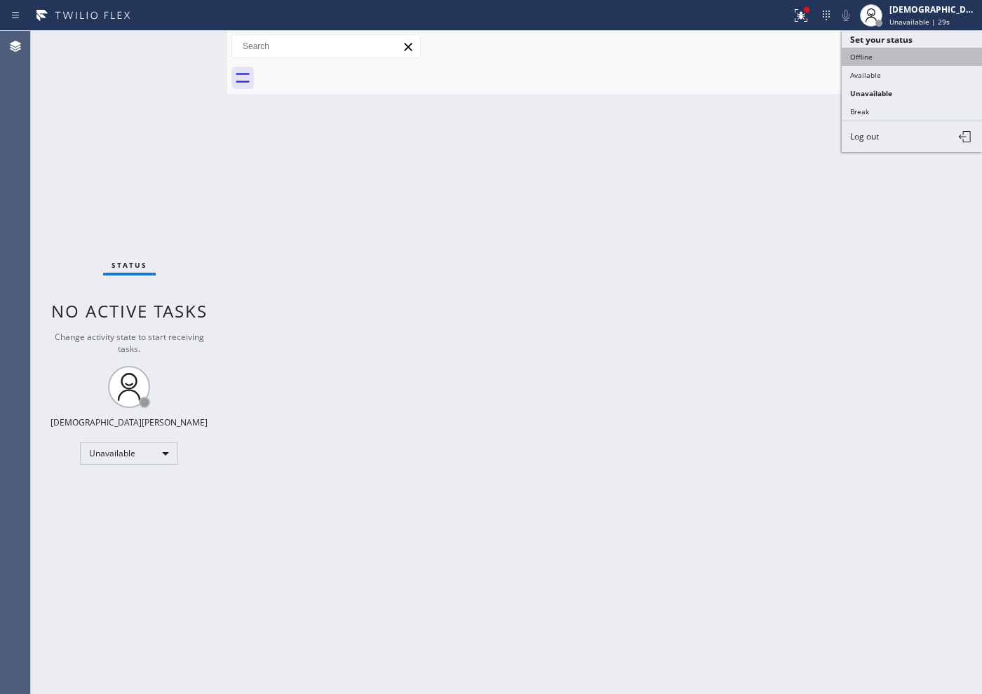
click at [905, 63] on button "Offline" at bounding box center [912, 57] width 140 height 18
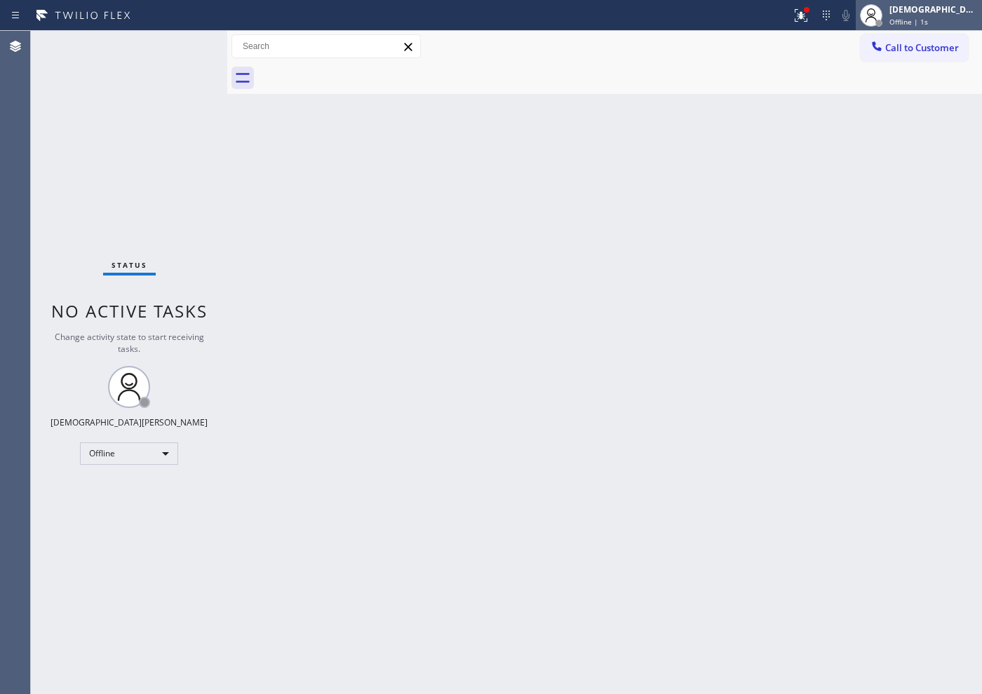
drag, startPoint x: 965, startPoint y: 13, endPoint x: 956, endPoint y: 24, distance: 13.9
click at [964, 13] on div "[DEMOGRAPHIC_DATA][PERSON_NAME]" at bounding box center [933, 10] width 88 height 12
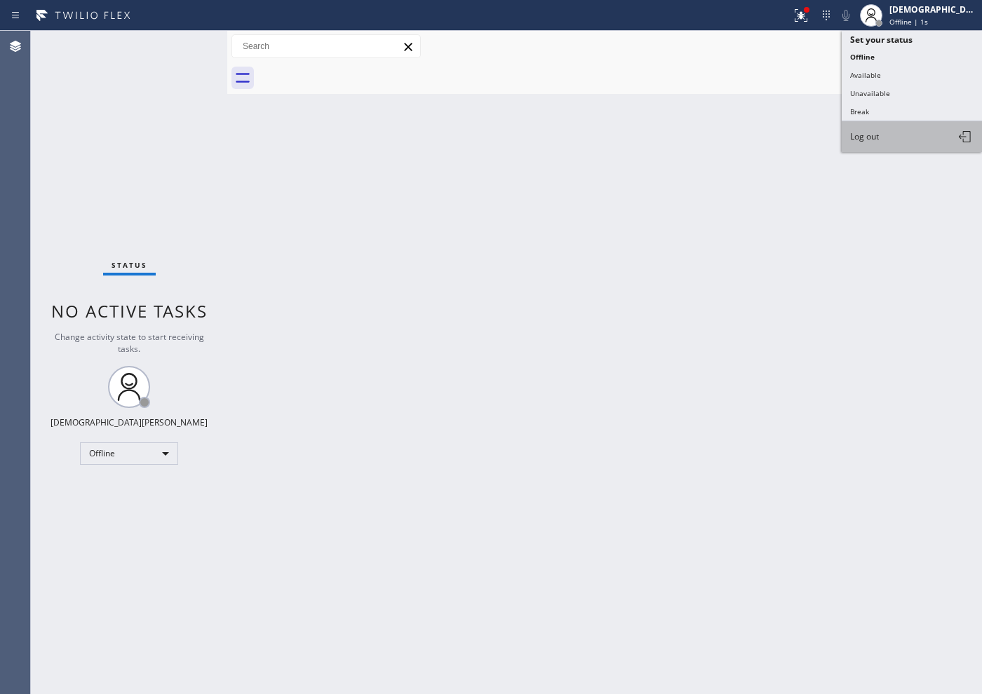
click at [891, 142] on button "Log out" at bounding box center [912, 136] width 140 height 31
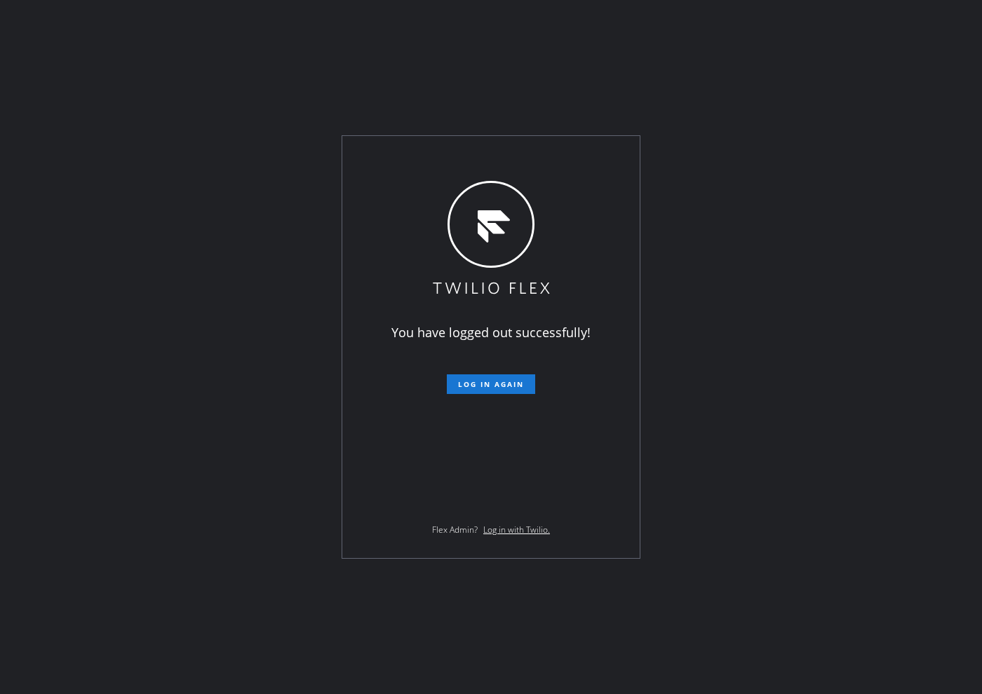
click at [102, 345] on div "You have logged out successfully! Log in again Flex Admin? Log in with Twilio." at bounding box center [491, 347] width 982 height 694
click at [38, 264] on div "You have logged out successfully! Log in again Flex Admin? Log in with Twilio." at bounding box center [491, 347] width 982 height 694
